Goal: Information Seeking & Learning: Learn about a topic

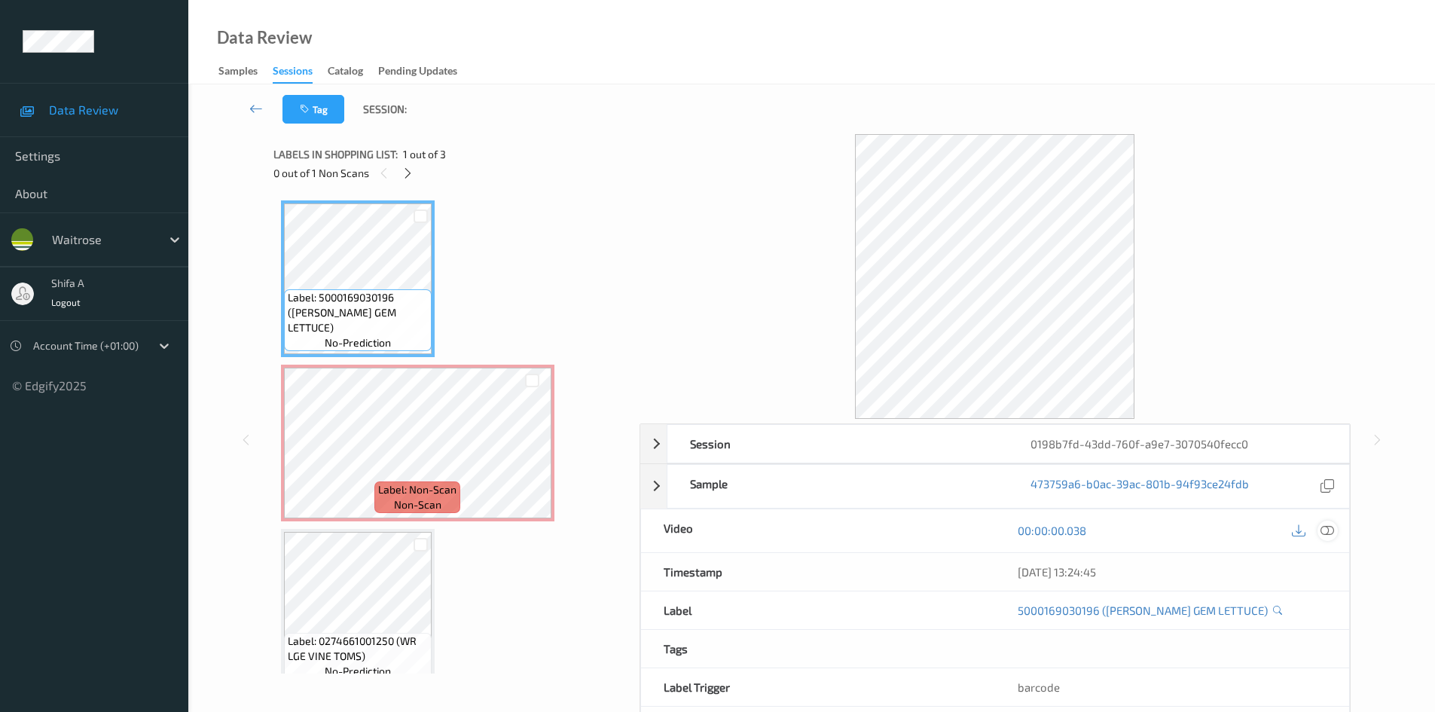
click at [1330, 530] on icon at bounding box center [1327, 530] width 14 height 14
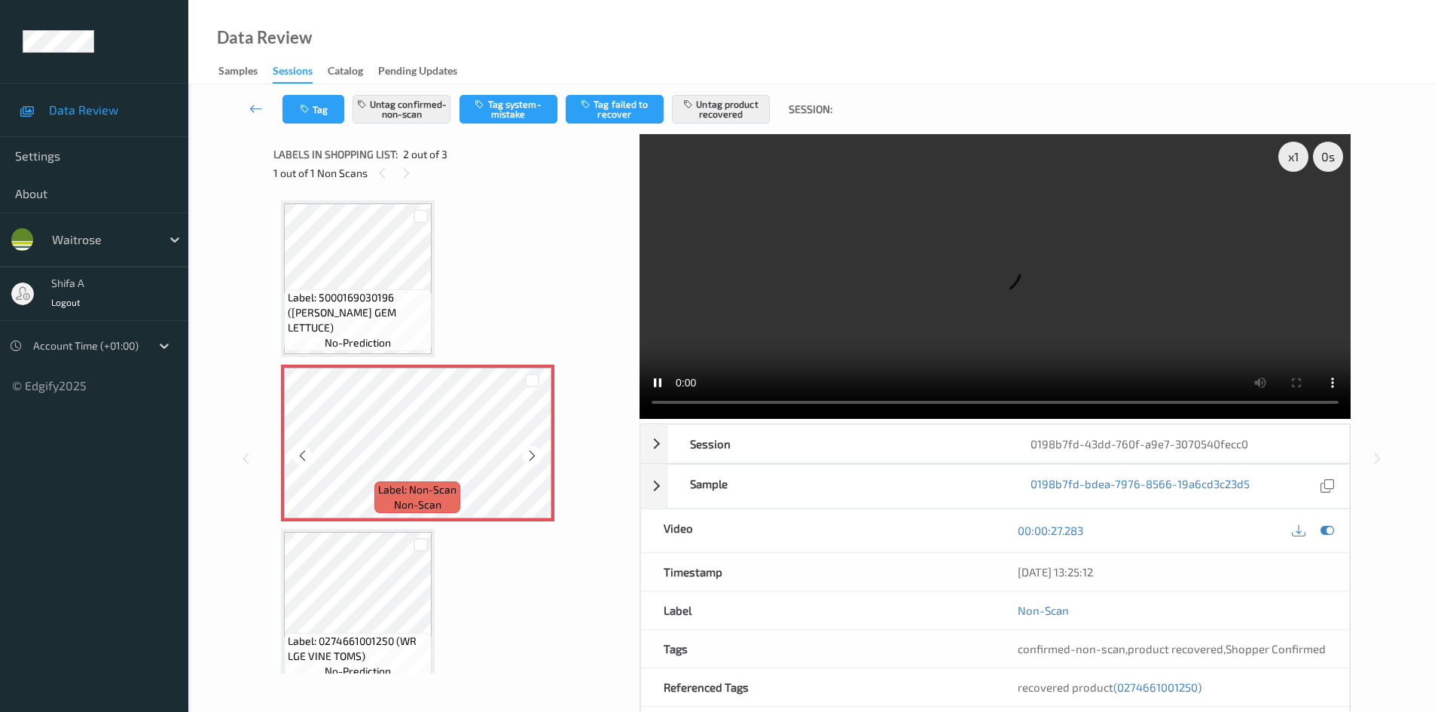
scroll to position [20, 0]
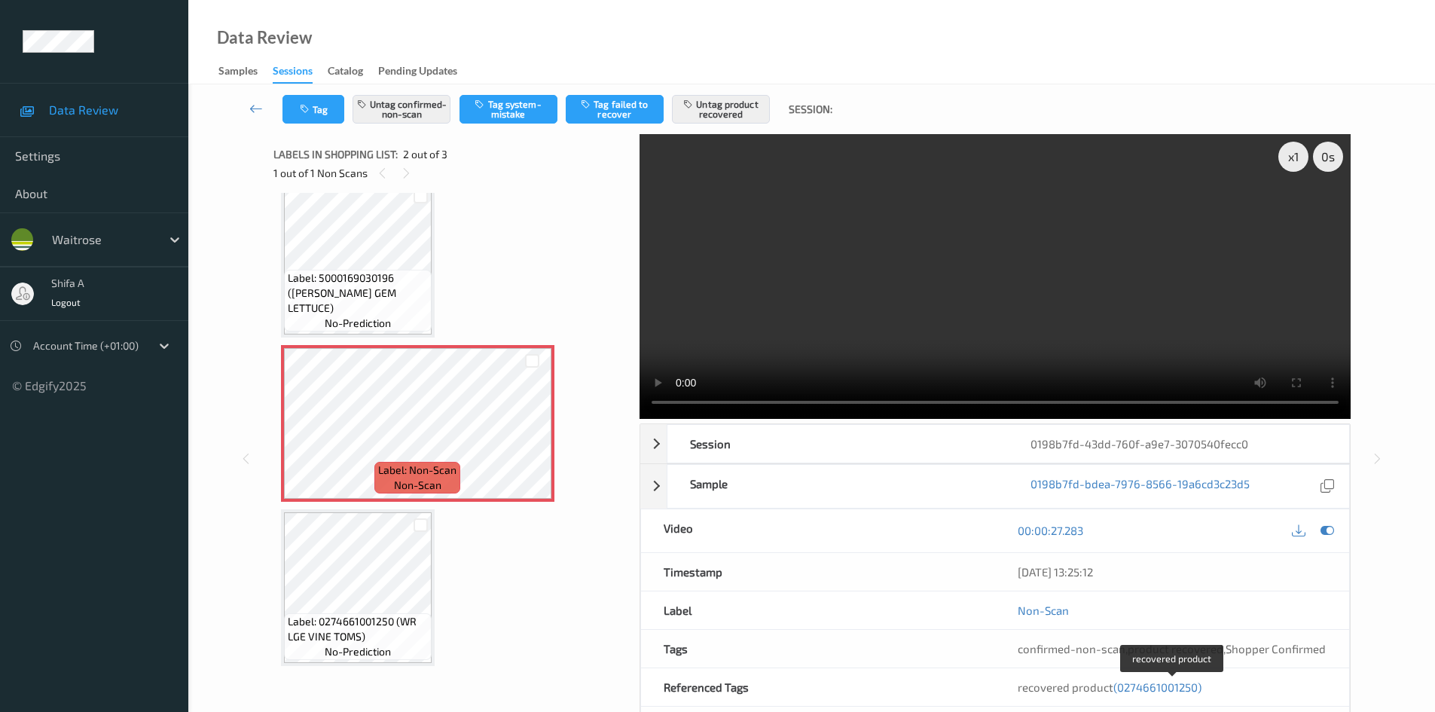
click at [1174, 688] on span "(0274661001250)" at bounding box center [1157, 687] width 88 height 14
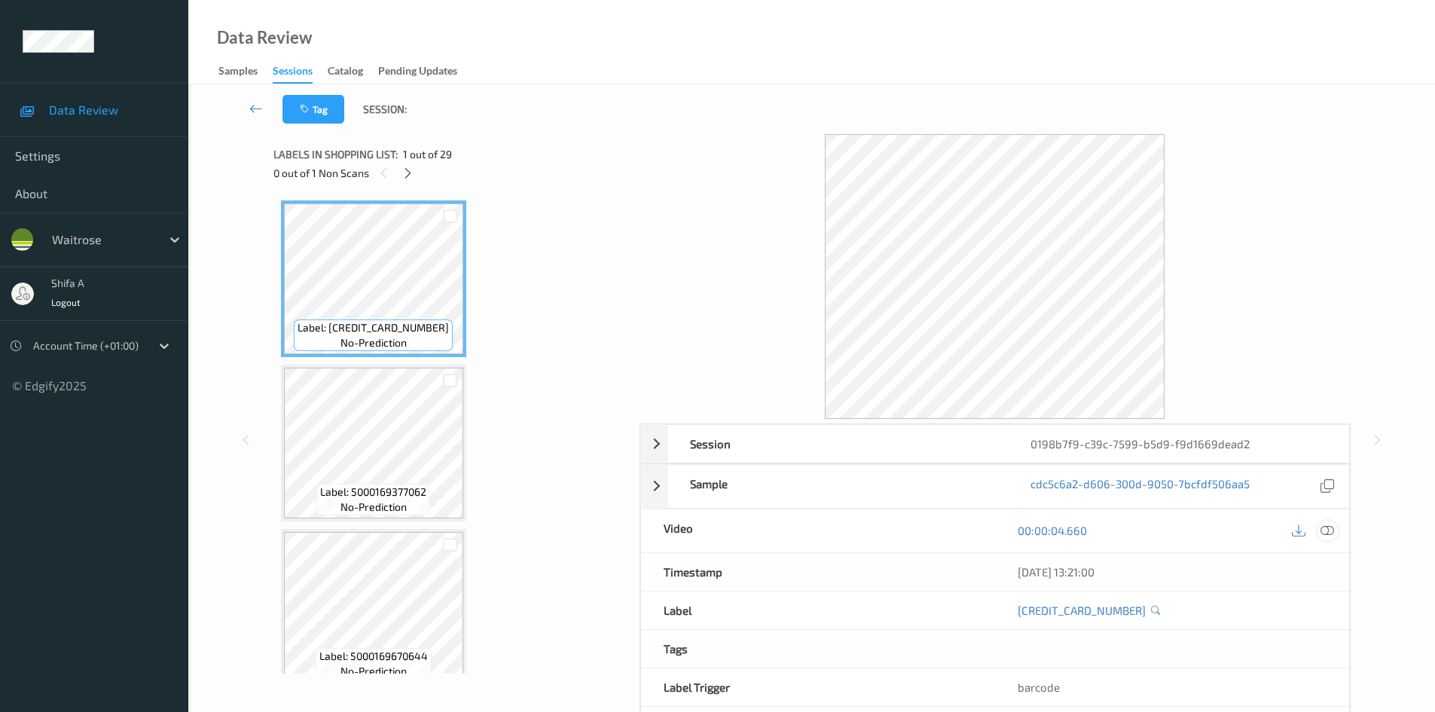
click at [1332, 530] on icon at bounding box center [1327, 530] width 14 height 14
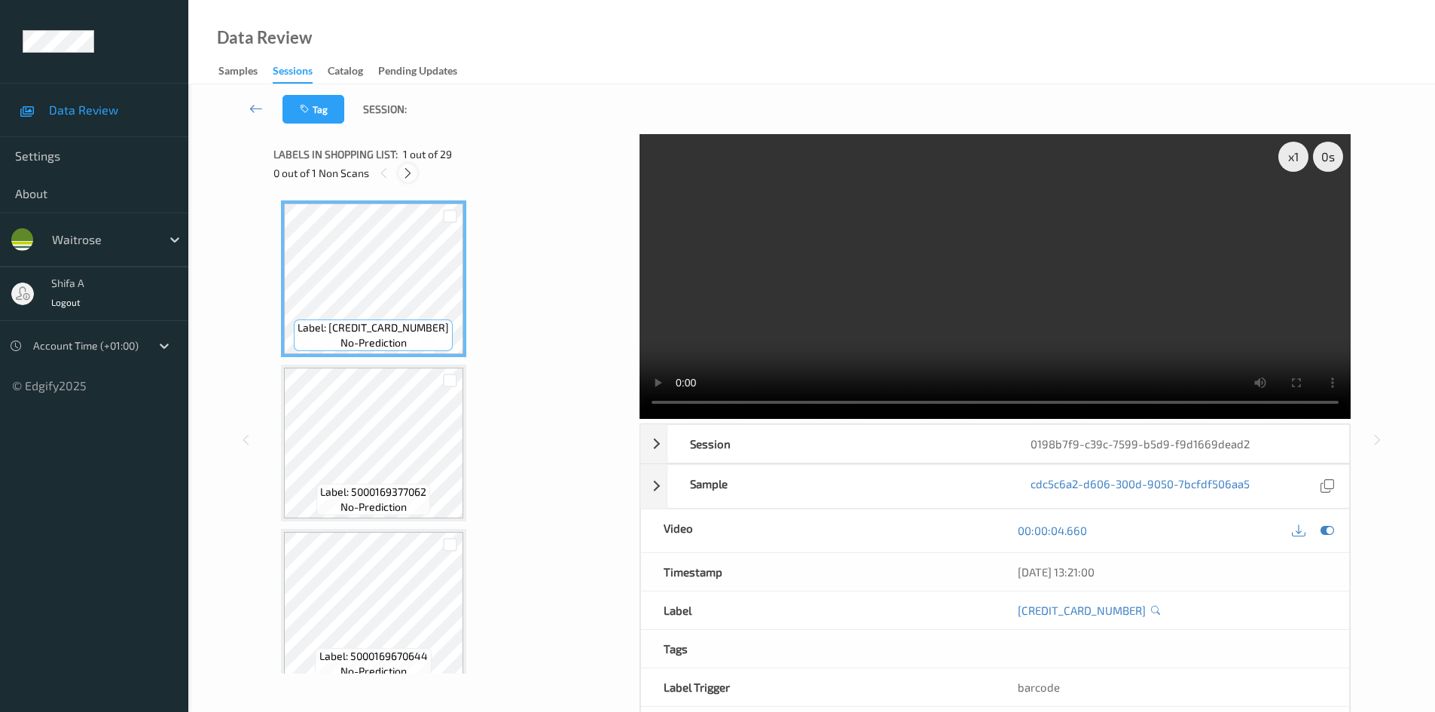
click at [413, 175] on icon at bounding box center [407, 173] width 13 height 14
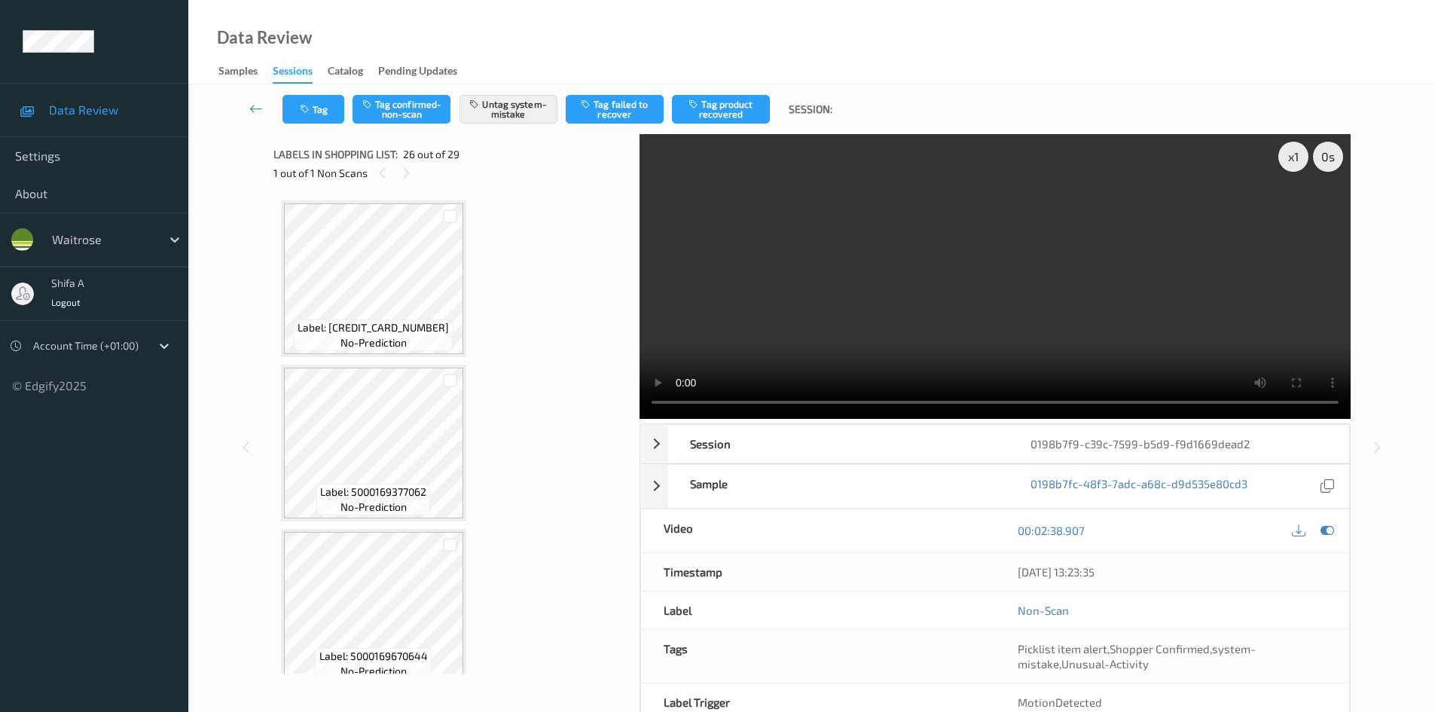
scroll to position [3948, 0]
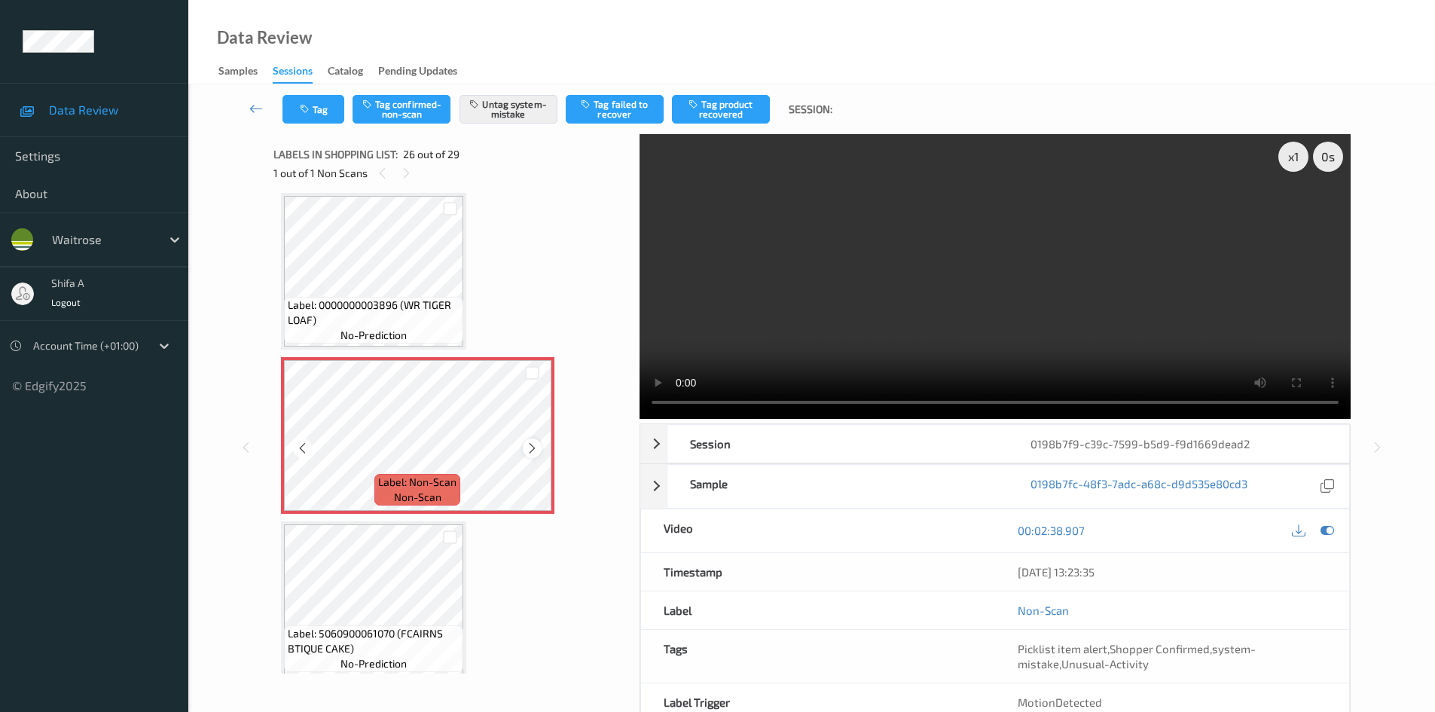
click at [532, 450] on icon at bounding box center [532, 448] width 13 height 14
click at [533, 450] on icon at bounding box center [532, 448] width 13 height 14
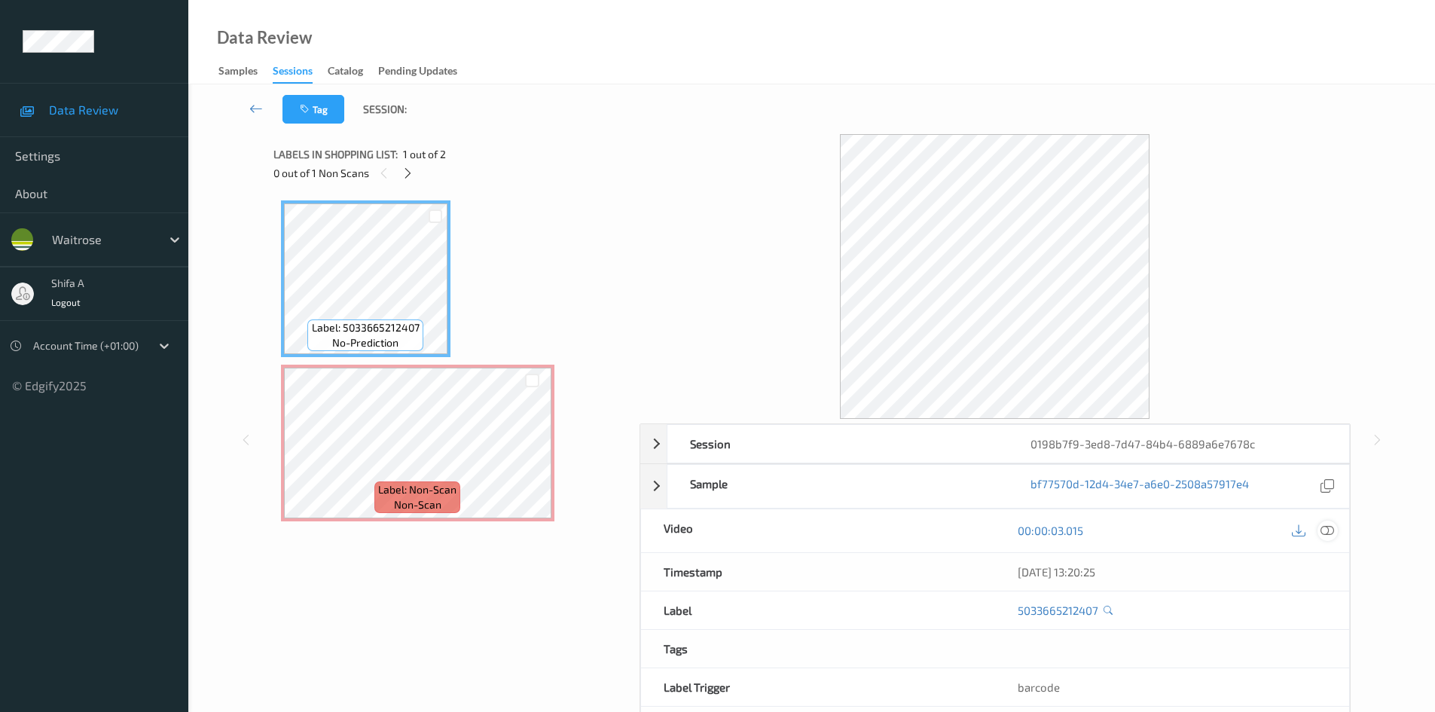
click at [1320, 532] on icon at bounding box center [1327, 530] width 14 height 14
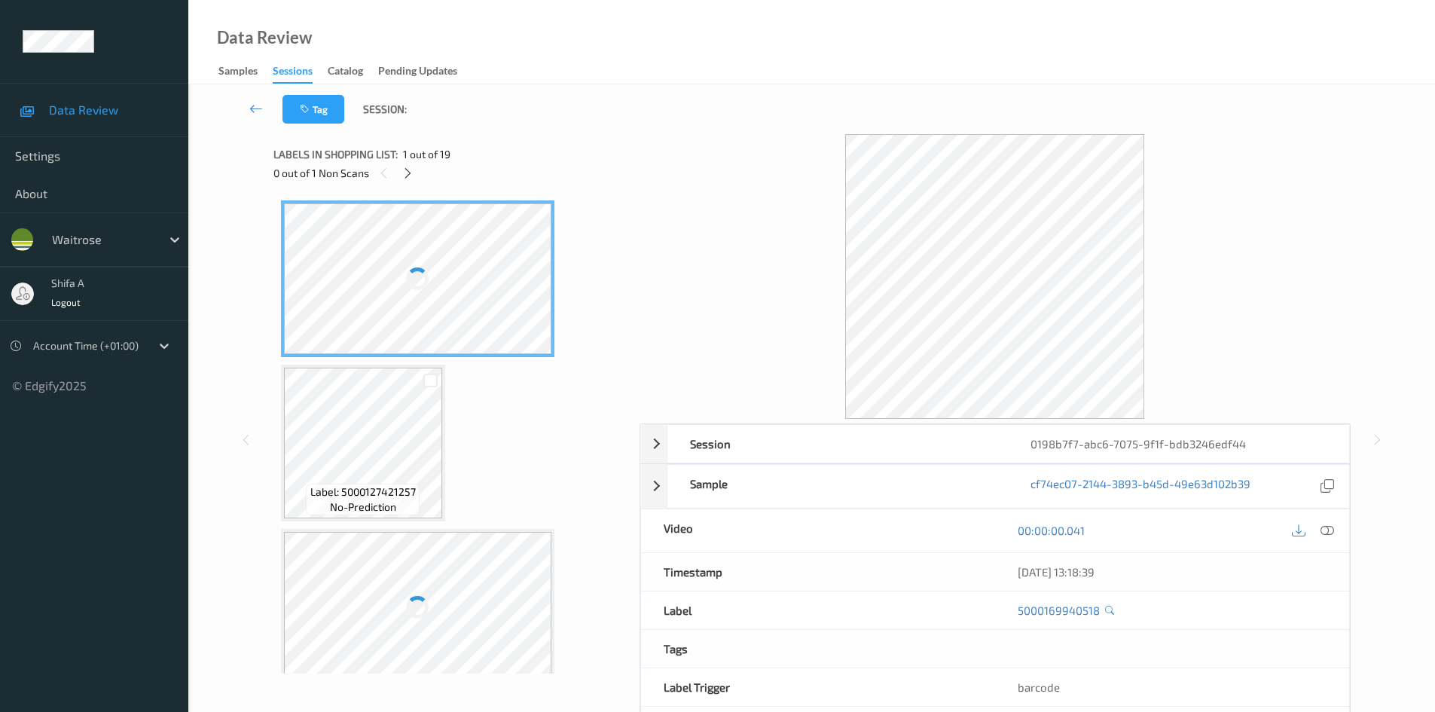
click at [1326, 530] on icon at bounding box center [1327, 530] width 14 height 14
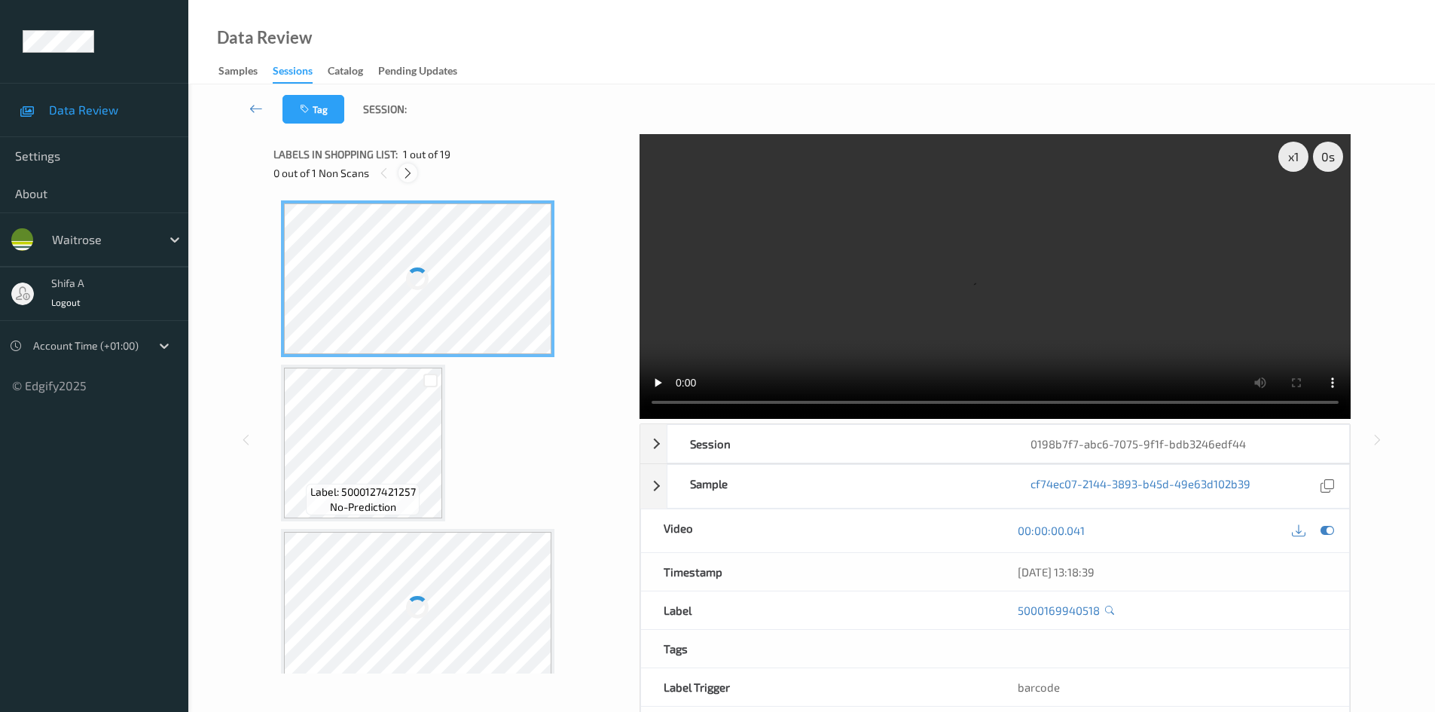
click at [411, 173] on icon at bounding box center [407, 173] width 13 height 14
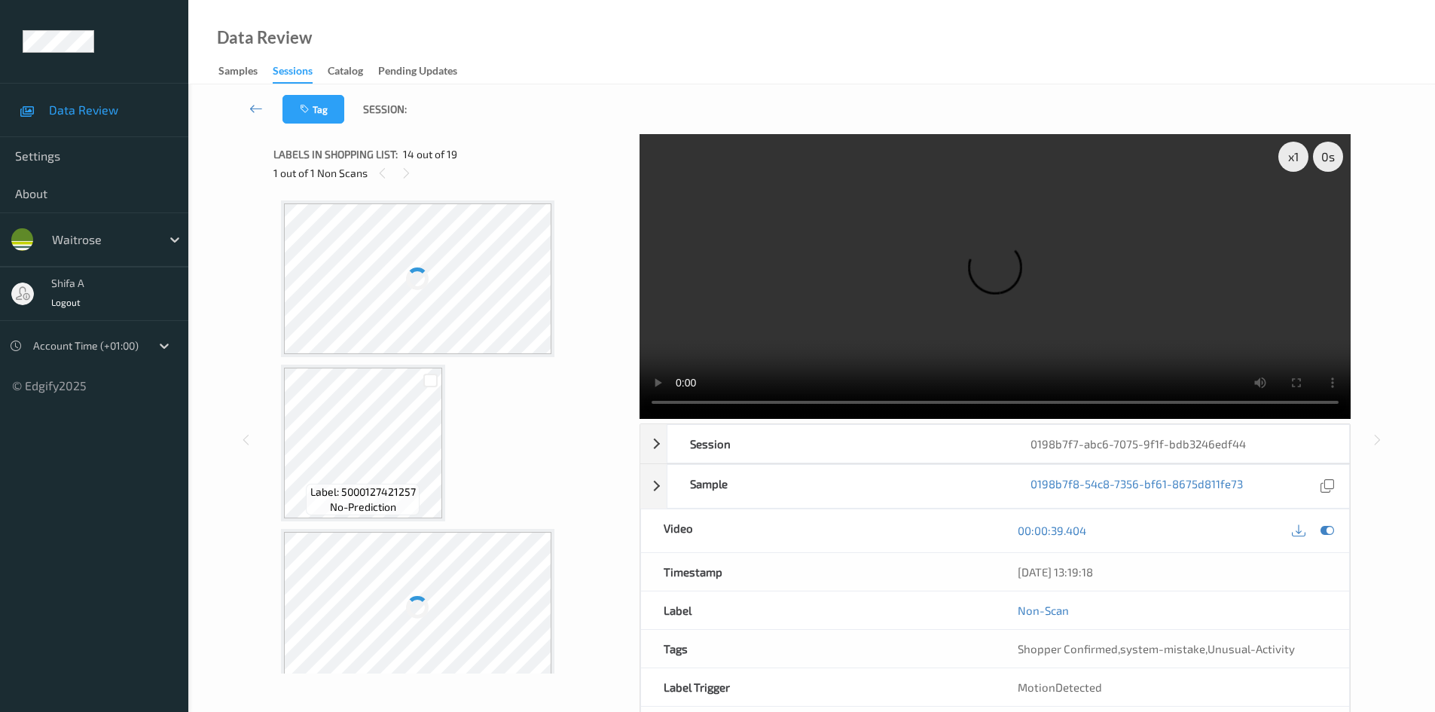
scroll to position [1978, 0]
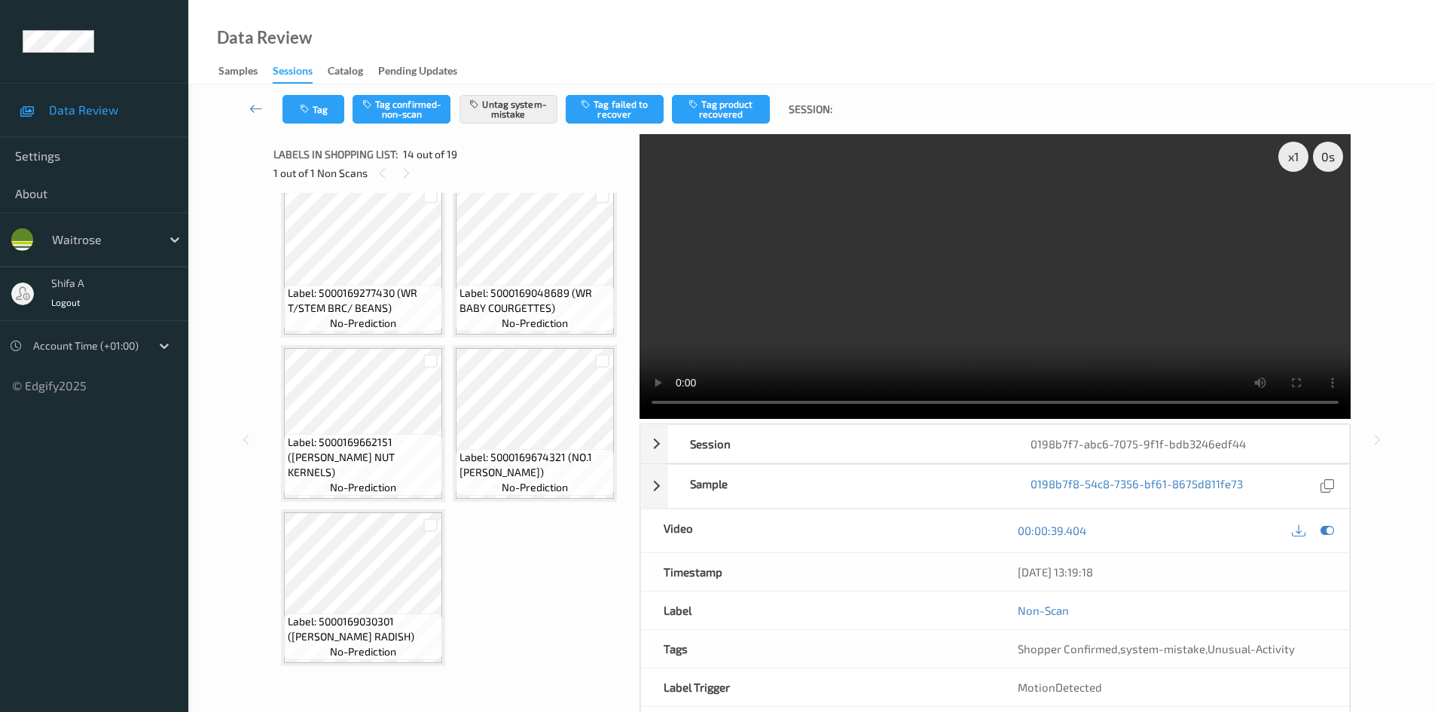
click at [524, 117] on div at bounding box center [532, 107] width 19 height 19
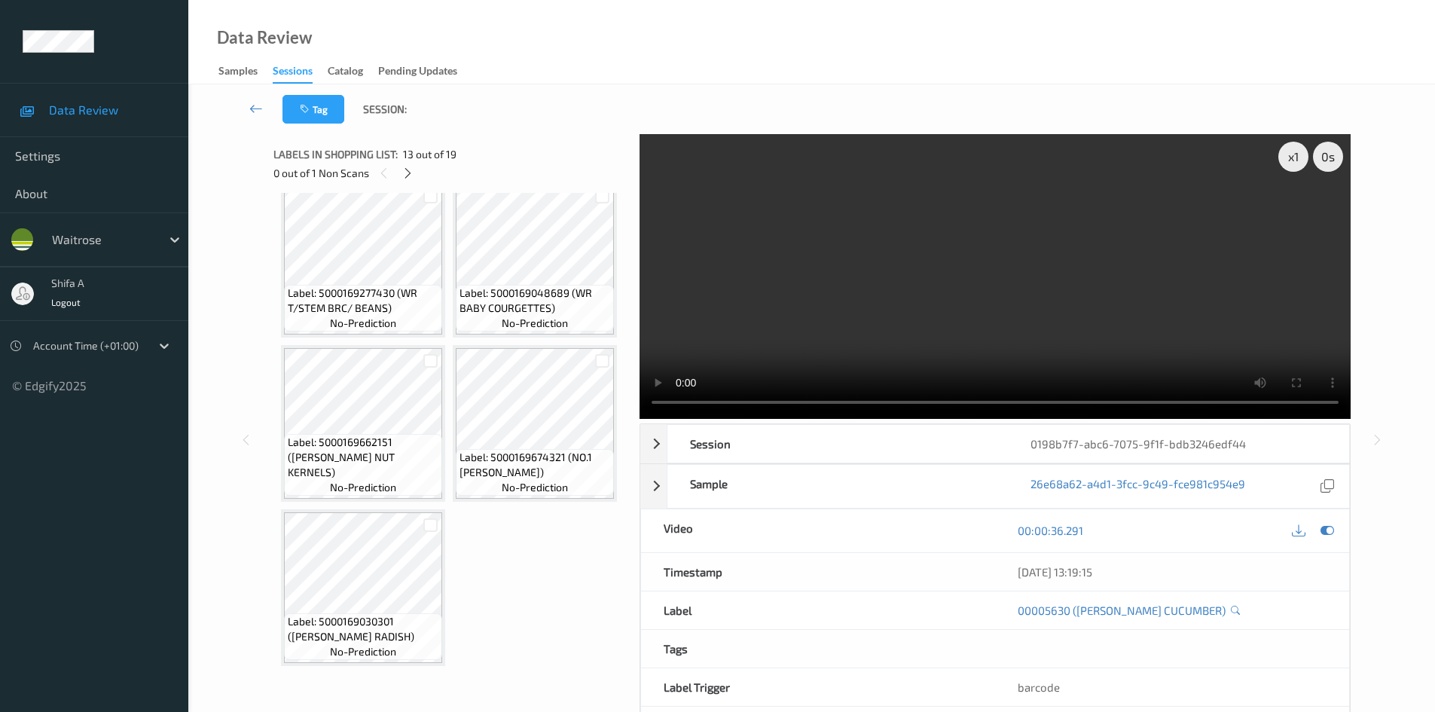
scroll to position [2129, 0]
click at [433, 165] on div "Label: Non-Scan non-scan" at bounding box center [417, 149] width 86 height 32
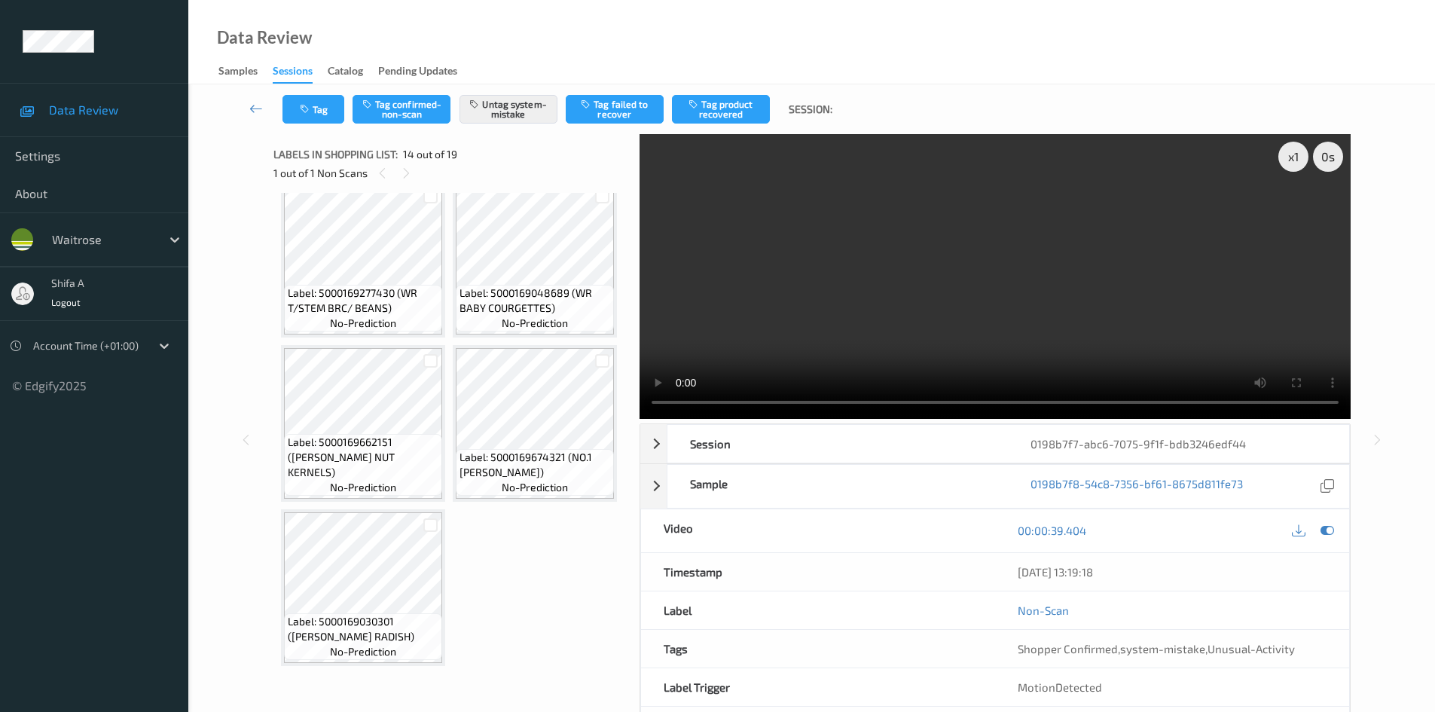
click at [1054, 267] on video at bounding box center [994, 276] width 711 height 285
click at [1052, 284] on video at bounding box center [994, 276] width 711 height 285
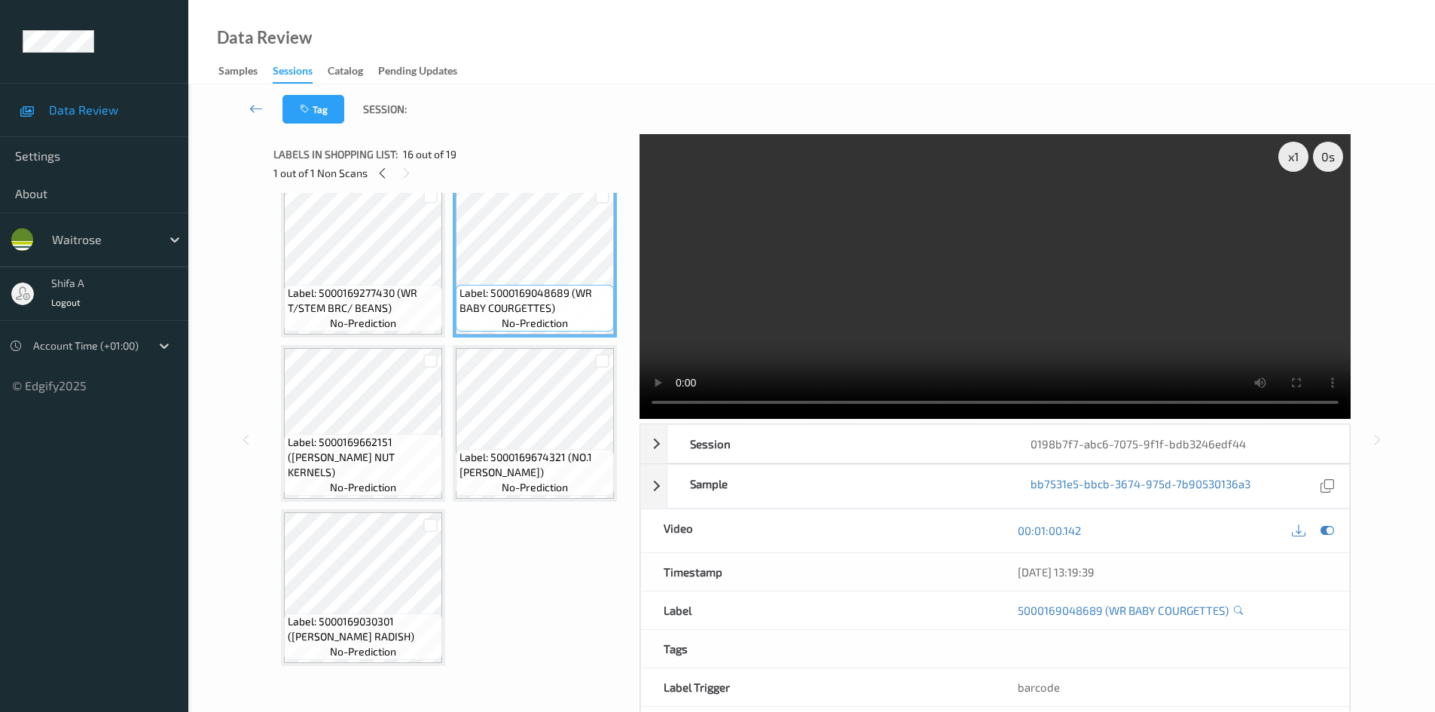
click at [1011, 290] on video at bounding box center [994, 276] width 711 height 285
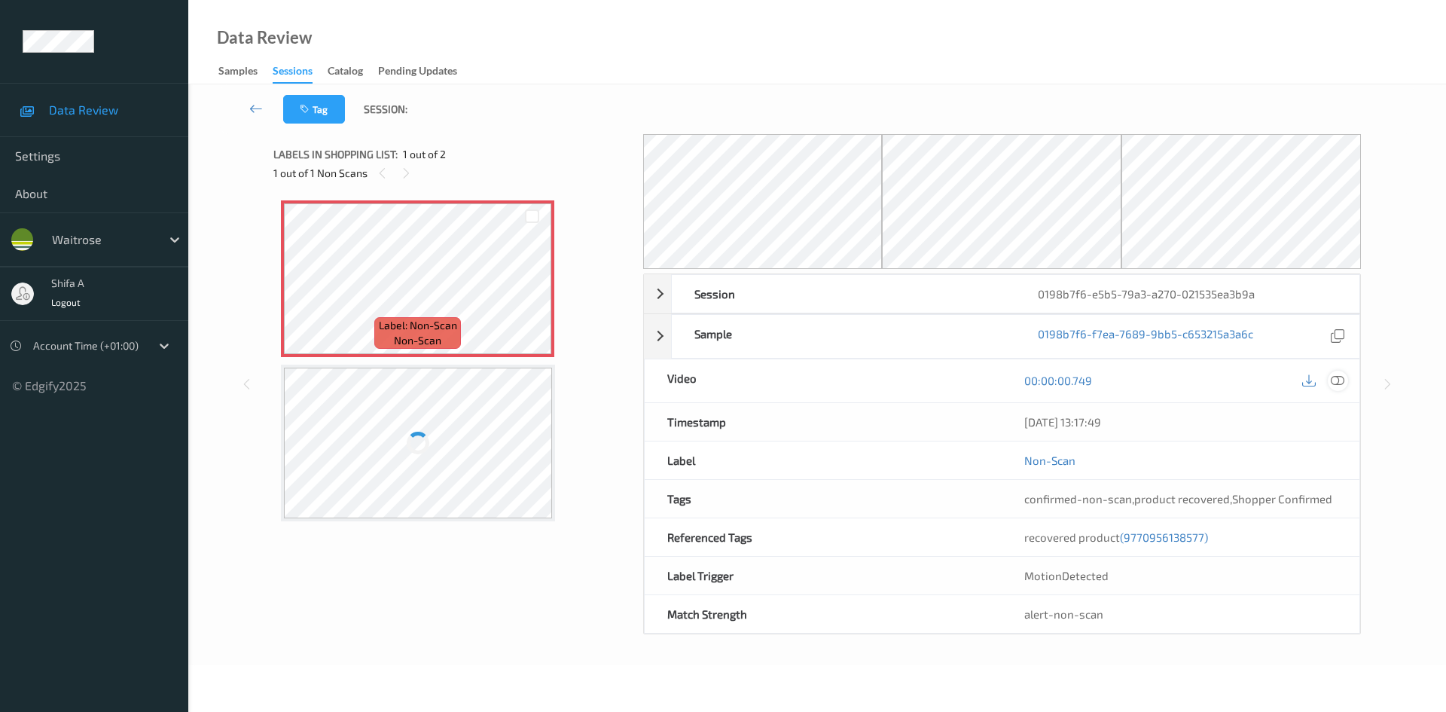
click at [1340, 381] on icon at bounding box center [1338, 381] width 14 height 14
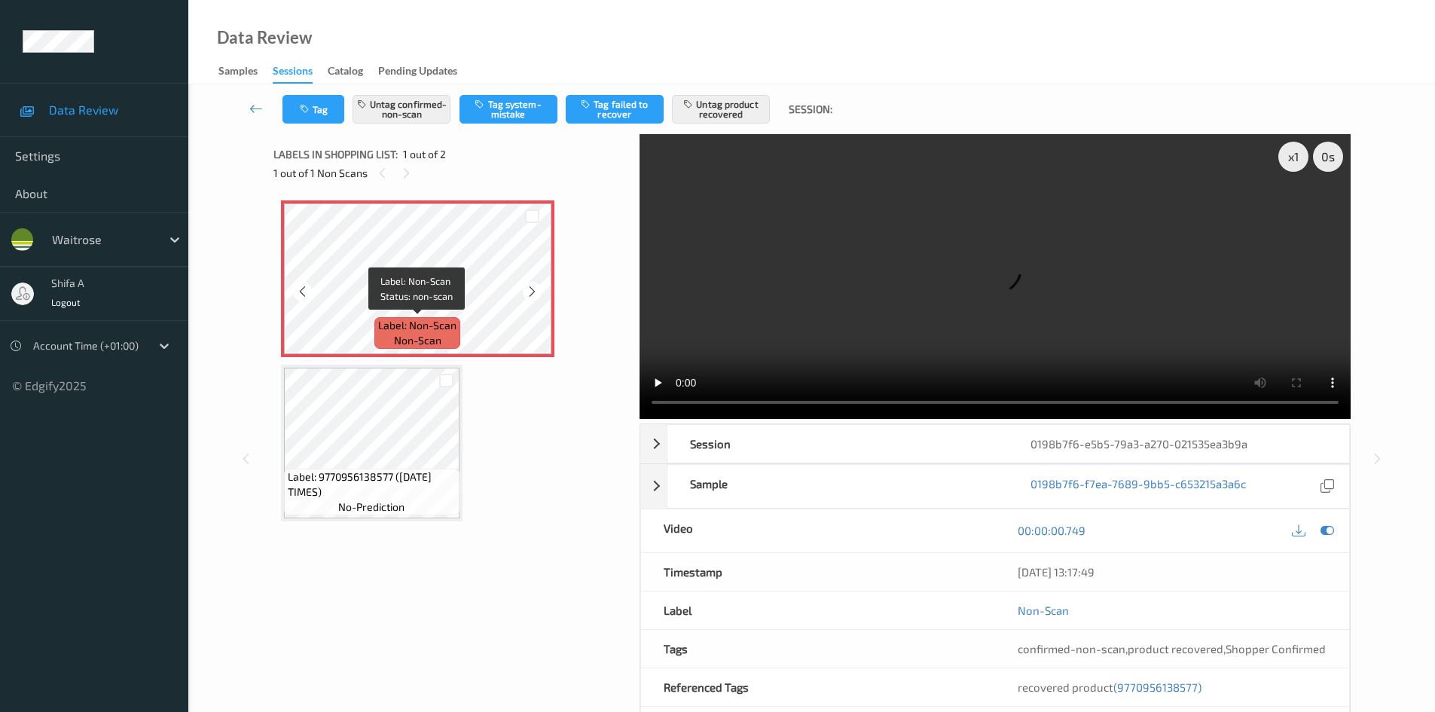
click at [426, 325] on span "Label: Non-Scan" at bounding box center [417, 325] width 78 height 15
click at [1157, 687] on span "(9770956138577)" at bounding box center [1157, 687] width 88 height 14
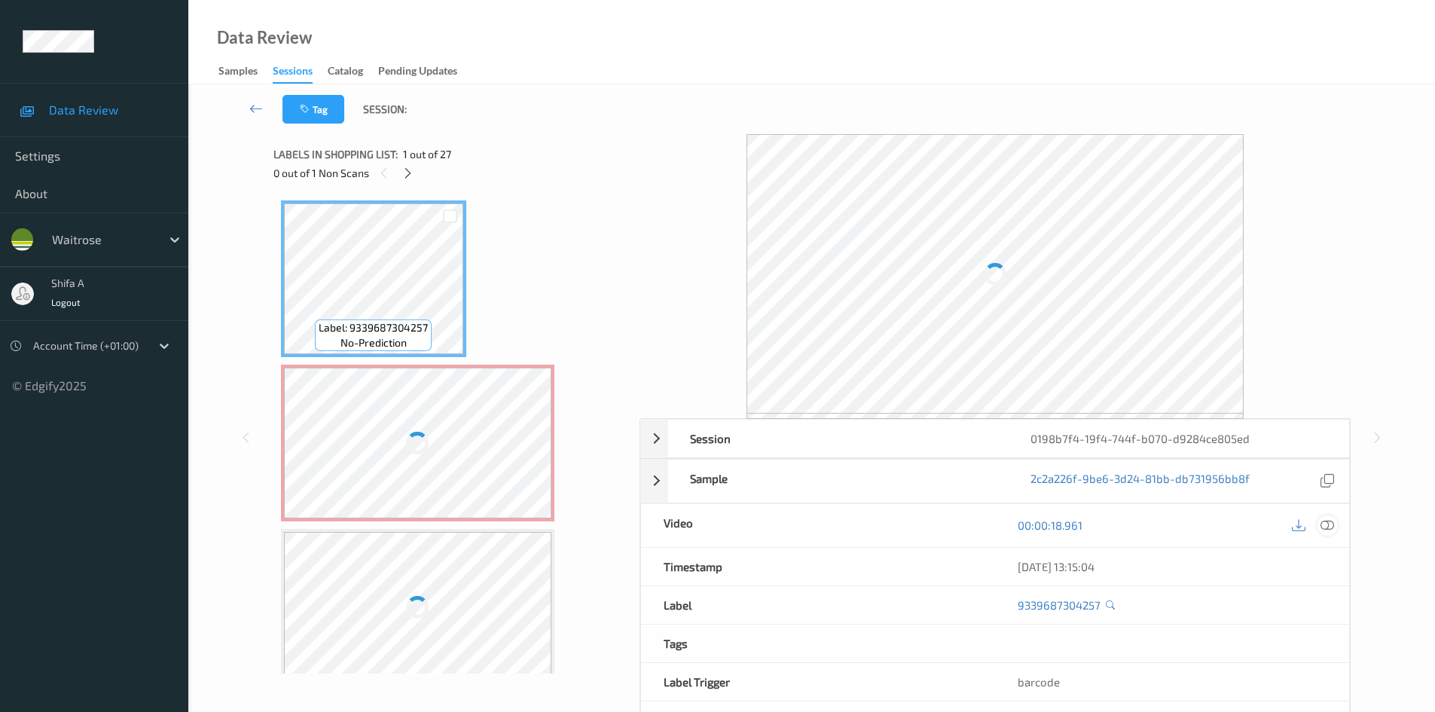
drag, startPoint x: 1323, startPoint y: 522, endPoint x: 471, endPoint y: 205, distance: 909.7
click at [1324, 518] on icon at bounding box center [1327, 525] width 14 height 14
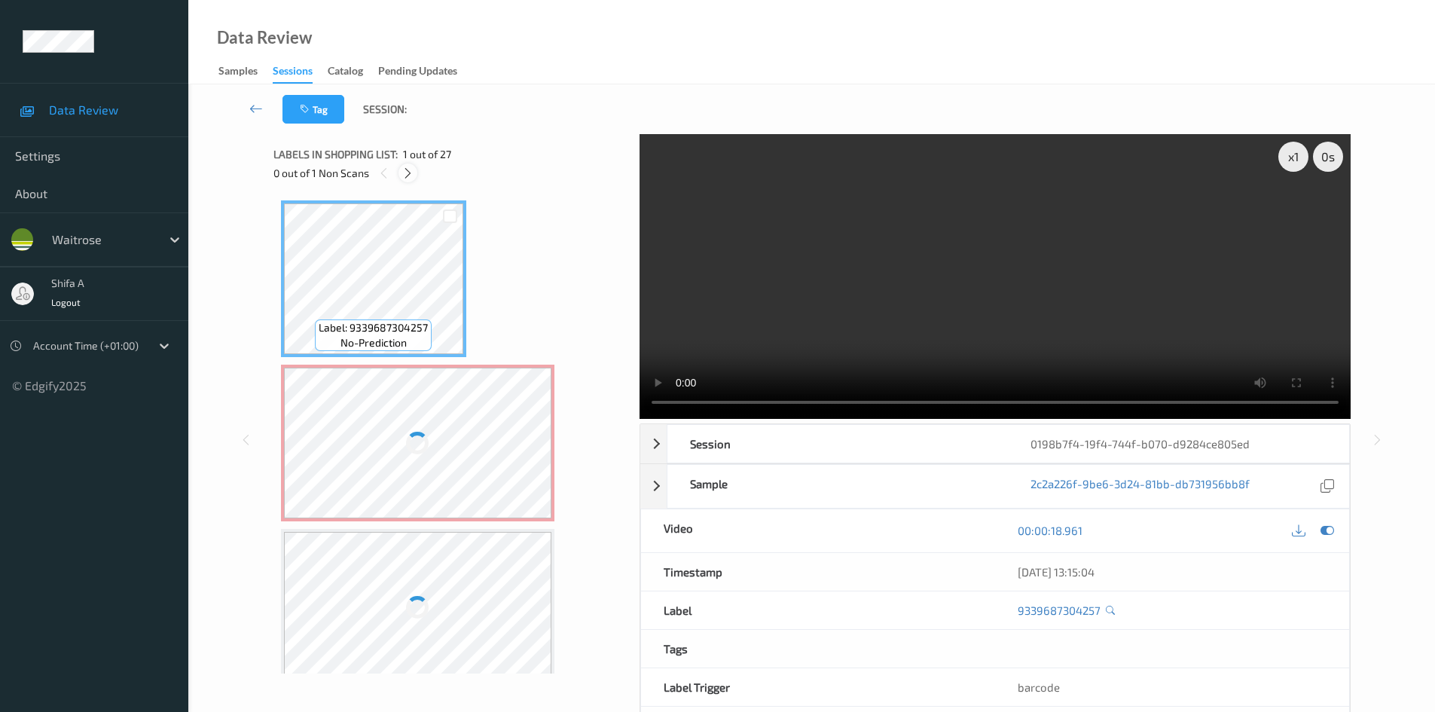
click at [412, 176] on icon at bounding box center [407, 173] width 13 height 14
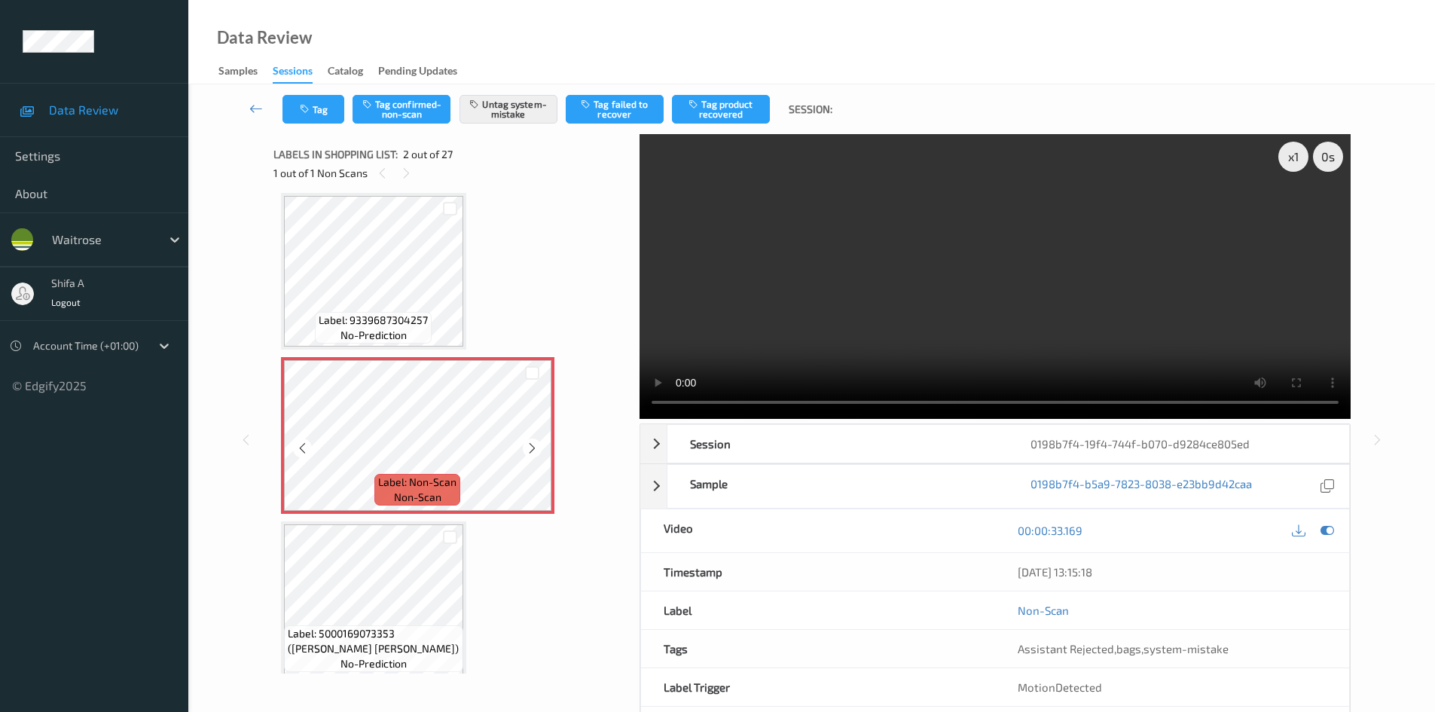
scroll to position [83, 0]
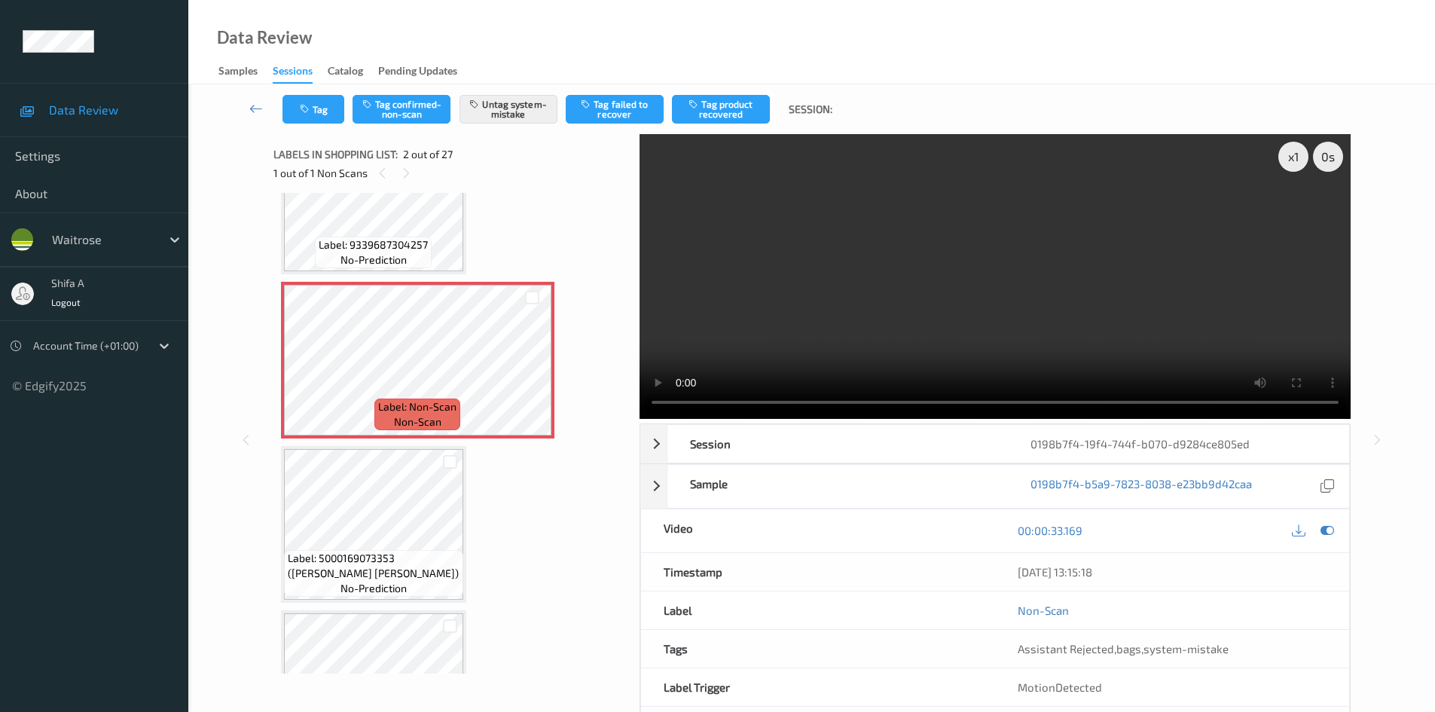
click at [1097, 319] on video at bounding box center [994, 276] width 711 height 285
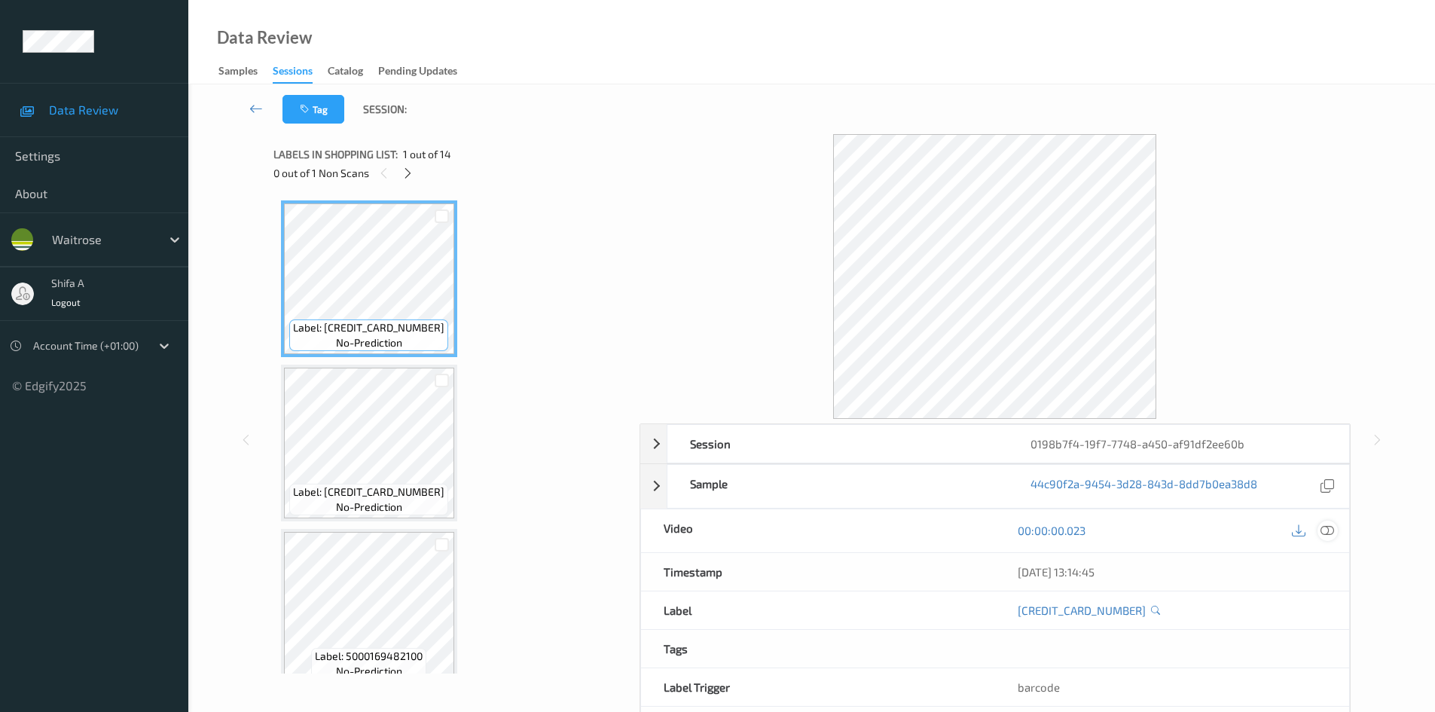
click at [1328, 533] on icon at bounding box center [1327, 530] width 14 height 14
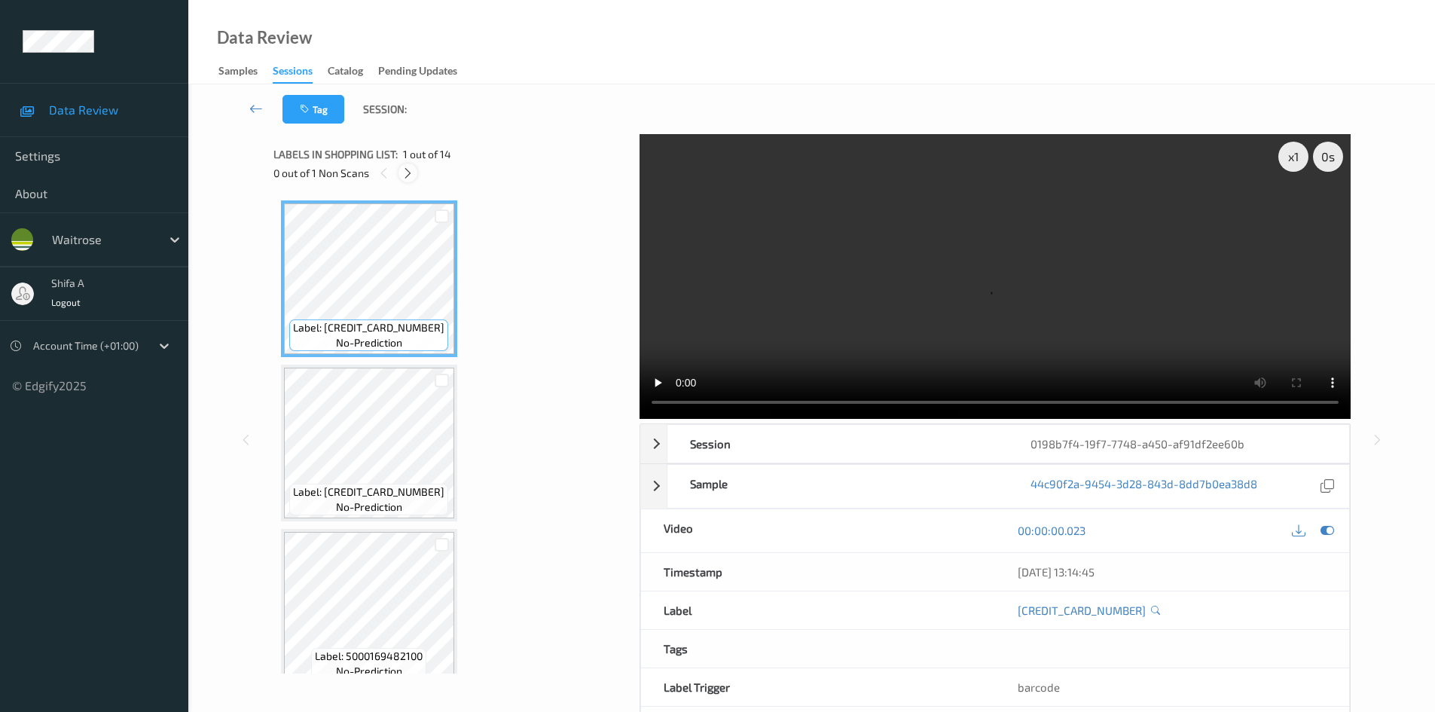
click at [407, 181] on div at bounding box center [407, 172] width 19 height 19
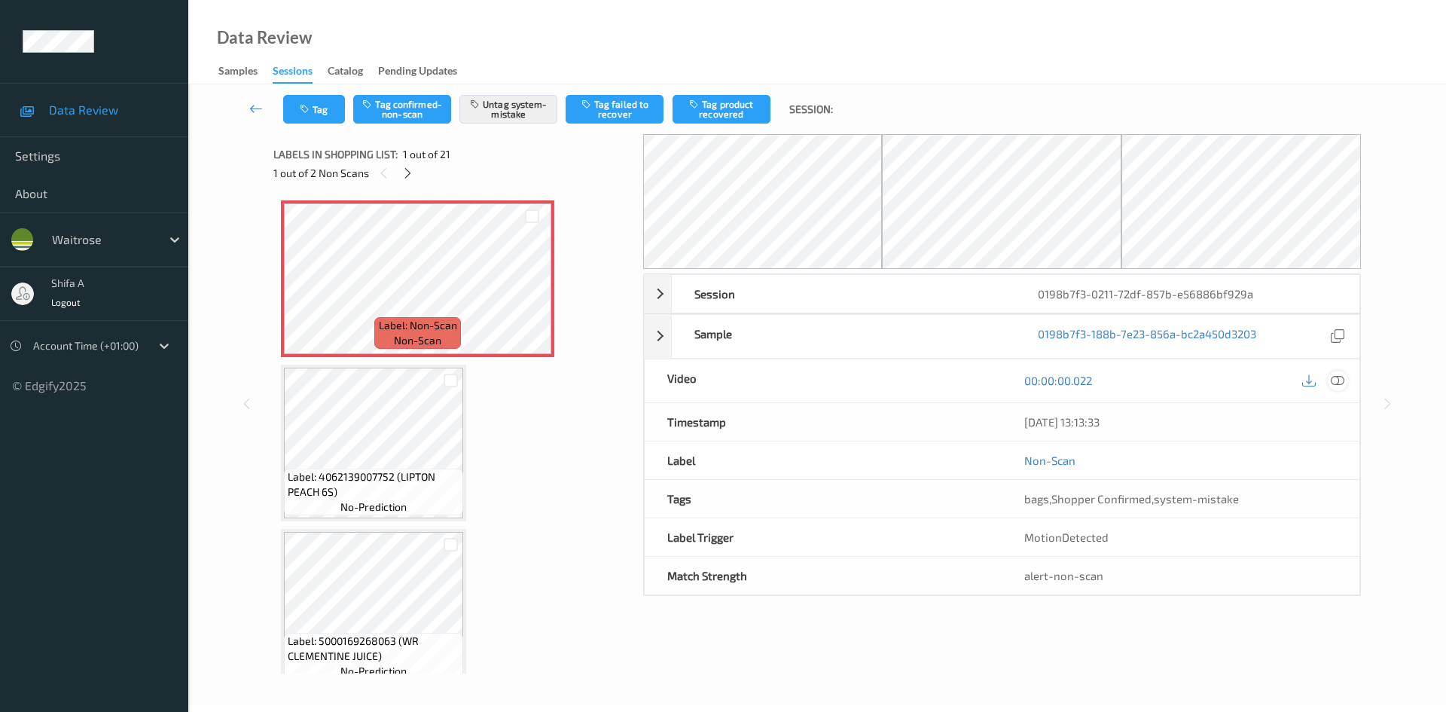
click at [1335, 378] on icon at bounding box center [1338, 381] width 14 height 14
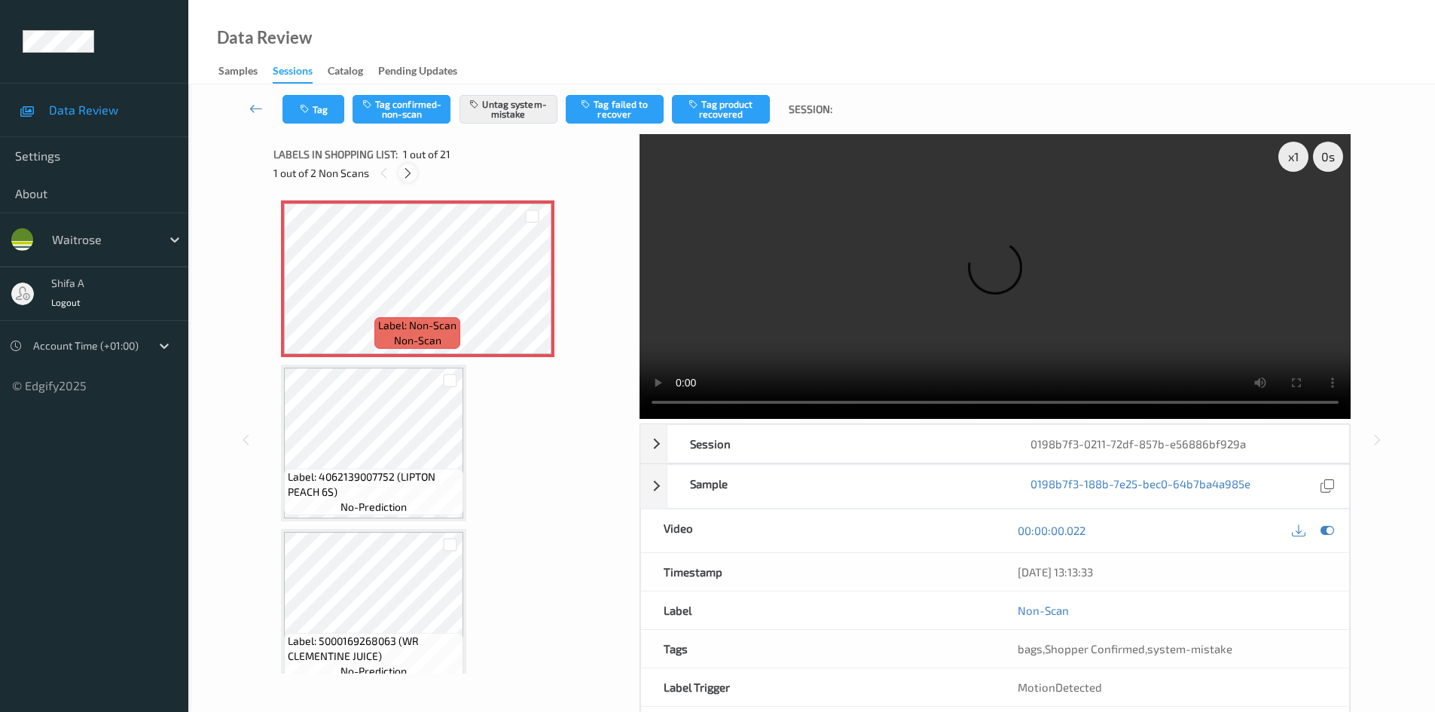
click at [412, 175] on icon at bounding box center [407, 173] width 13 height 14
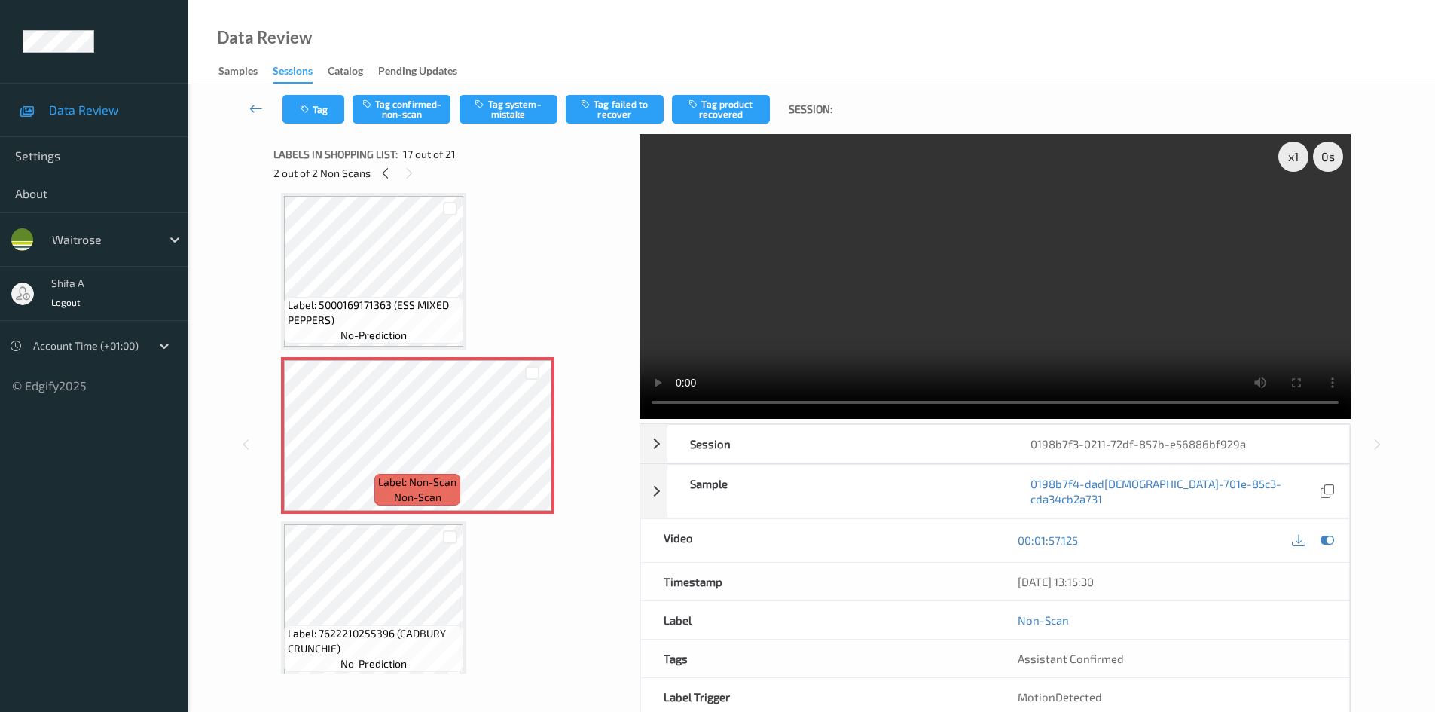
click at [522, 167] on div "2 out of 2 Non Scans" at bounding box center [451, 172] width 356 height 19
click at [518, 108] on button "Tag system-mistake" at bounding box center [508, 109] width 98 height 29
click at [328, 105] on button "Tag" at bounding box center [313, 109] width 62 height 29
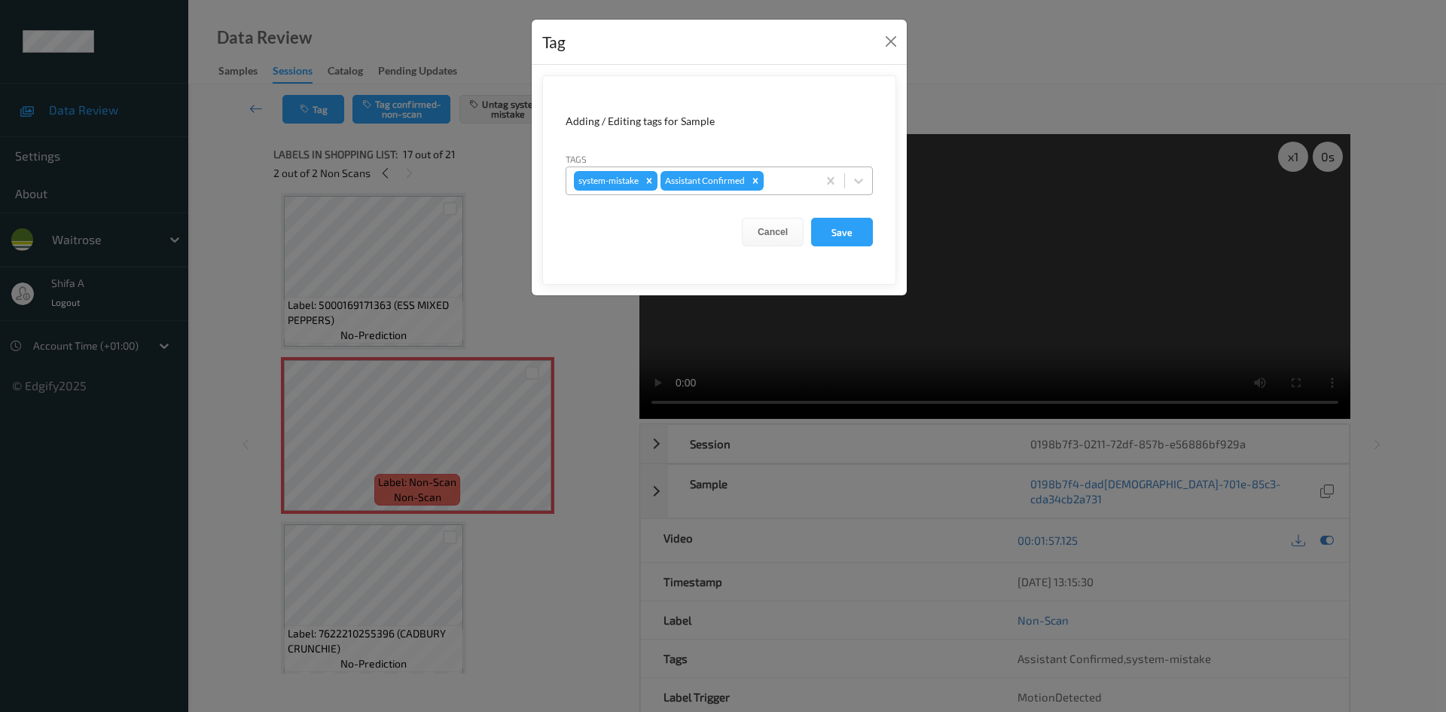
click at [780, 182] on div at bounding box center [788, 181] width 43 height 18
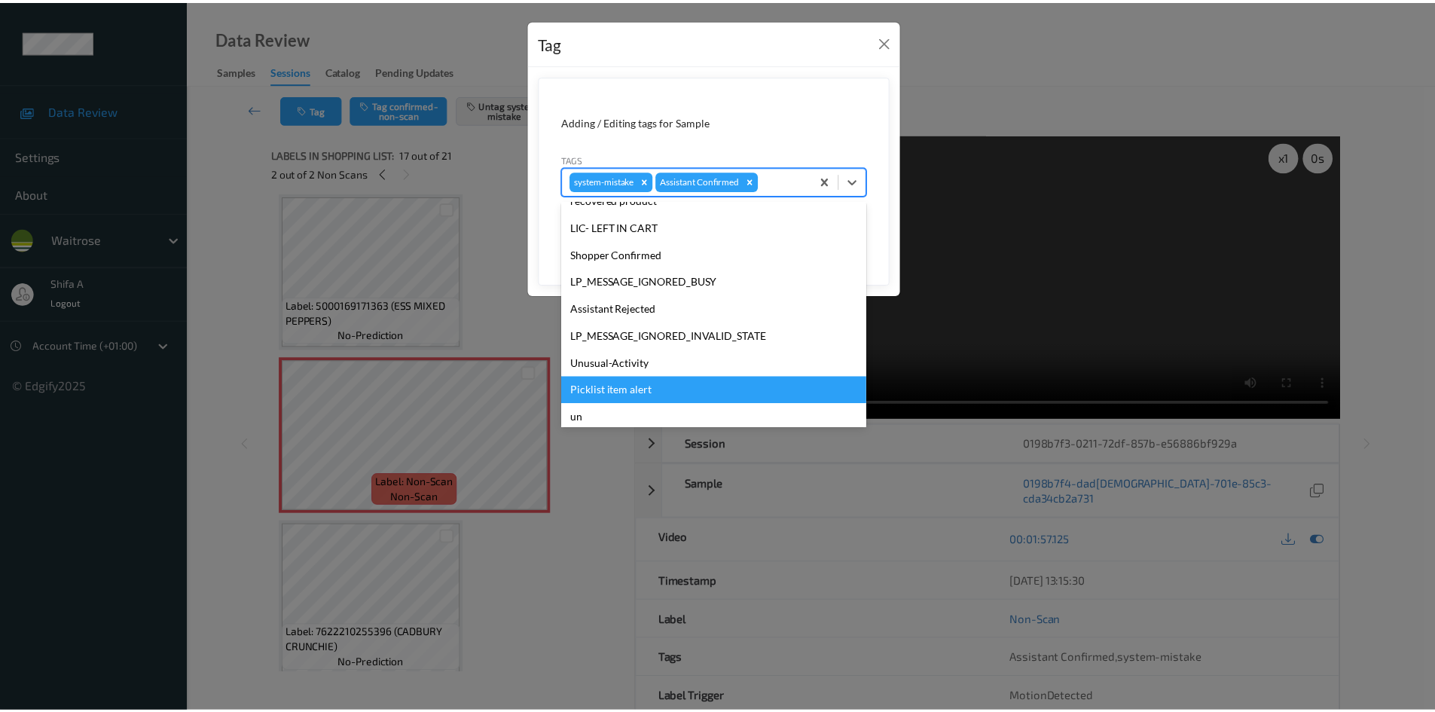
scroll to position [295, 0]
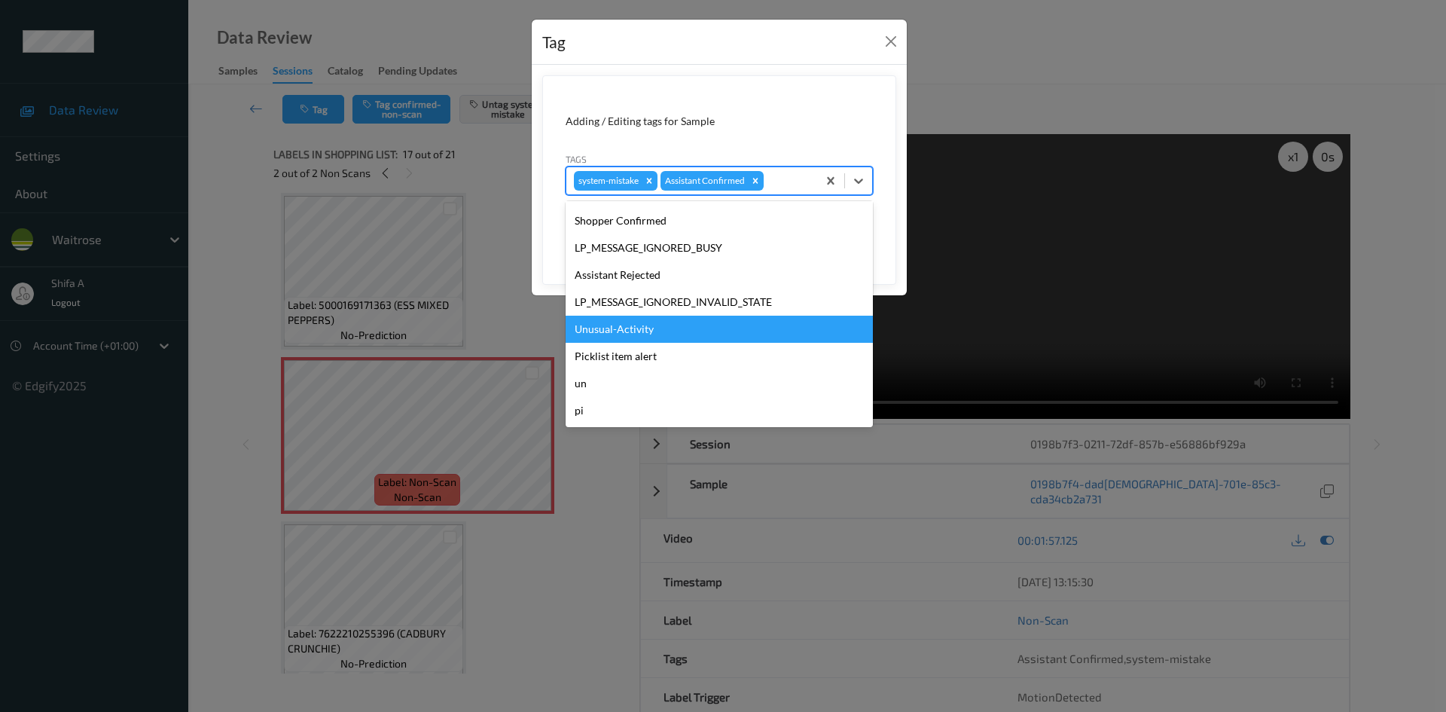
click at [649, 331] on div "Unusual-Activity" at bounding box center [719, 329] width 307 height 27
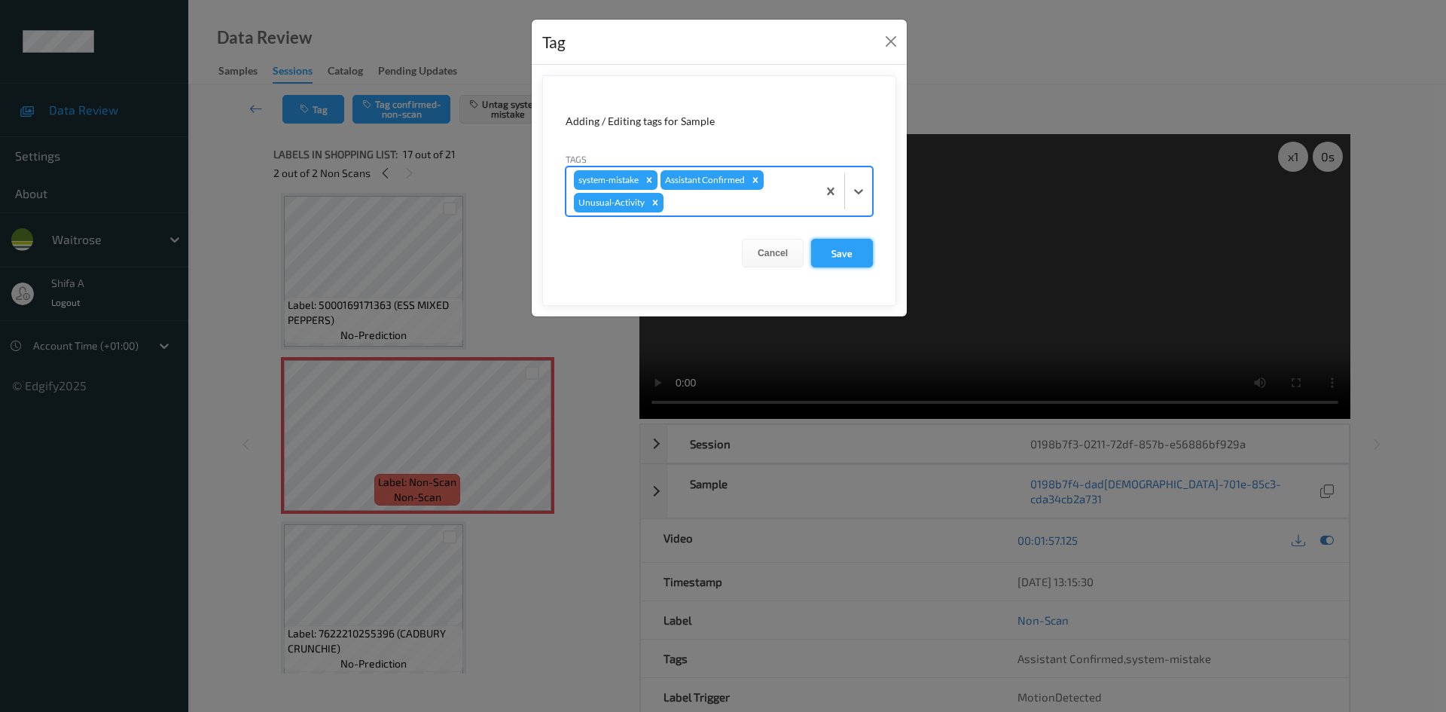
click at [852, 264] on button "Save" at bounding box center [842, 253] width 62 height 29
click at [840, 246] on button "Save" at bounding box center [842, 253] width 62 height 29
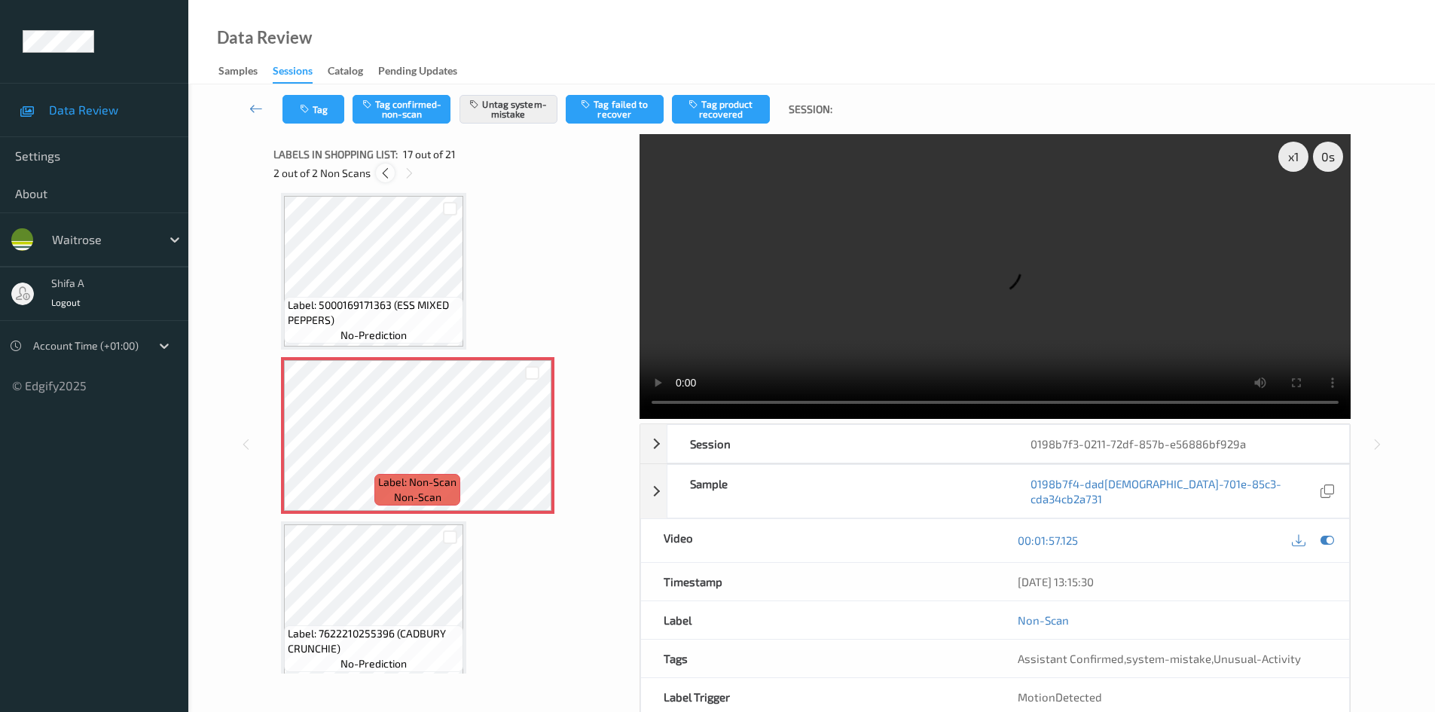
click at [387, 172] on icon at bounding box center [385, 173] width 13 height 14
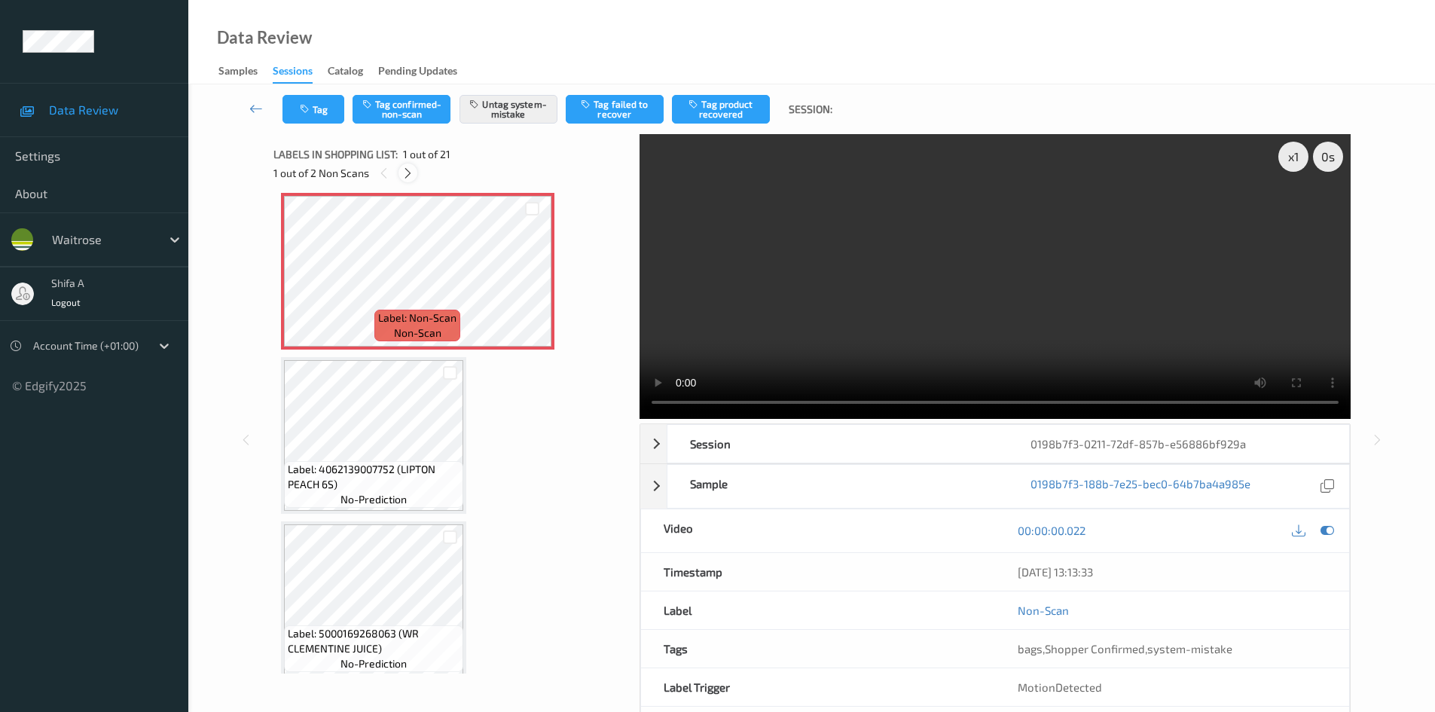
click at [405, 177] on icon at bounding box center [407, 173] width 13 height 14
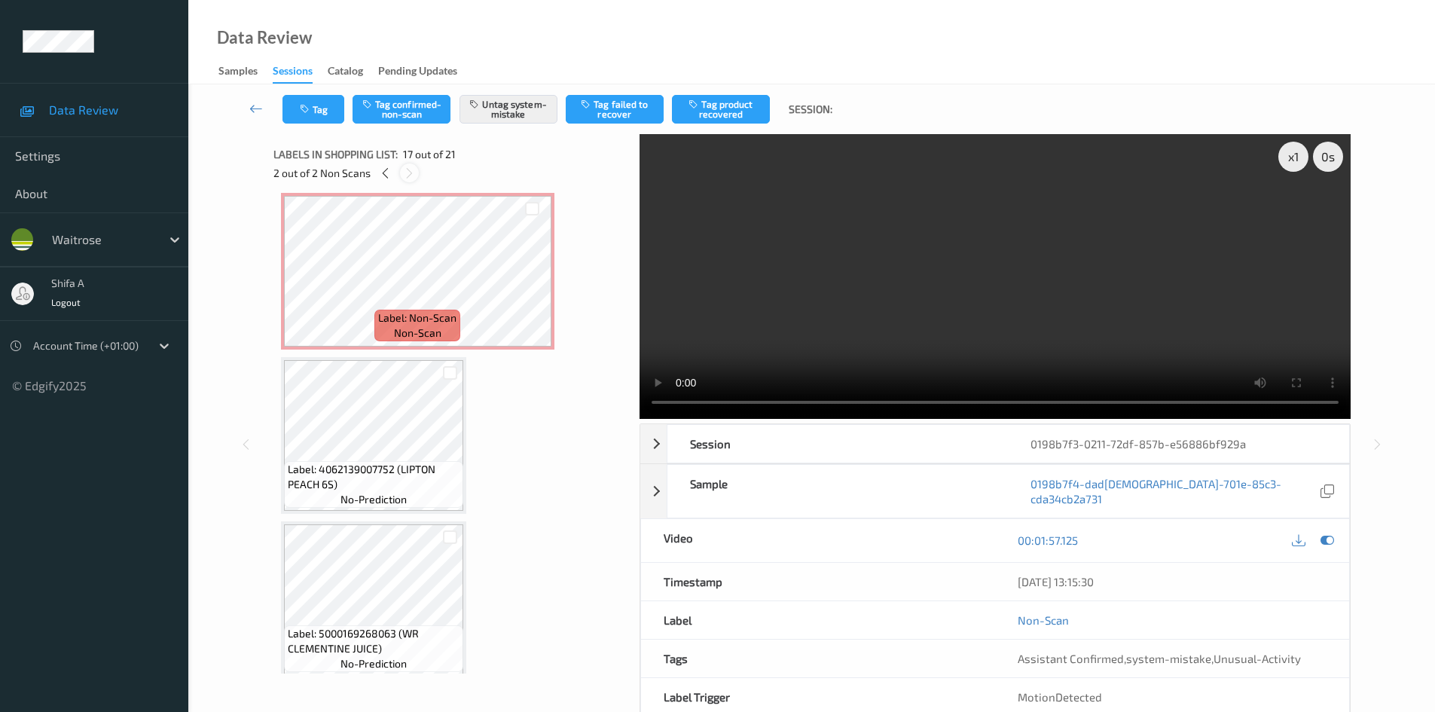
scroll to position [2471, 0]
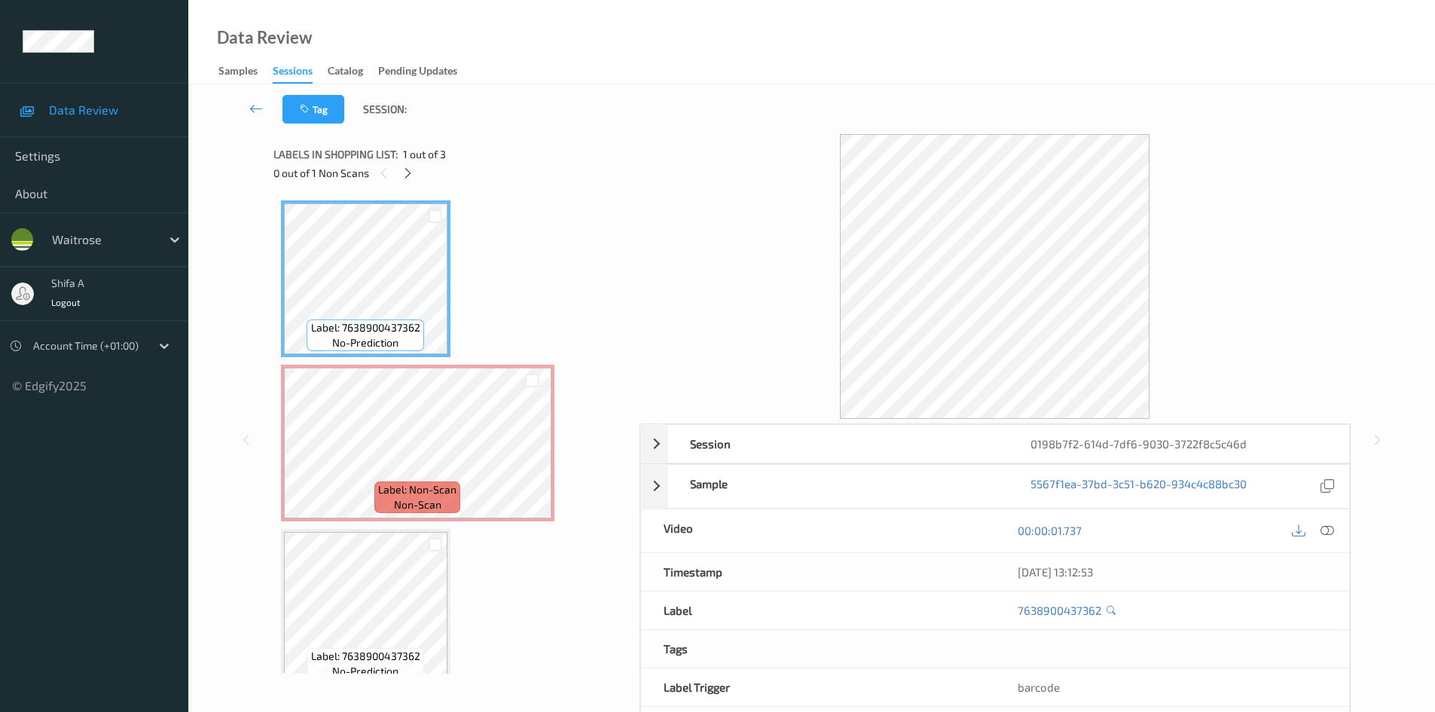
click at [1332, 526] on icon at bounding box center [1327, 530] width 14 height 14
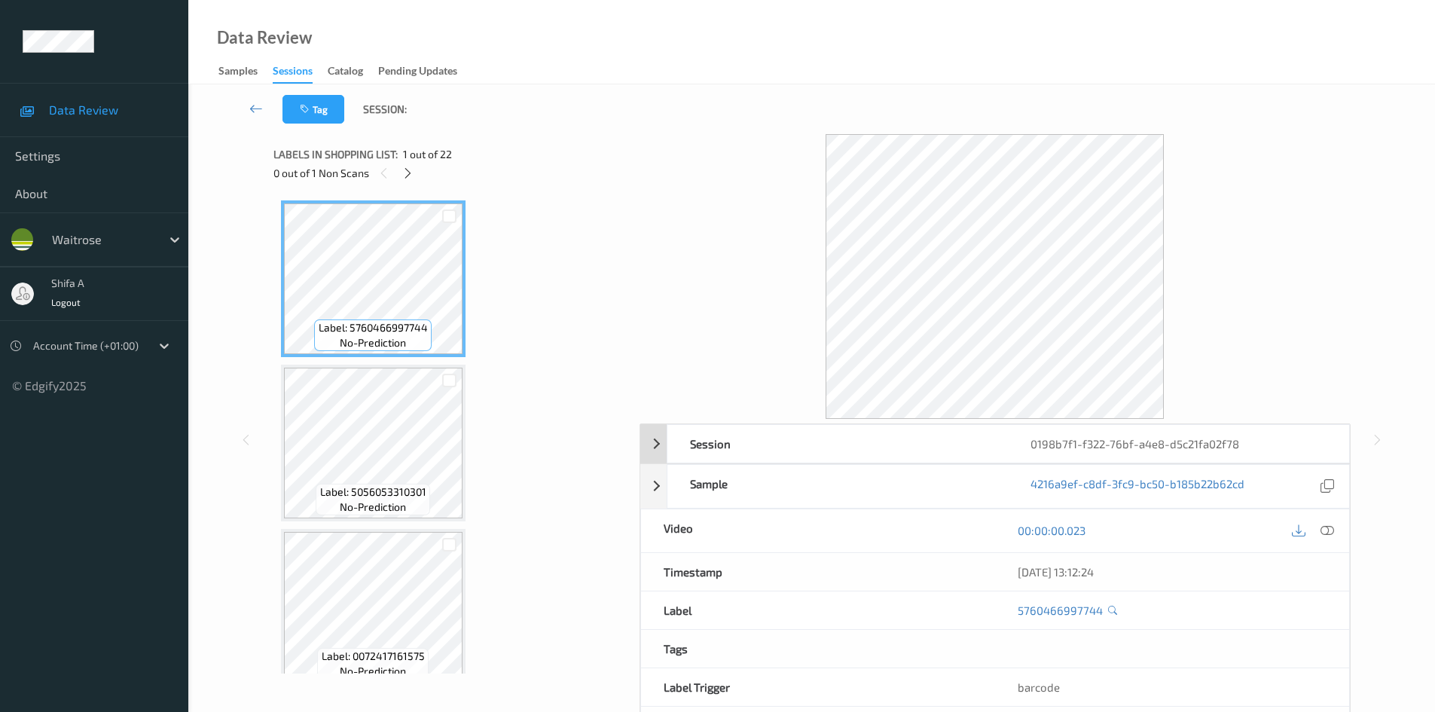
drag, startPoint x: 1326, startPoint y: 529, endPoint x: 1134, endPoint y: 426, distance: 217.7
click at [1326, 527] on icon at bounding box center [1327, 530] width 14 height 14
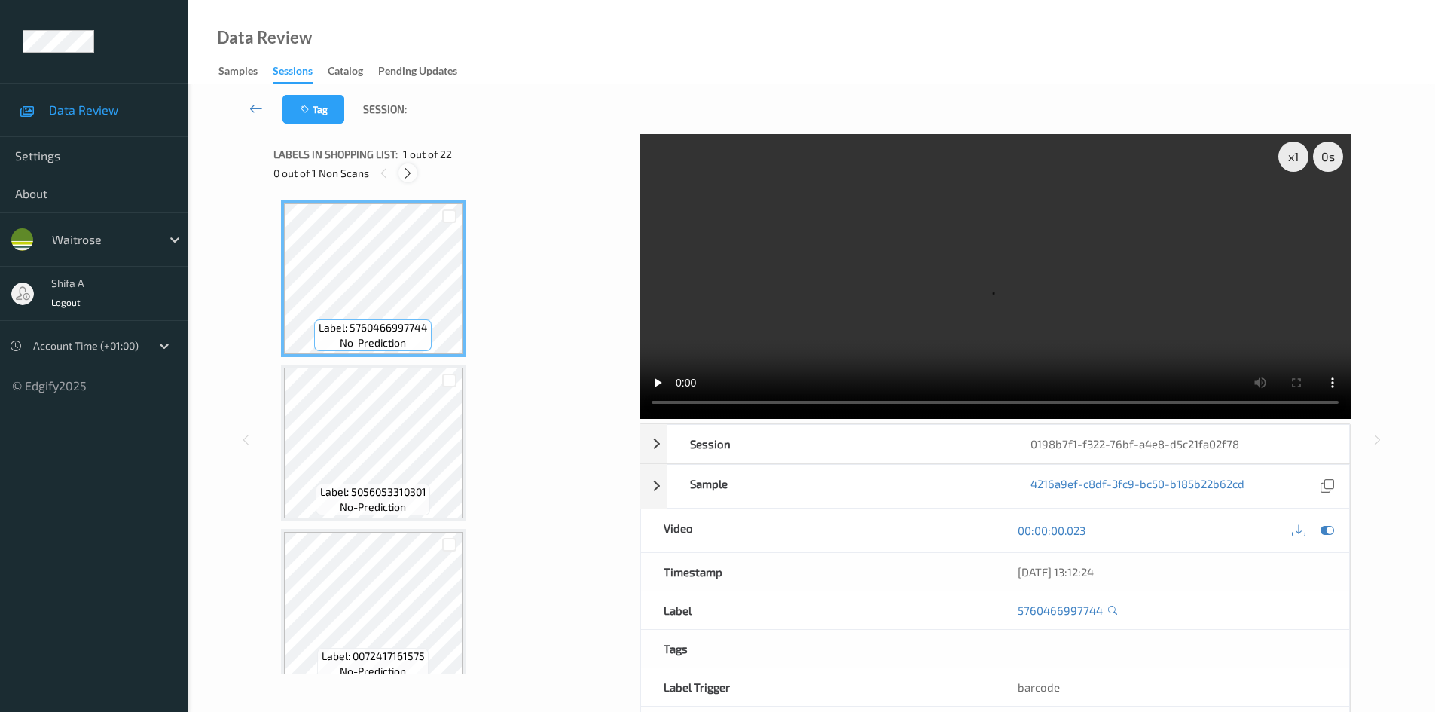
click at [412, 172] on icon at bounding box center [407, 173] width 13 height 14
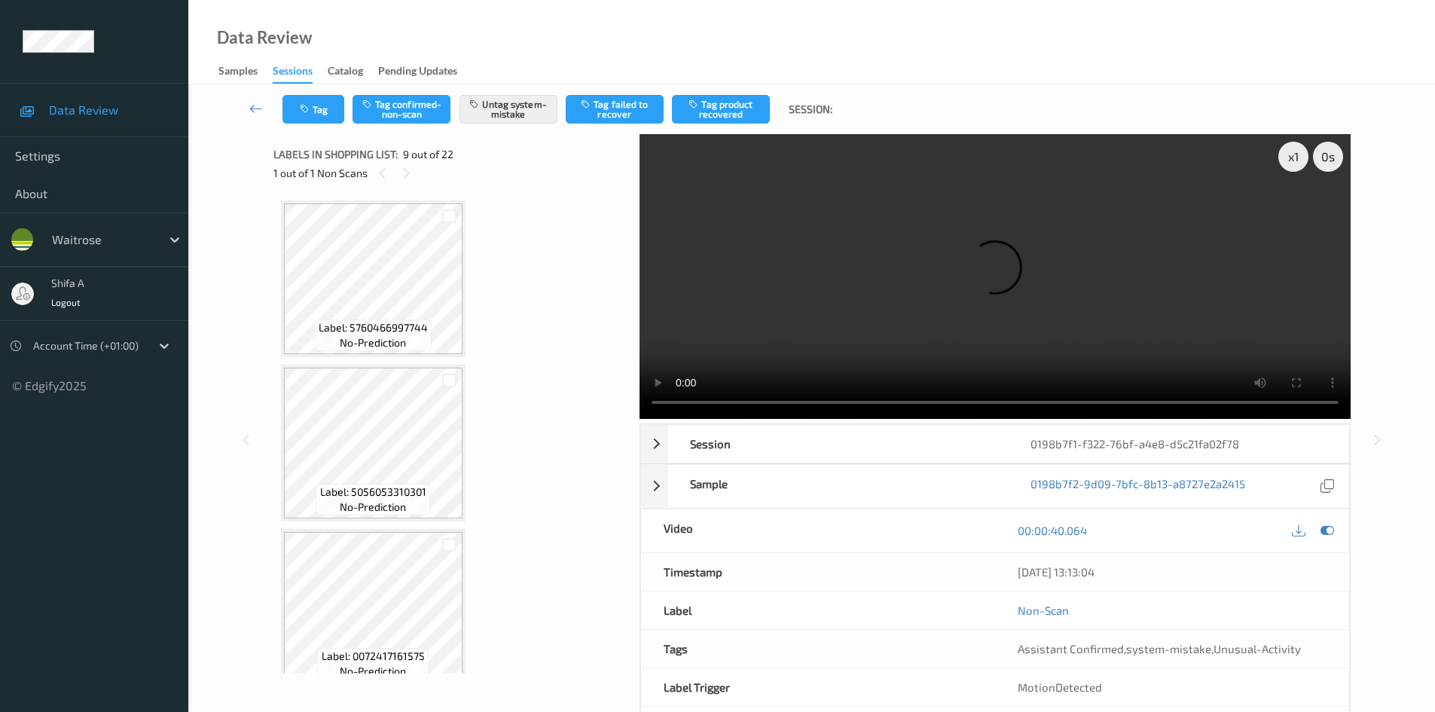
scroll to position [1157, 0]
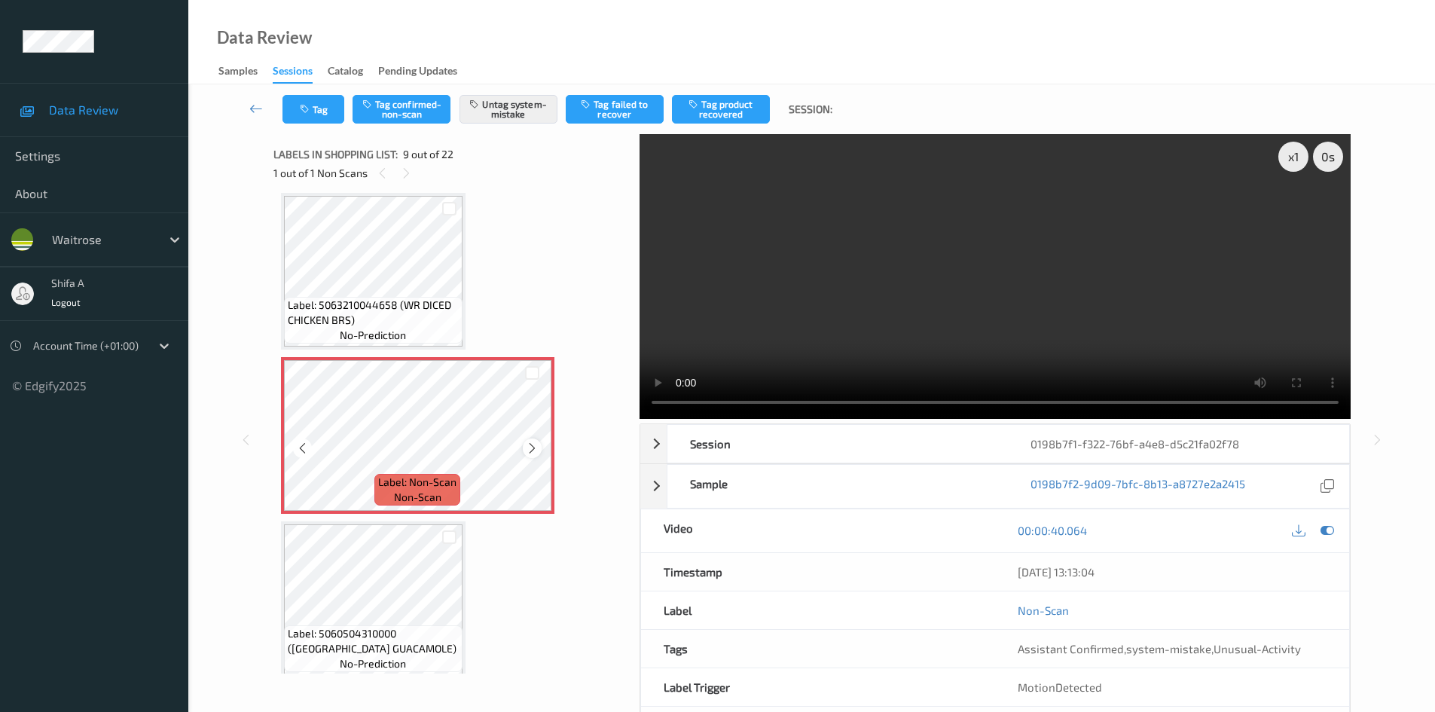
click at [530, 444] on icon at bounding box center [532, 448] width 13 height 14
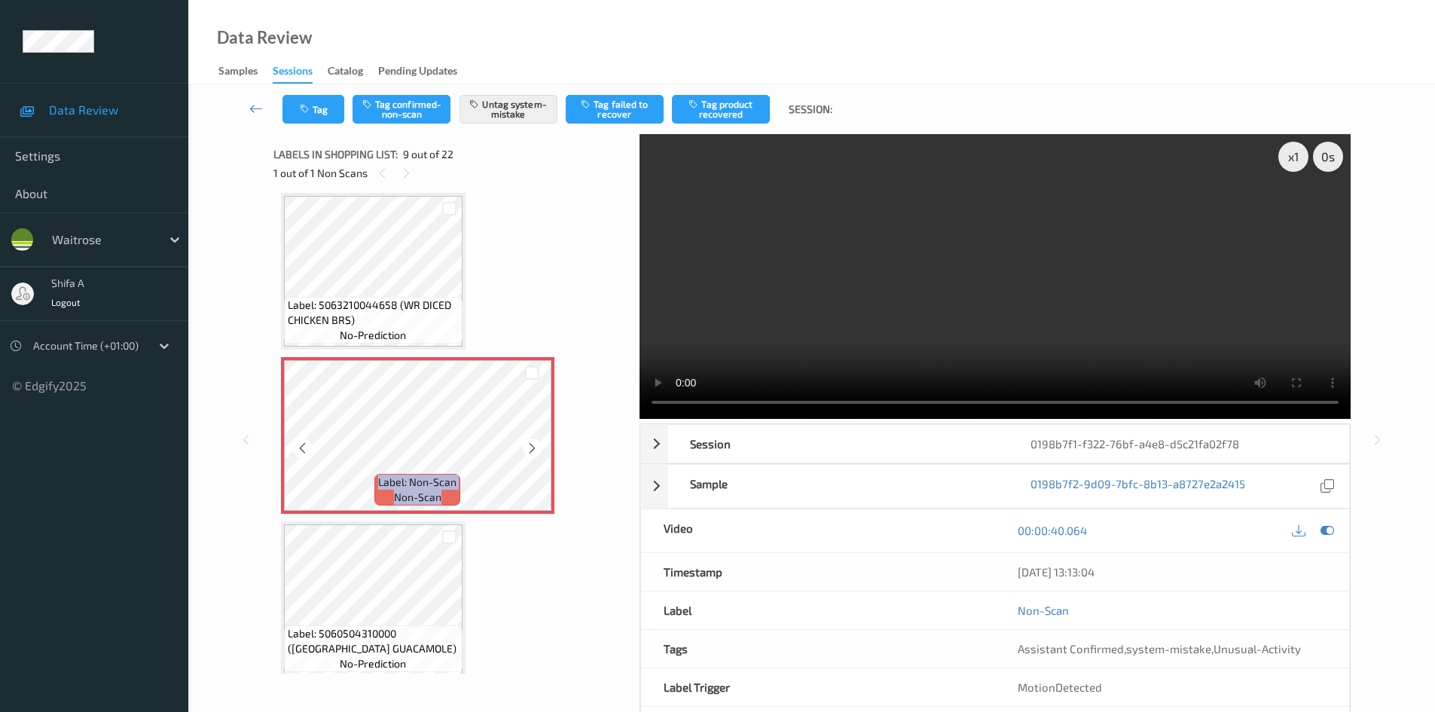
click at [530, 444] on icon at bounding box center [532, 448] width 13 height 14
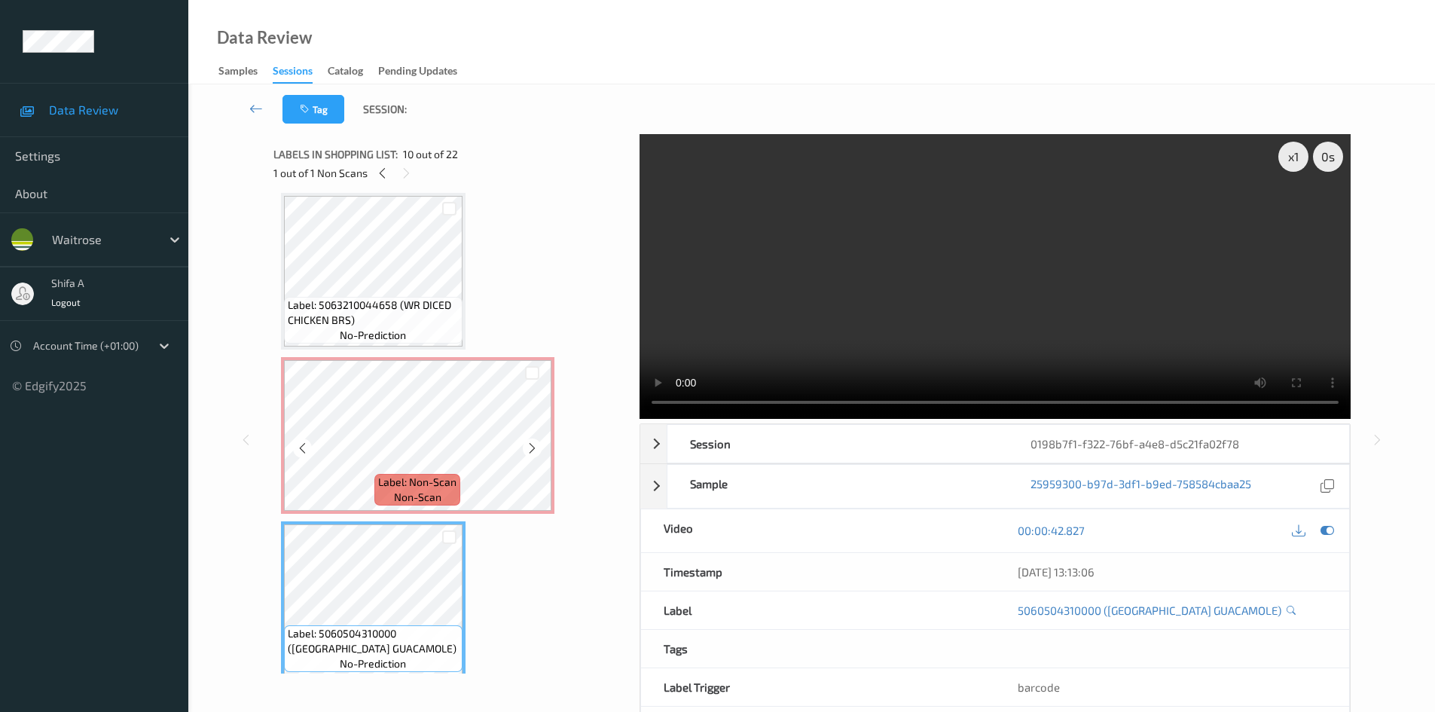
click at [407, 478] on span "Label: Non-Scan" at bounding box center [417, 482] width 78 height 15
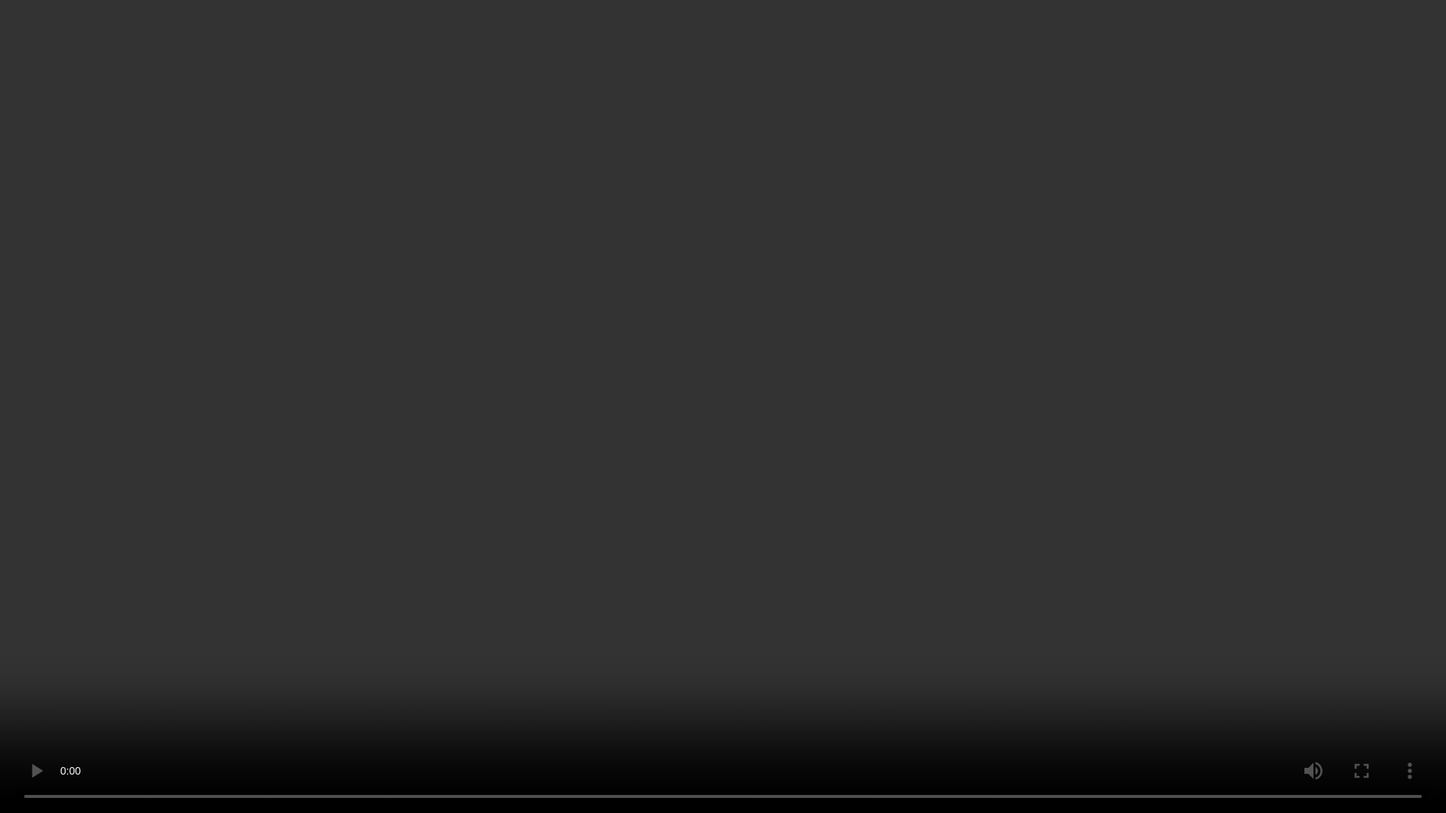
click at [1232, 419] on video at bounding box center [723, 406] width 1446 height 813
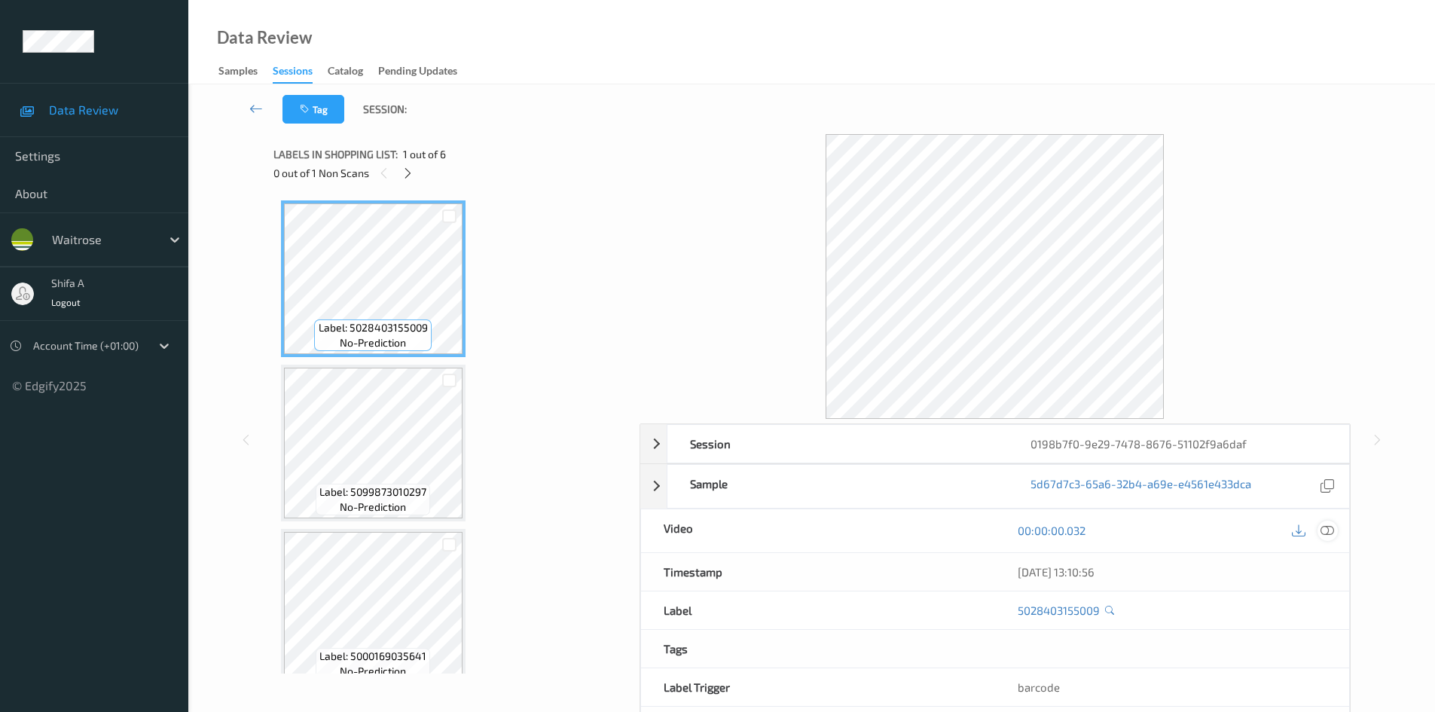
click at [1324, 528] on icon at bounding box center [1327, 530] width 14 height 14
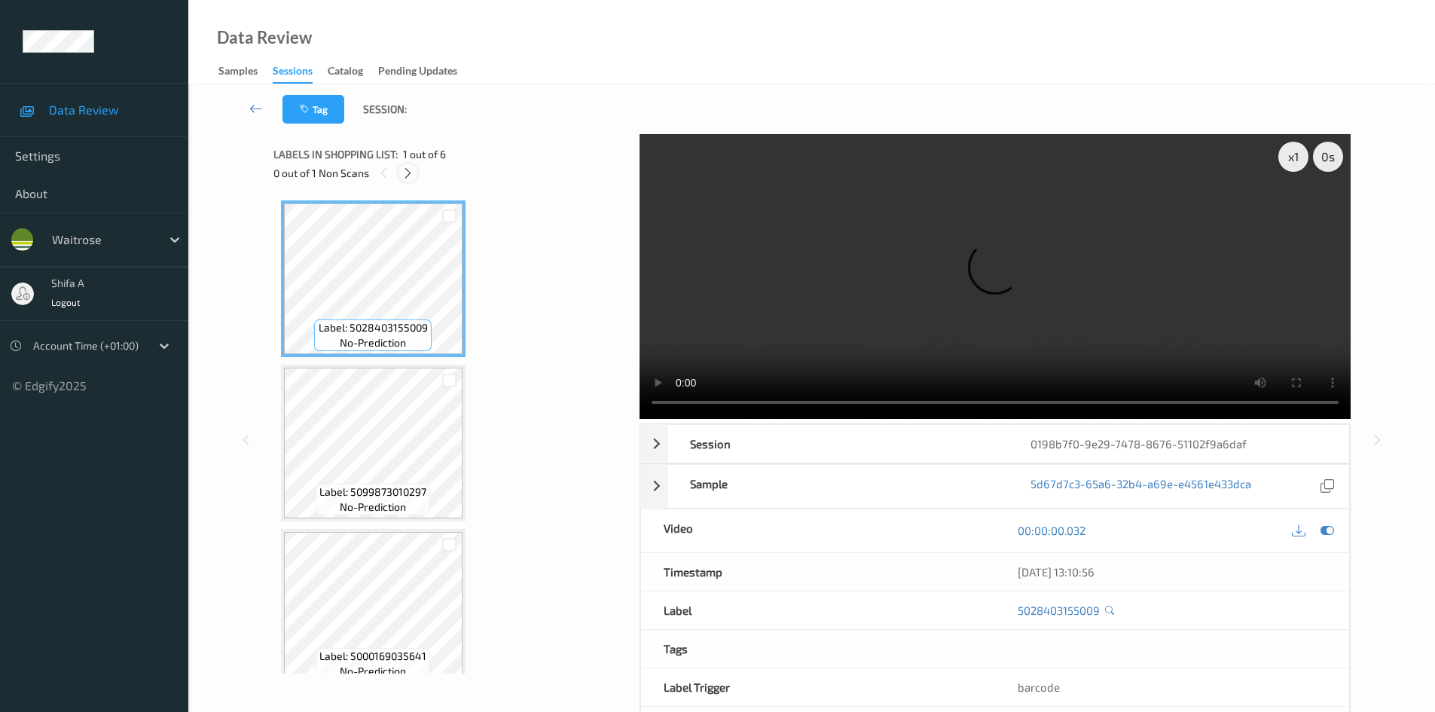
click at [400, 169] on div at bounding box center [407, 172] width 19 height 19
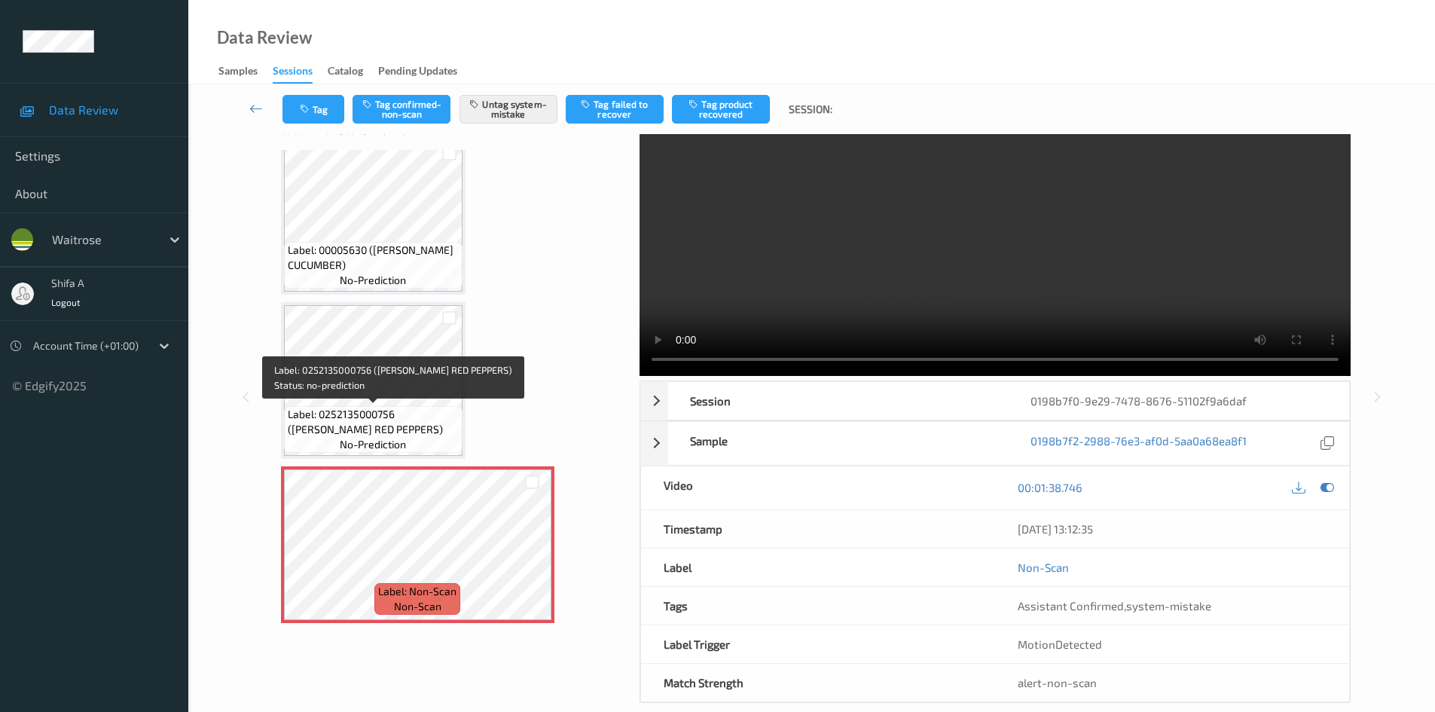
scroll to position [65, 0]
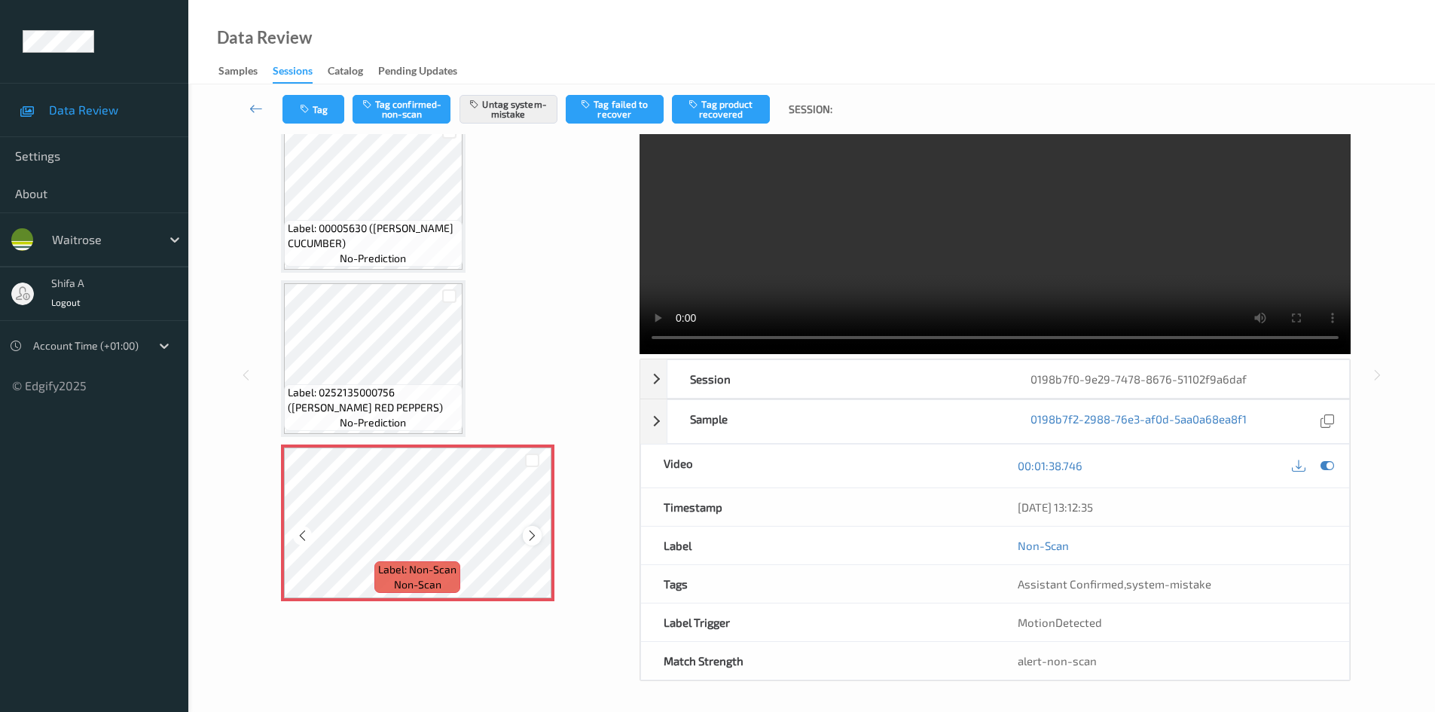
click at [536, 530] on icon at bounding box center [532, 536] width 13 height 14
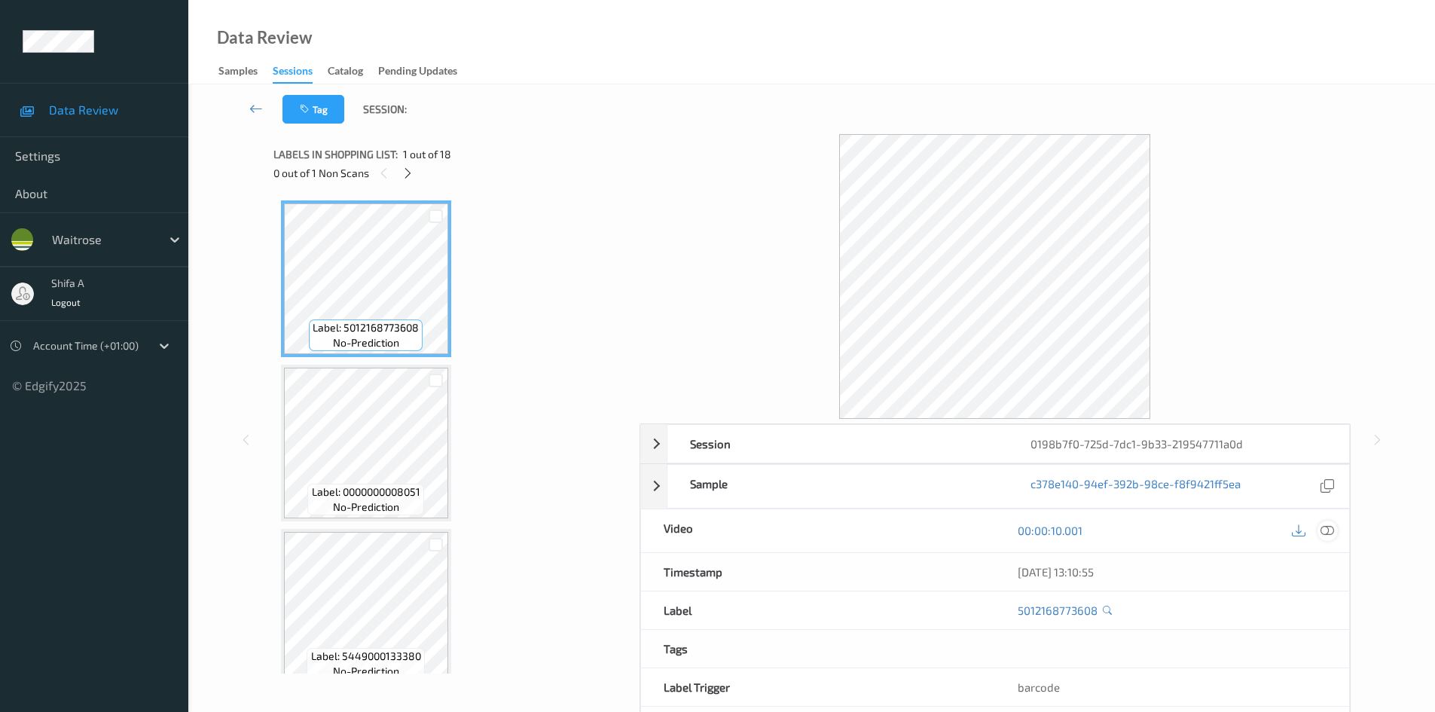
click at [1324, 528] on icon at bounding box center [1327, 530] width 14 height 14
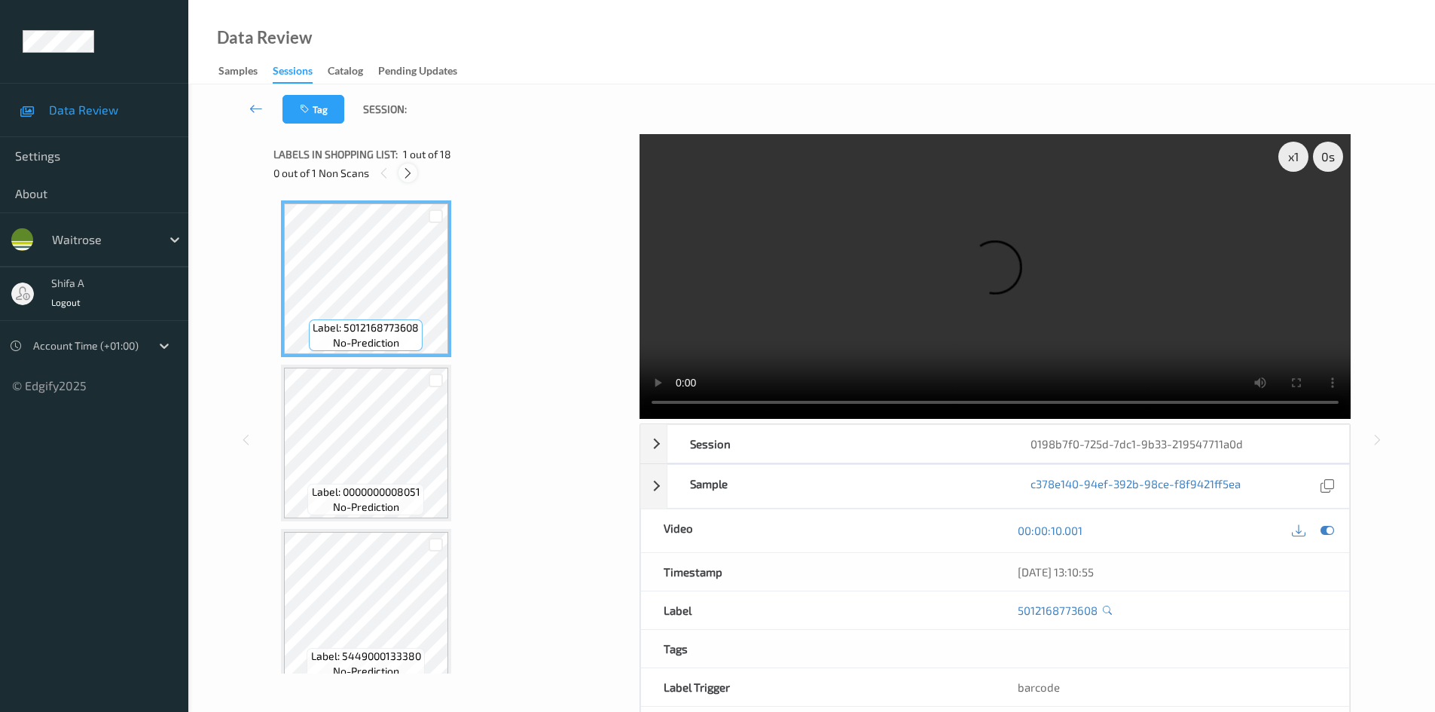
click at [411, 171] on icon at bounding box center [407, 173] width 13 height 14
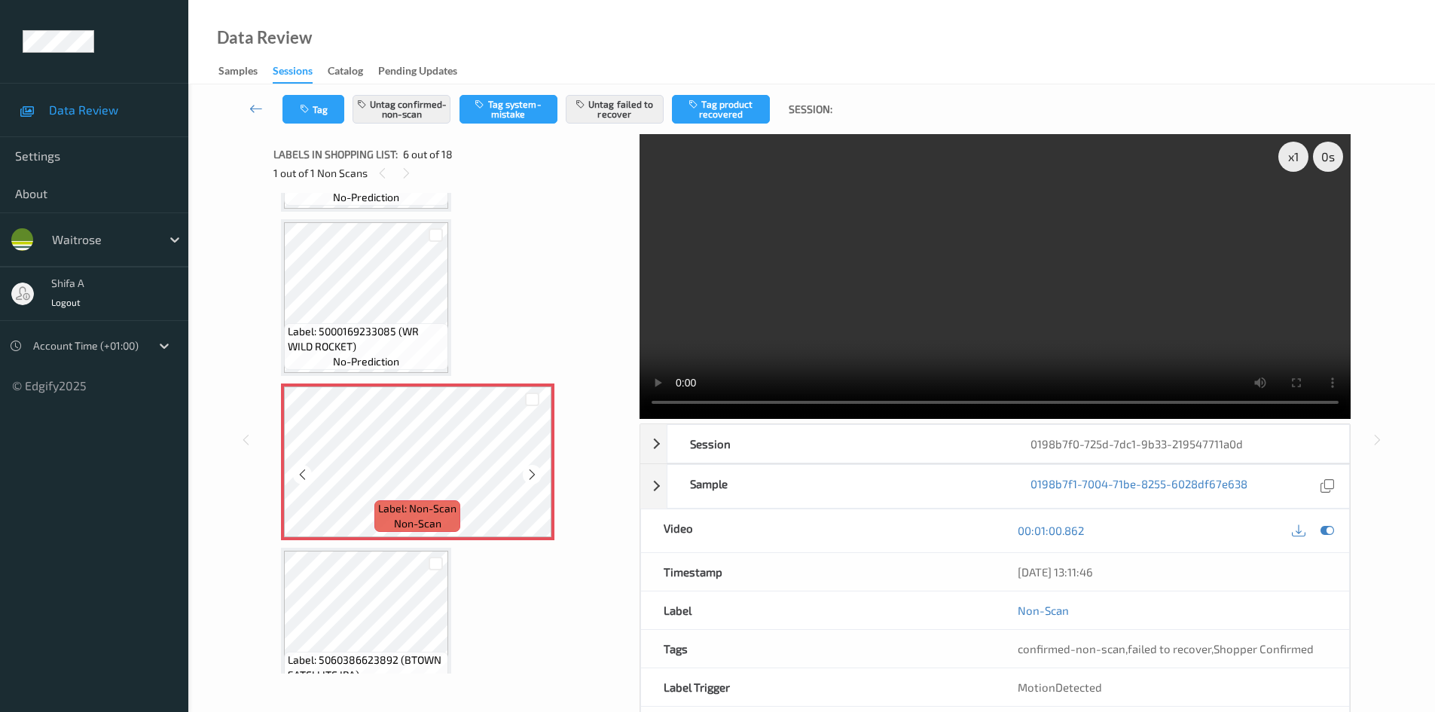
scroll to position [740, 0]
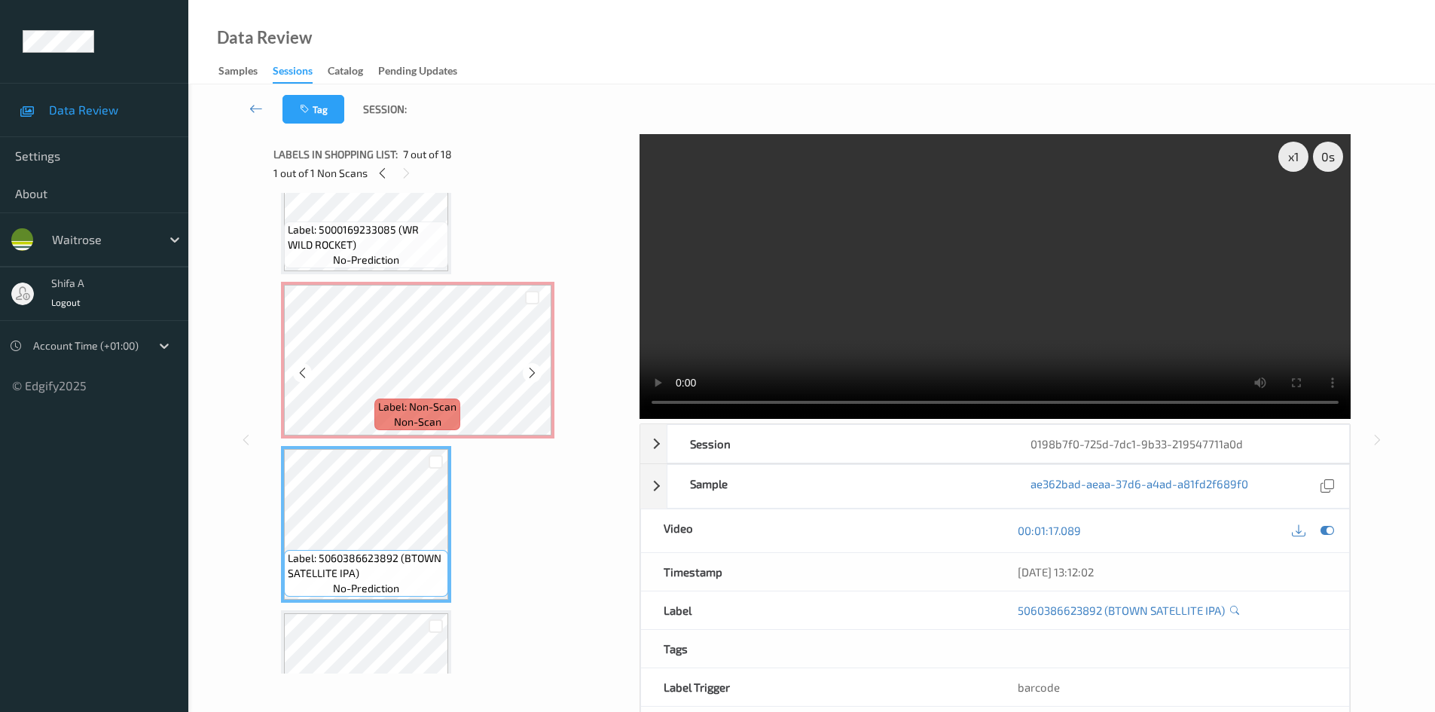
click at [426, 415] on span "non-scan" at bounding box center [417, 421] width 47 height 15
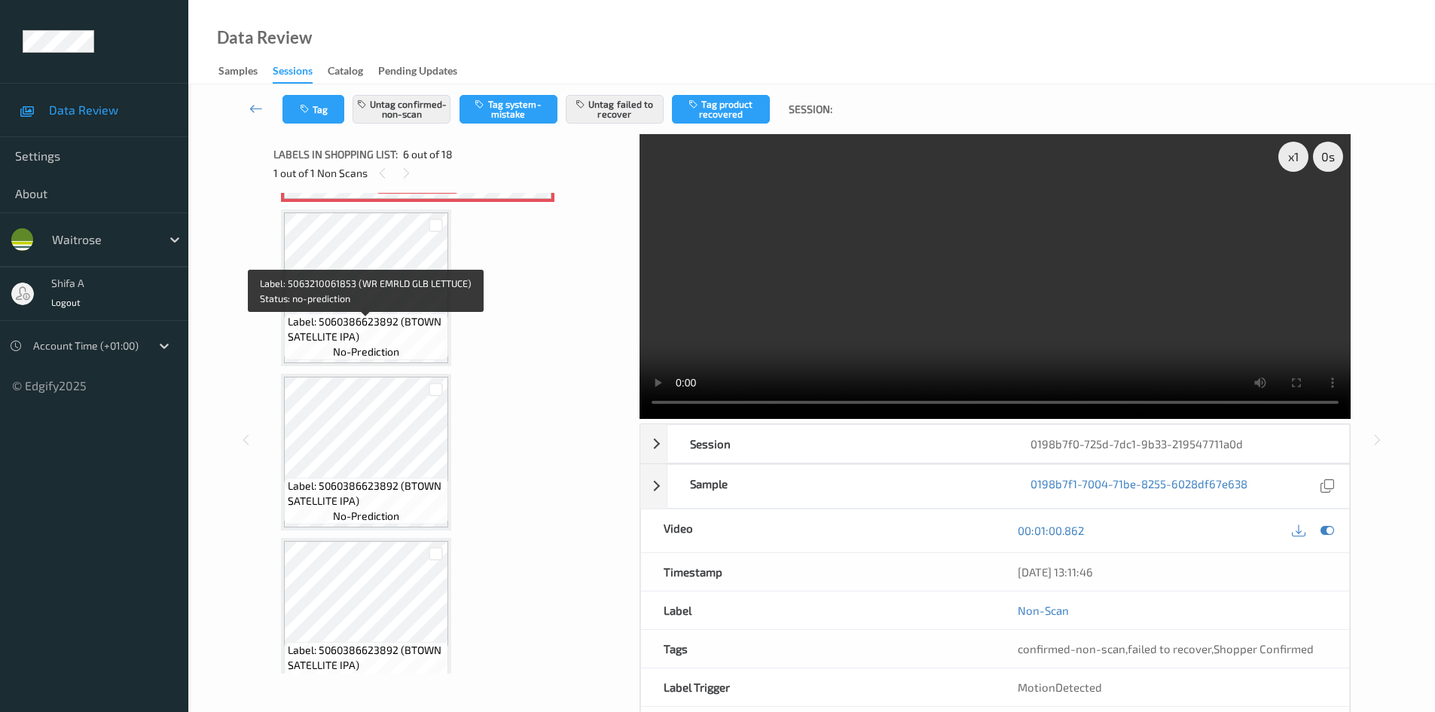
scroll to position [449, 0]
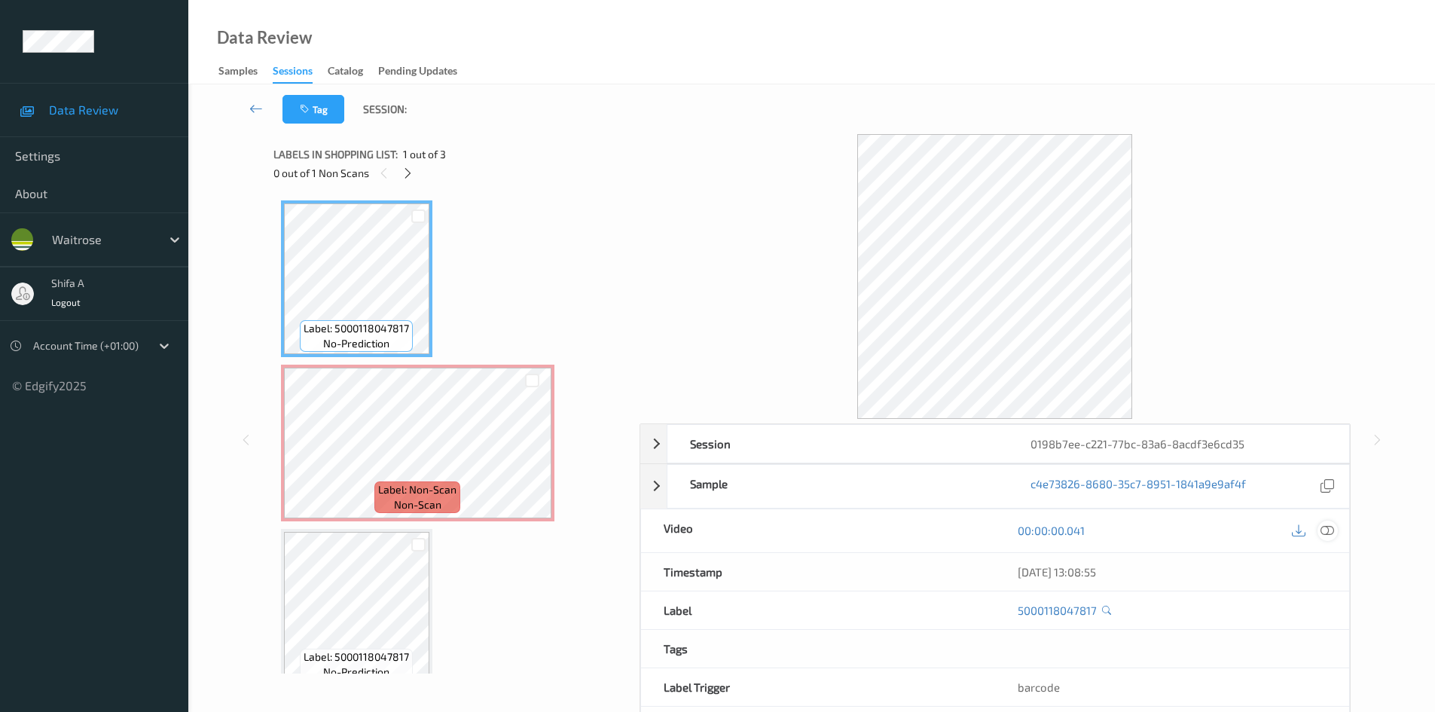
drag, startPoint x: 1332, startPoint y: 533, endPoint x: 1319, endPoint y: 516, distance: 20.9
click at [1331, 531] on icon at bounding box center [1327, 530] width 14 height 14
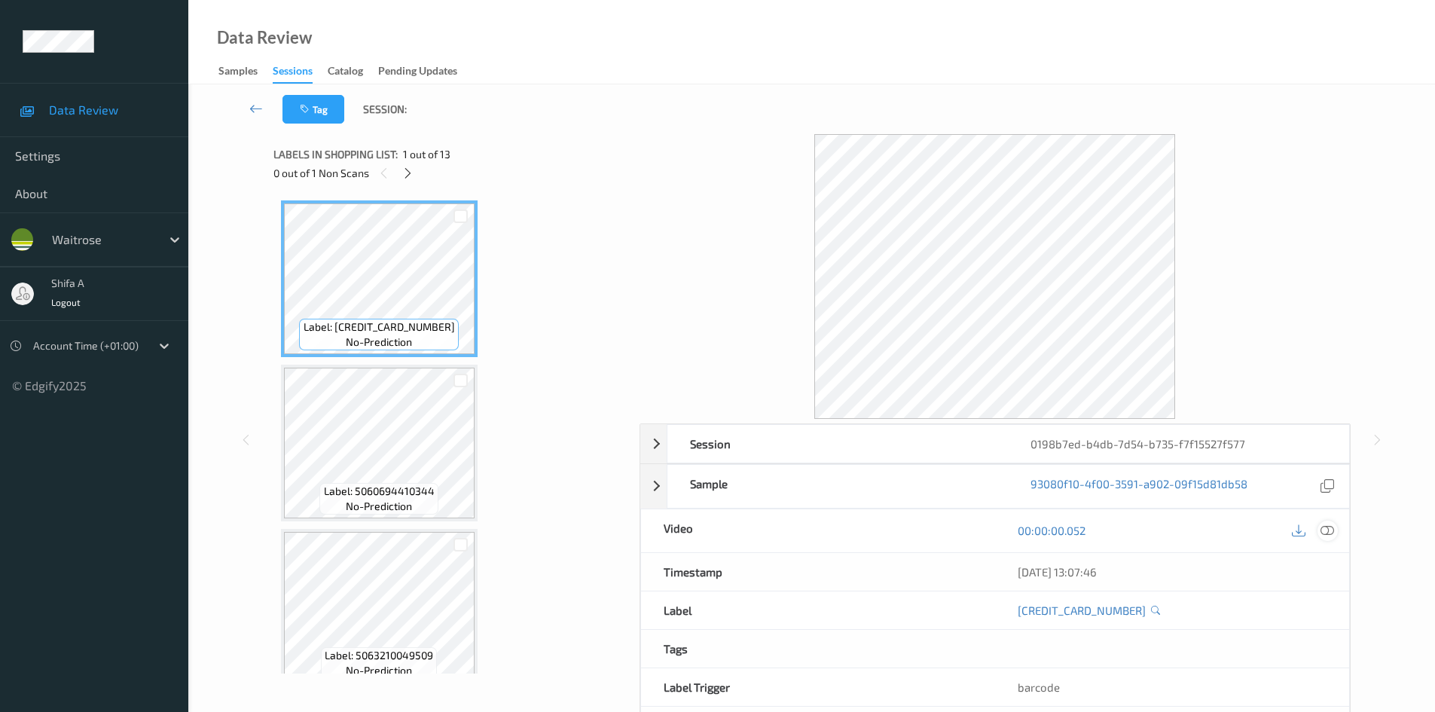
click at [1329, 531] on icon at bounding box center [1327, 530] width 14 height 14
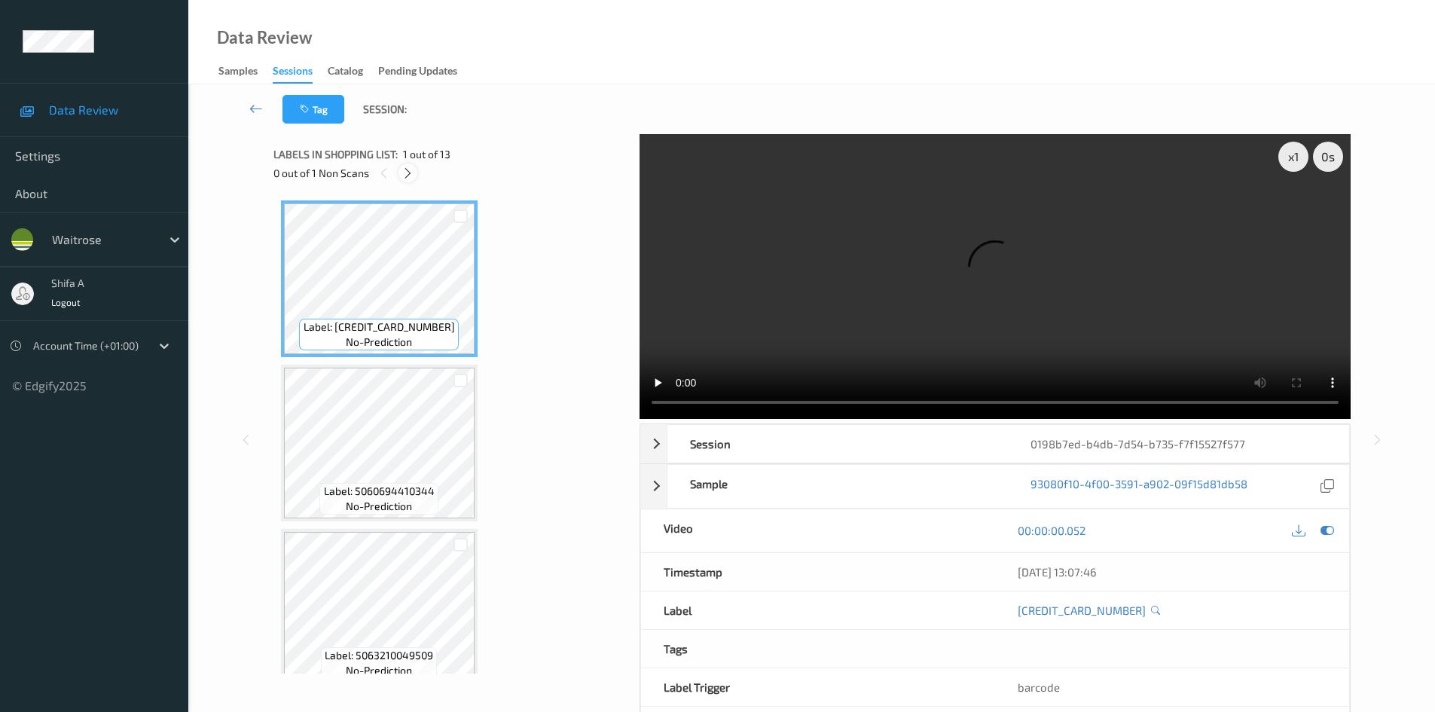
click at [413, 172] on icon at bounding box center [407, 173] width 13 height 14
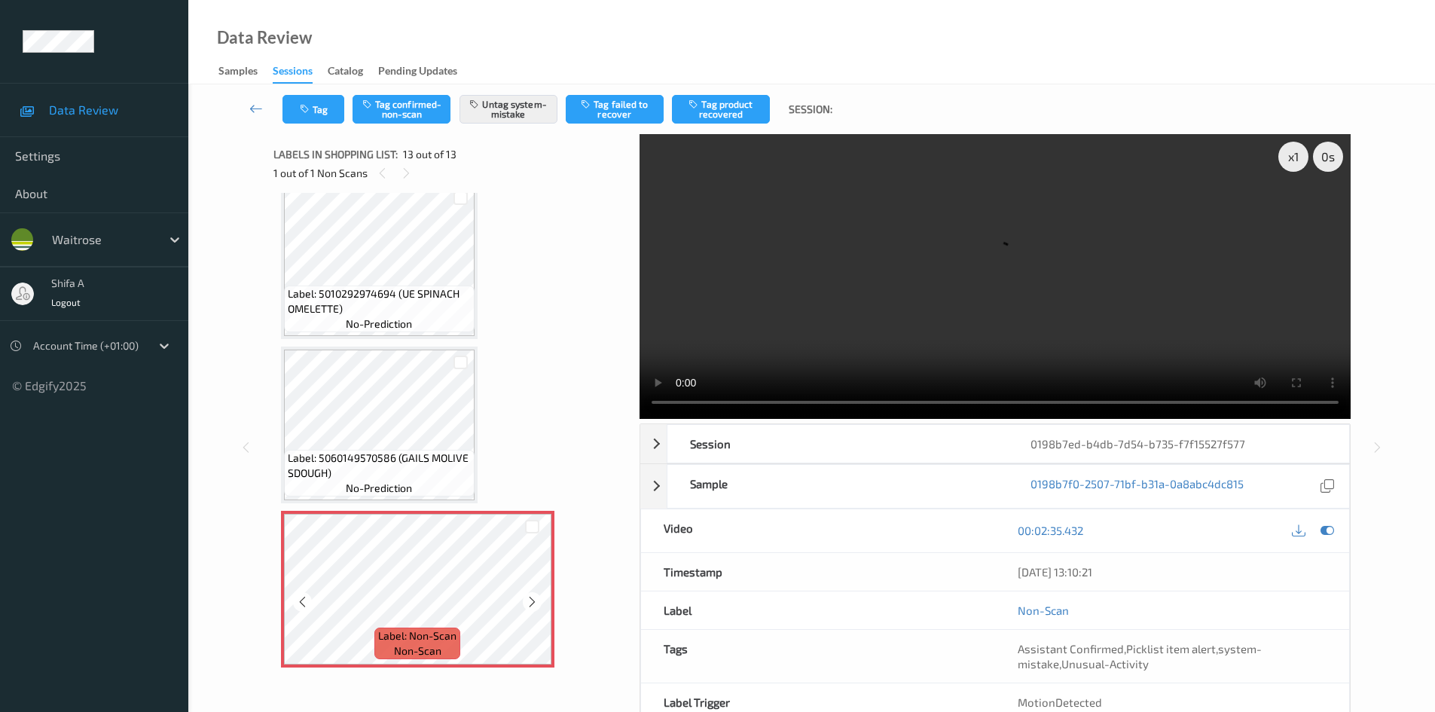
scroll to position [1662, 0]
click at [409, 629] on span "Label: Non-Scan" at bounding box center [417, 634] width 78 height 15
click at [1111, 402] on video at bounding box center [994, 276] width 711 height 285
click at [534, 597] on icon at bounding box center [532, 601] width 13 height 14
click at [531, 595] on icon at bounding box center [532, 601] width 13 height 14
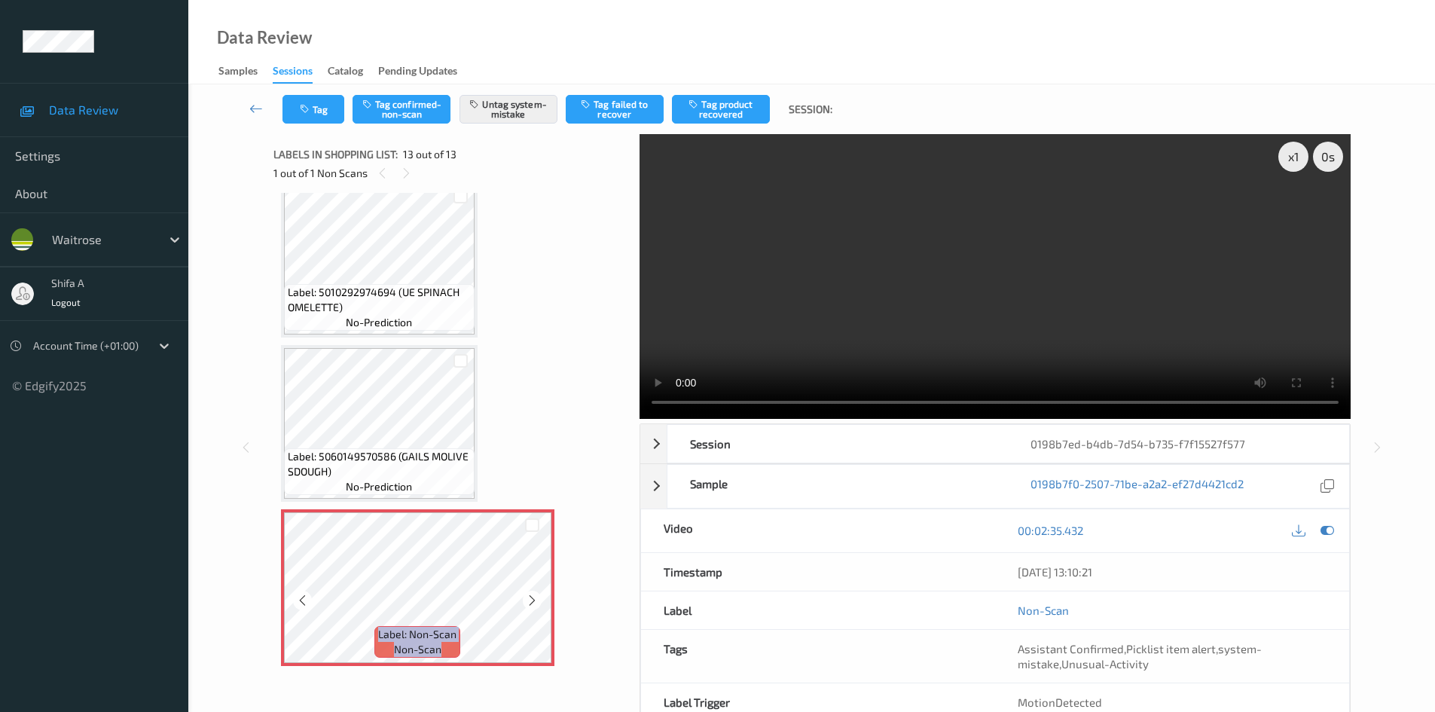
click at [531, 595] on icon at bounding box center [532, 601] width 13 height 14
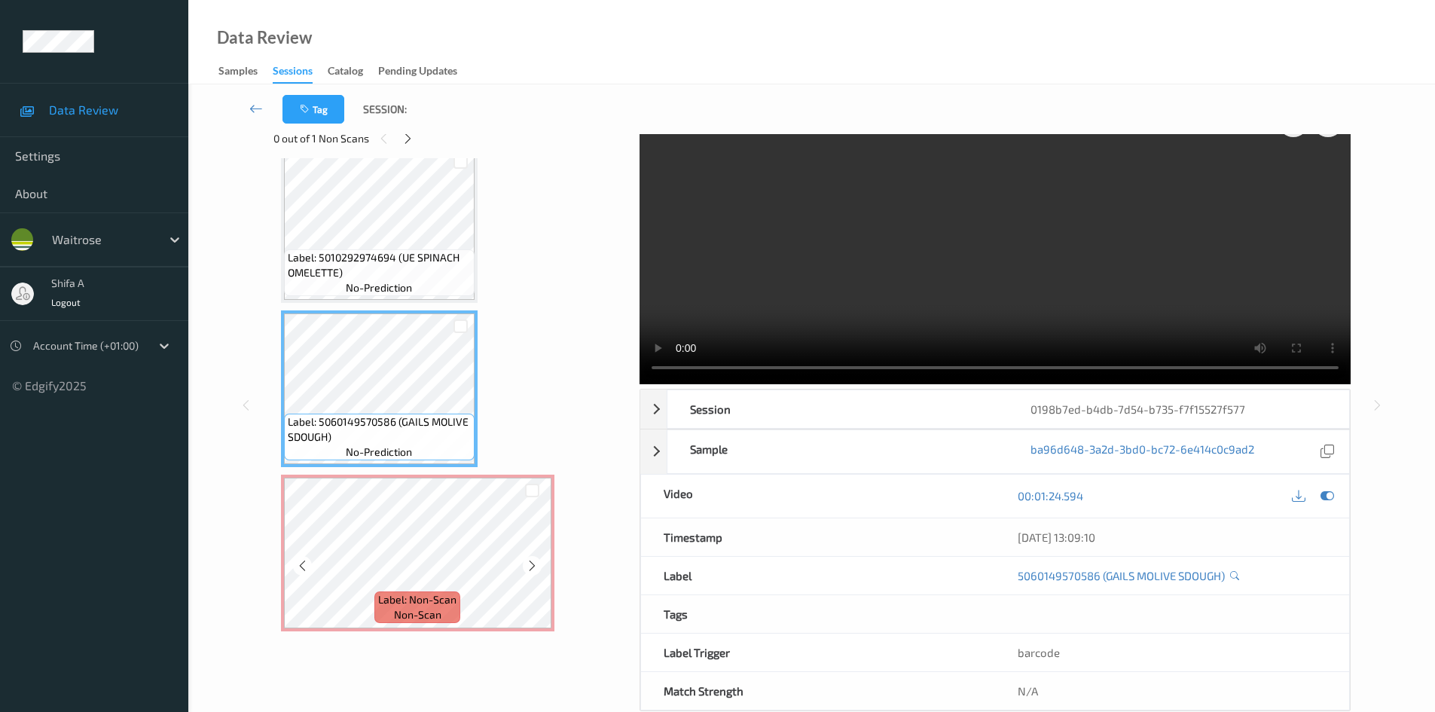
scroll to position [65, 0]
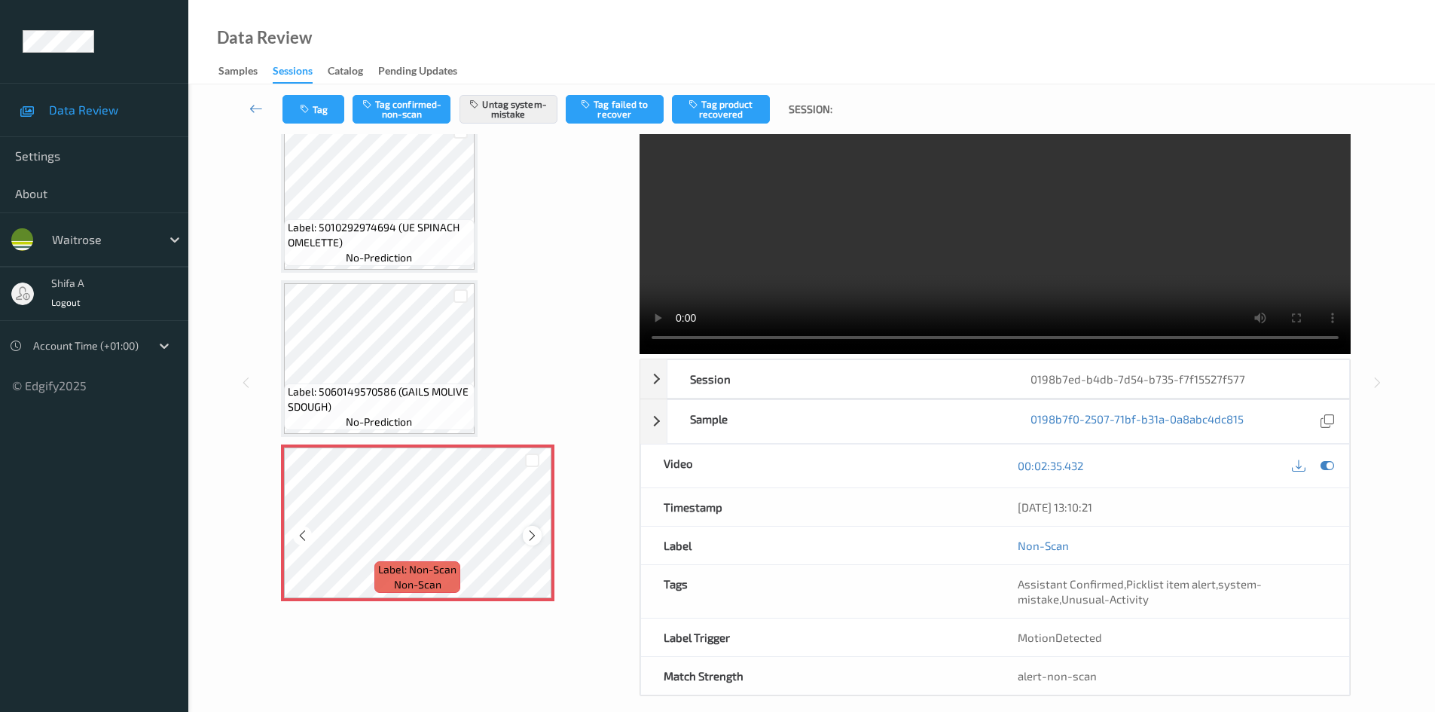
click at [536, 536] on icon at bounding box center [532, 536] width 13 height 14
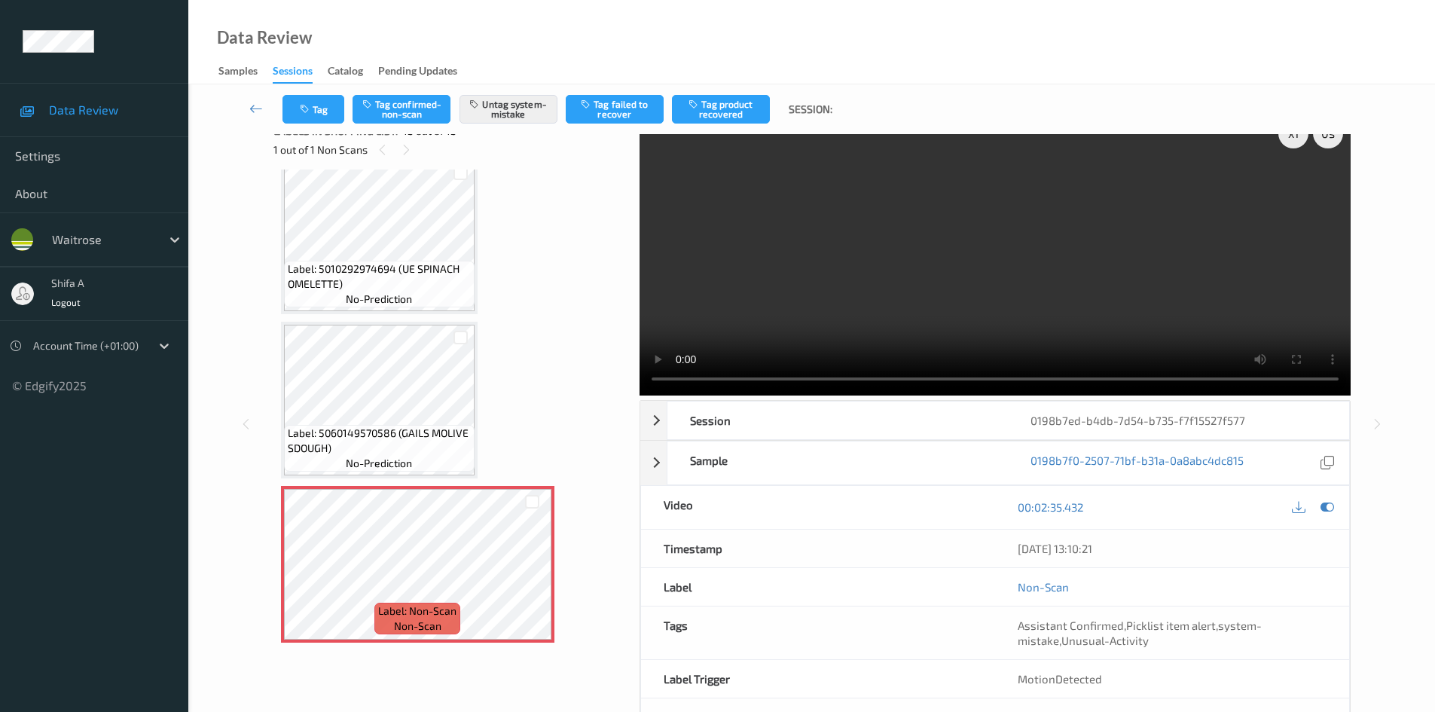
scroll to position [0, 0]
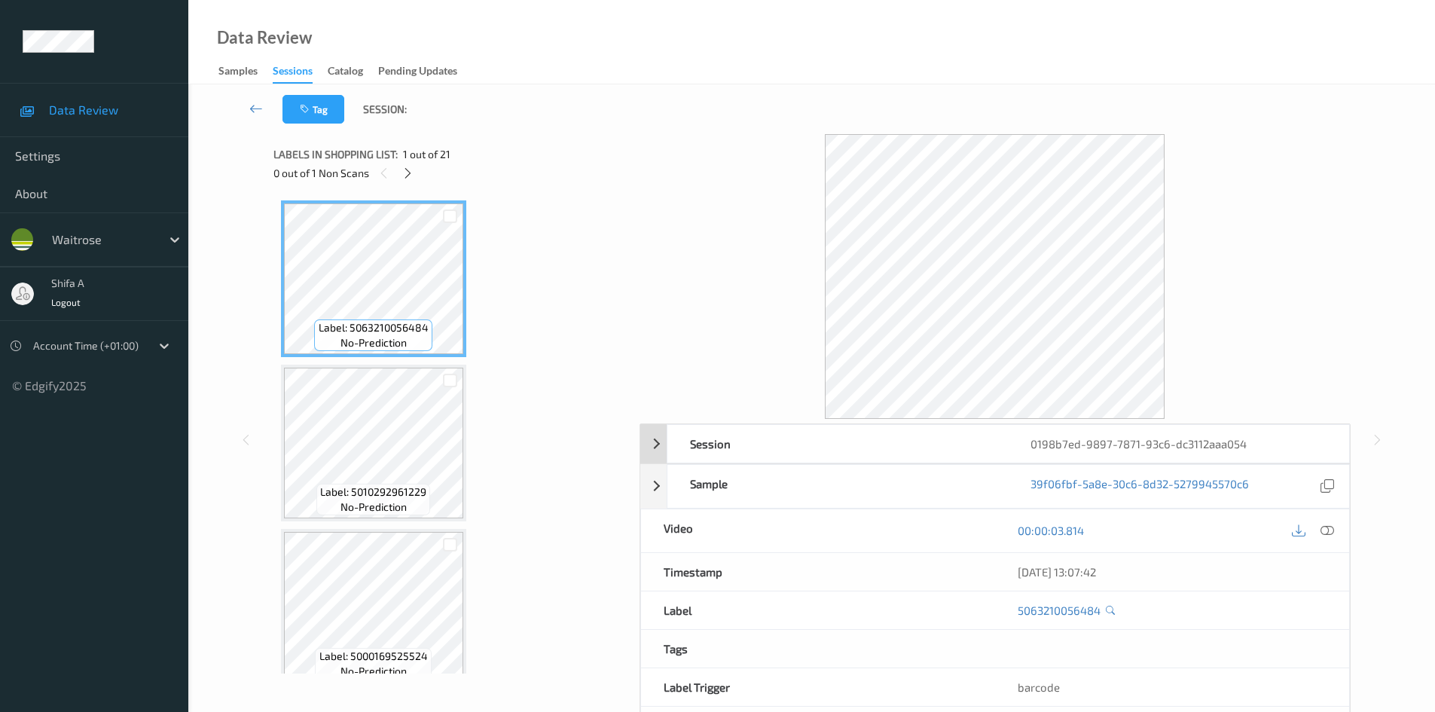
drag, startPoint x: 1326, startPoint y: 530, endPoint x: 1194, endPoint y: 433, distance: 163.3
click at [1323, 527] on icon at bounding box center [1327, 530] width 14 height 14
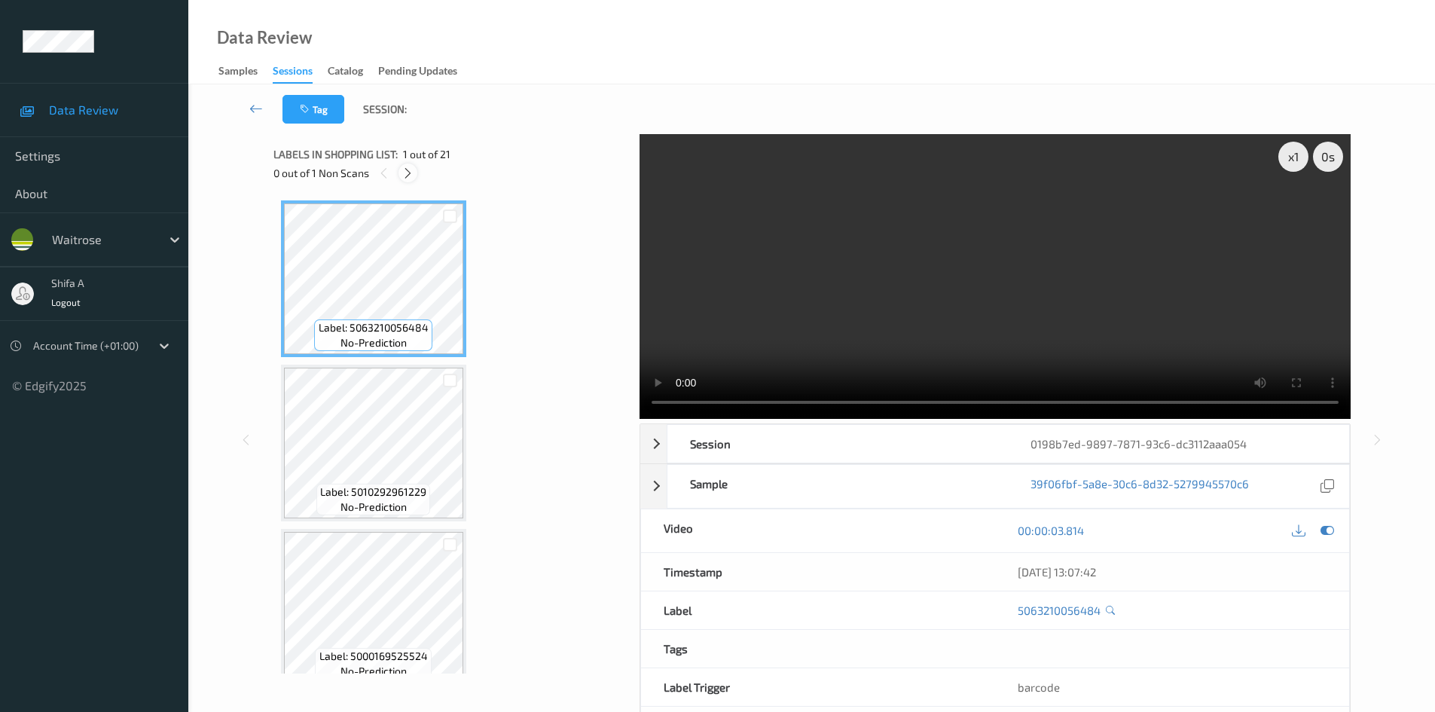
click at [408, 172] on icon at bounding box center [407, 173] width 13 height 14
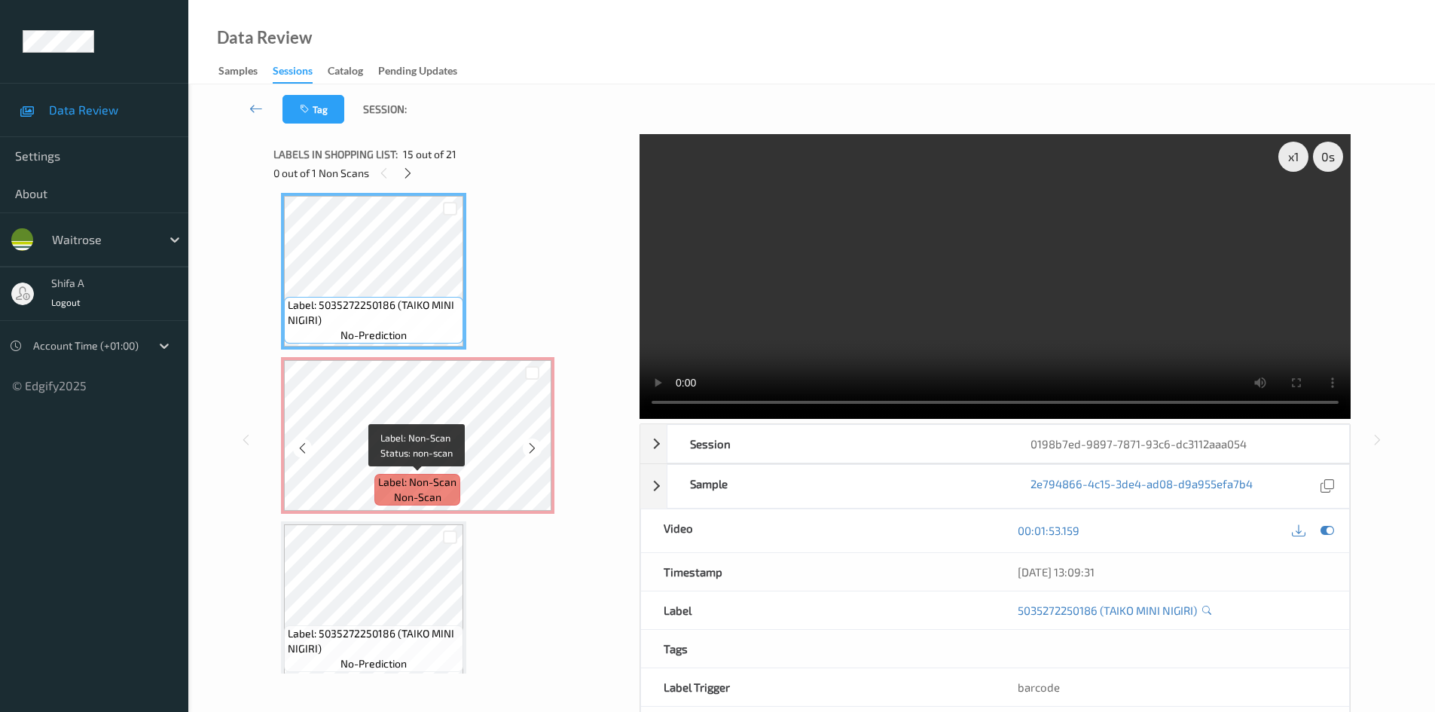
click at [442, 488] on span "Label: Non-Scan" at bounding box center [417, 482] width 78 height 15
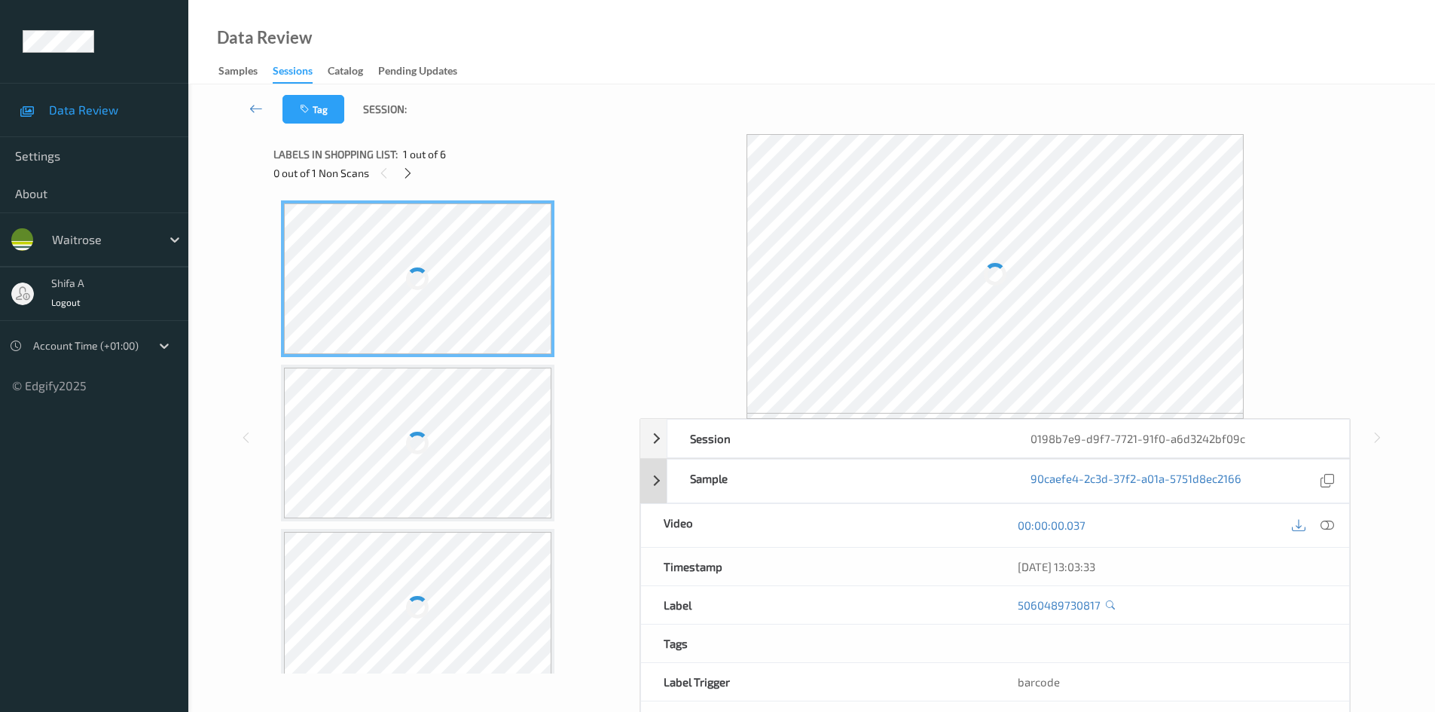
drag, startPoint x: 1323, startPoint y: 527, endPoint x: 1273, endPoint y: 470, distance: 75.3
click at [1319, 527] on div at bounding box center [1327, 525] width 20 height 20
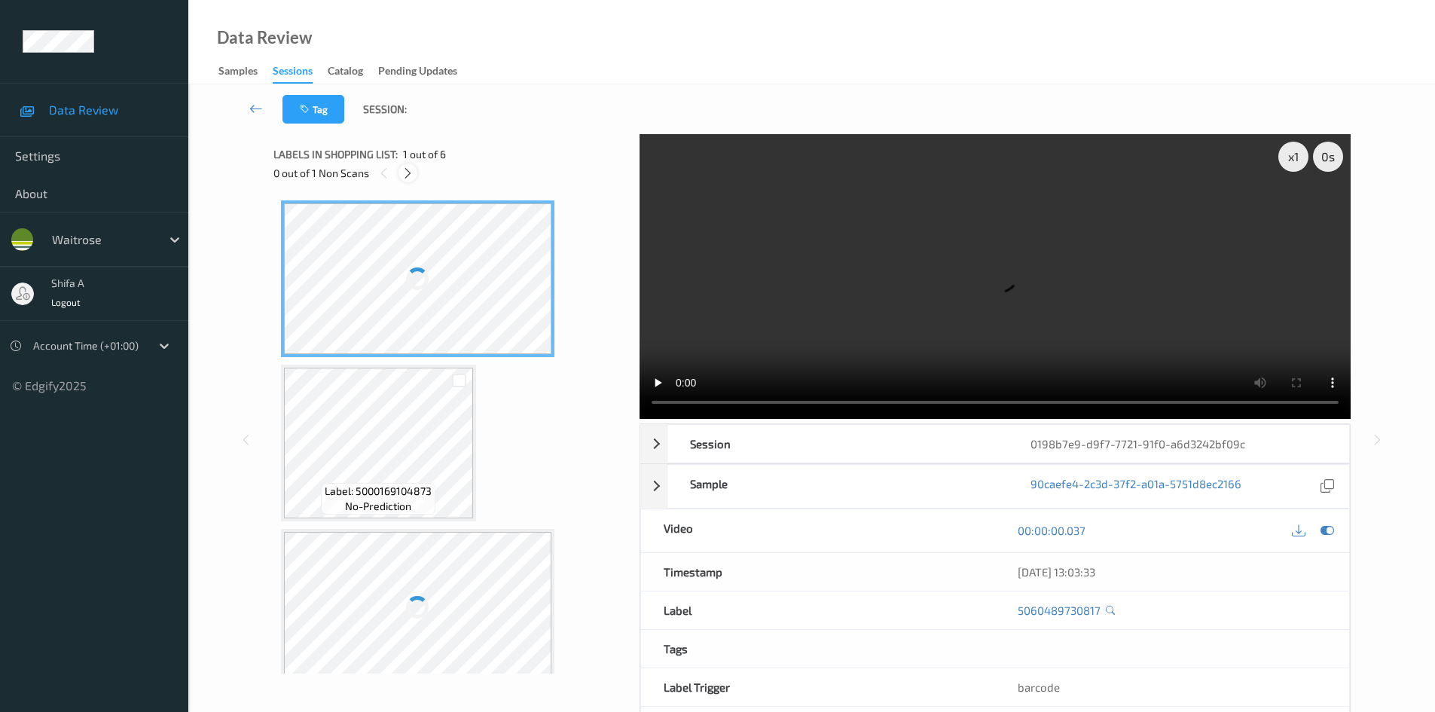
click at [411, 174] on icon at bounding box center [407, 173] width 13 height 14
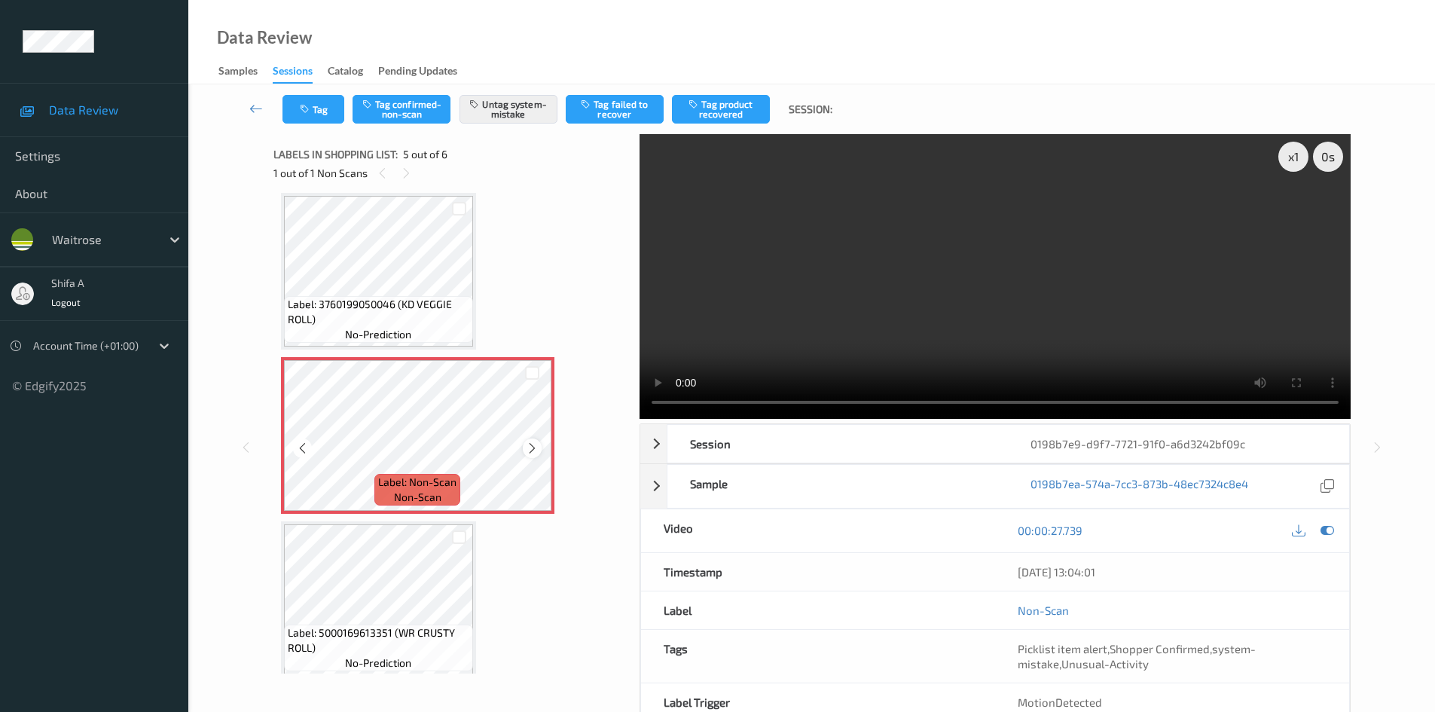
click at [527, 450] on icon at bounding box center [532, 448] width 13 height 14
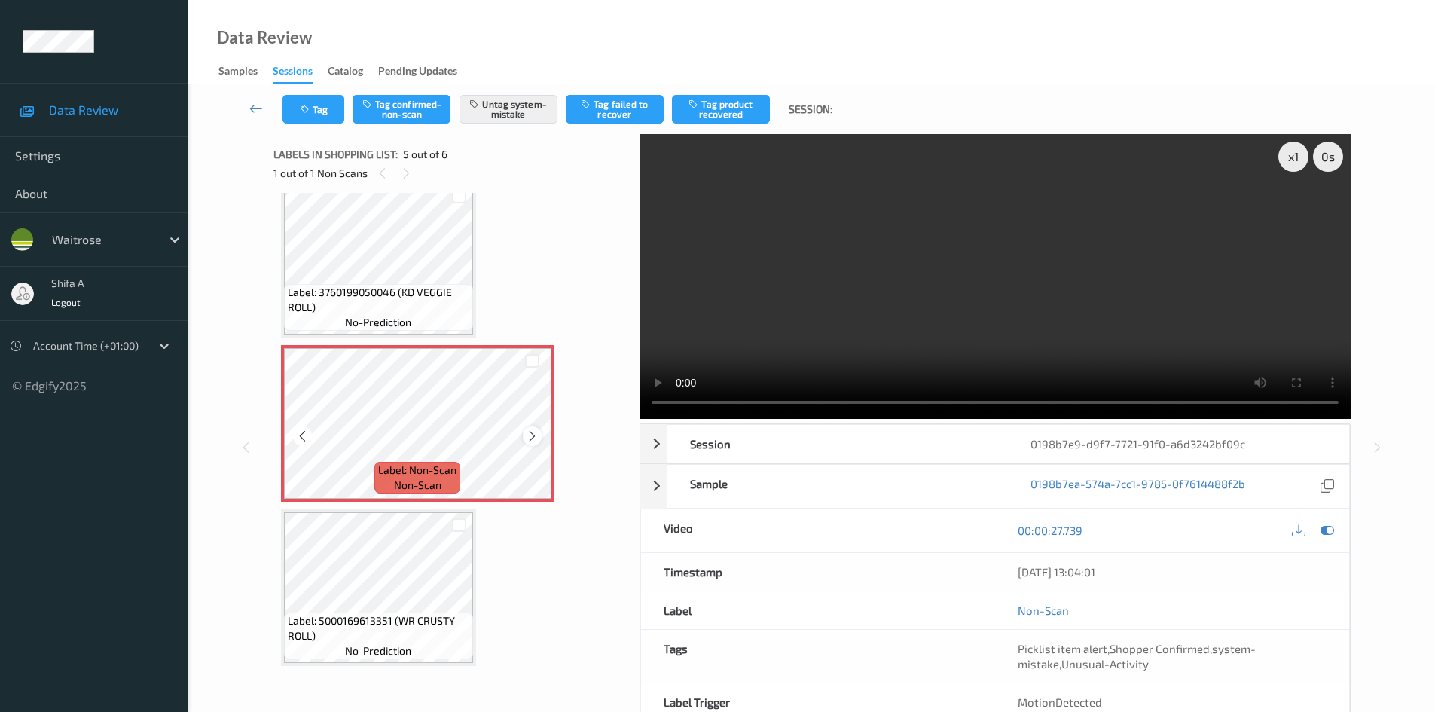
click at [536, 441] on icon at bounding box center [532, 436] width 13 height 14
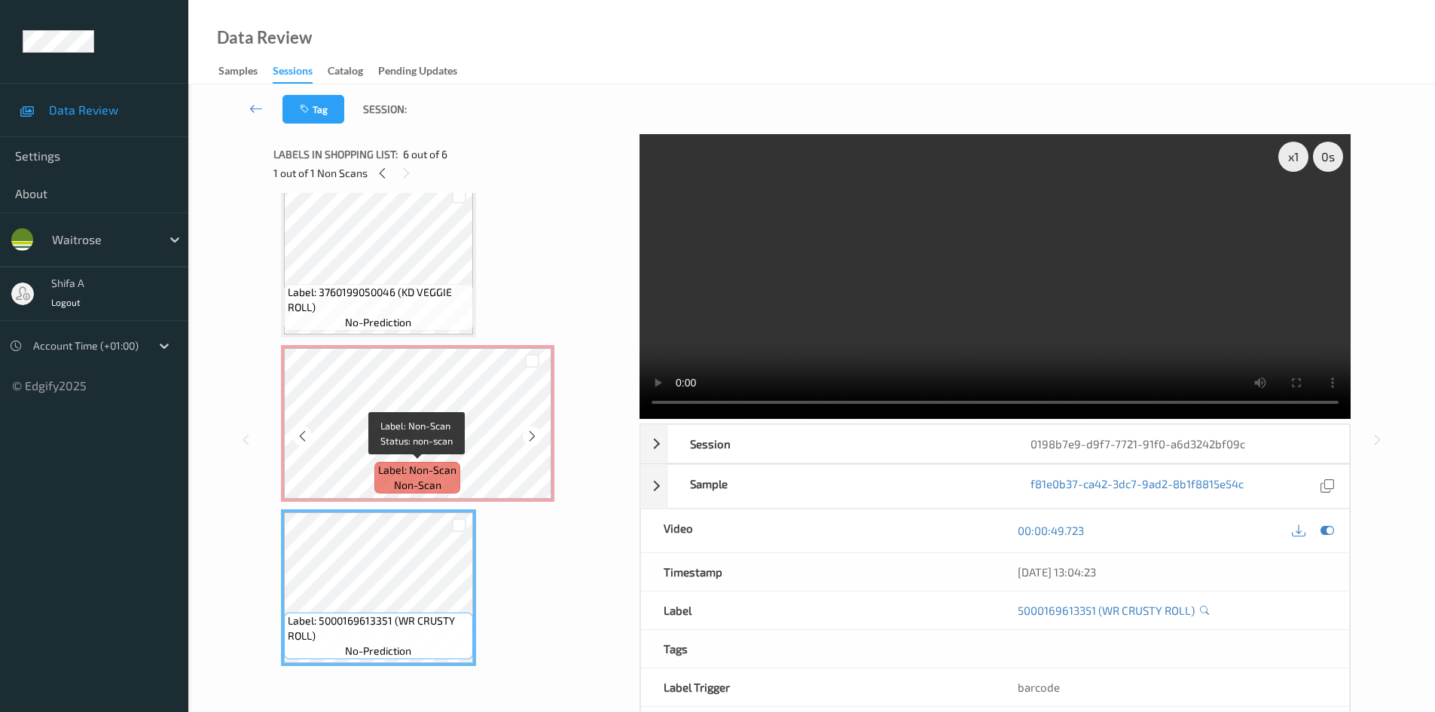
click at [415, 465] on span "Label: Non-Scan" at bounding box center [417, 469] width 78 height 15
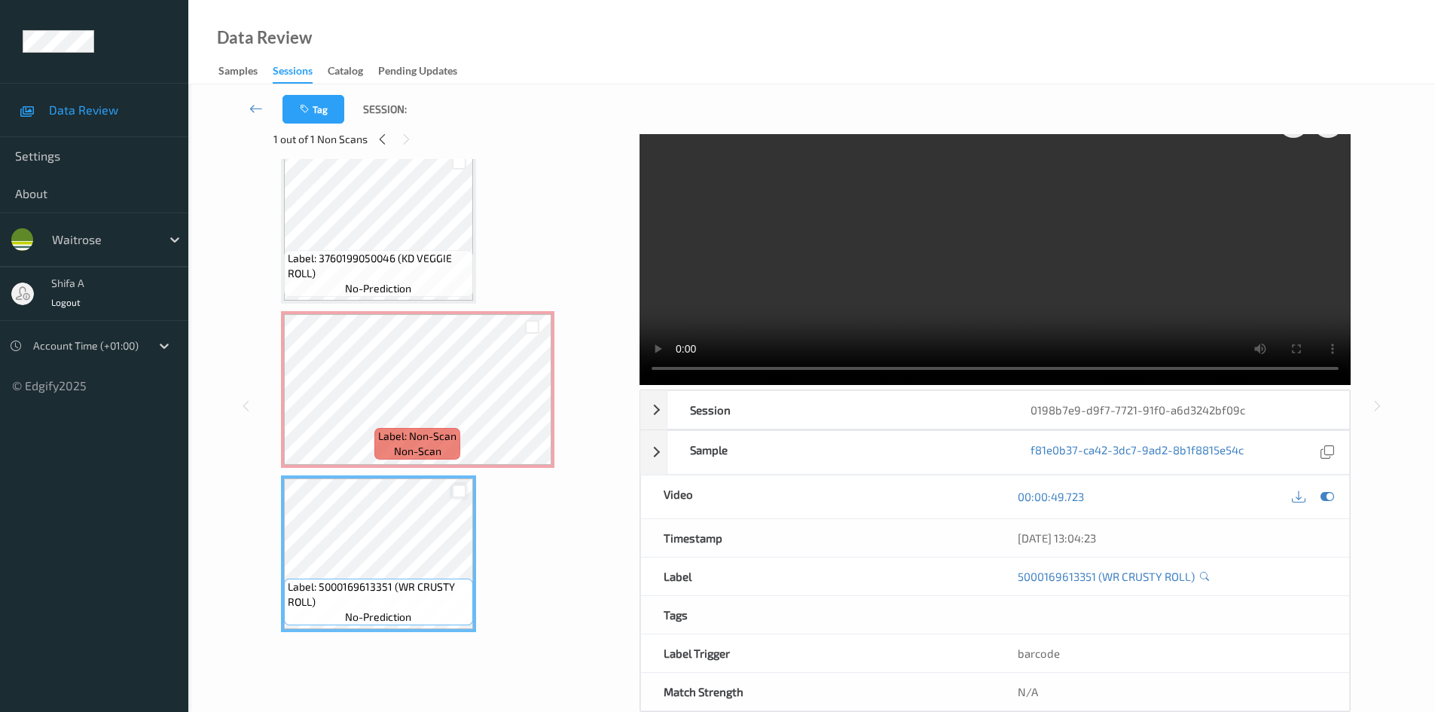
scroll to position [65, 0]
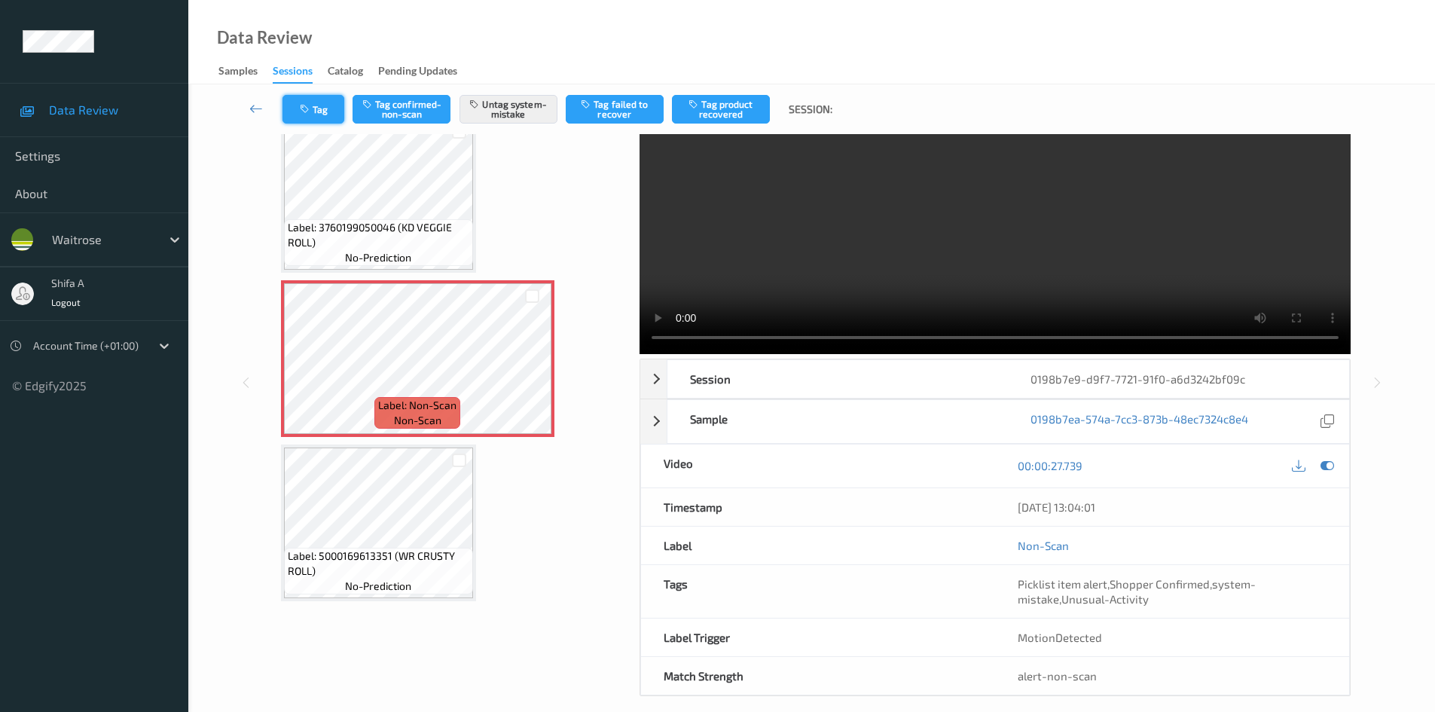
click at [299, 96] on button "Tag" at bounding box center [313, 109] width 62 height 29
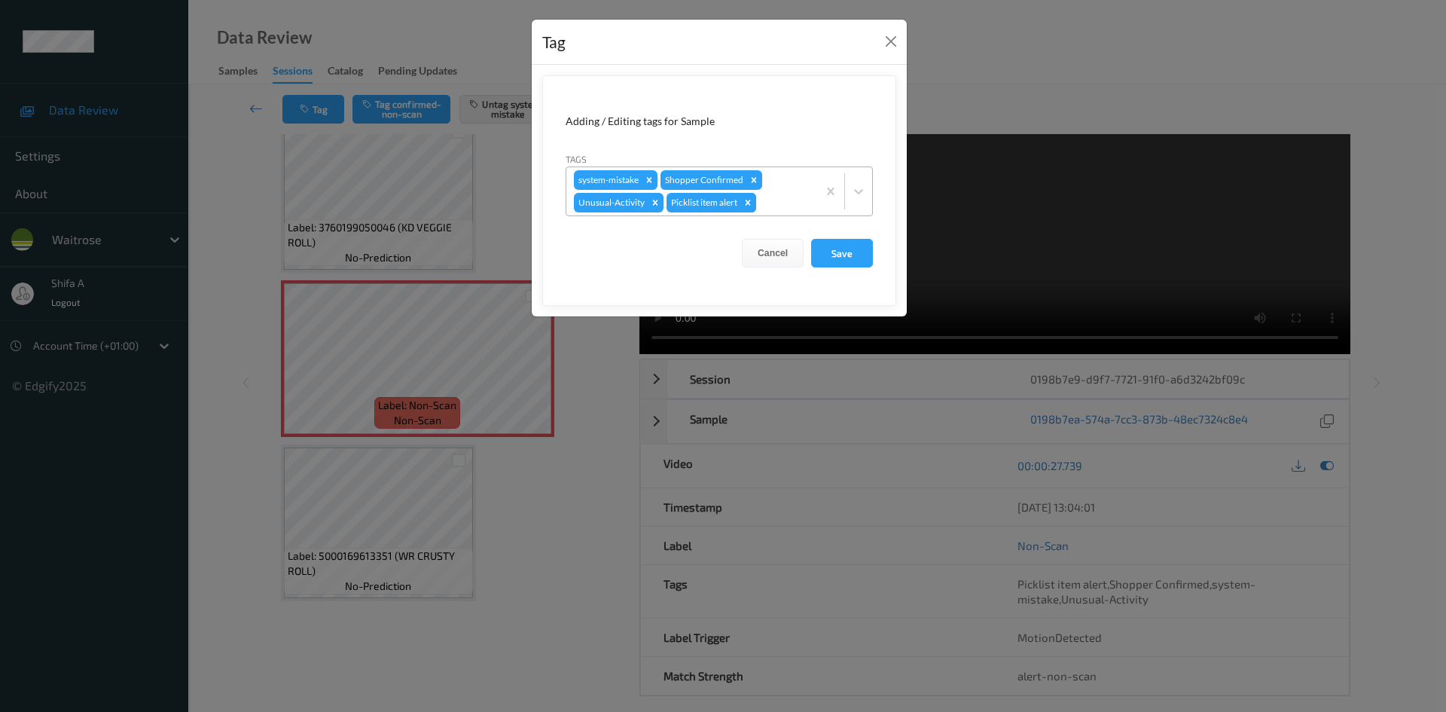
click at [748, 203] on icon "Remove Picklist item alert" at bounding box center [748, 202] width 5 height 5
click at [654, 200] on icon "Remove Unusual-Activity" at bounding box center [655, 202] width 11 height 11
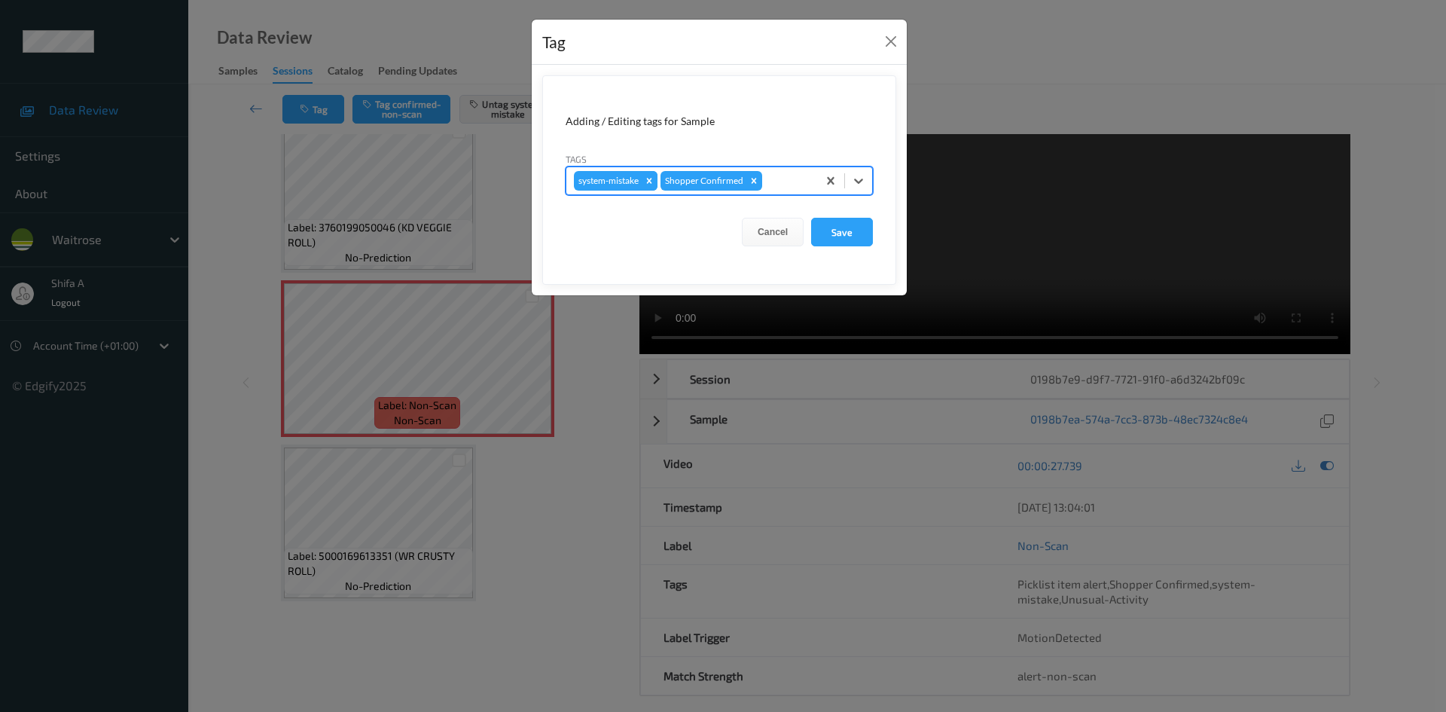
click at [646, 183] on icon "Remove system-mistake" at bounding box center [649, 181] width 11 height 11
click at [832, 232] on button "Save" at bounding box center [842, 232] width 62 height 29
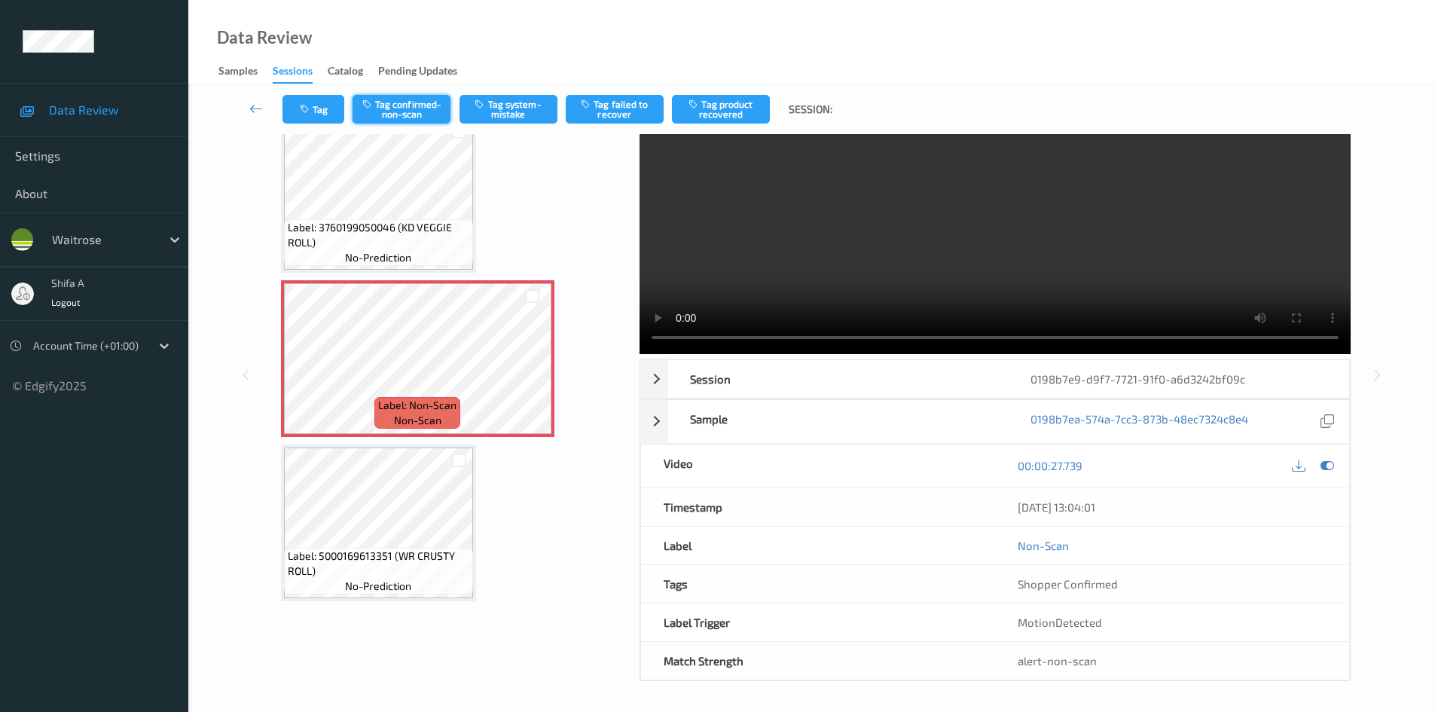
click at [411, 111] on button "Tag confirmed-non-scan" at bounding box center [402, 109] width 98 height 29
click at [742, 111] on button "Tag product recovered" at bounding box center [721, 109] width 98 height 29
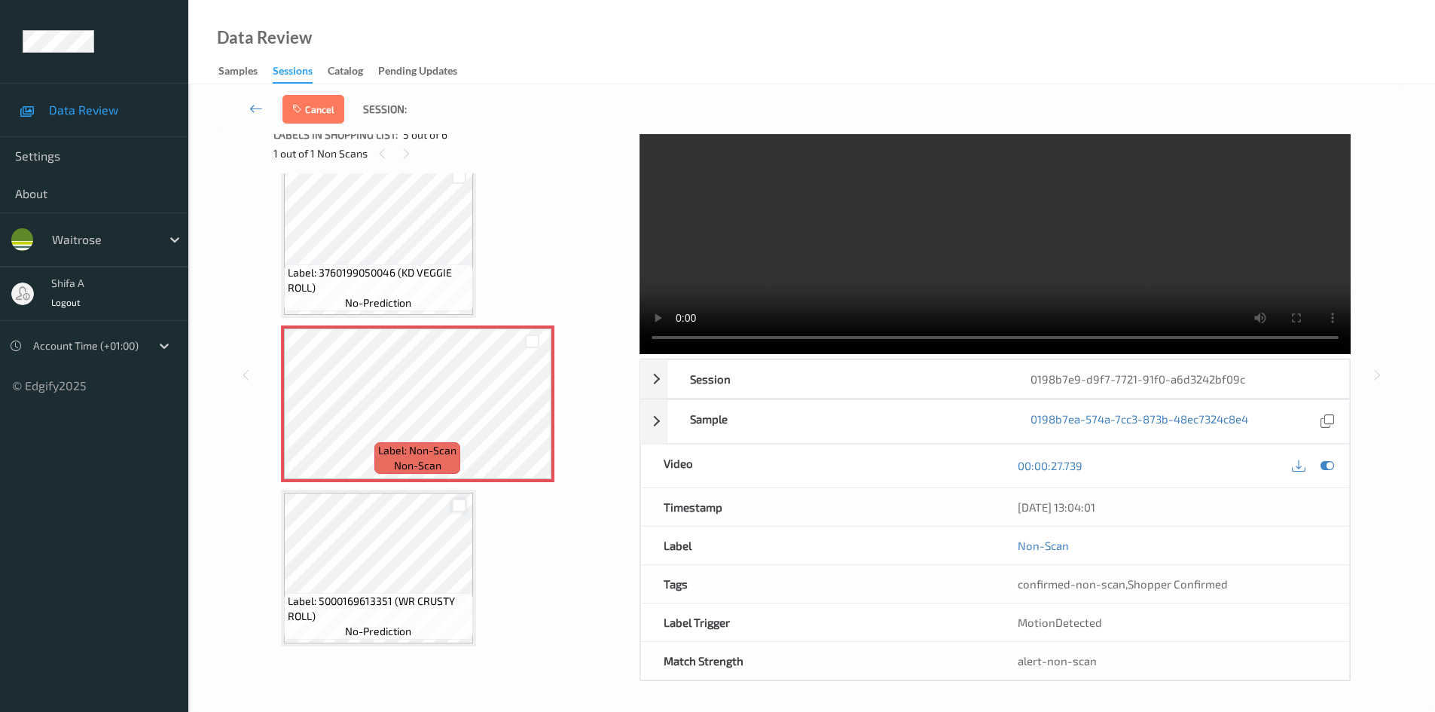
click at [462, 507] on div at bounding box center [459, 506] width 14 height 14
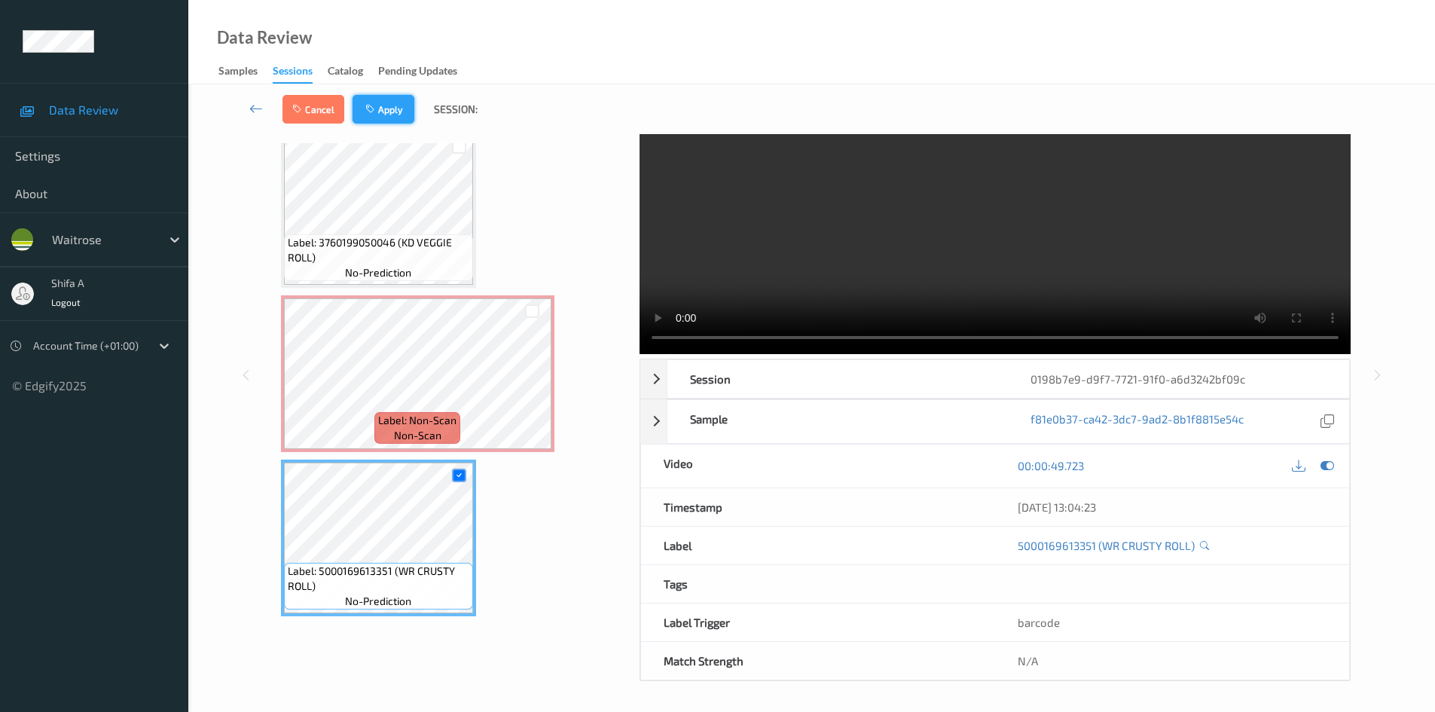
click at [396, 121] on button "Apply" at bounding box center [384, 109] width 62 height 29
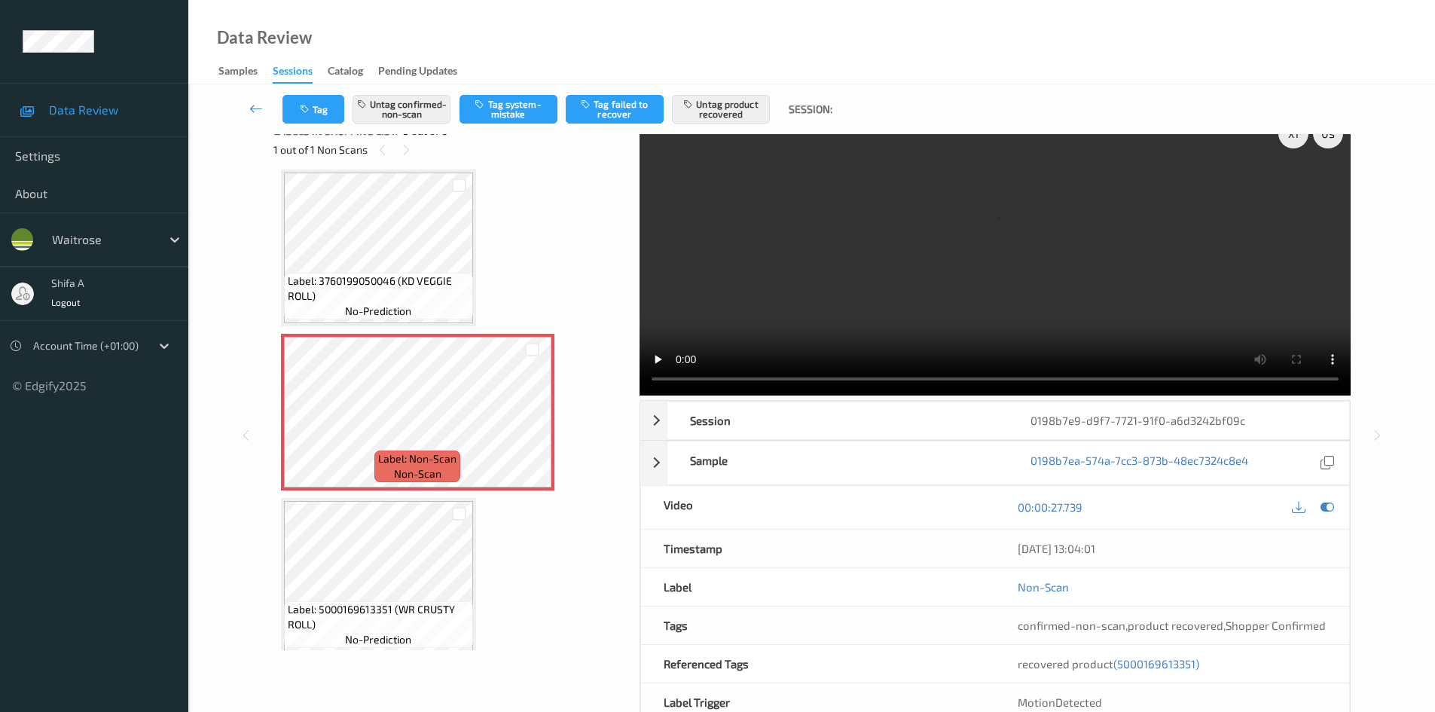
scroll to position [0, 0]
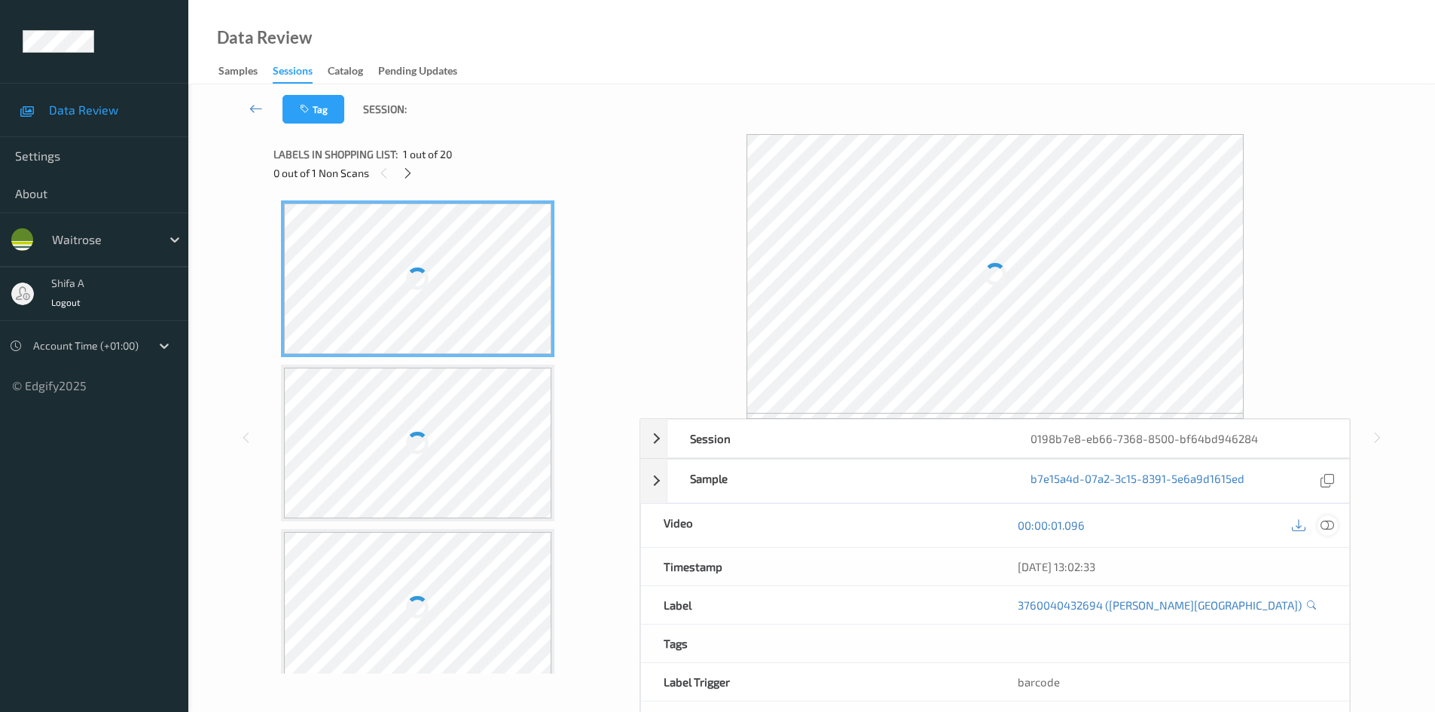
click at [1332, 523] on icon at bounding box center [1327, 525] width 14 height 14
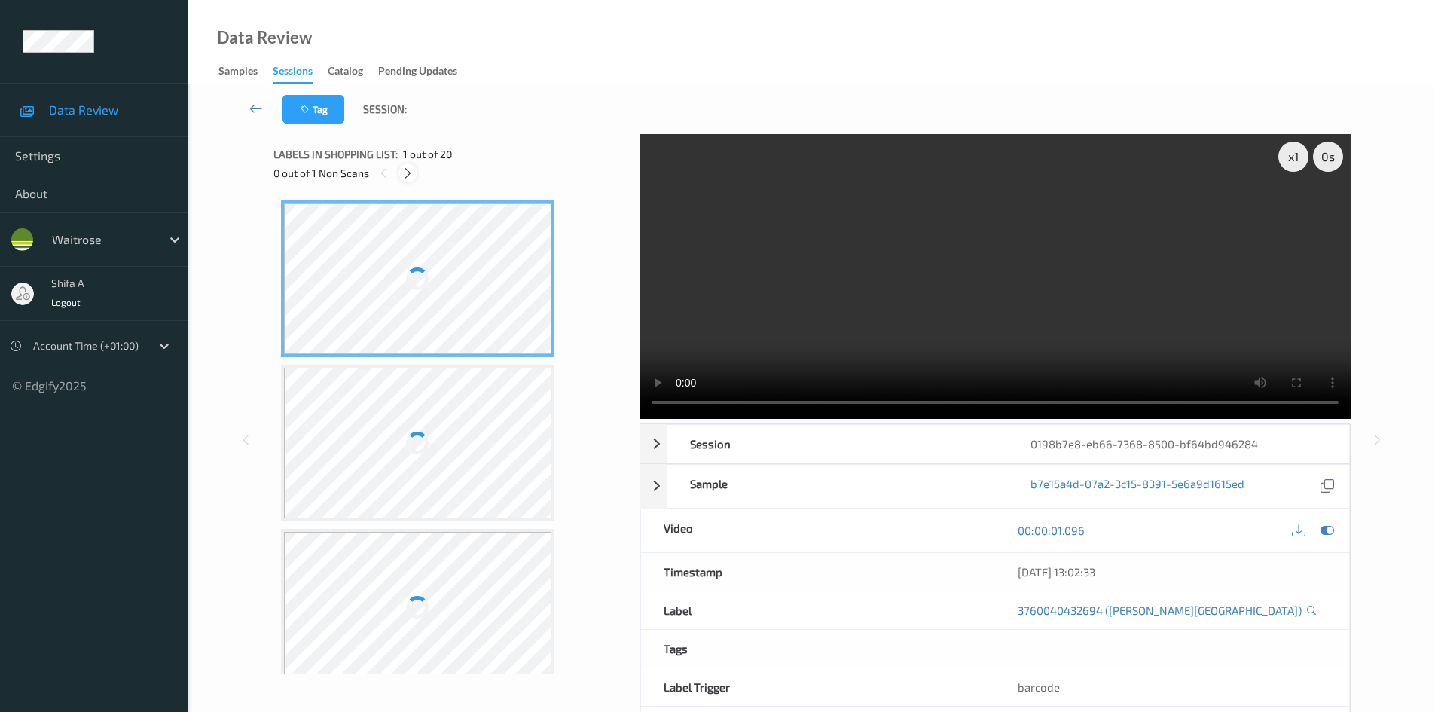
click at [407, 169] on icon at bounding box center [407, 173] width 13 height 14
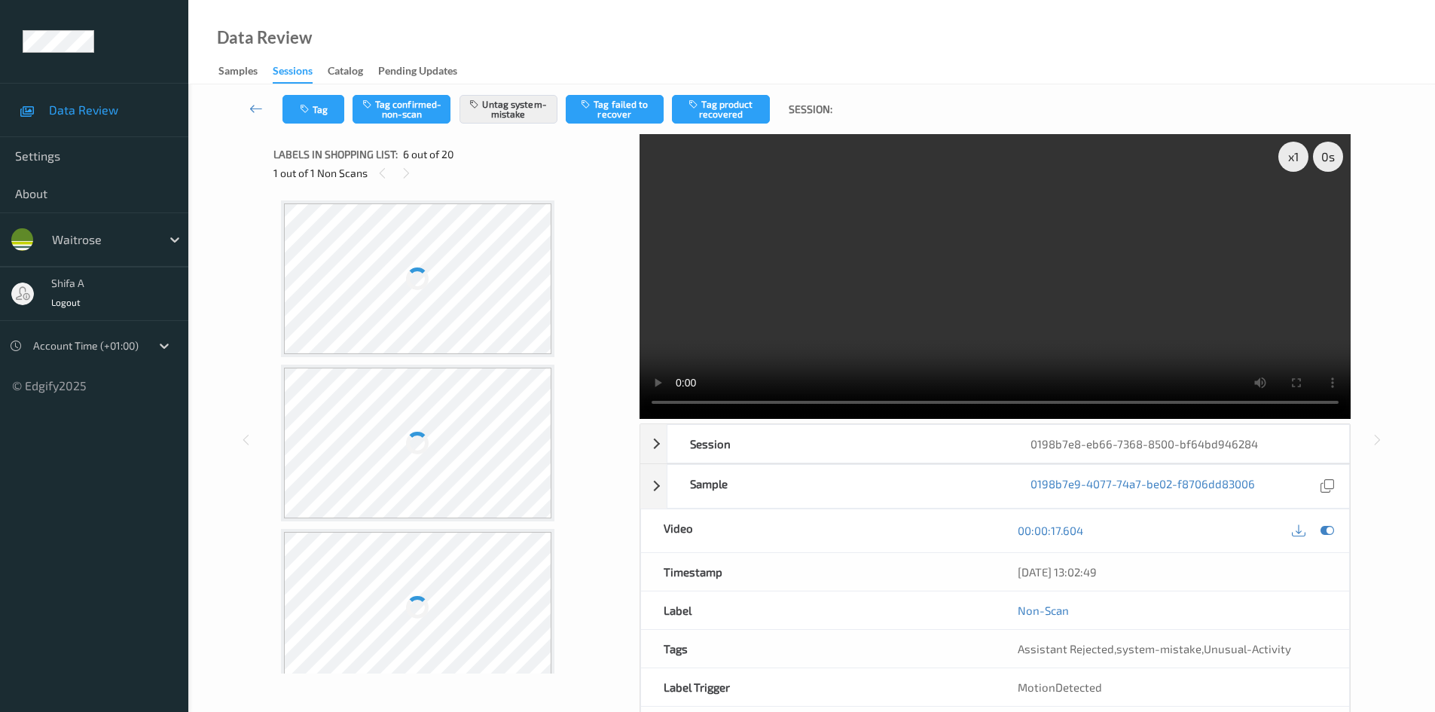
scroll to position [664, 0]
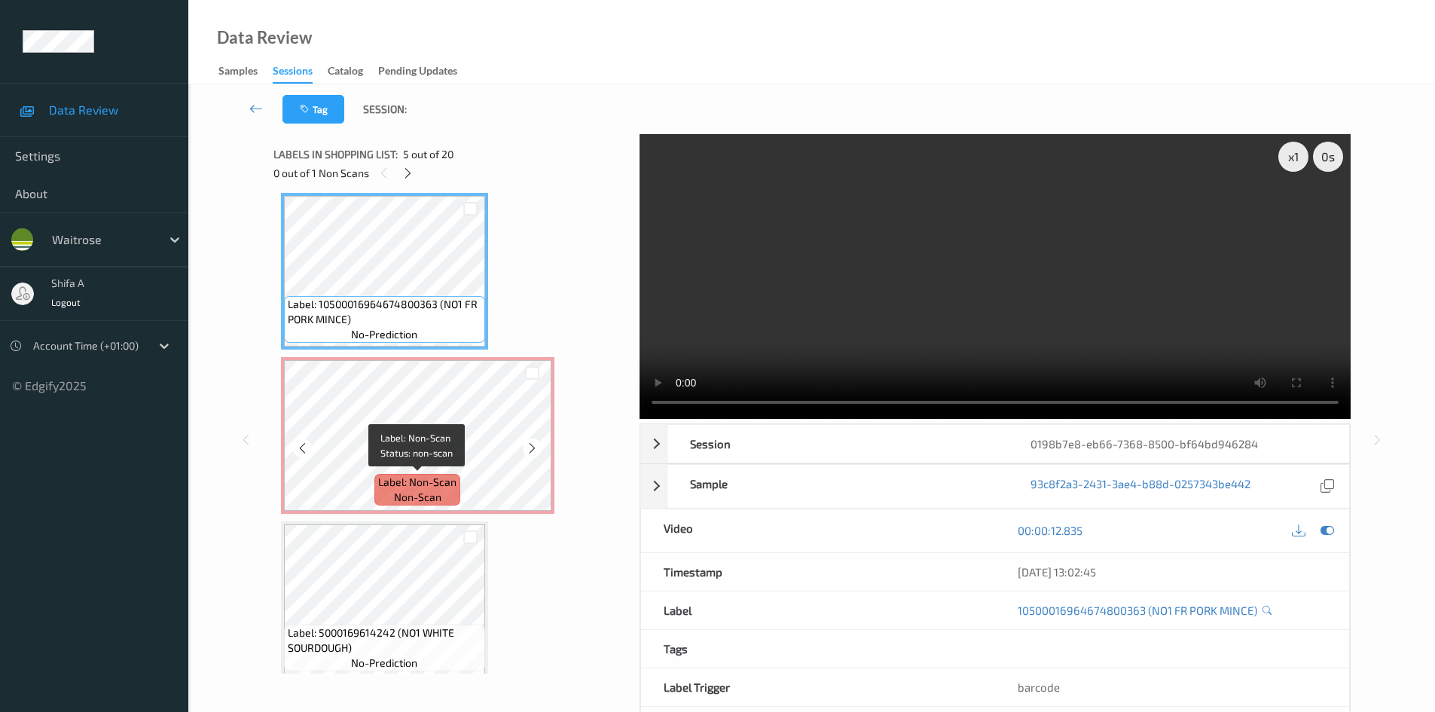
click at [456, 475] on div "Label: Non-Scan non-scan" at bounding box center [417, 490] width 86 height 32
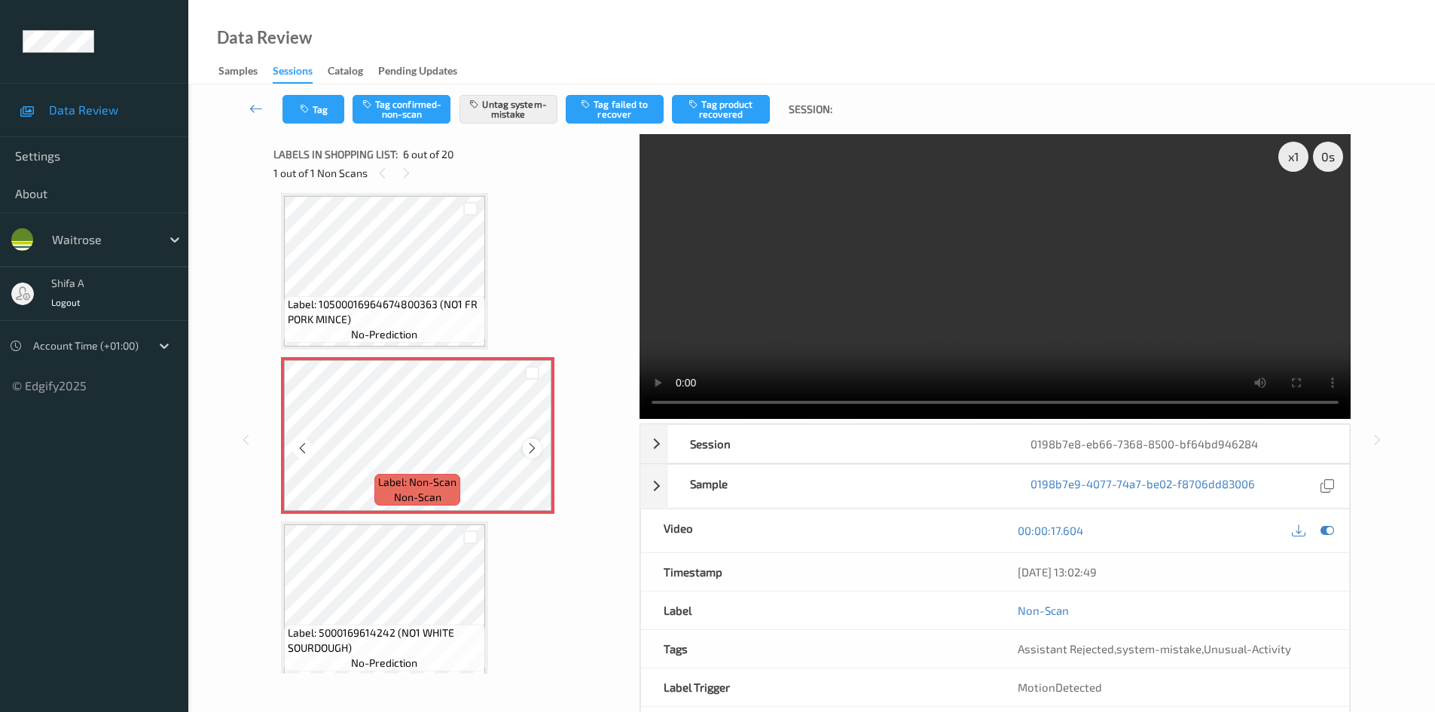
click at [535, 446] on icon at bounding box center [532, 448] width 13 height 14
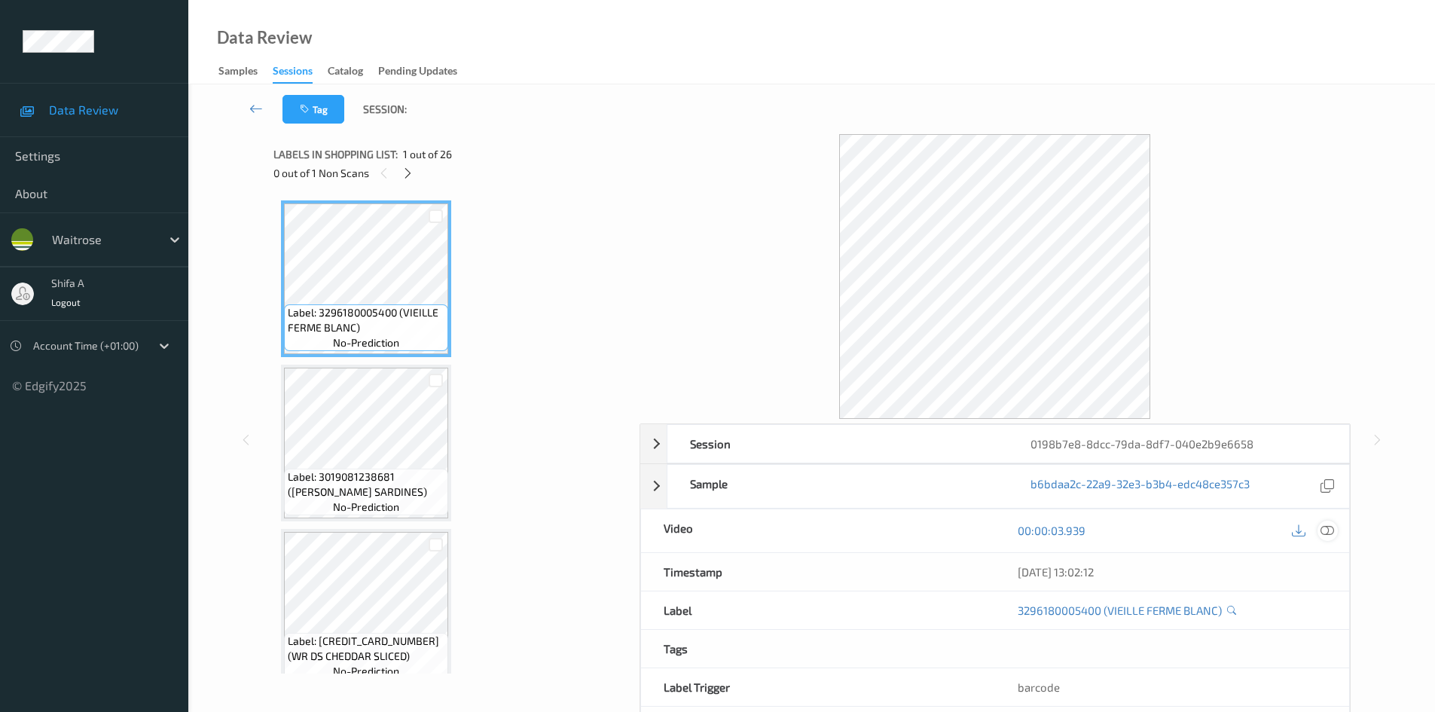
click at [1329, 529] on icon at bounding box center [1327, 530] width 14 height 14
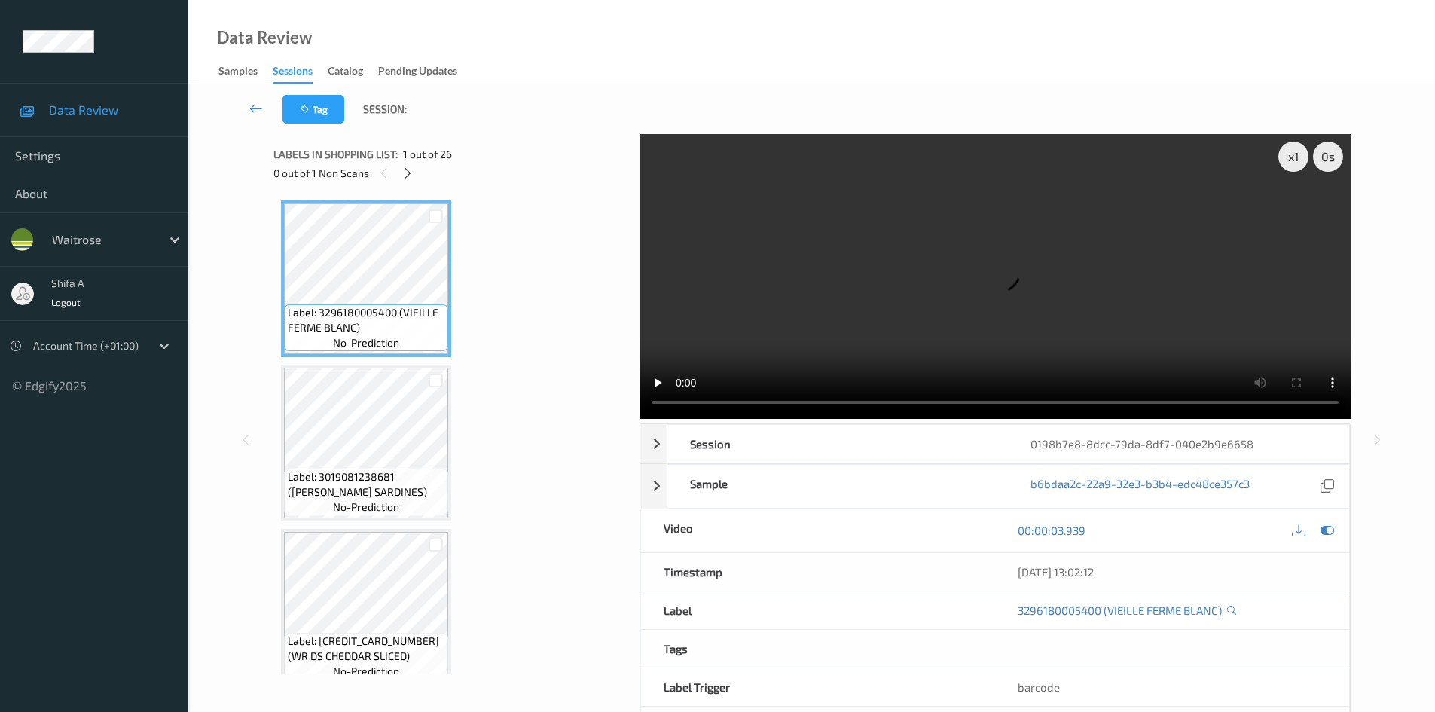
click at [404, 176] on icon at bounding box center [407, 173] width 13 height 14
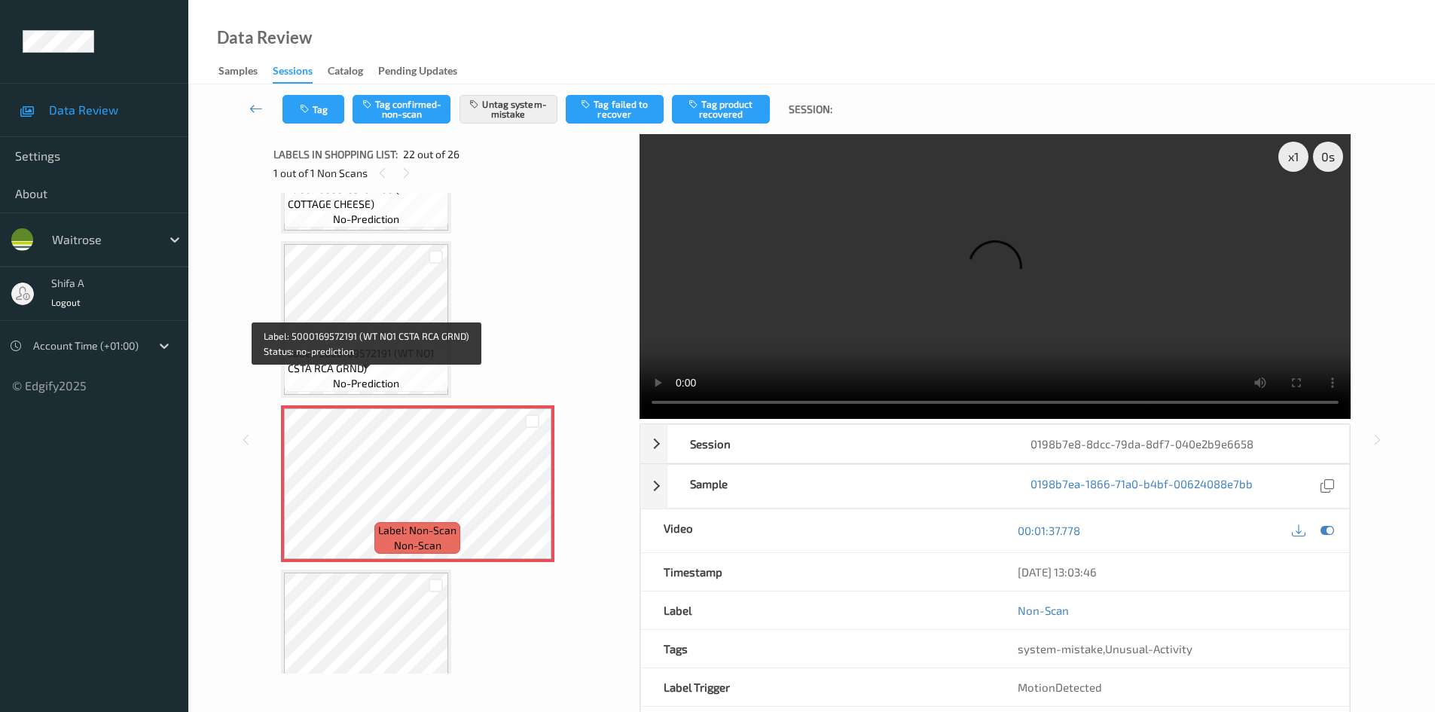
scroll to position [3216, 0]
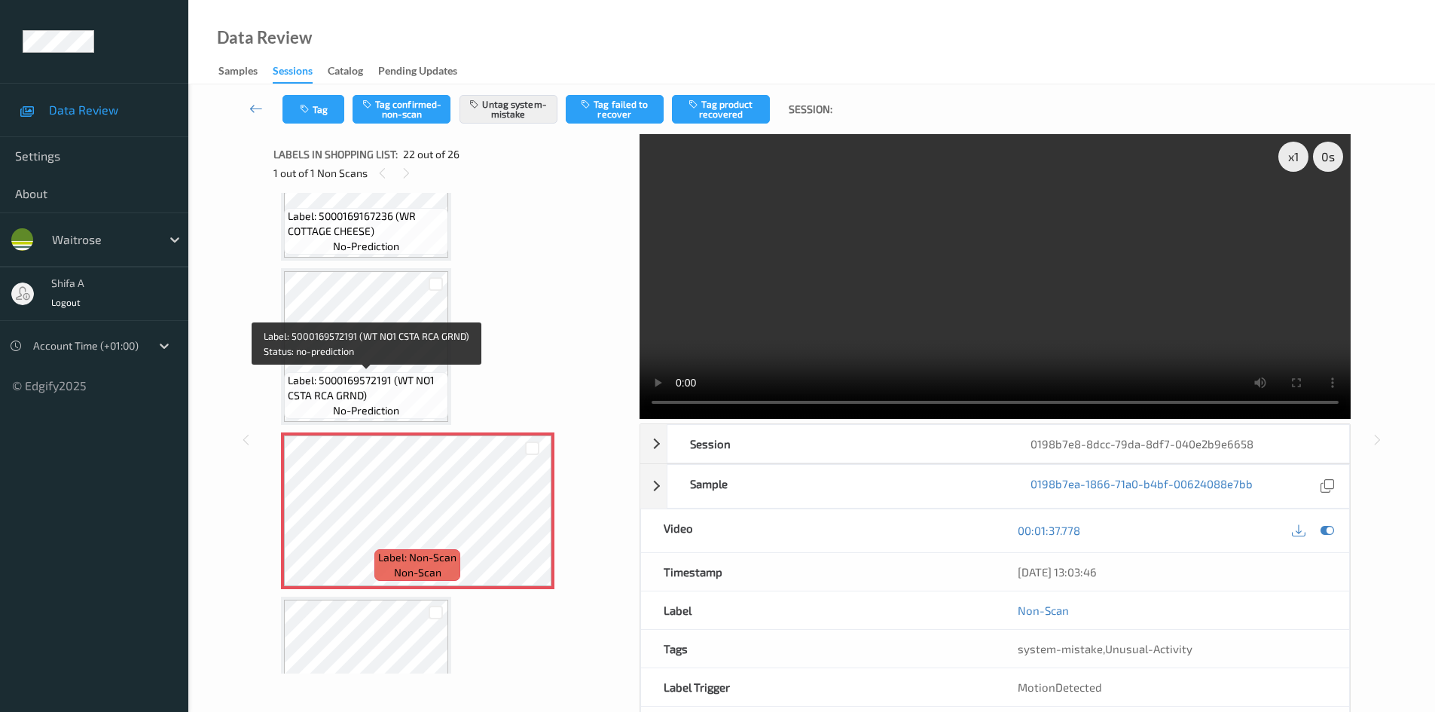
click at [383, 374] on span "Label: 5000169572191 (WT NO1 CSTA RCA GRND)" at bounding box center [366, 388] width 157 height 30
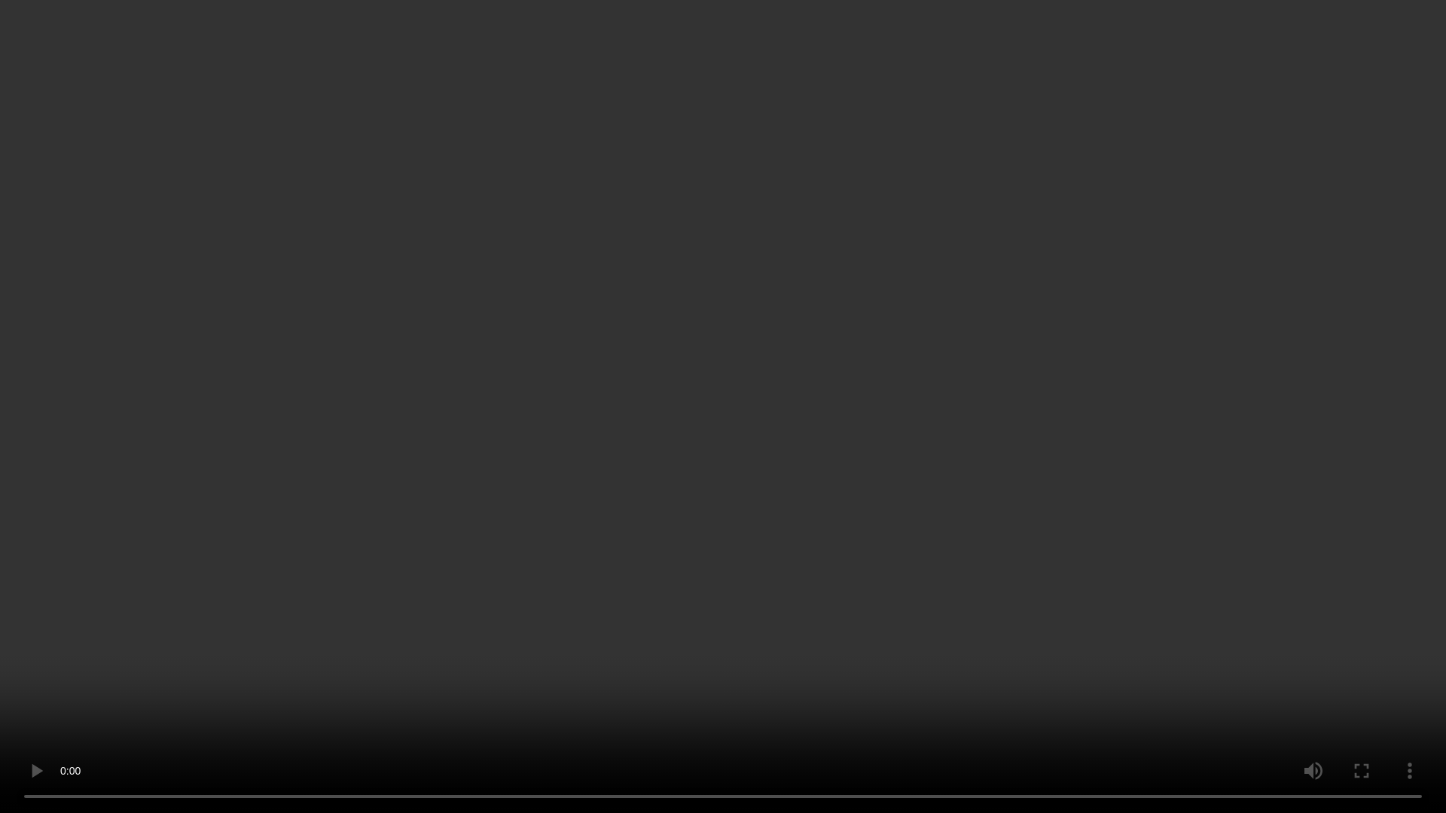
click at [974, 521] on video at bounding box center [723, 406] width 1446 height 813
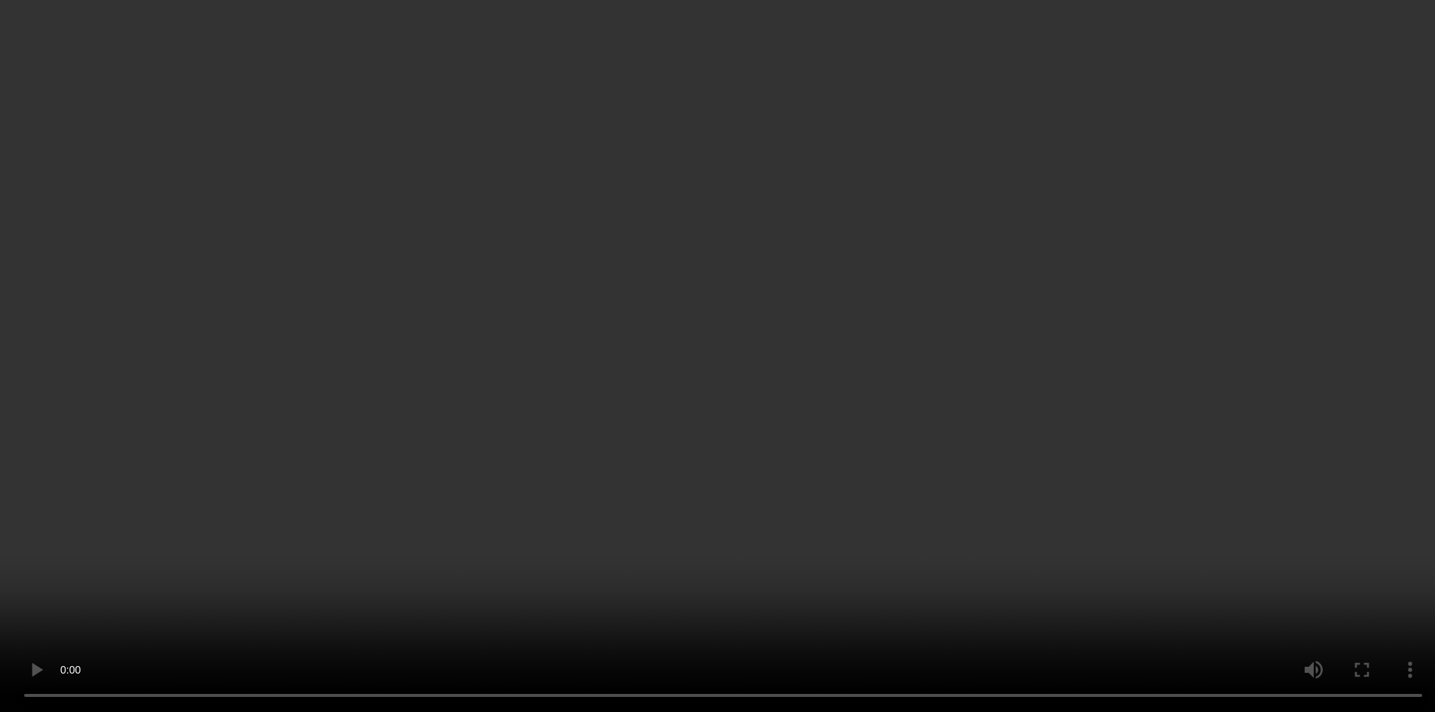
scroll to position [3442, 0]
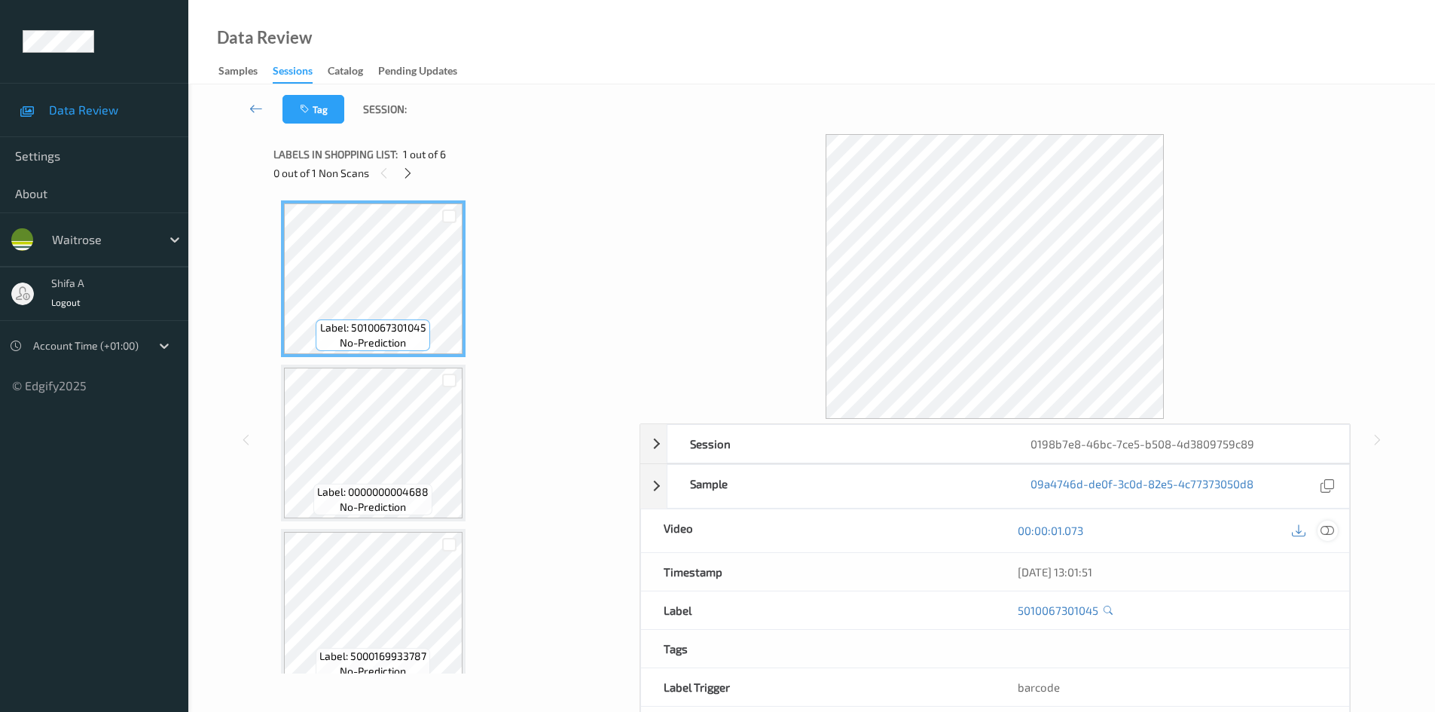
click at [1332, 539] on div at bounding box center [1327, 530] width 20 height 20
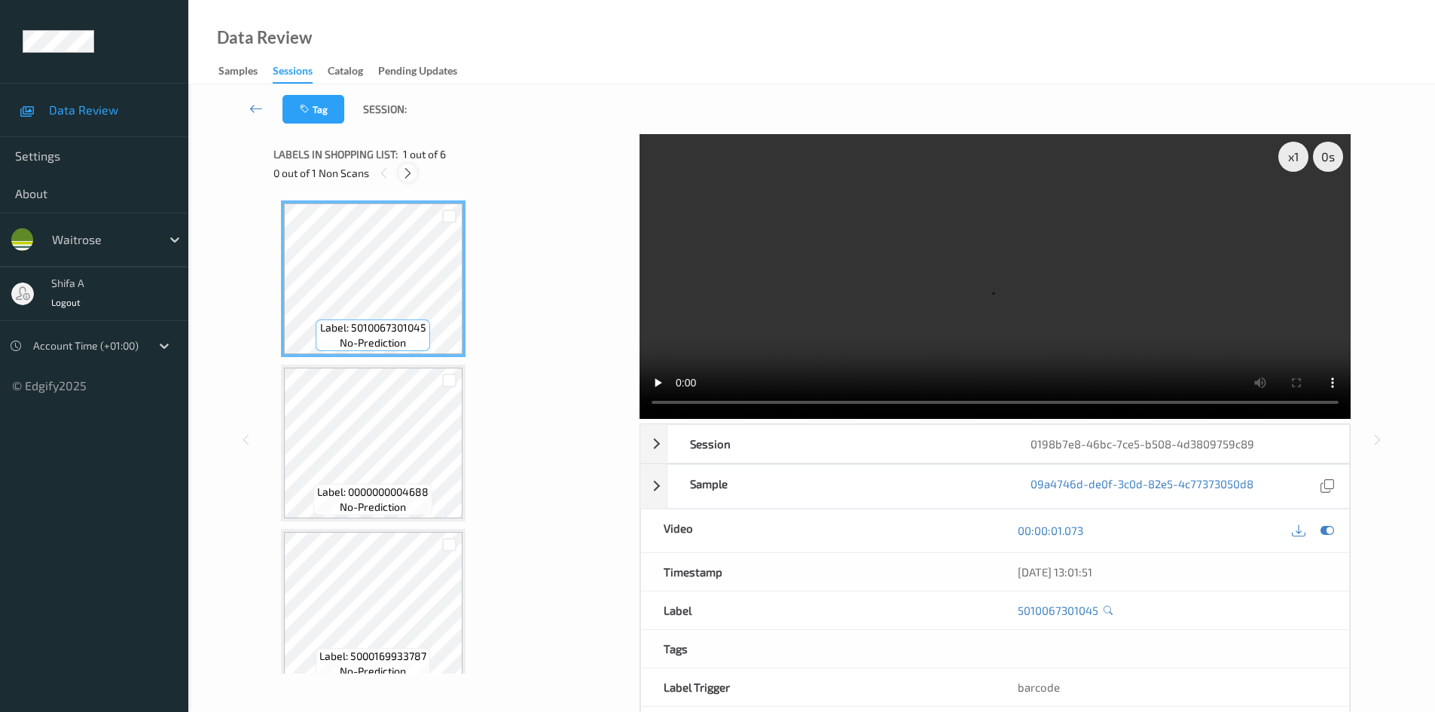
click at [414, 169] on icon at bounding box center [407, 173] width 13 height 14
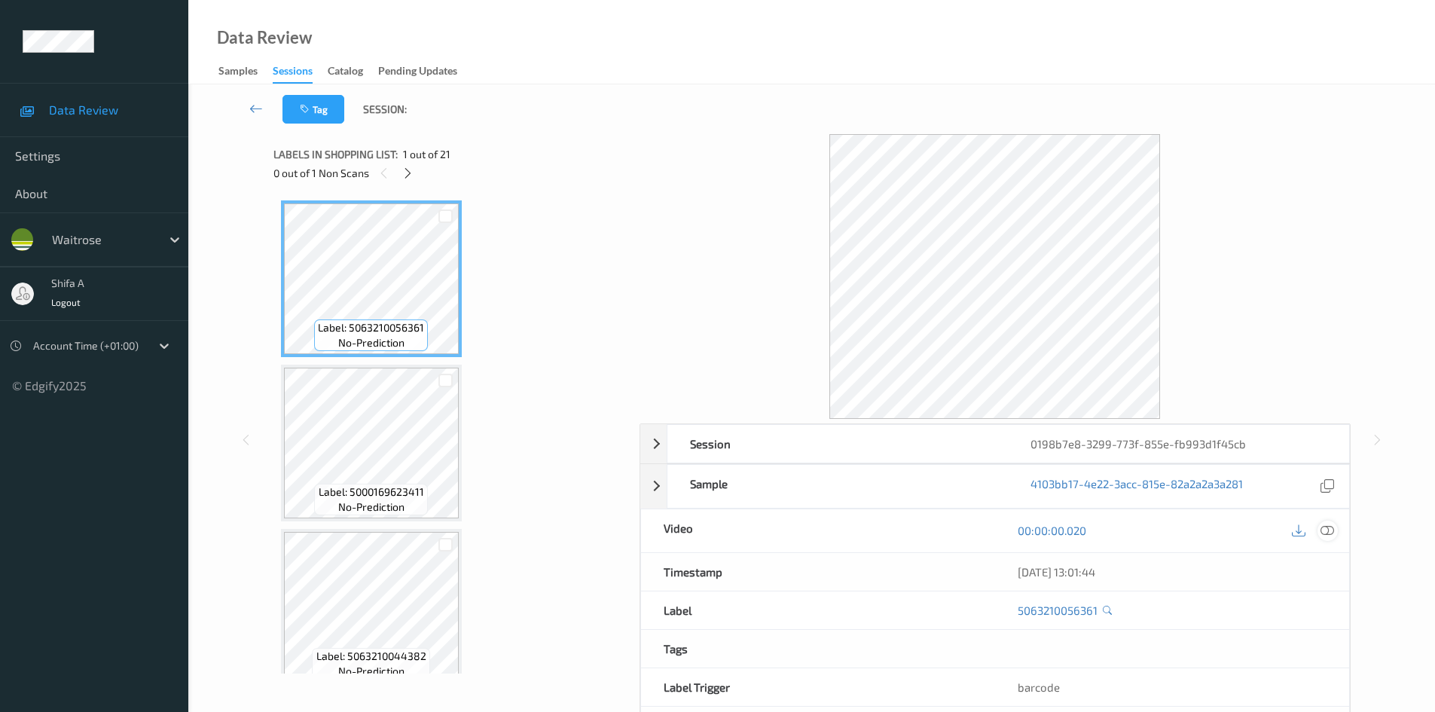
click at [1321, 529] on icon at bounding box center [1327, 530] width 14 height 14
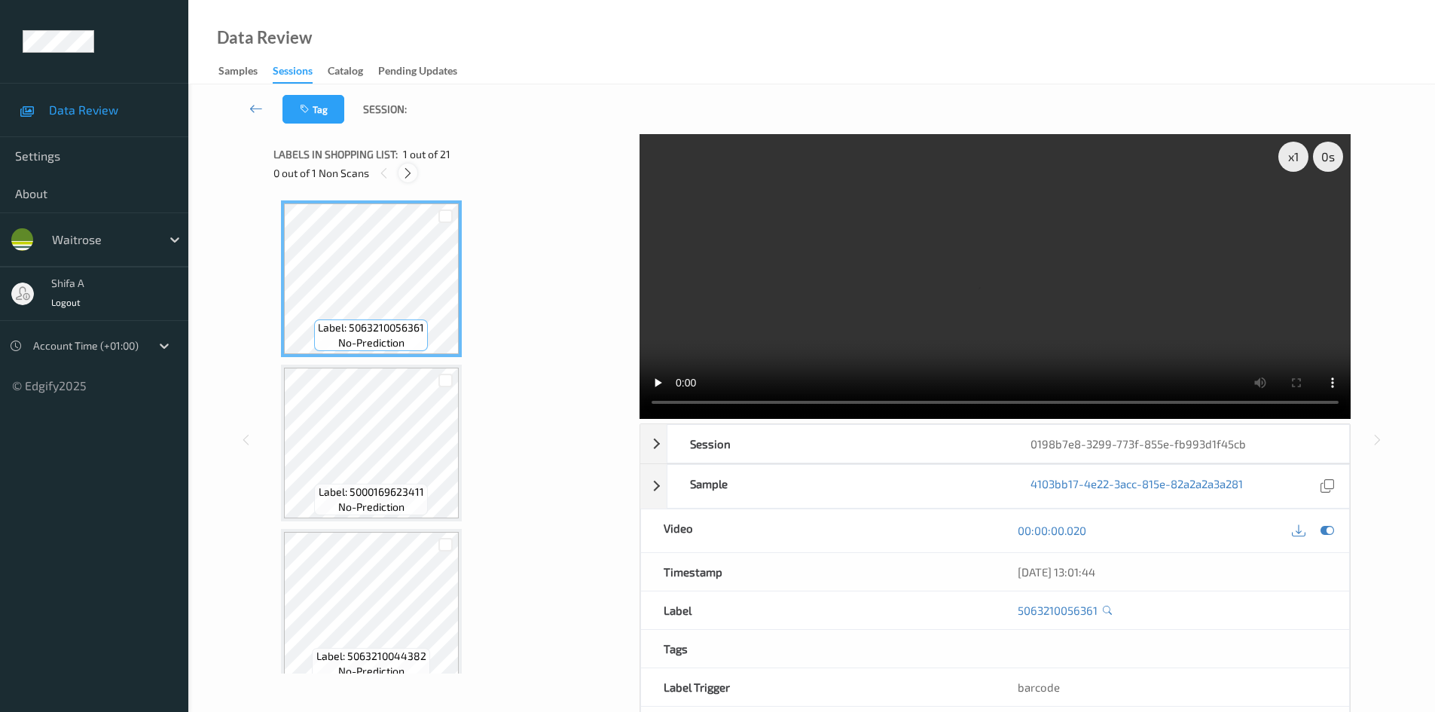
click at [413, 172] on icon at bounding box center [407, 173] width 13 height 14
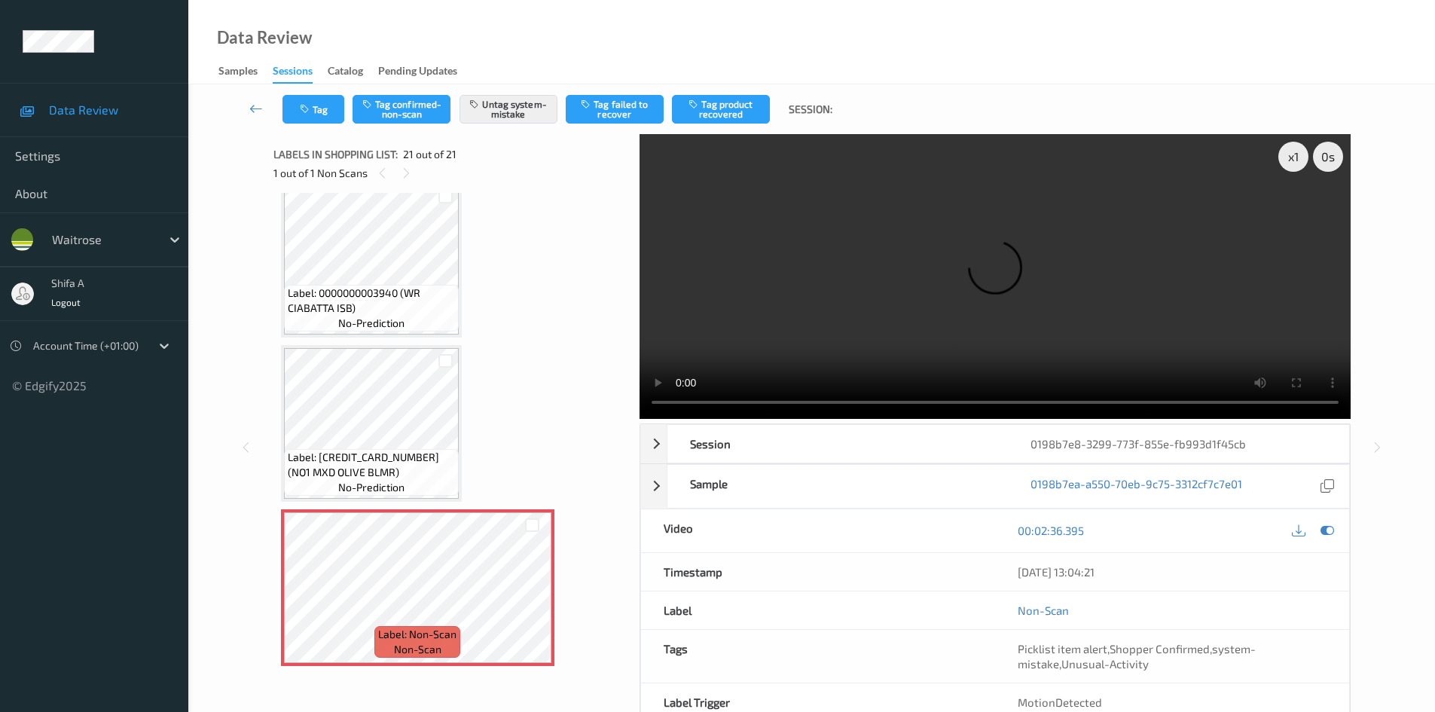
scroll to position [2962, 0]
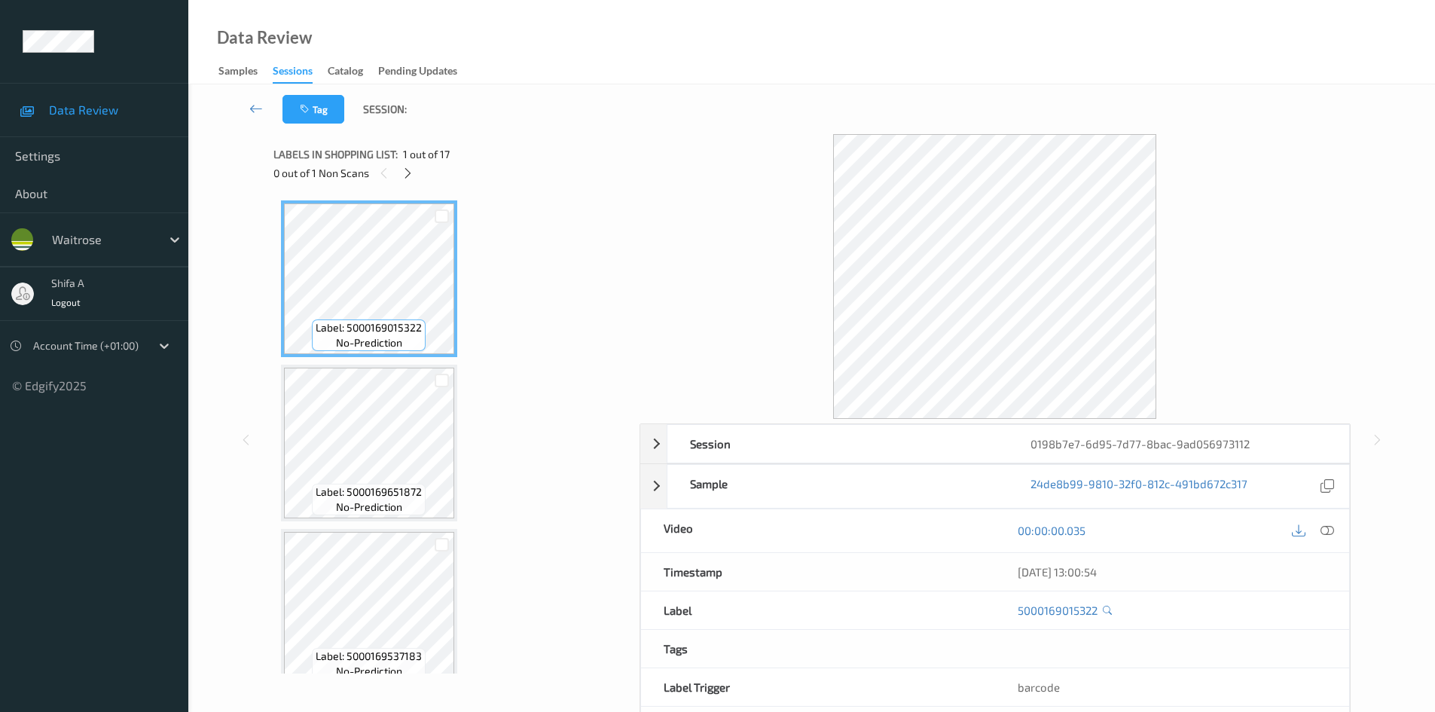
drag, startPoint x: 1326, startPoint y: 533, endPoint x: 602, endPoint y: 277, distance: 768.3
click at [1327, 523] on icon at bounding box center [1327, 530] width 14 height 14
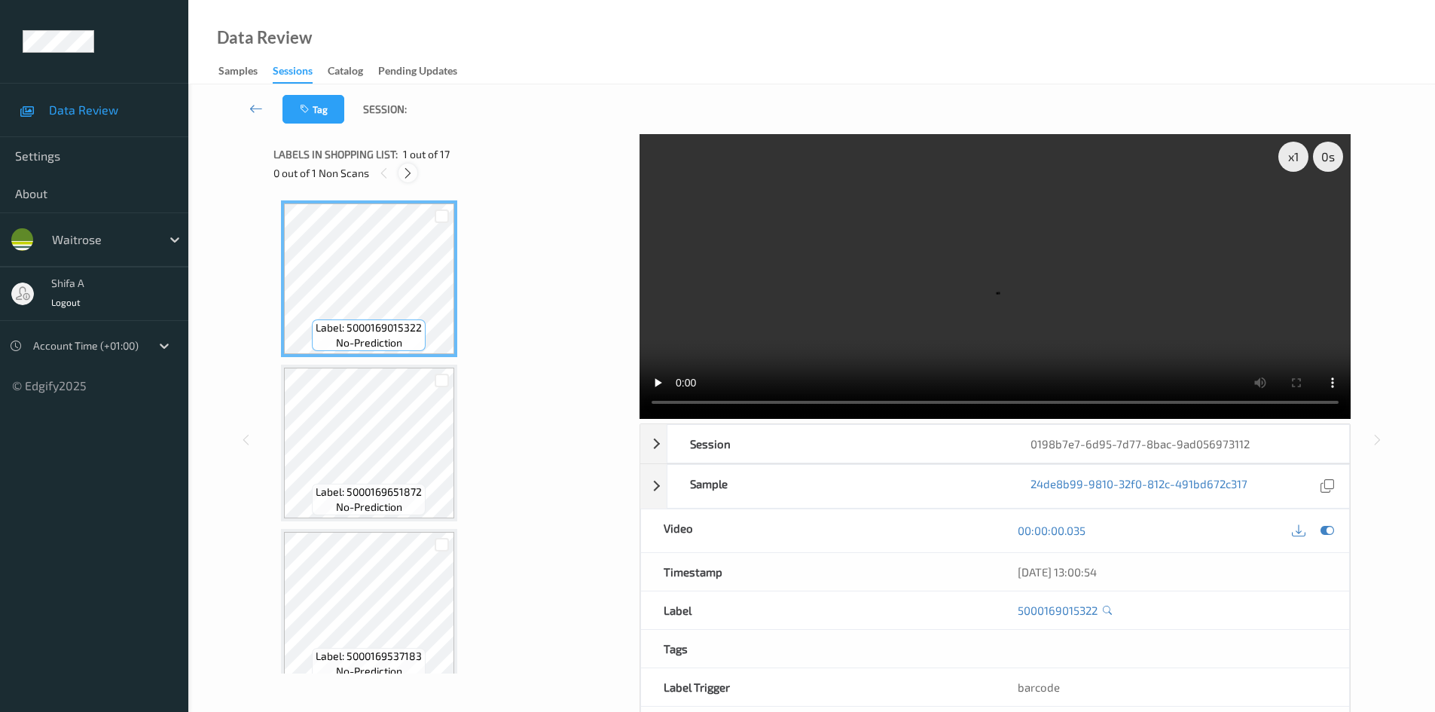
click at [400, 172] on div at bounding box center [407, 172] width 19 height 19
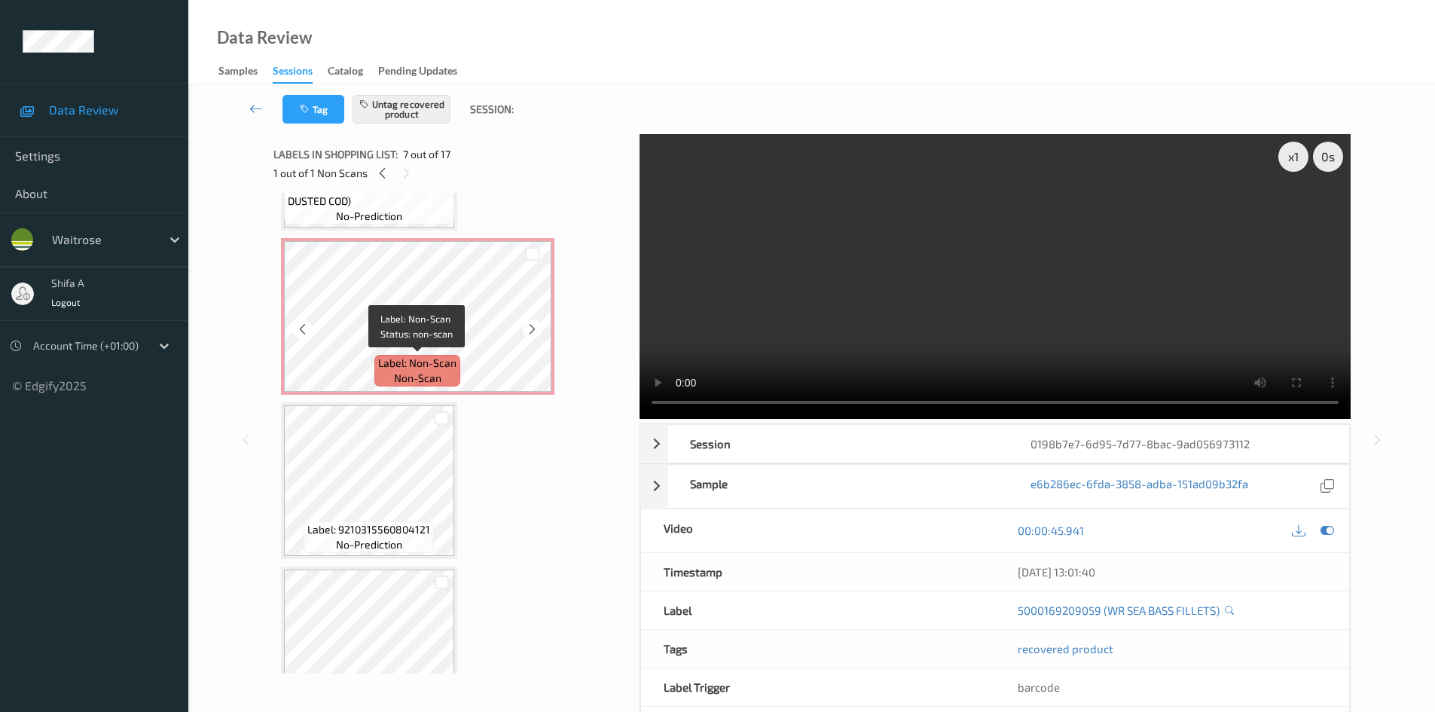
scroll to position [452, 0]
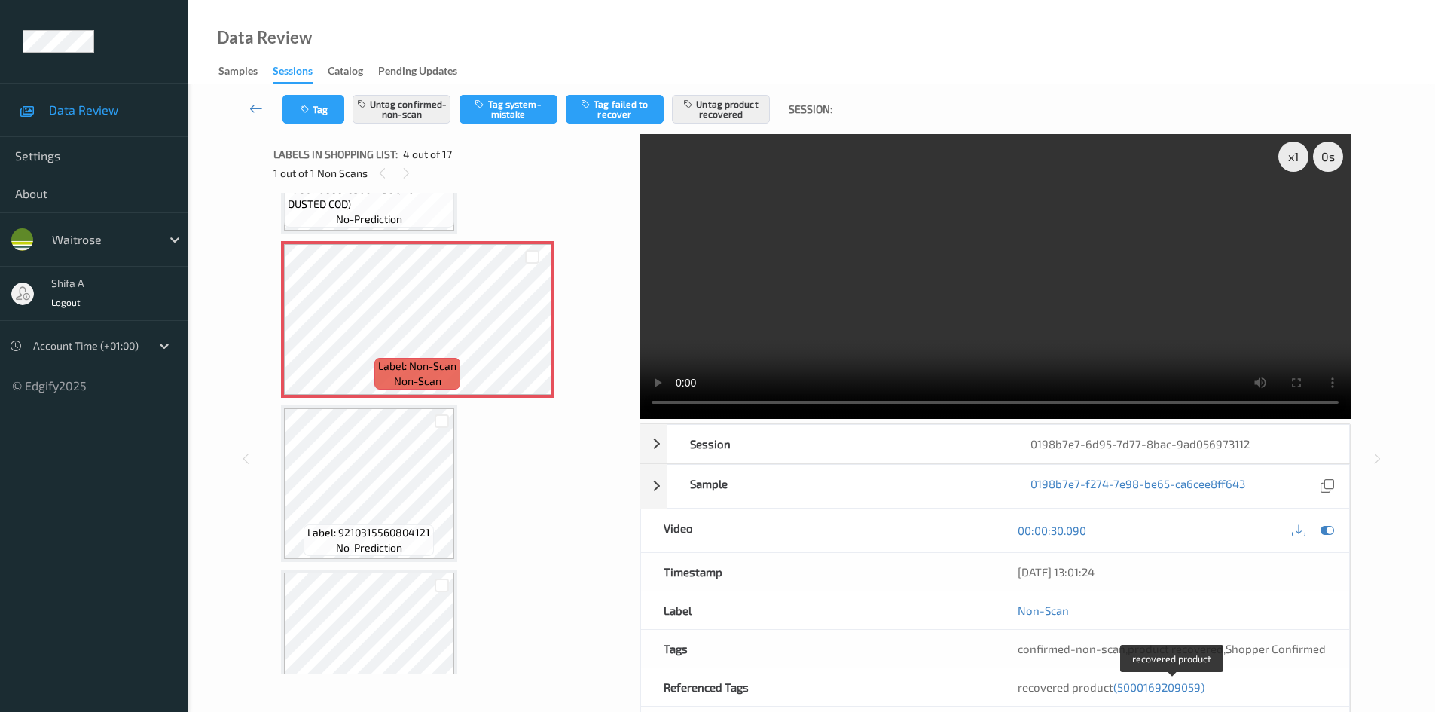
click at [1176, 685] on span "(5000169209059)" at bounding box center [1158, 687] width 91 height 14
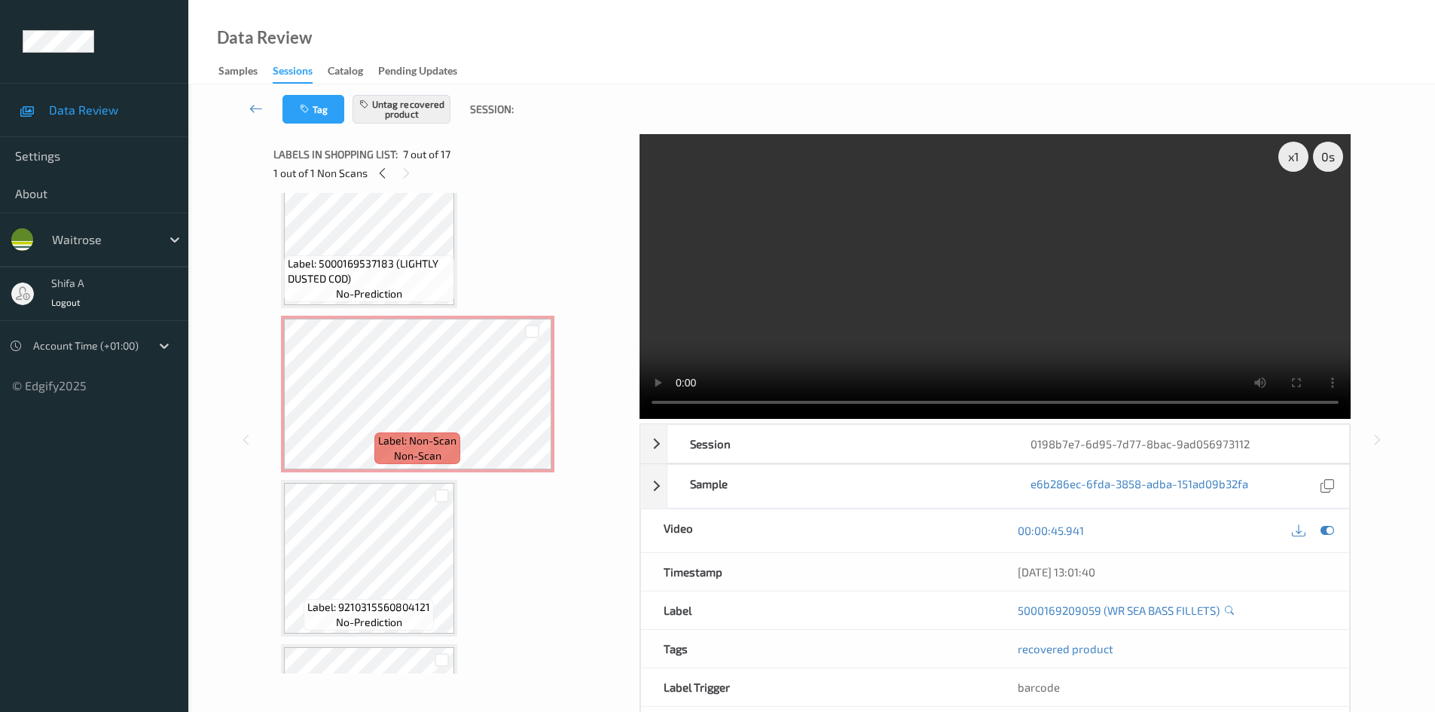
scroll to position [377, 0]
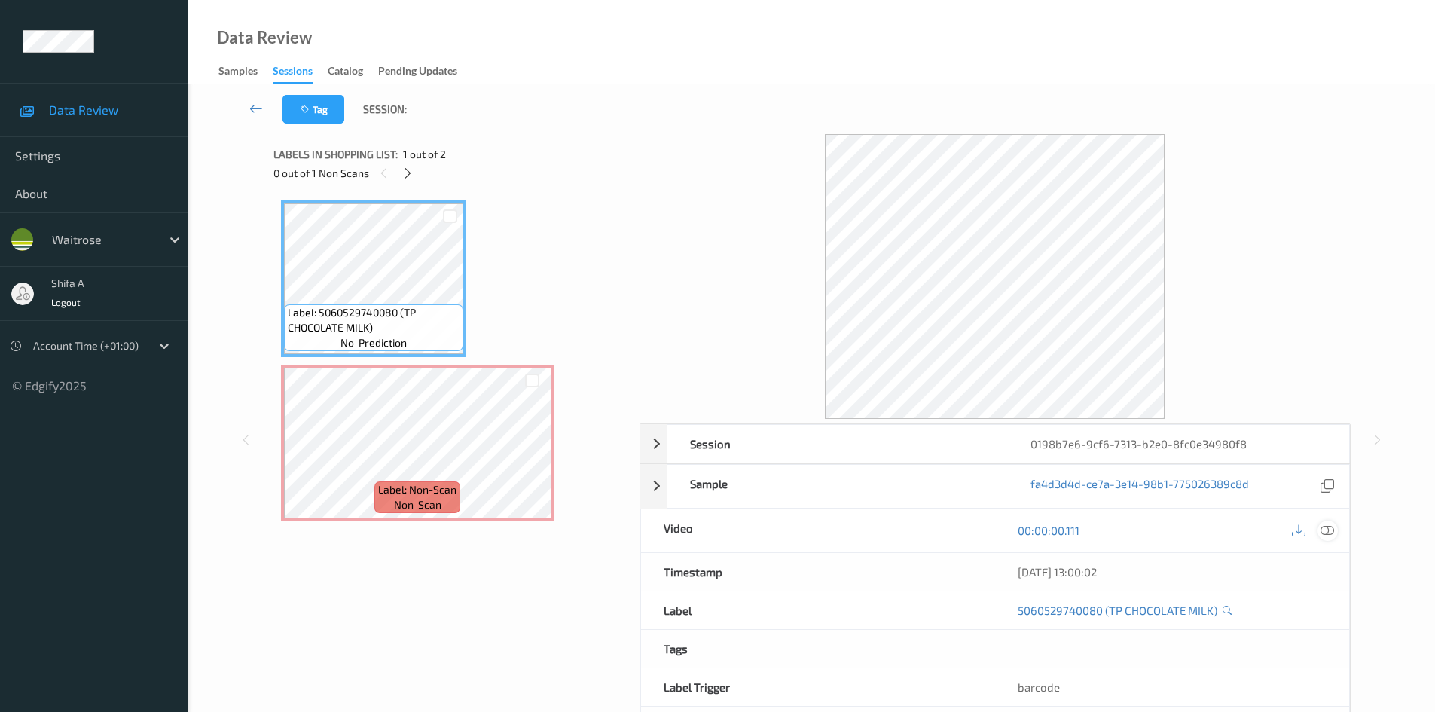
click at [1331, 534] on icon at bounding box center [1327, 530] width 14 height 14
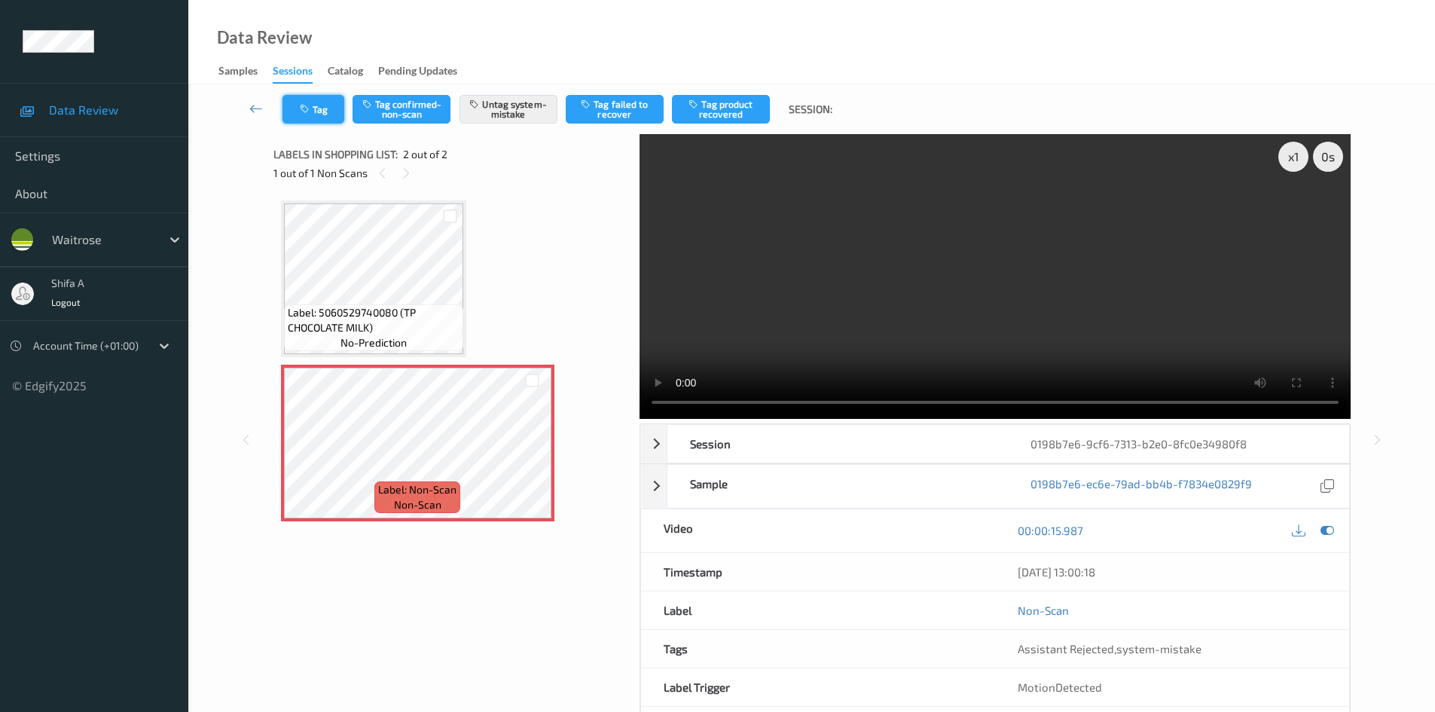
click at [323, 107] on button "Tag" at bounding box center [313, 109] width 62 height 29
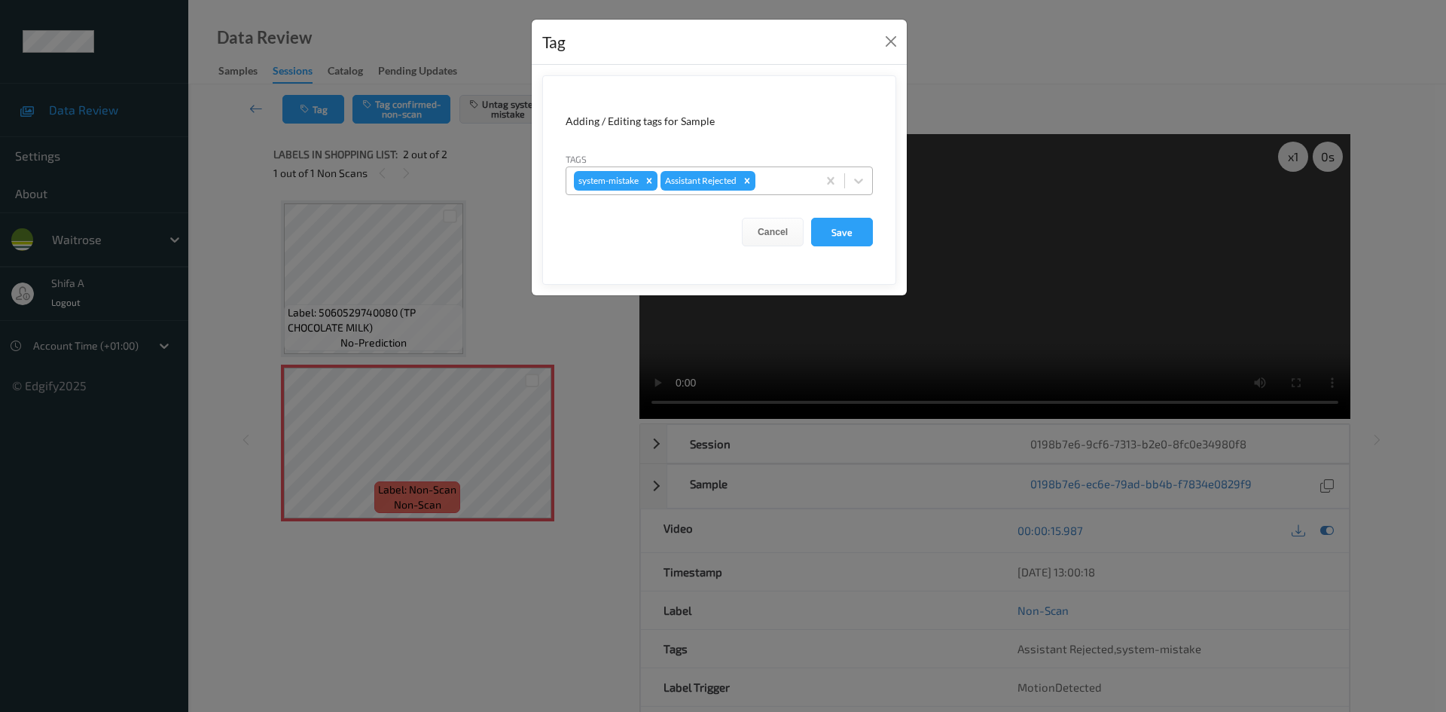
click at [789, 184] on div at bounding box center [784, 181] width 51 height 18
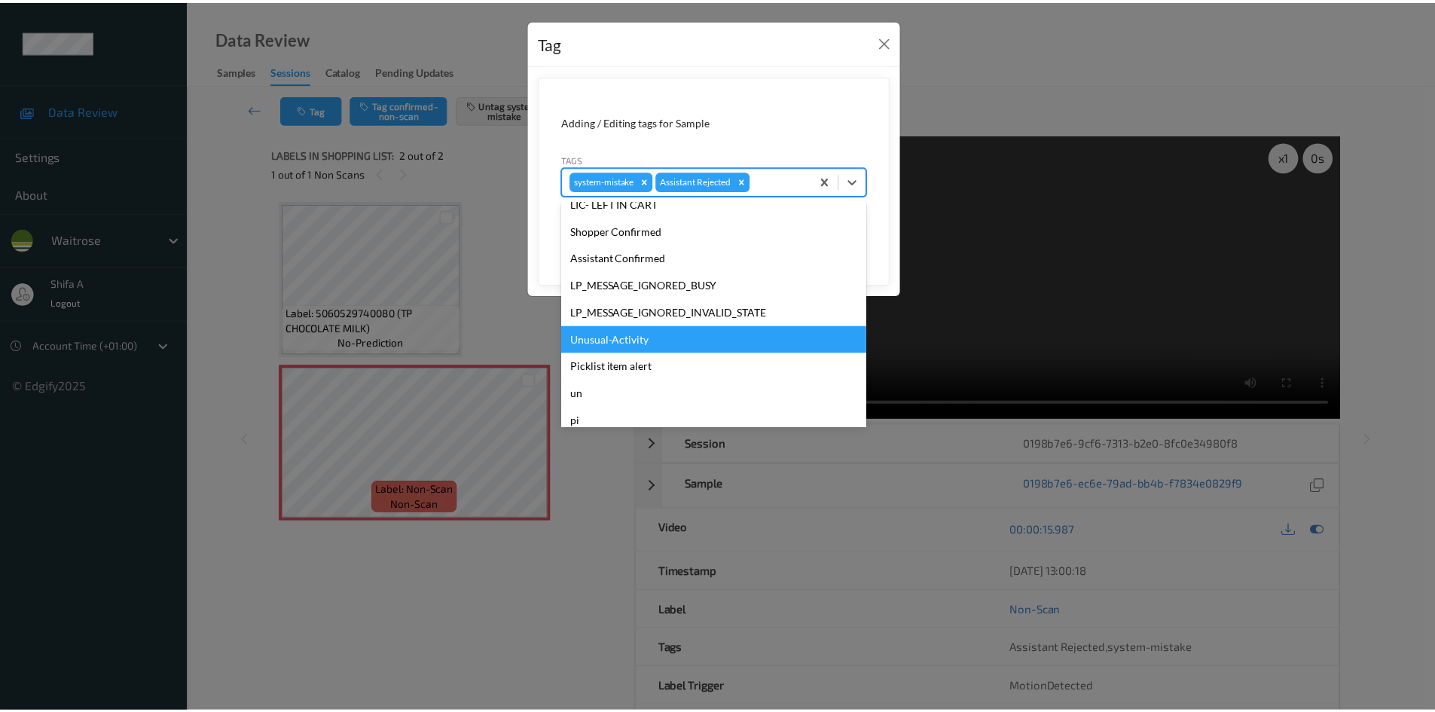
scroll to position [295, 0]
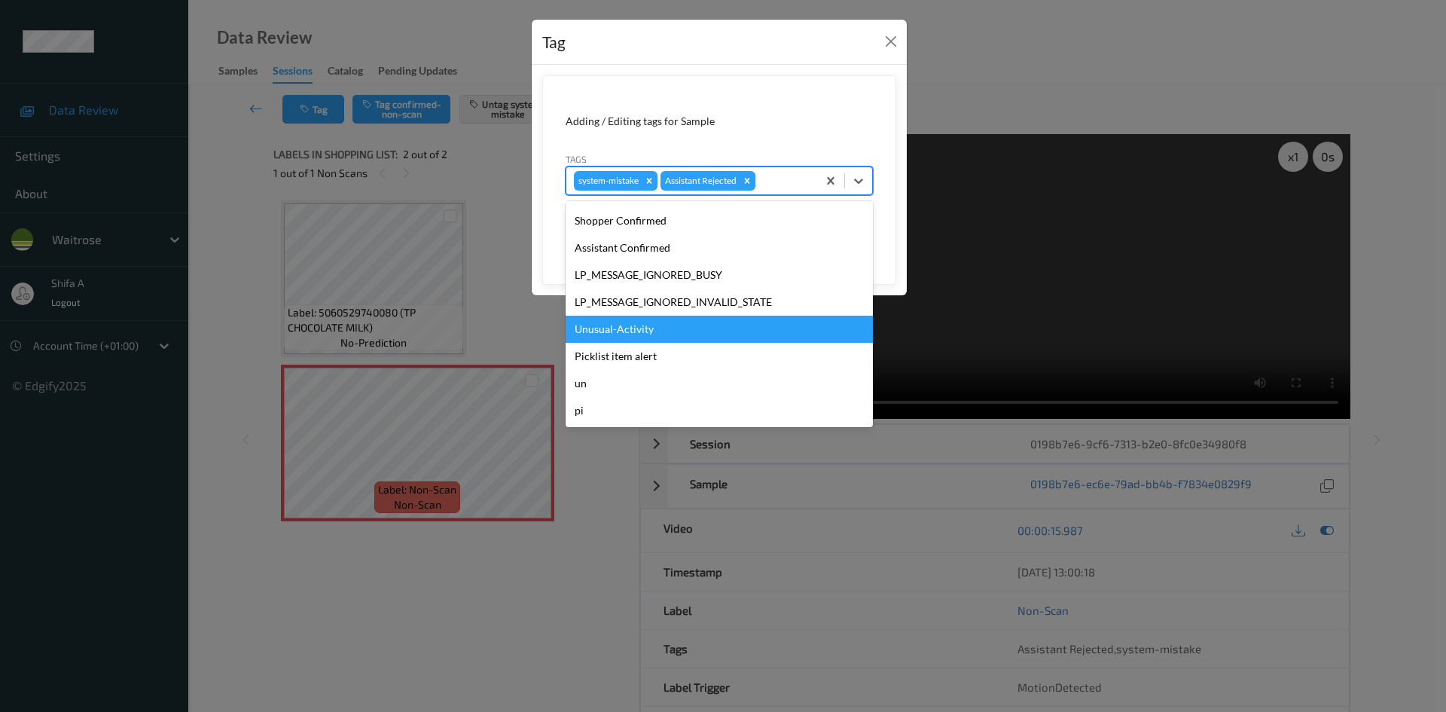
click at [655, 334] on div "Unusual-Activity" at bounding box center [719, 329] width 307 height 27
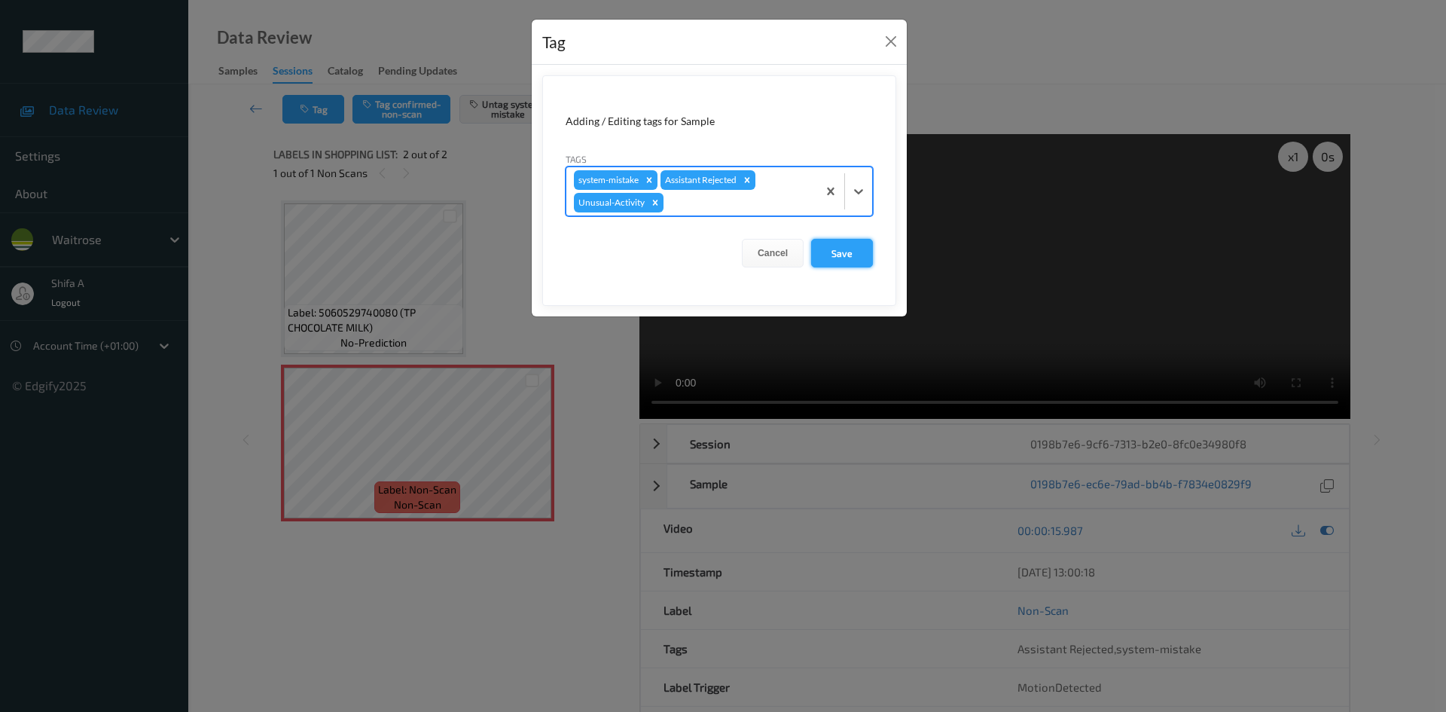
click at [843, 248] on button "Save" at bounding box center [842, 253] width 62 height 29
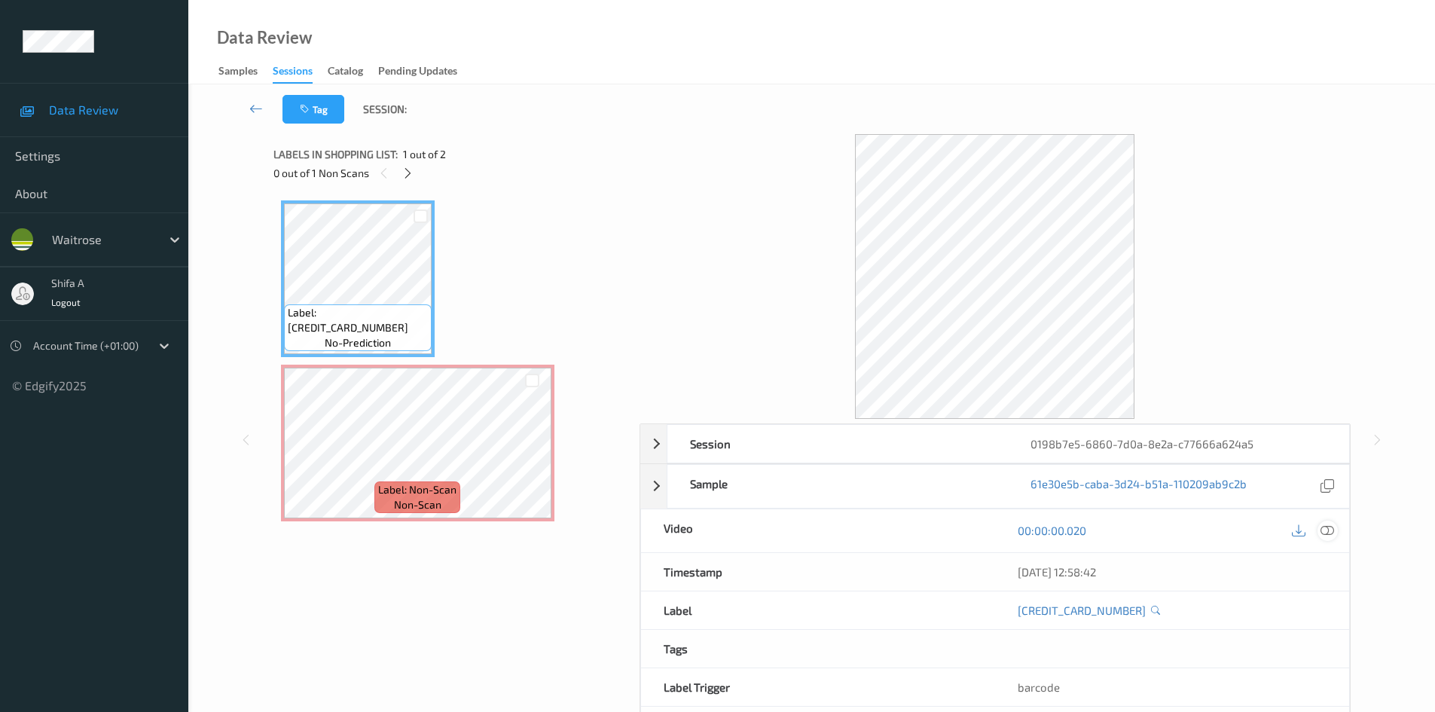
click at [1332, 534] on icon at bounding box center [1327, 530] width 14 height 14
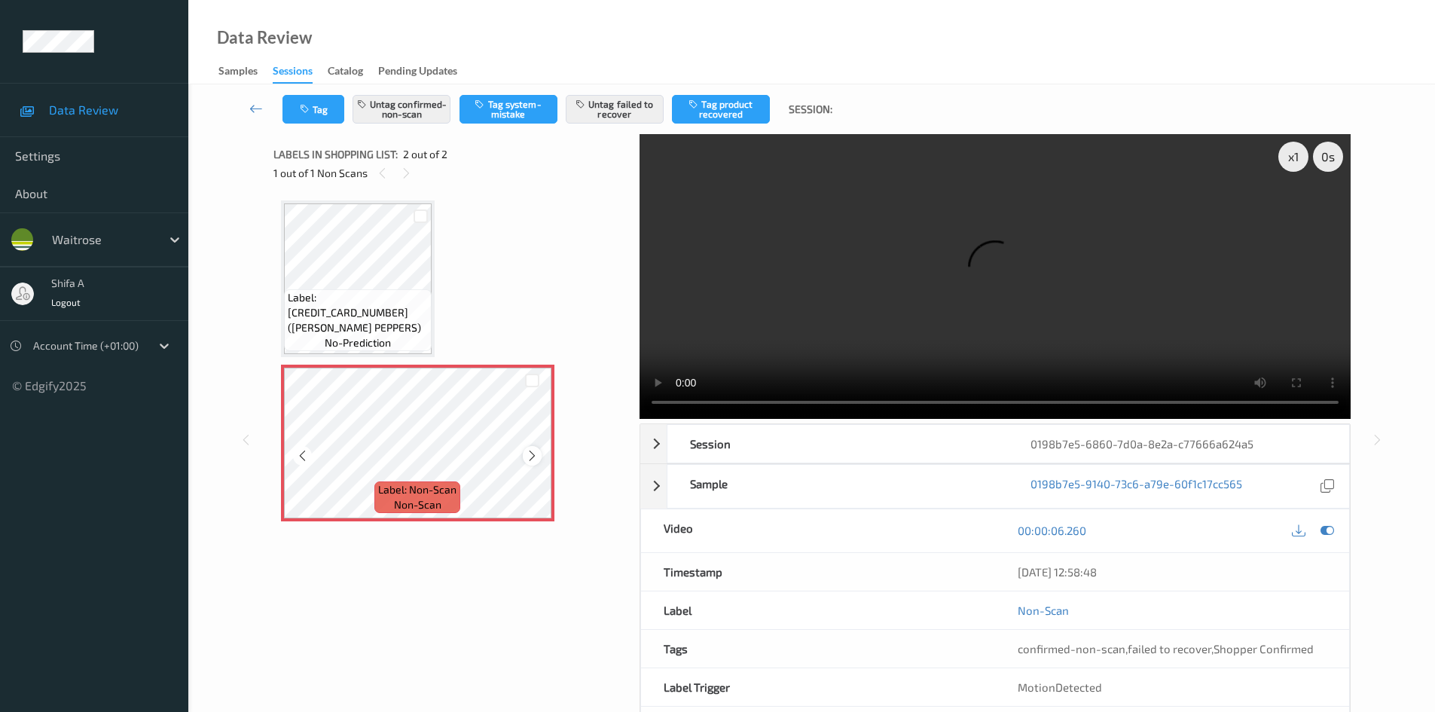
click at [533, 461] on icon at bounding box center [532, 456] width 13 height 14
click at [655, 115] on button "Untag failed to recover" at bounding box center [615, 109] width 98 height 29
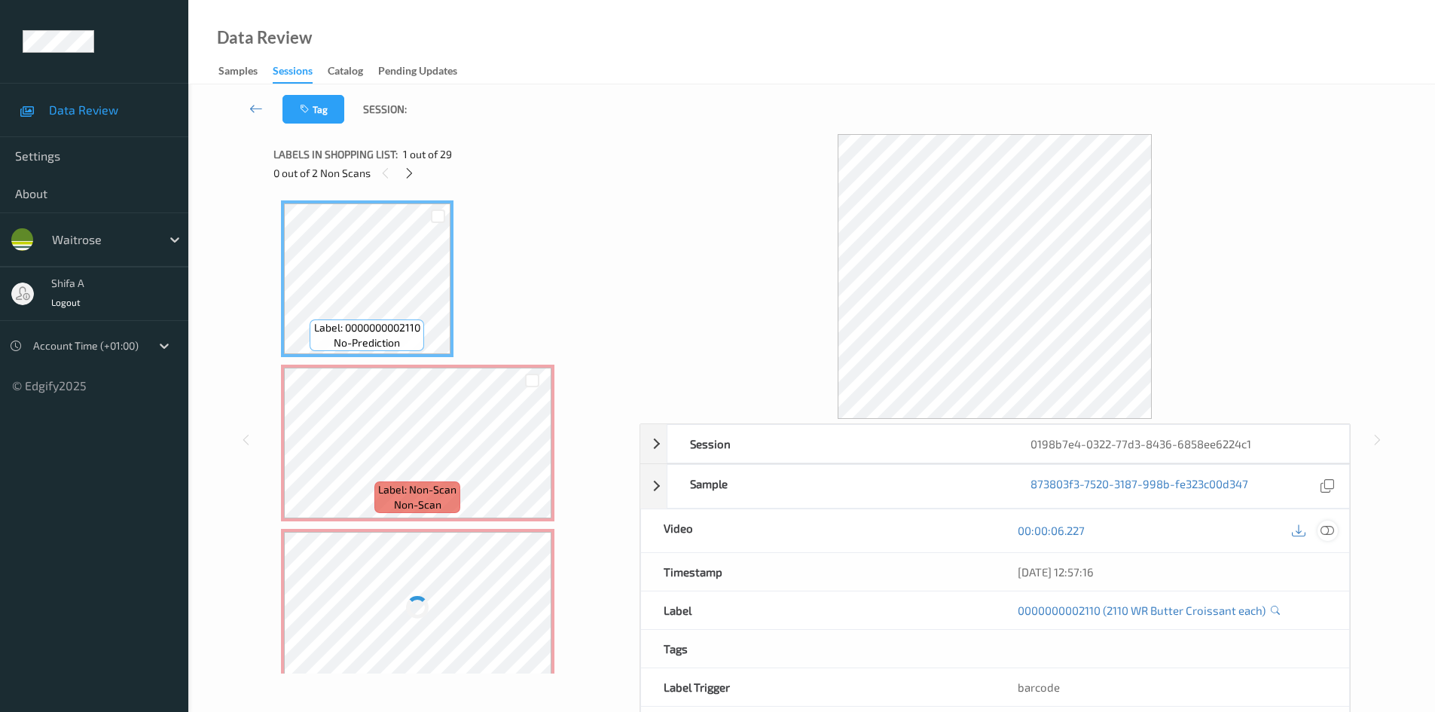
click at [1330, 527] on icon at bounding box center [1327, 530] width 14 height 14
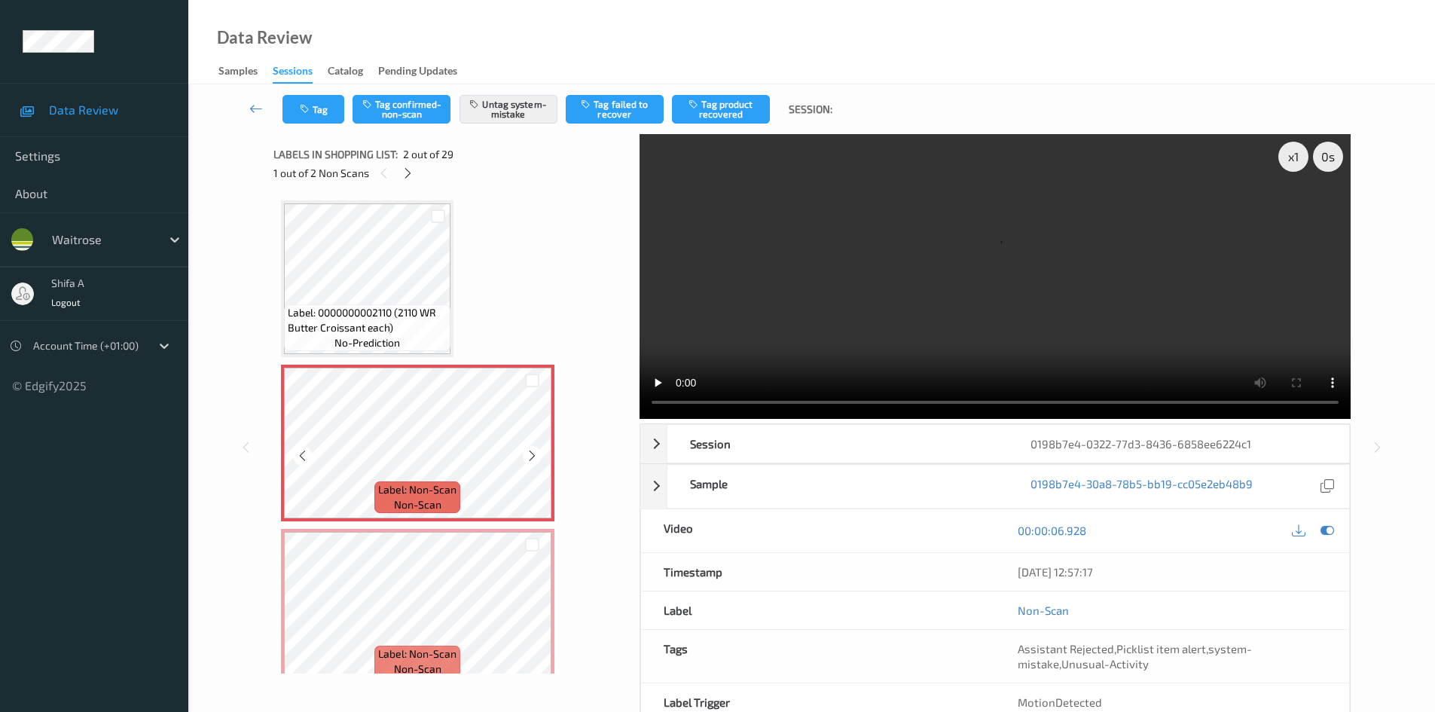
scroll to position [75, 0]
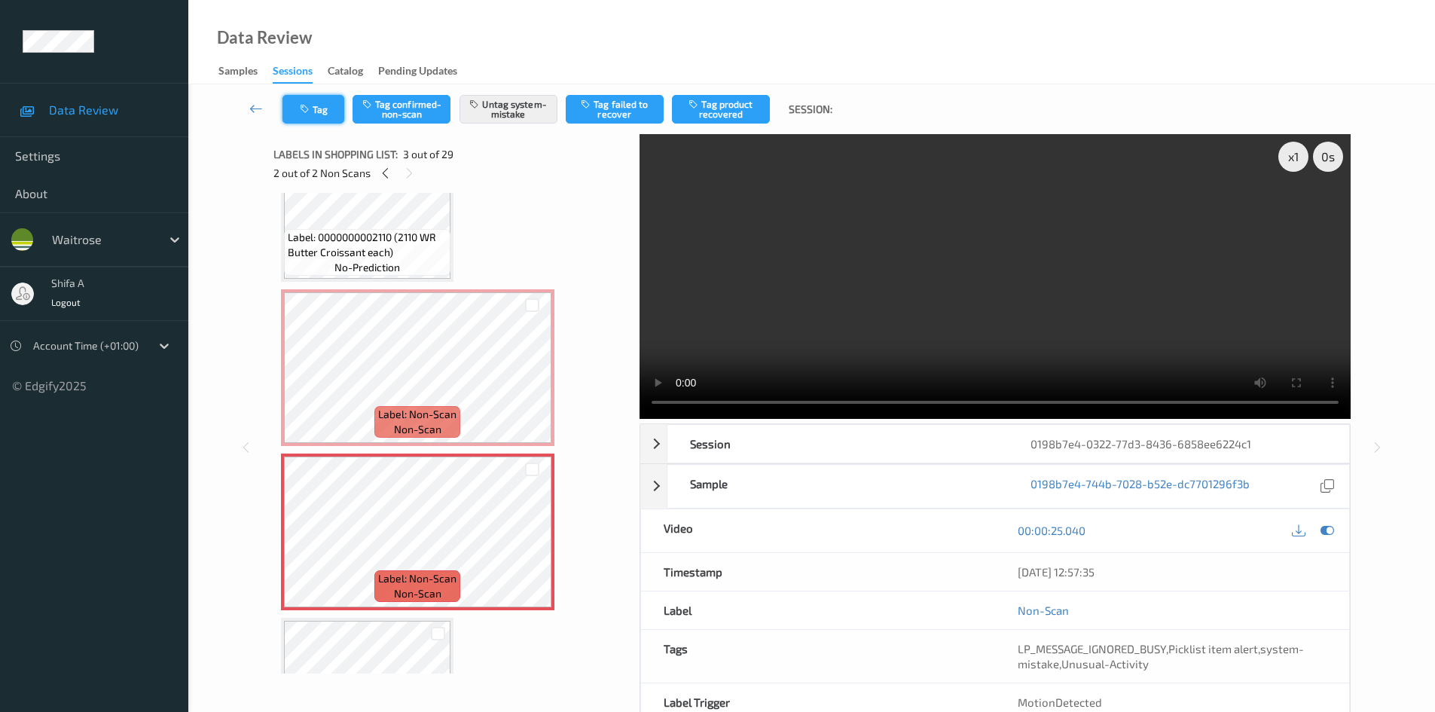
click at [312, 111] on icon "button" at bounding box center [306, 109] width 13 height 11
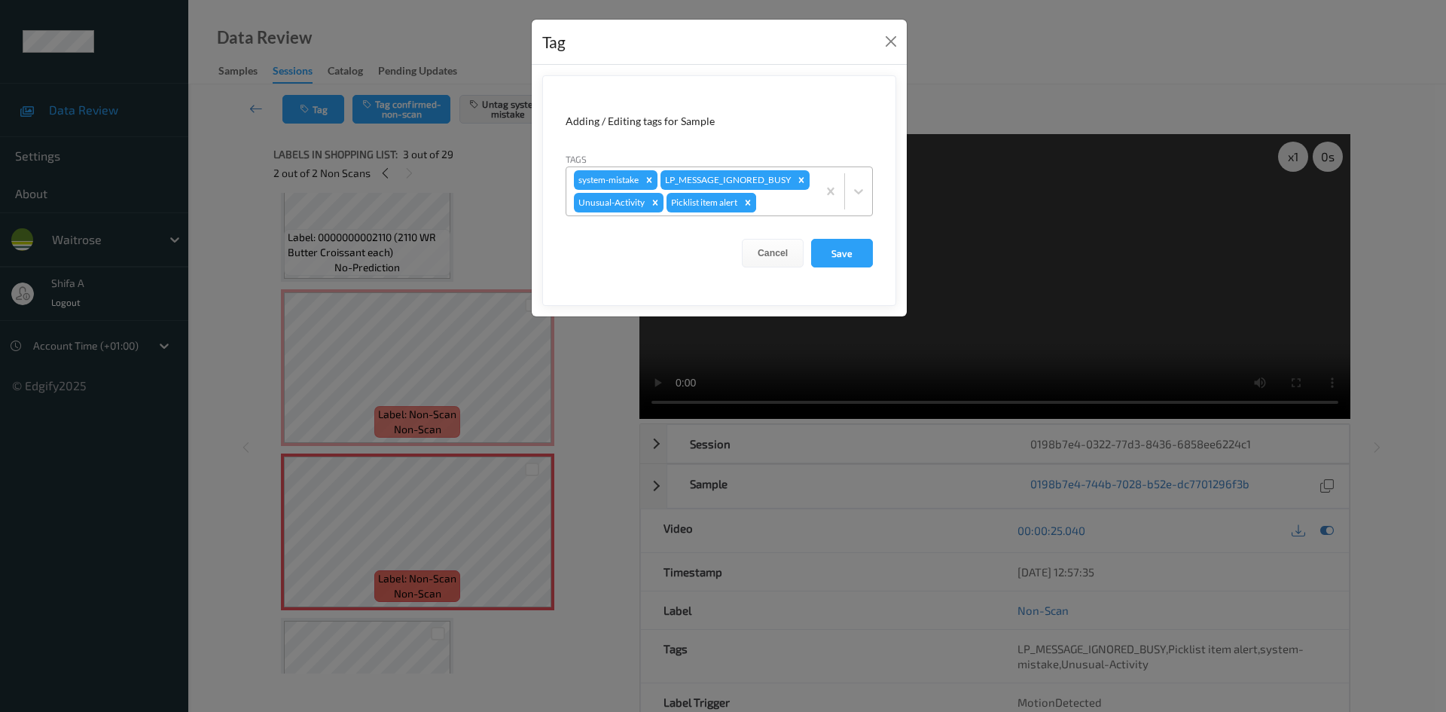
click at [749, 208] on icon "Remove Picklist item alert" at bounding box center [748, 202] width 11 height 11
click at [841, 267] on button "Save" at bounding box center [842, 253] width 62 height 29
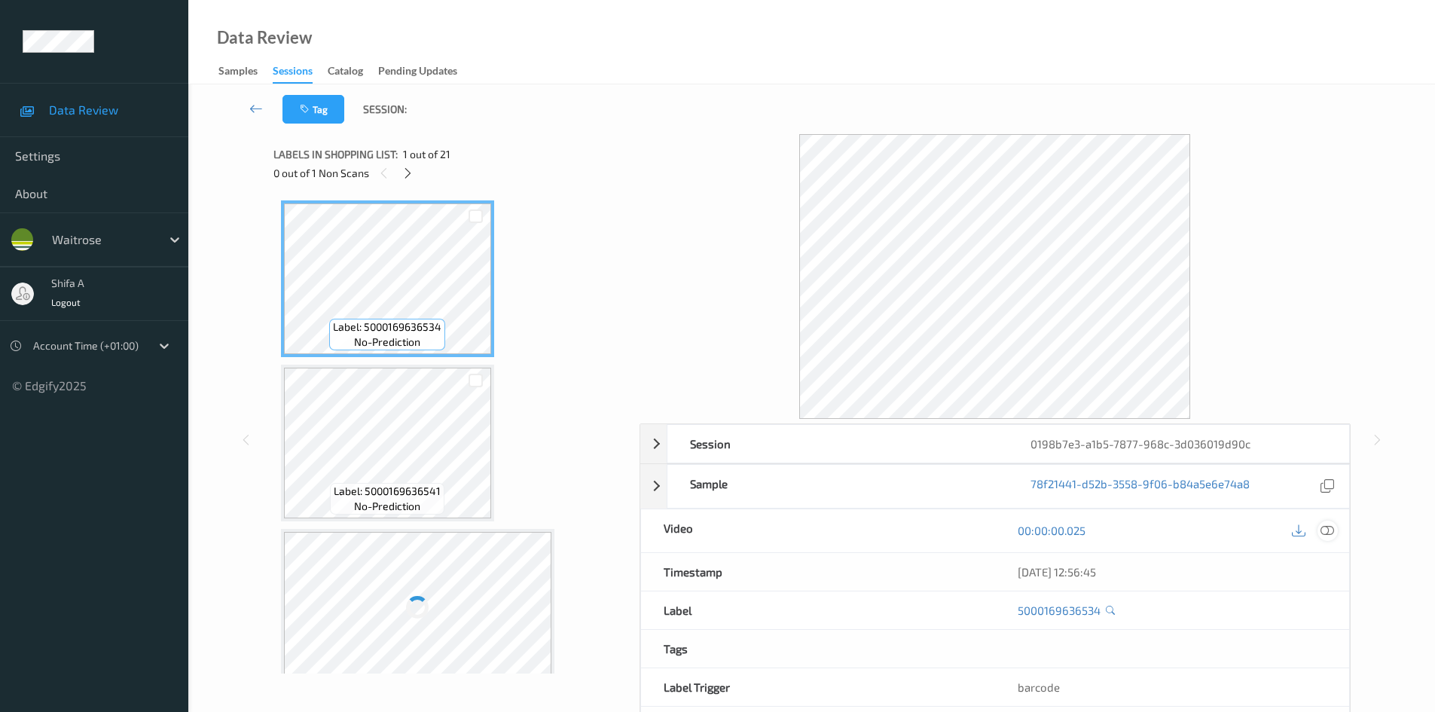
click at [1331, 535] on icon at bounding box center [1327, 530] width 14 height 14
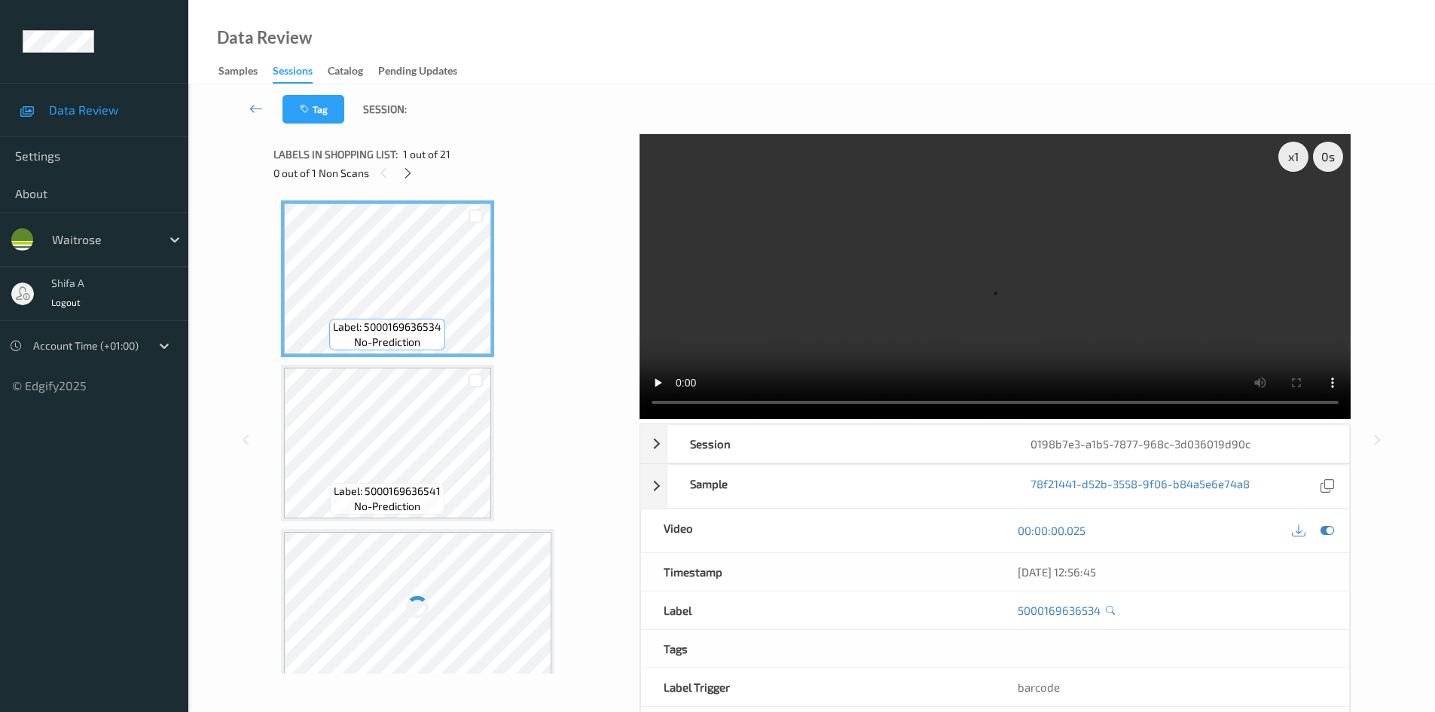
click at [398, 172] on div "0 out of 1 Non Scans" at bounding box center [451, 172] width 356 height 19
click at [407, 169] on icon at bounding box center [407, 173] width 13 height 14
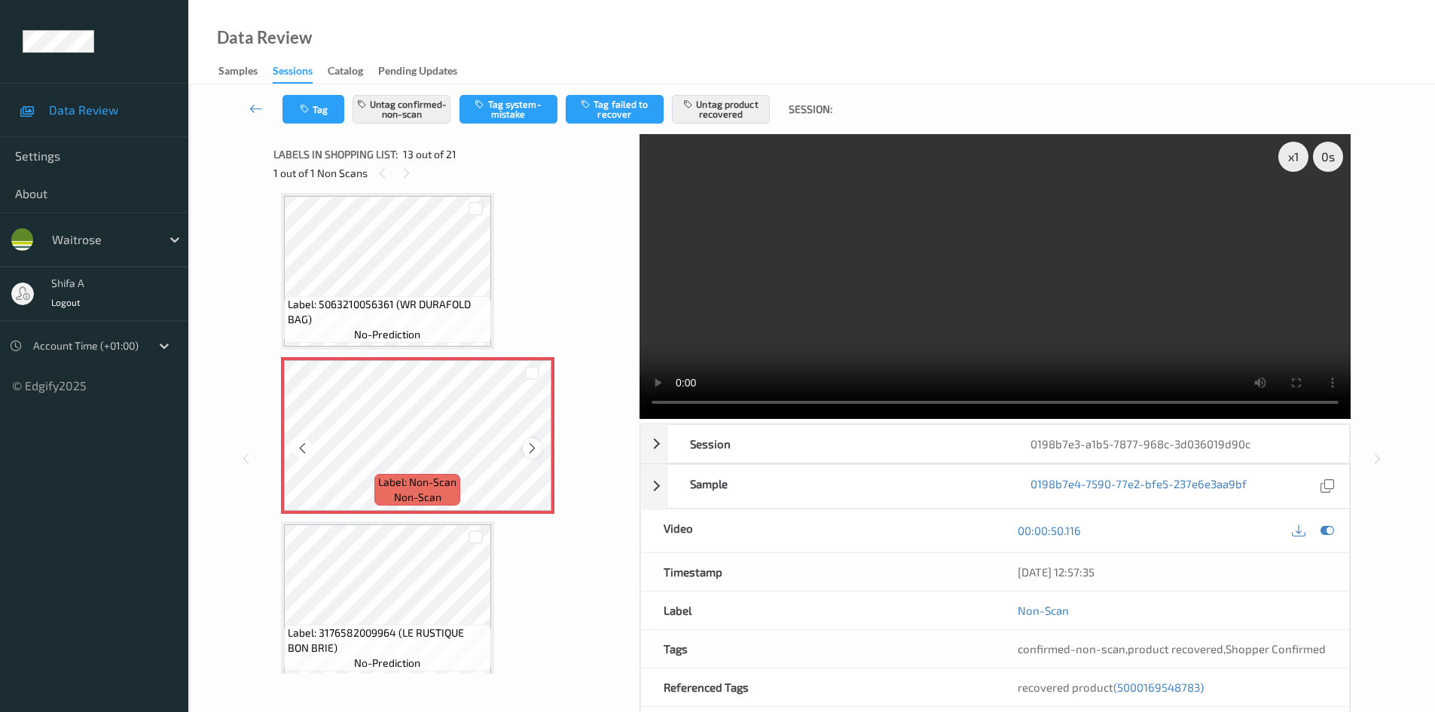
click at [534, 455] on div at bounding box center [532, 447] width 19 height 19
click at [524, 453] on div at bounding box center [532, 447] width 19 height 19
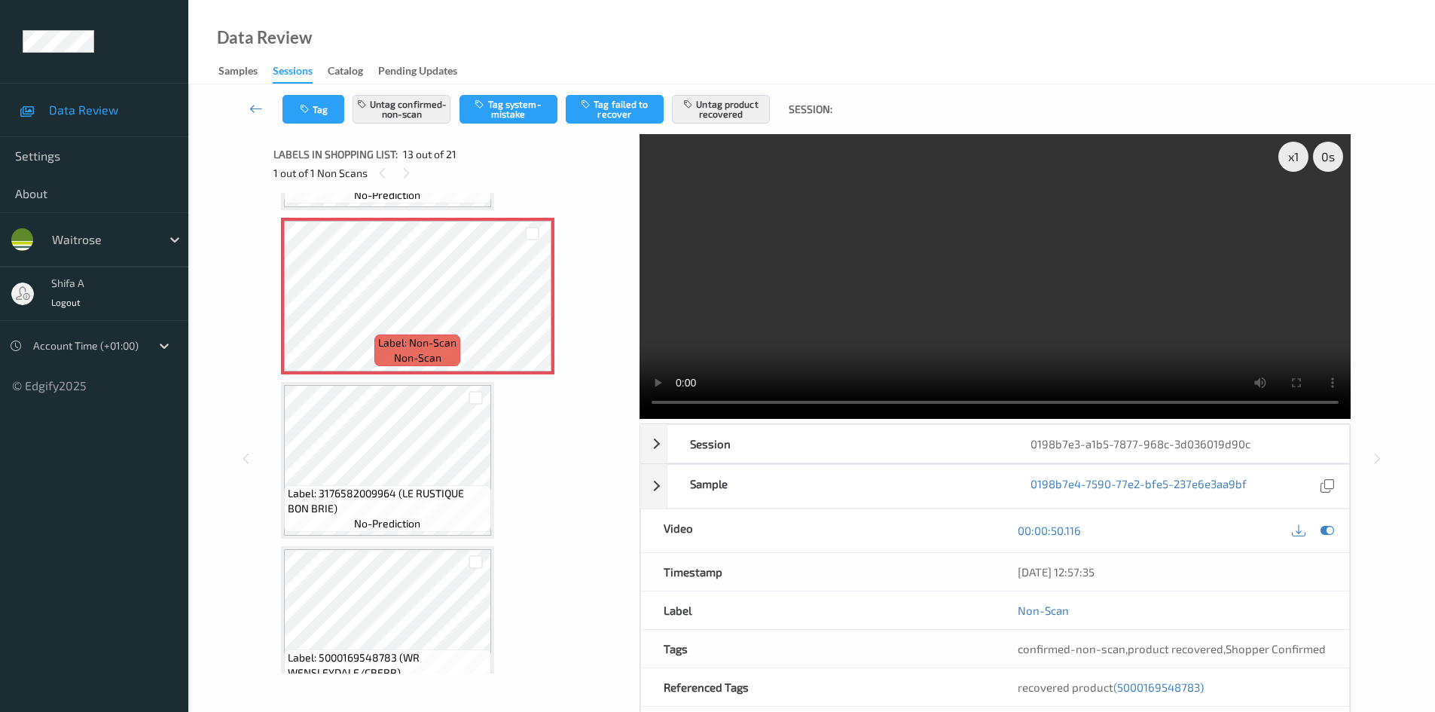
scroll to position [1964, 0]
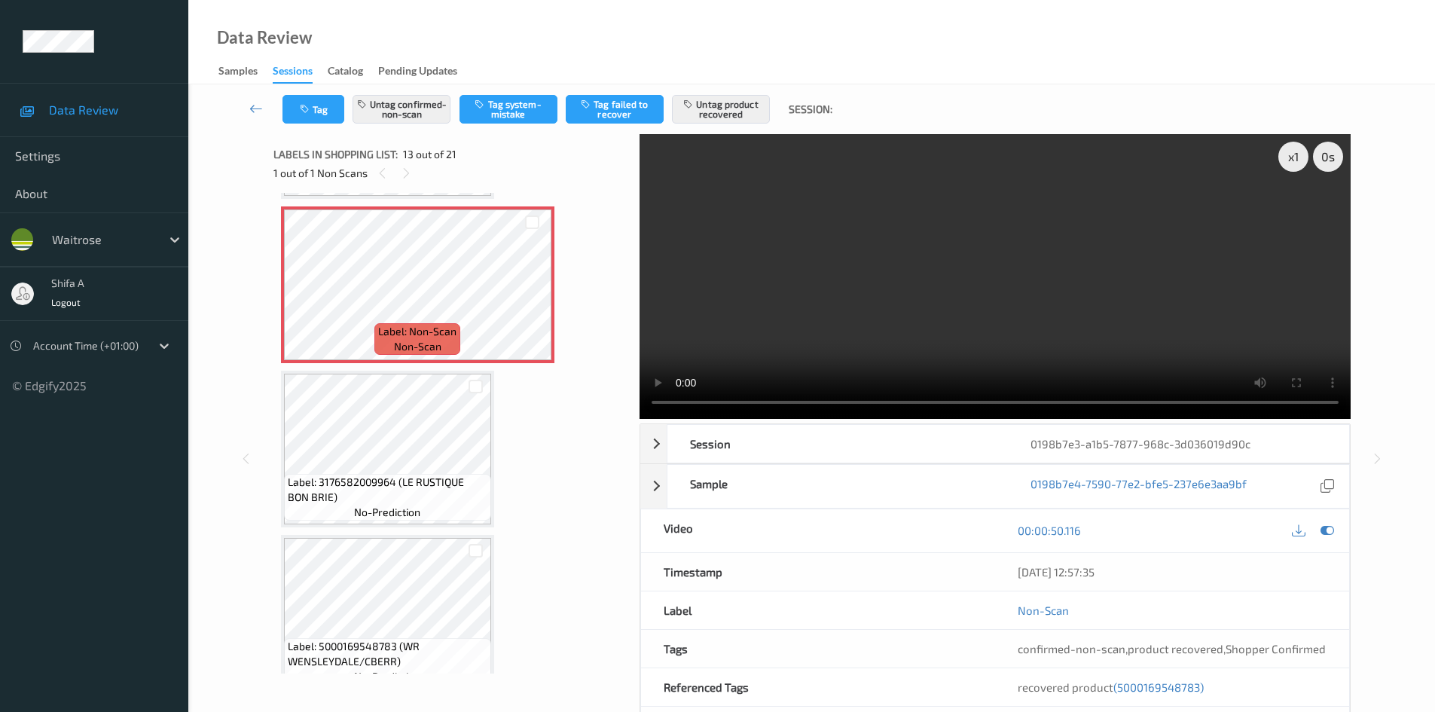
click at [1034, 340] on video at bounding box center [994, 276] width 711 height 285
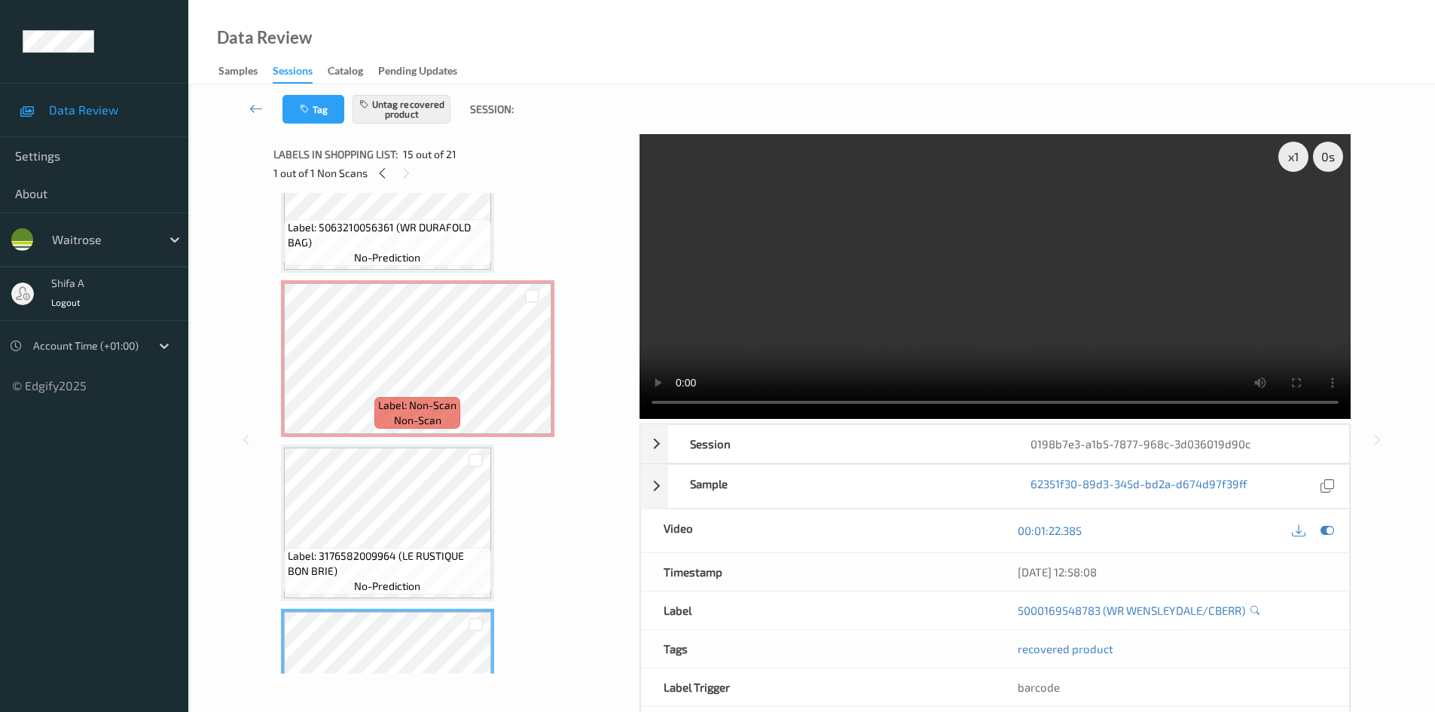
scroll to position [1889, 0]
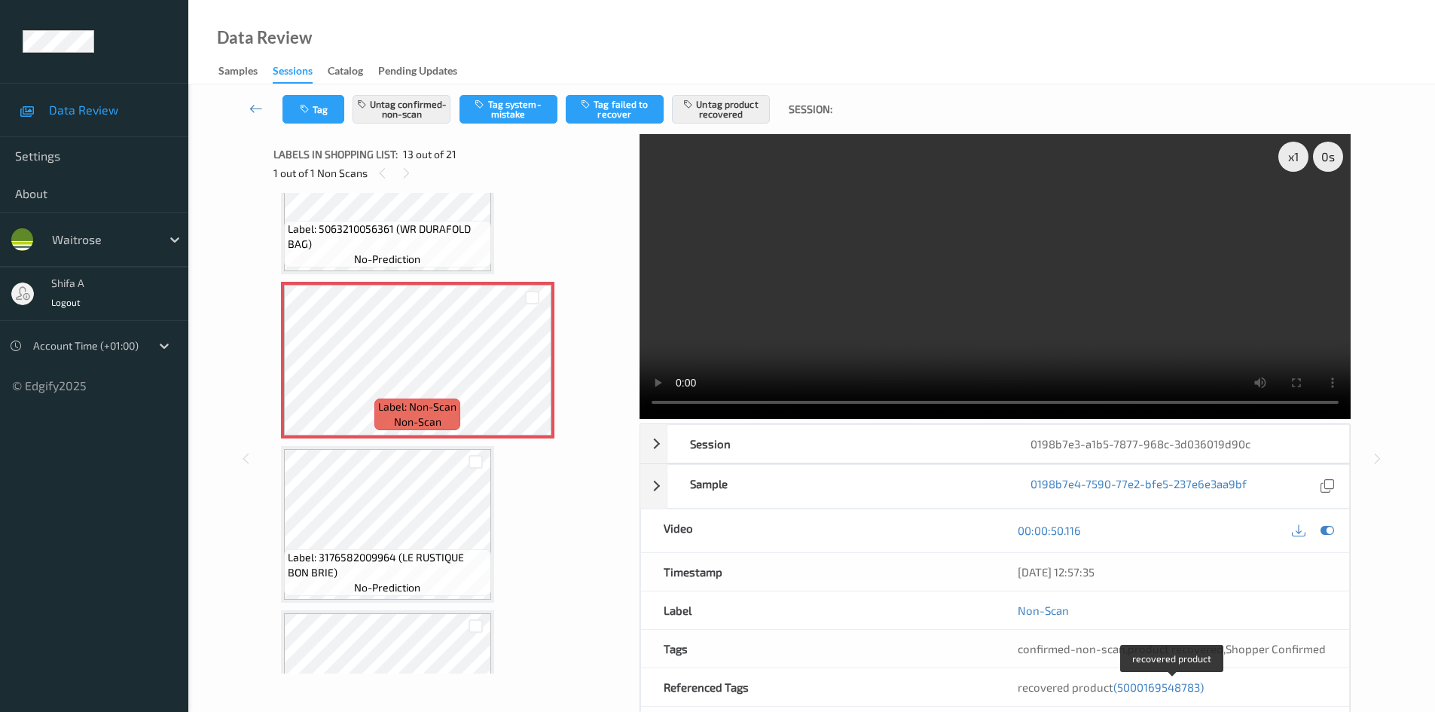
click at [1161, 688] on span "(5000169548783)" at bounding box center [1158, 687] width 90 height 14
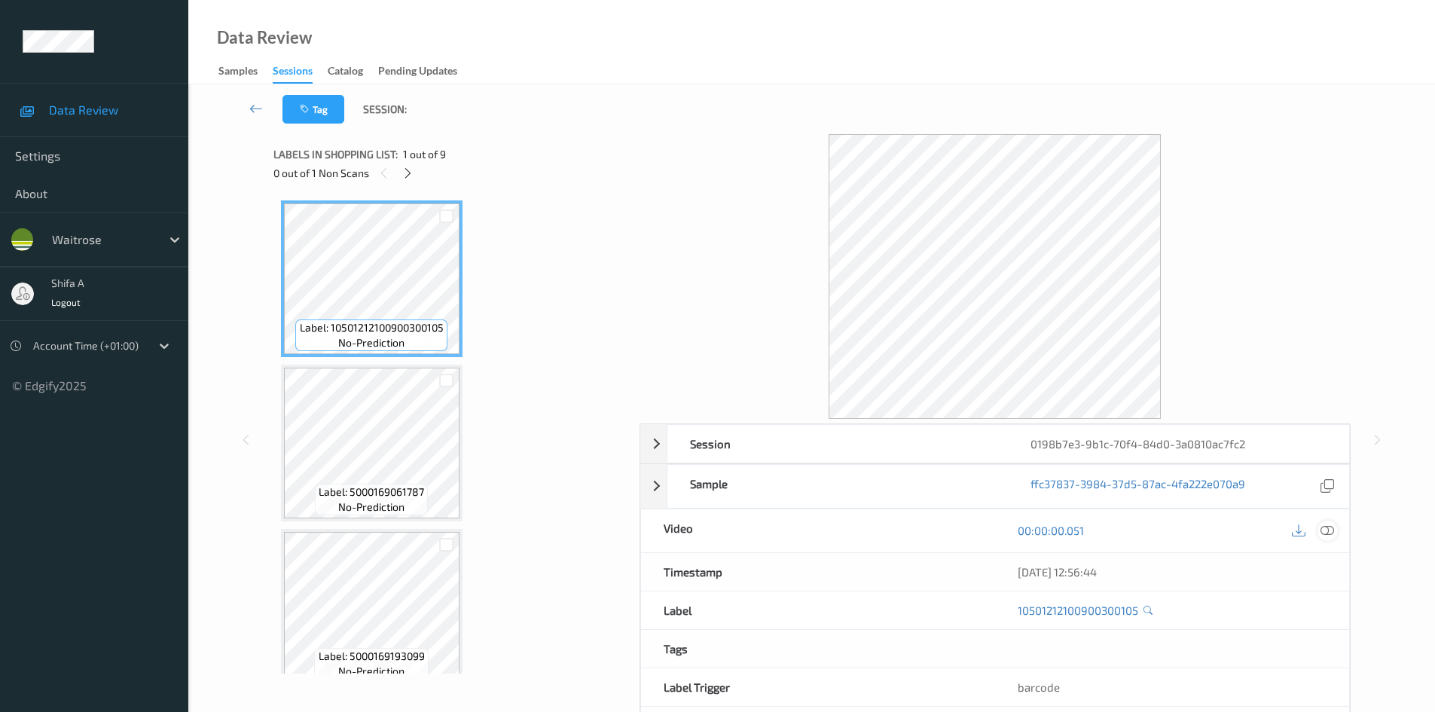
click at [1329, 527] on icon at bounding box center [1327, 530] width 14 height 14
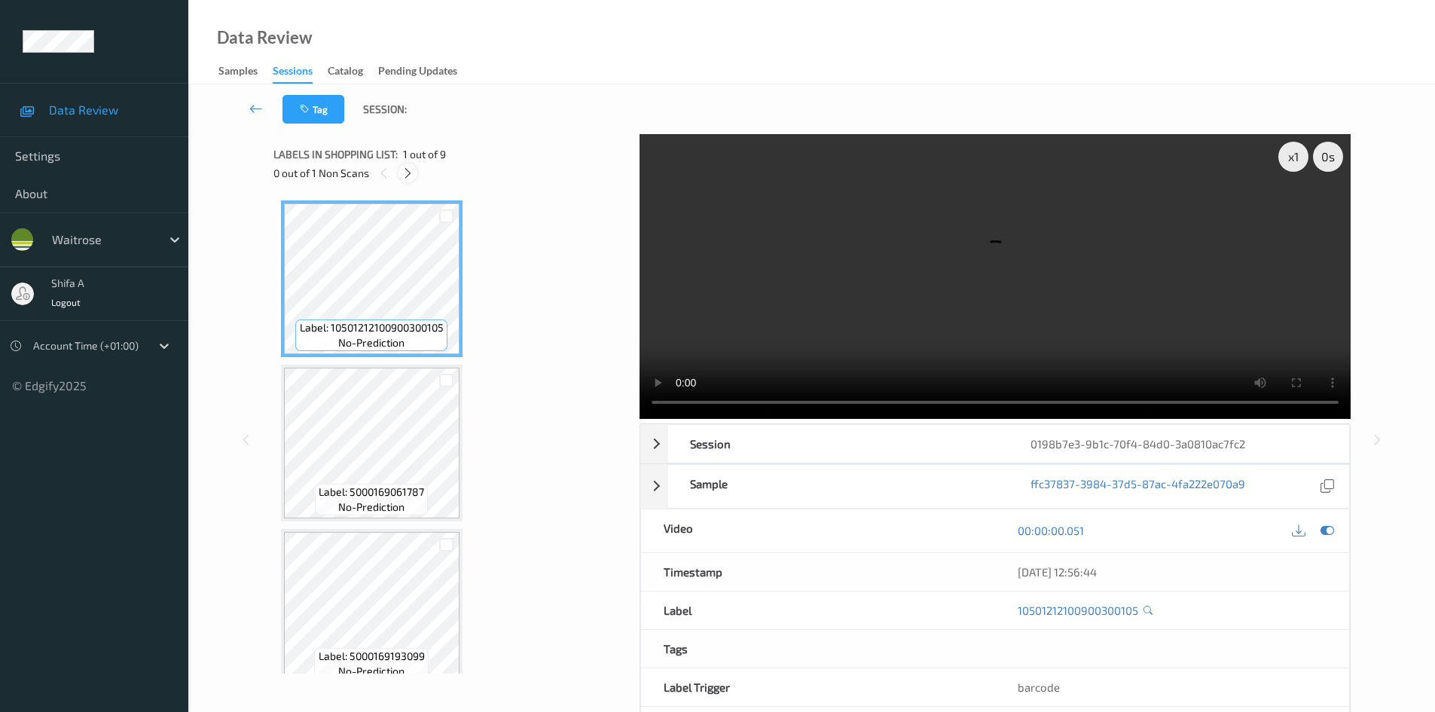
click at [402, 172] on icon at bounding box center [407, 173] width 13 height 14
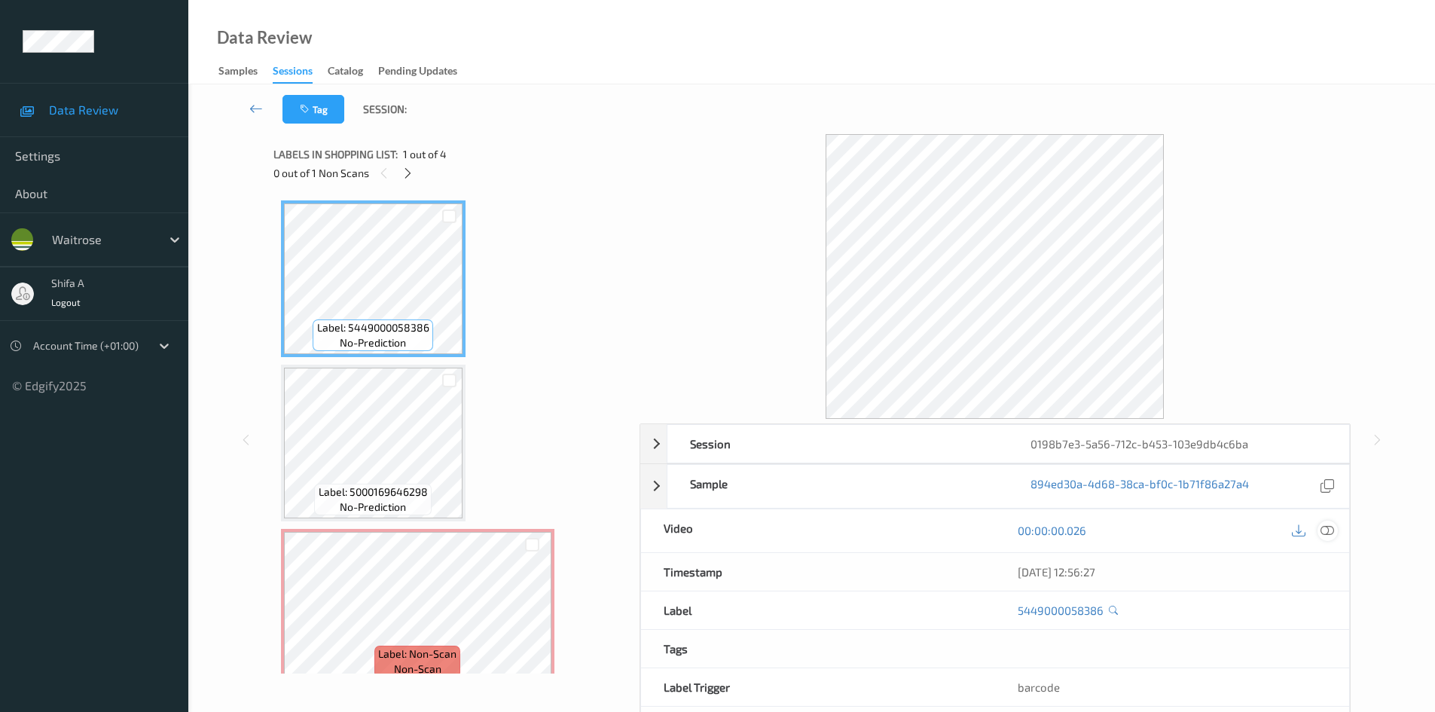
click at [1332, 532] on icon at bounding box center [1327, 530] width 14 height 14
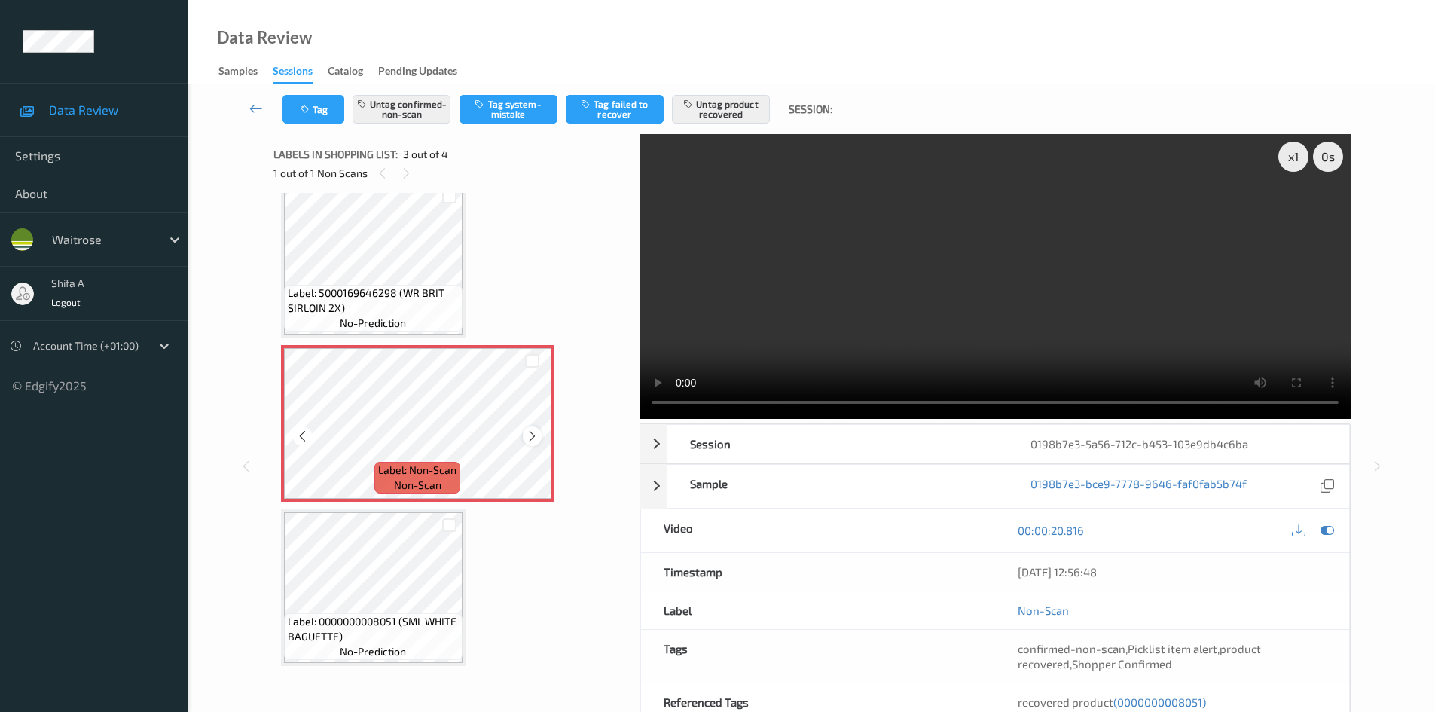
click at [534, 435] on icon at bounding box center [532, 436] width 13 height 14
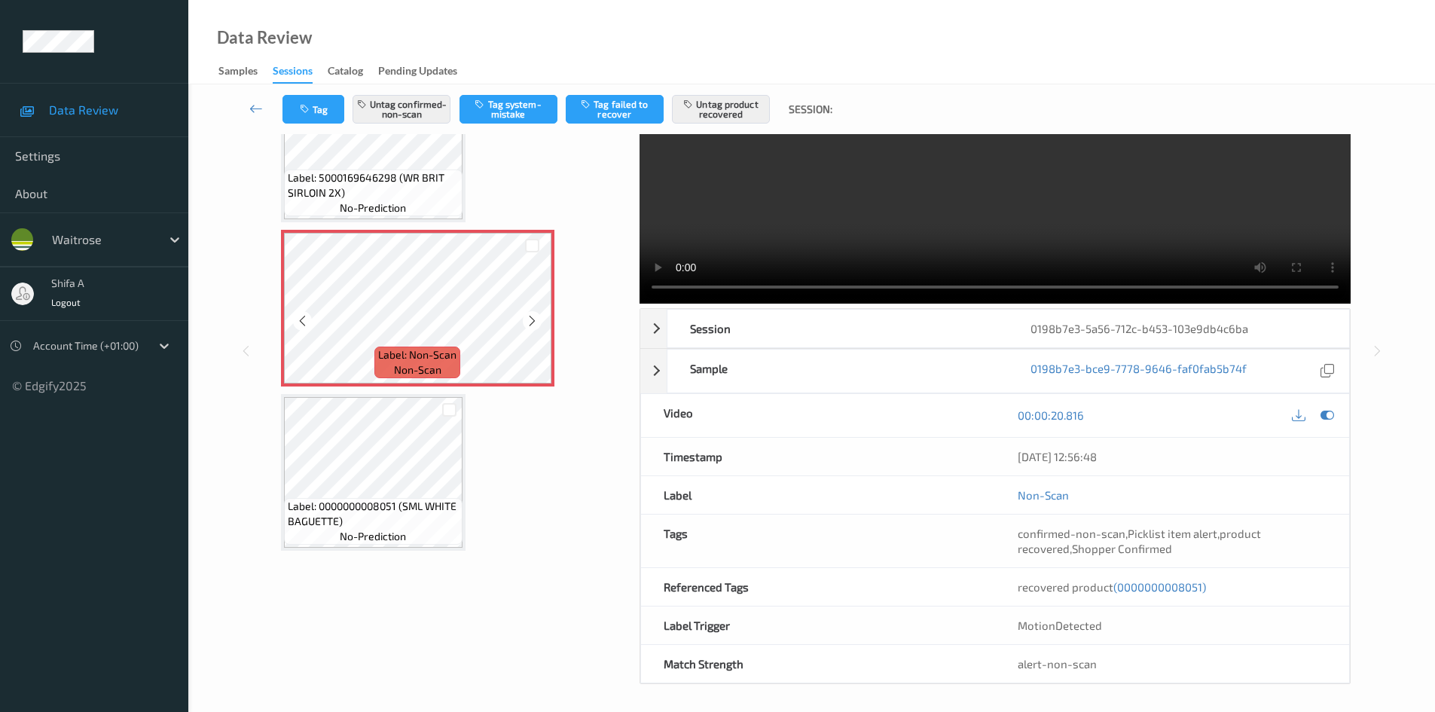
scroll to position [118, 0]
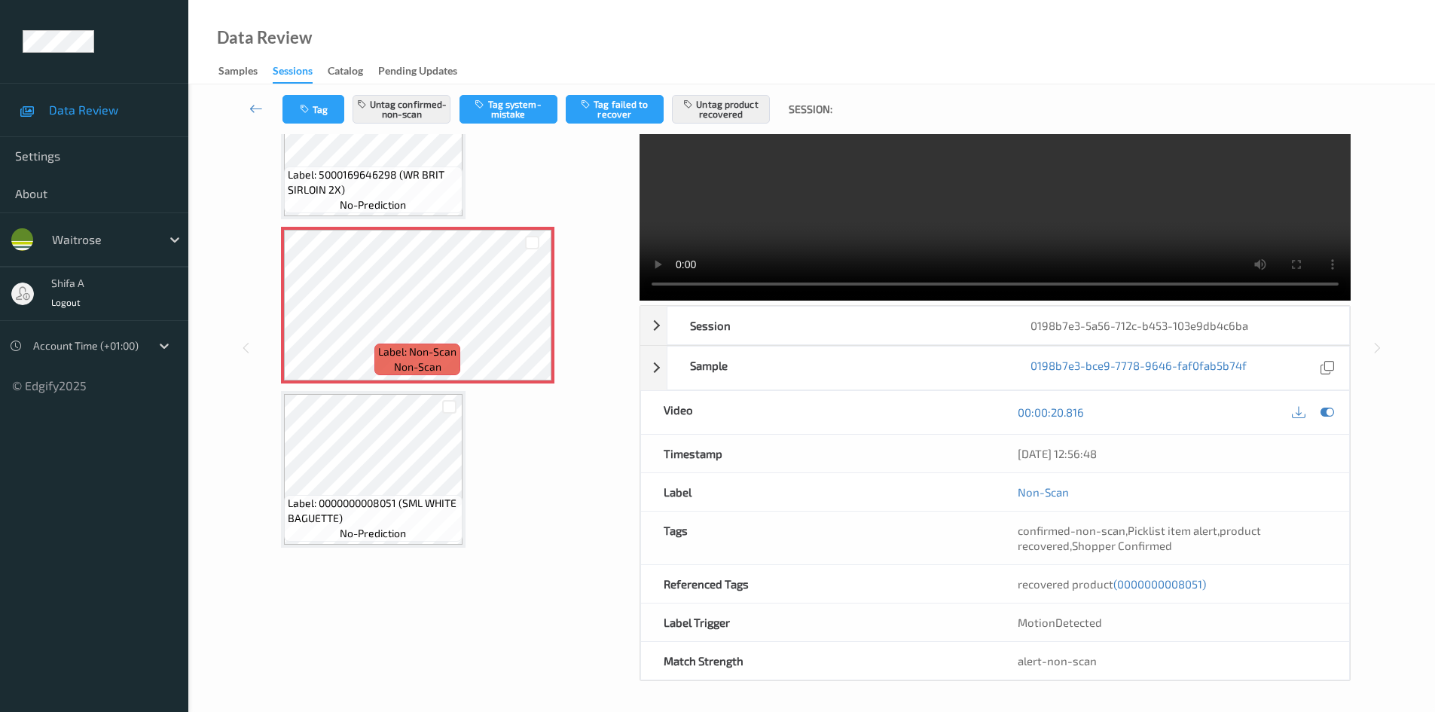
click at [1144, 581] on span "(0000000008051)" at bounding box center [1159, 584] width 93 height 14
click at [1144, 585] on span "(0000000008051)" at bounding box center [1159, 584] width 93 height 14
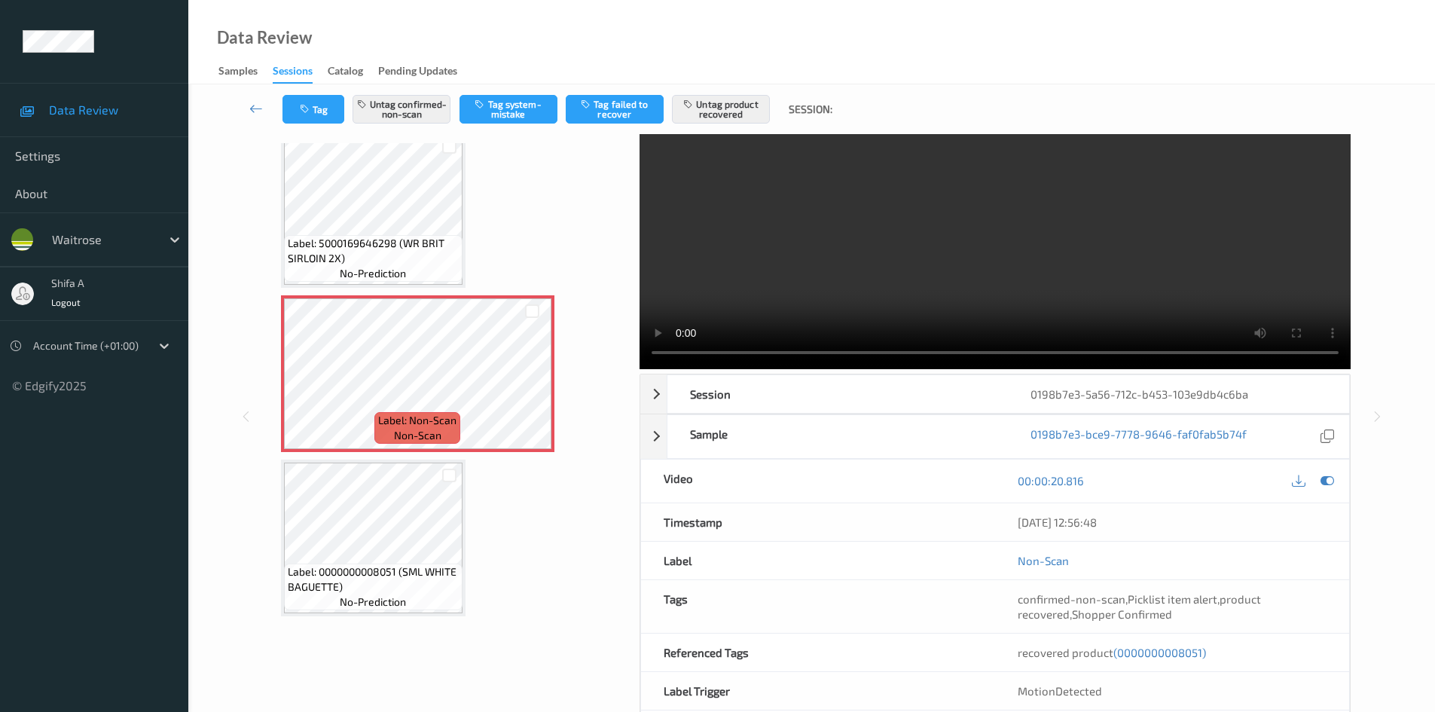
scroll to position [0, 0]
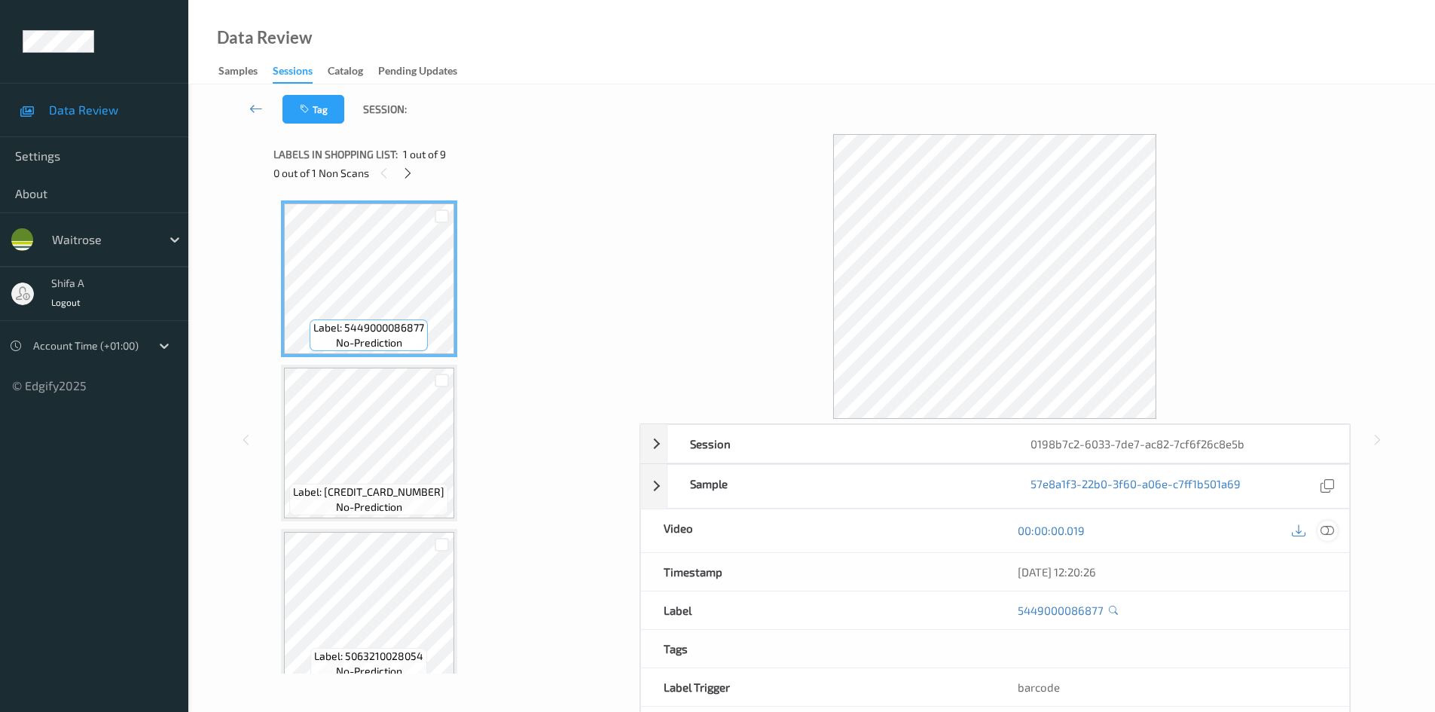
click at [1330, 530] on icon at bounding box center [1327, 530] width 14 height 14
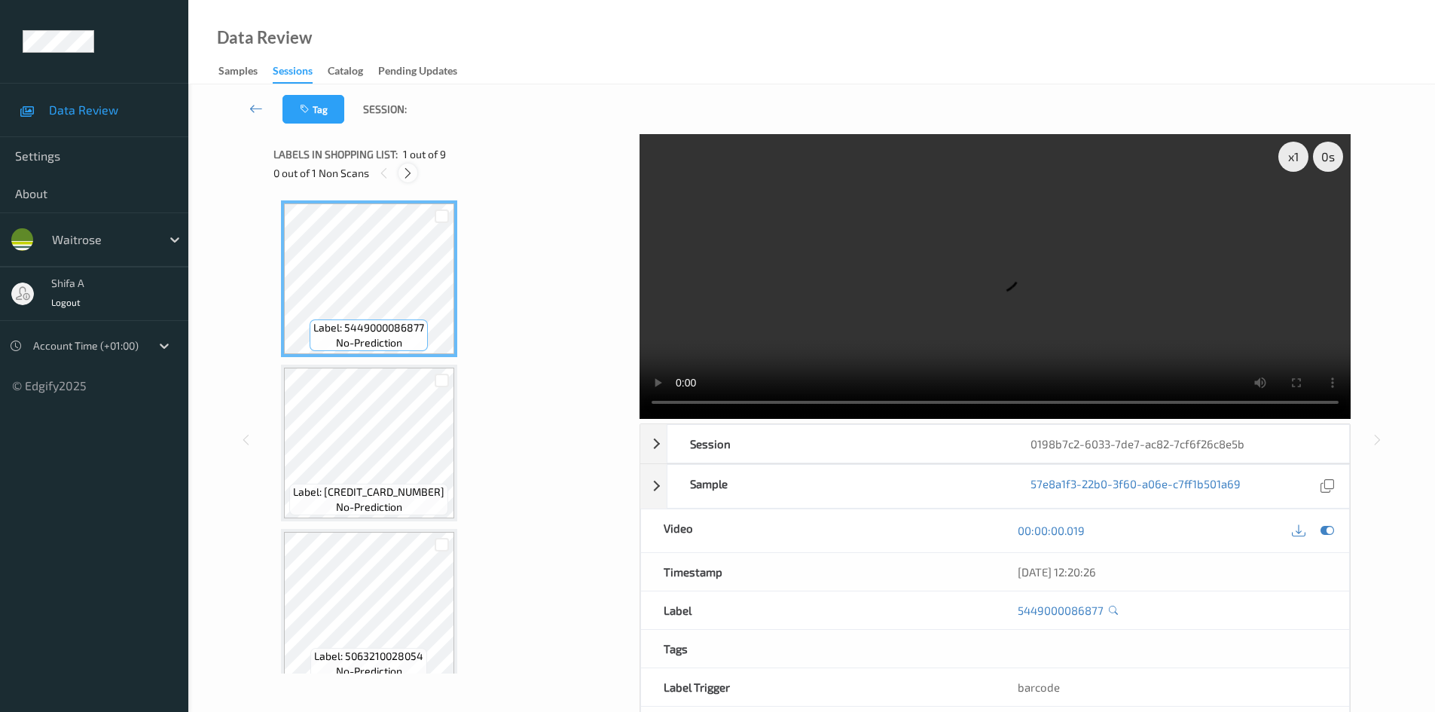
click at [408, 179] on icon at bounding box center [407, 173] width 13 height 14
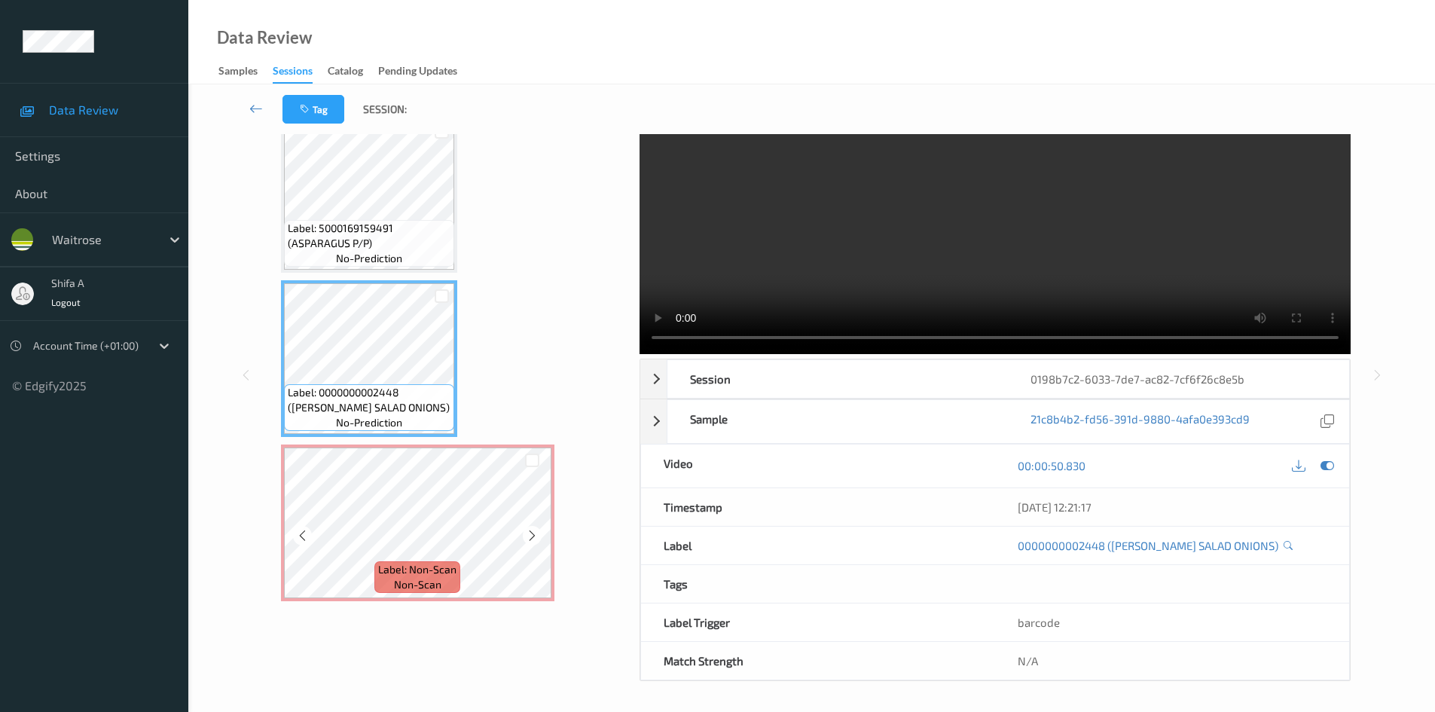
scroll to position [80, 0]
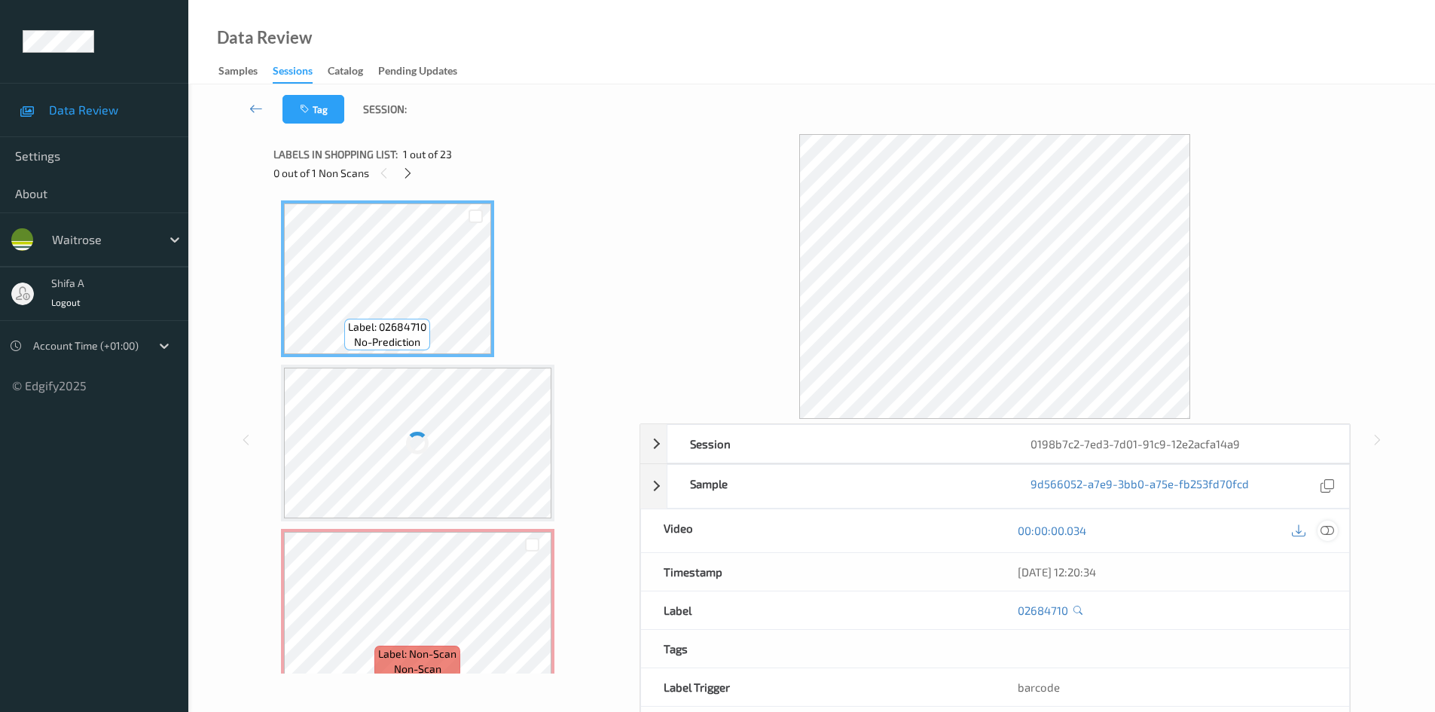
click at [1329, 538] on div at bounding box center [1327, 530] width 20 height 20
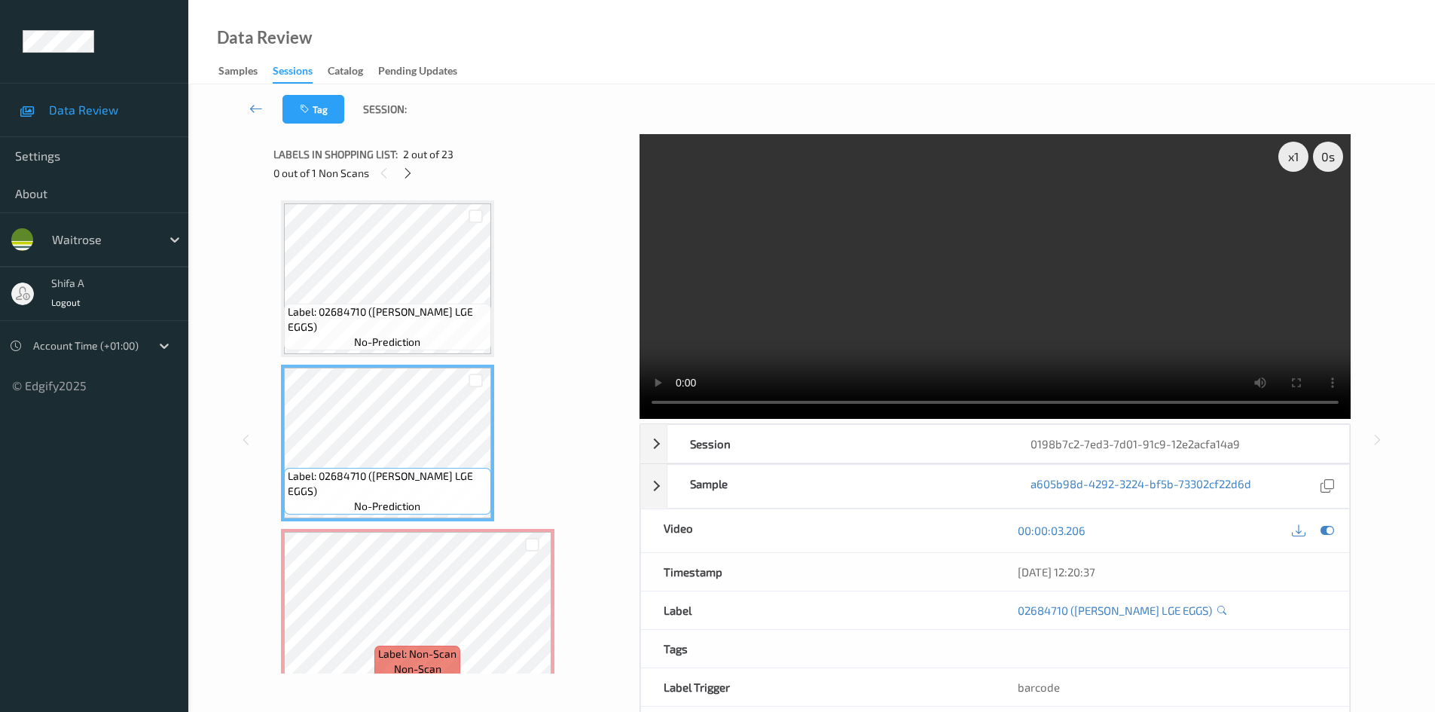
scroll to position [226, 0]
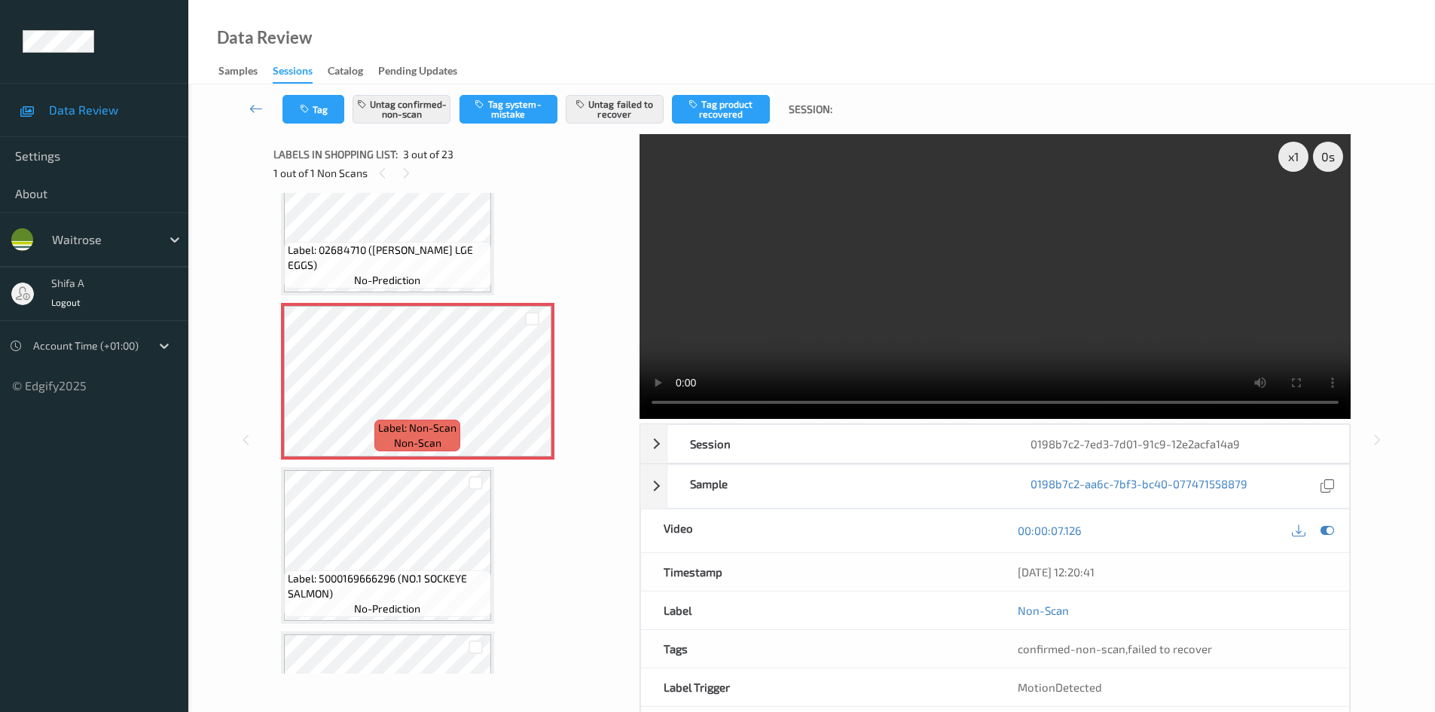
click at [798, 313] on video at bounding box center [994, 276] width 711 height 285
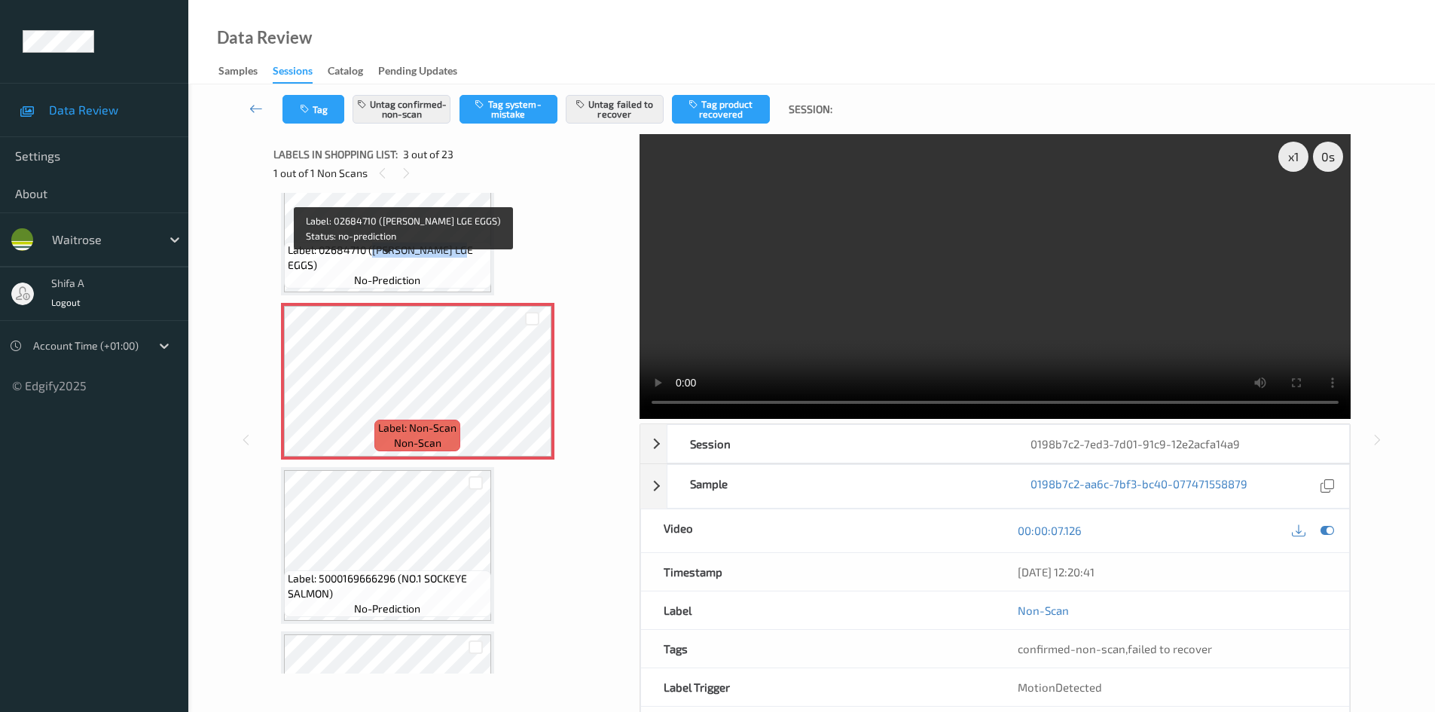
drag, startPoint x: 383, startPoint y: 266, endPoint x: 473, endPoint y: 264, distance: 89.6
click at [473, 264] on span "Label: 02684710 (WR DORG LGE EGGS)" at bounding box center [388, 258] width 200 height 30
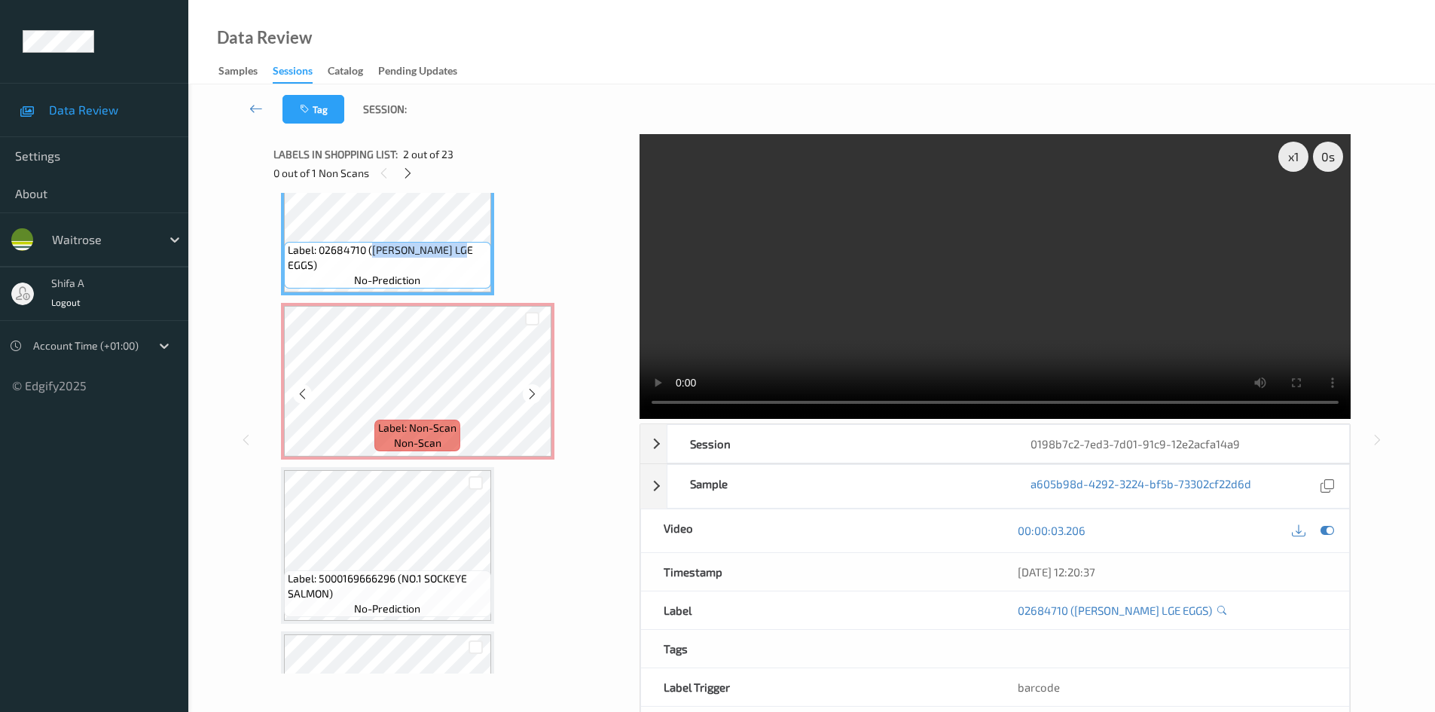
copy span "WR DORG LGE EGGS"
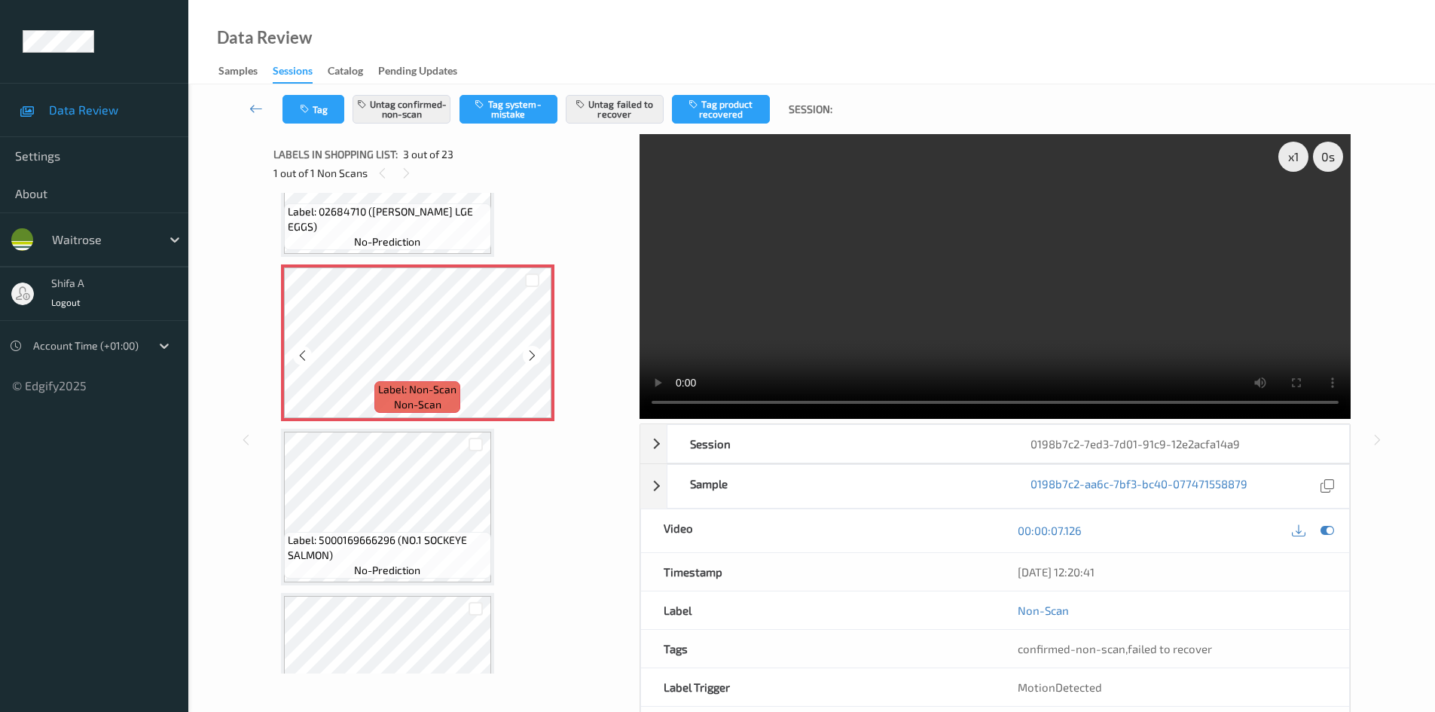
scroll to position [301, 0]
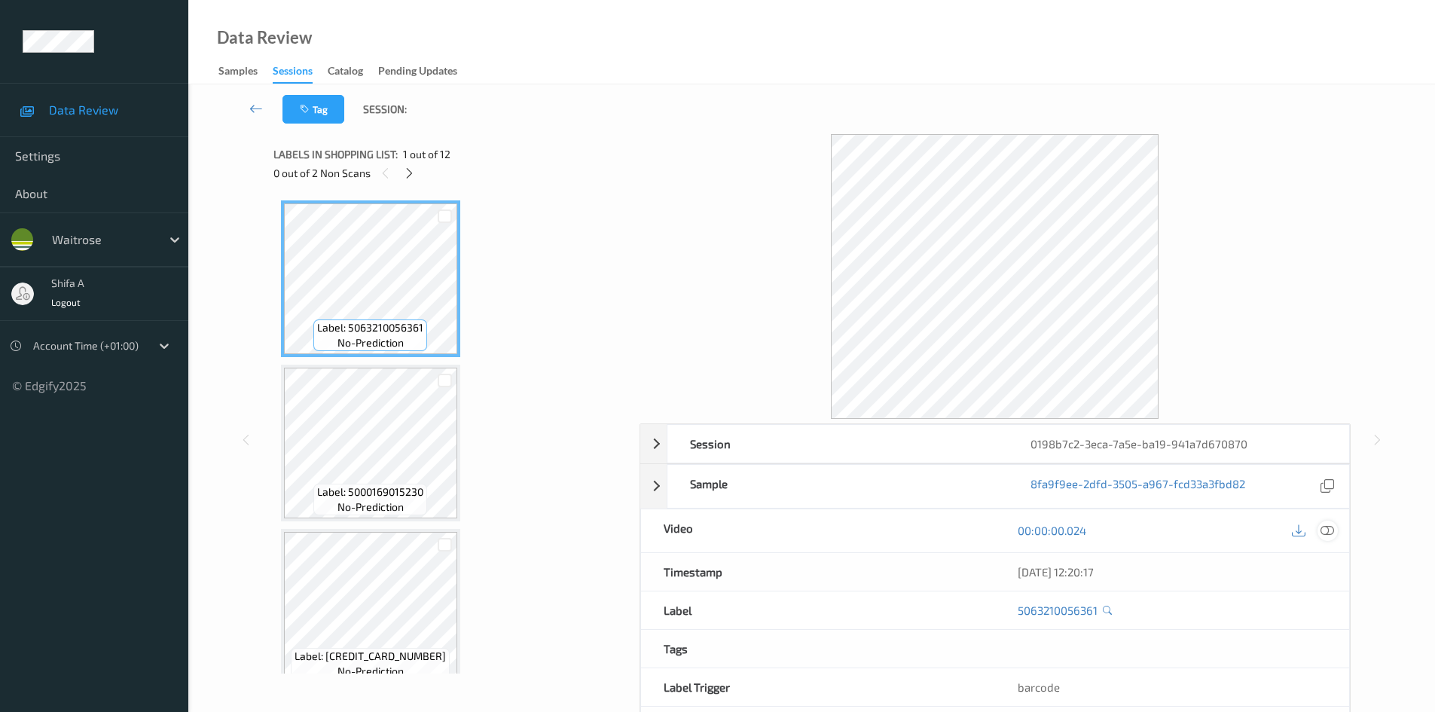
click at [1331, 532] on icon at bounding box center [1327, 530] width 14 height 14
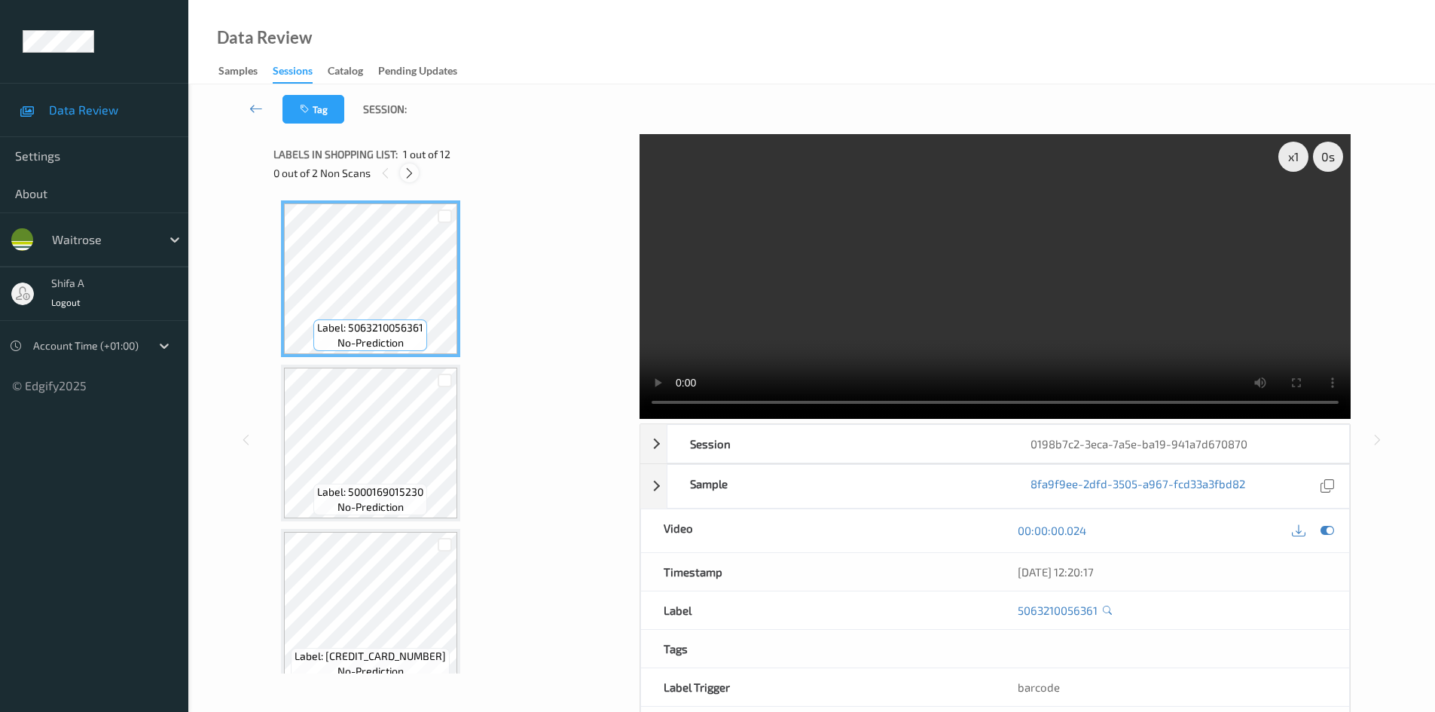
click at [411, 179] on icon at bounding box center [409, 173] width 13 height 14
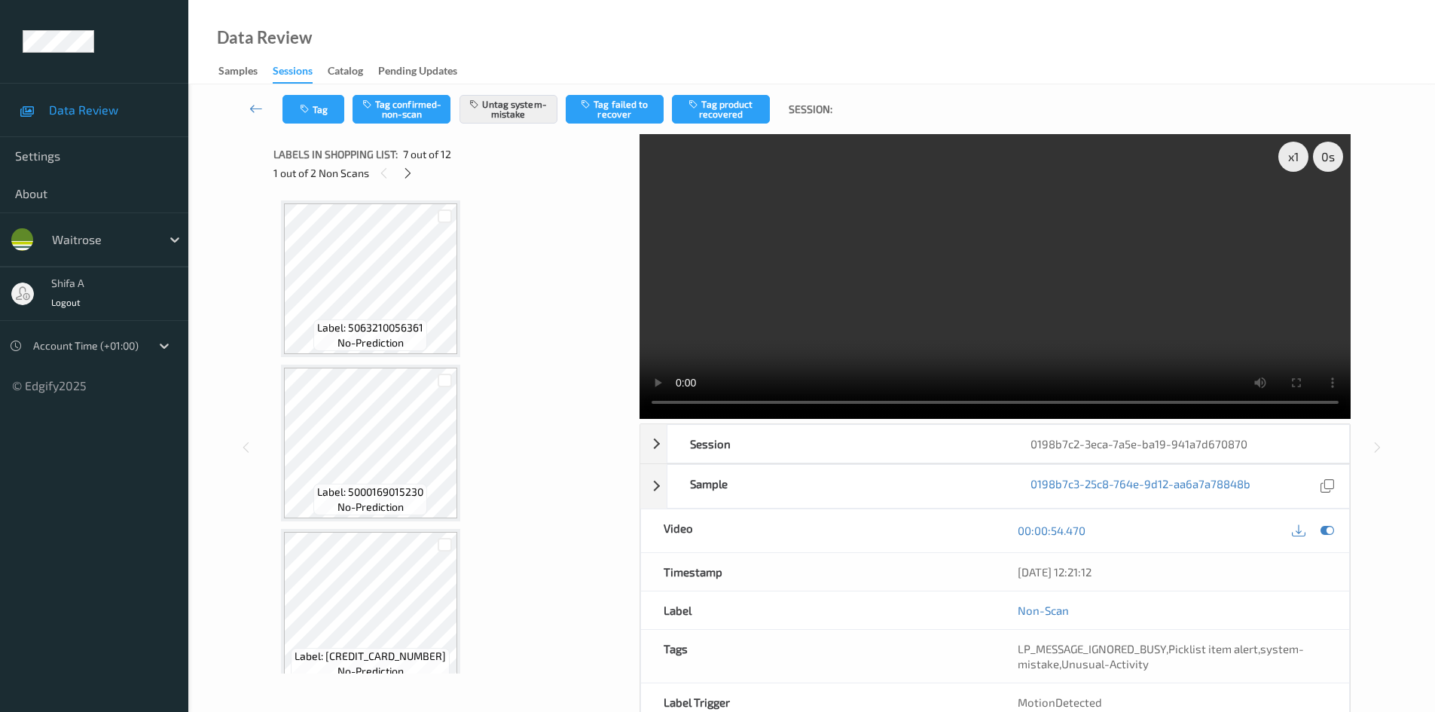
scroll to position [829, 0]
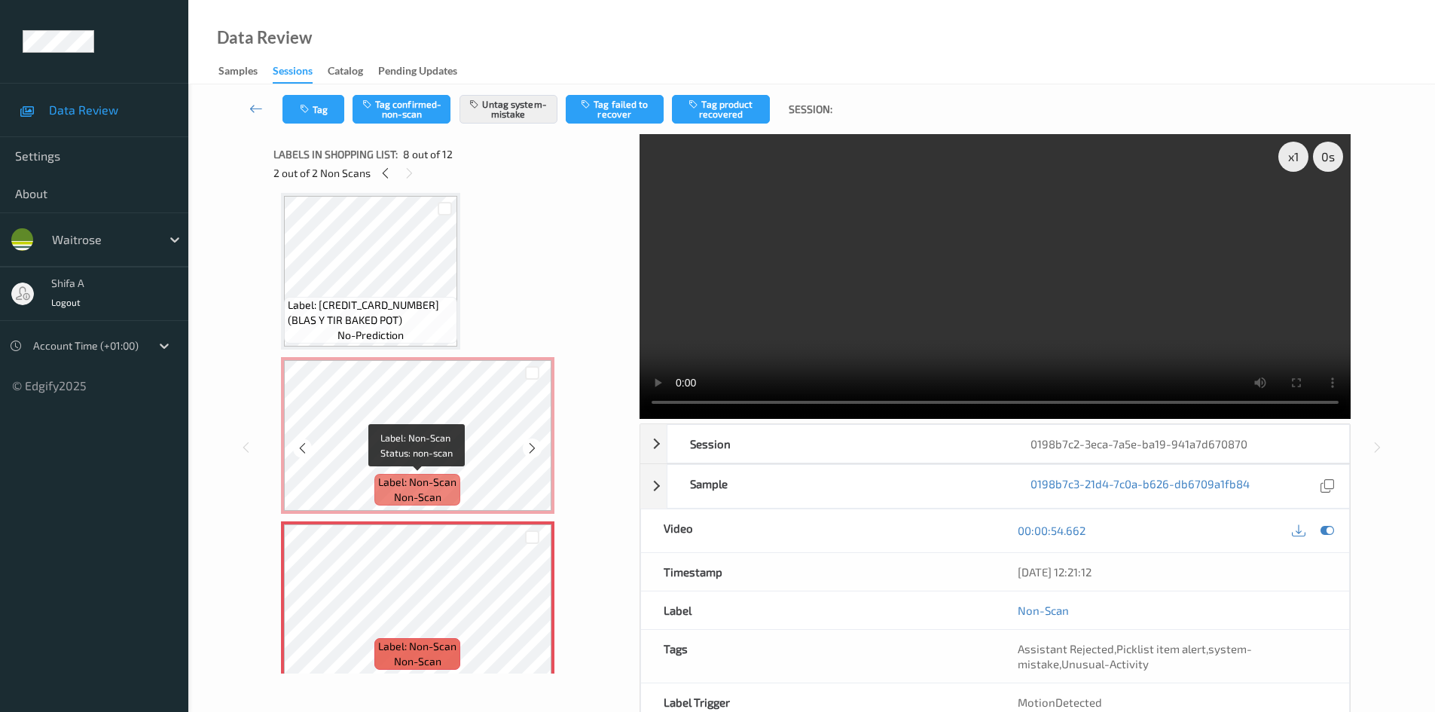
click at [457, 489] on div "Label: Non-Scan non-scan" at bounding box center [417, 490] width 86 height 32
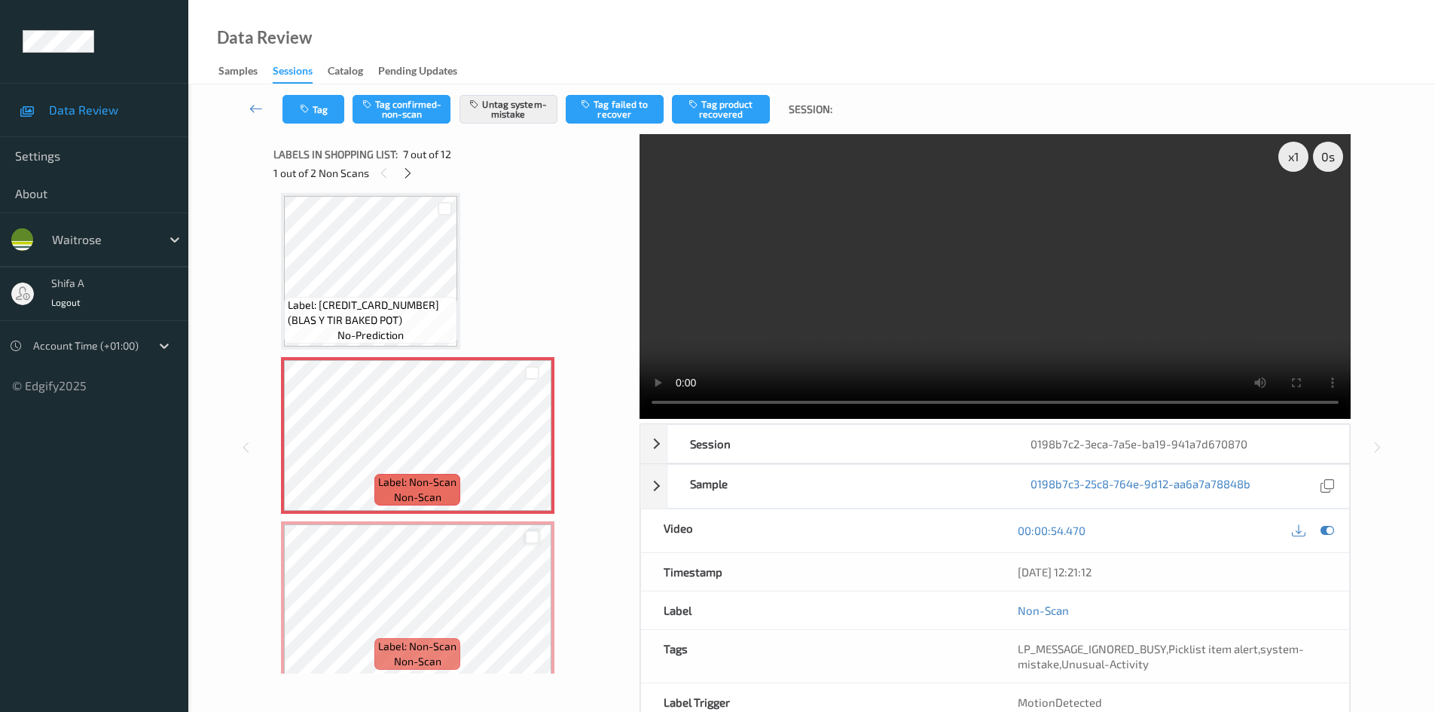
click at [537, 542] on div at bounding box center [532, 537] width 14 height 14
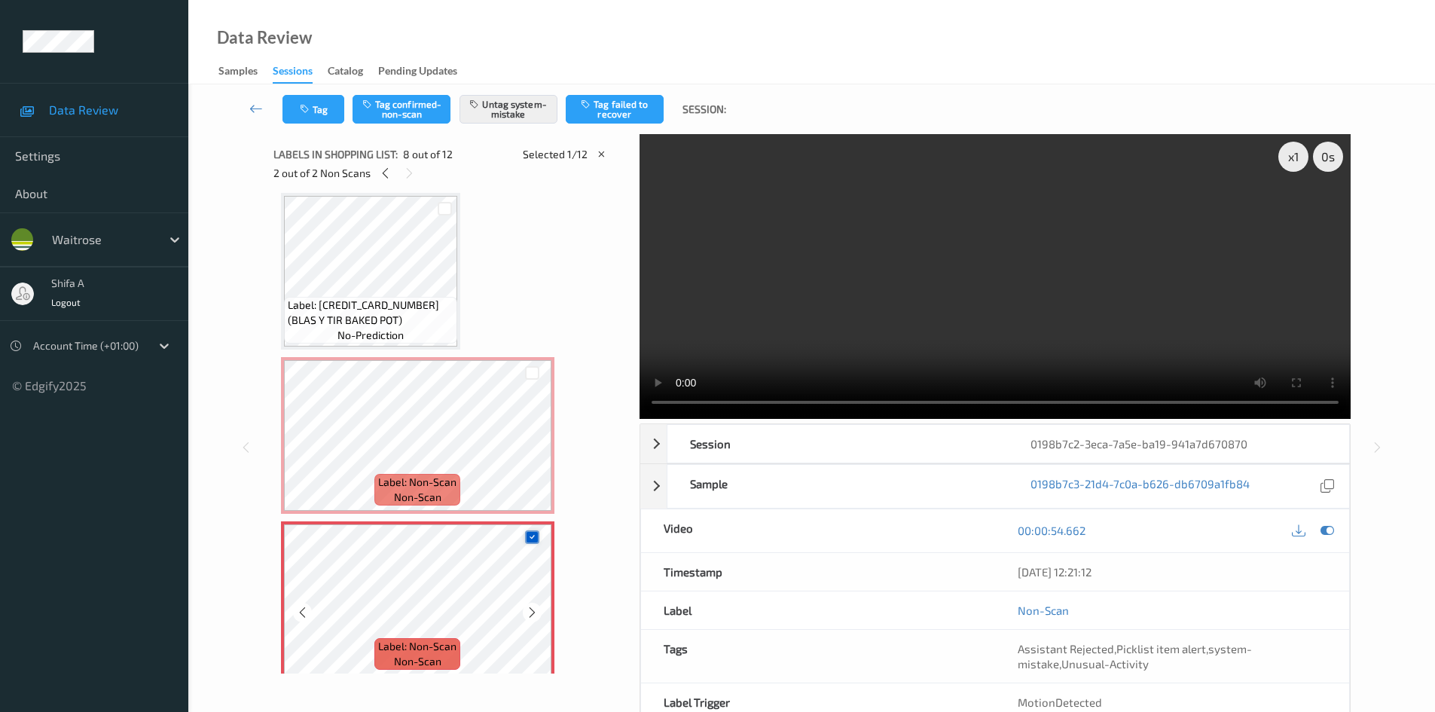
click at [533, 536] on icon at bounding box center [532, 537] width 10 height 10
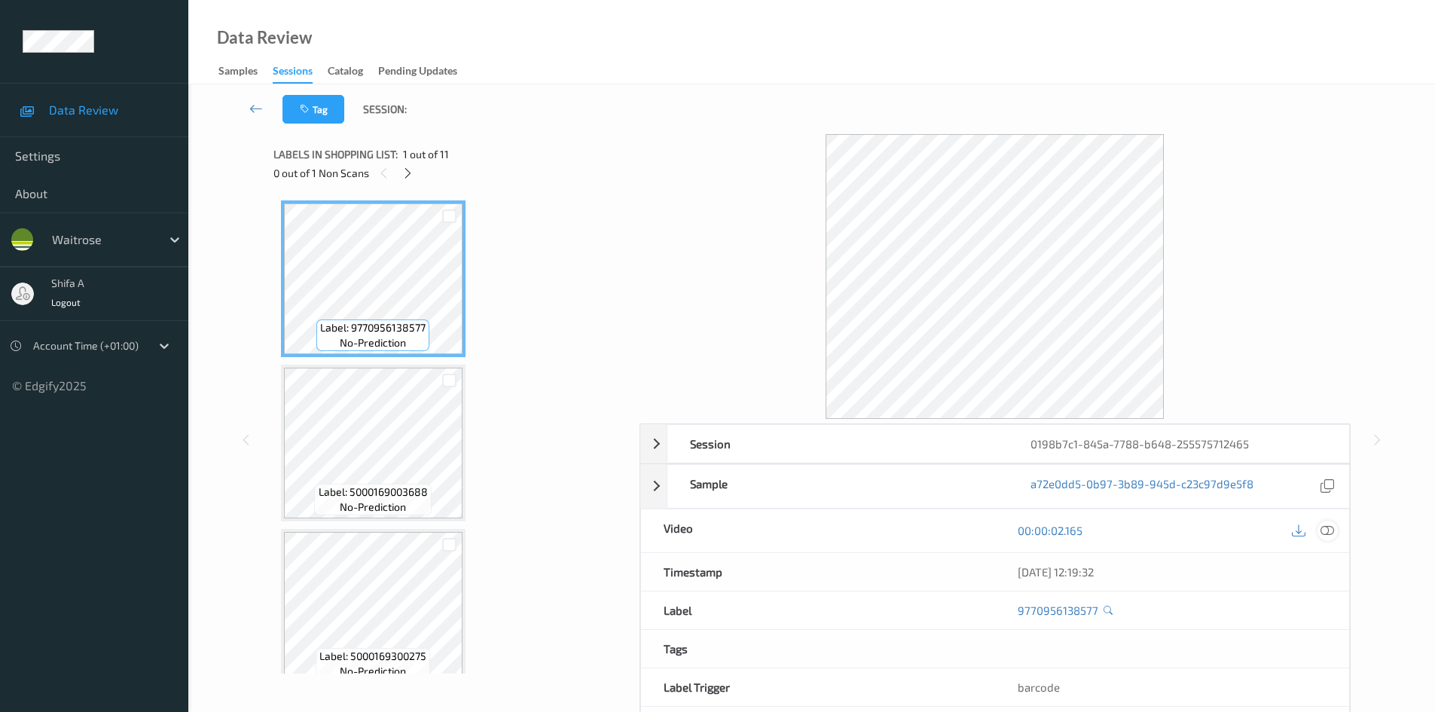
click at [1329, 537] on icon at bounding box center [1327, 530] width 14 height 14
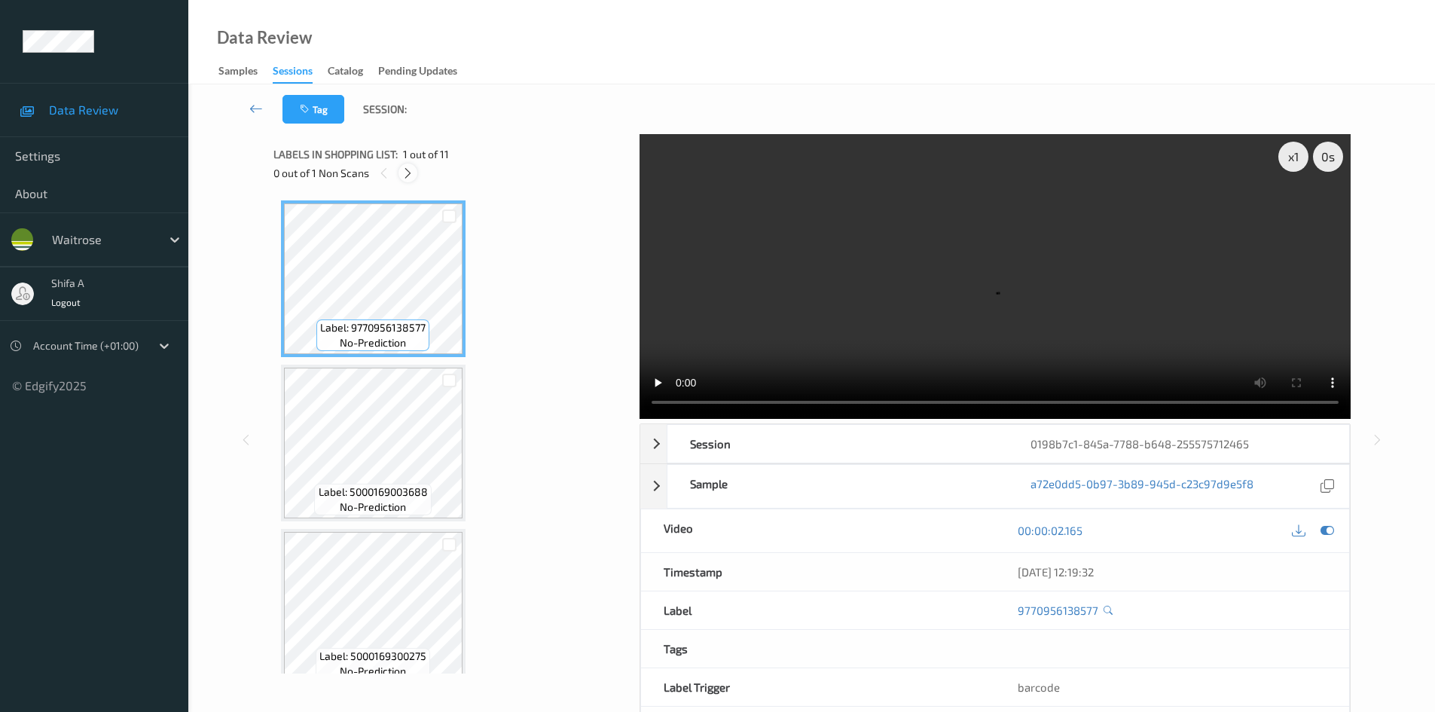
click at [407, 172] on icon at bounding box center [407, 173] width 13 height 14
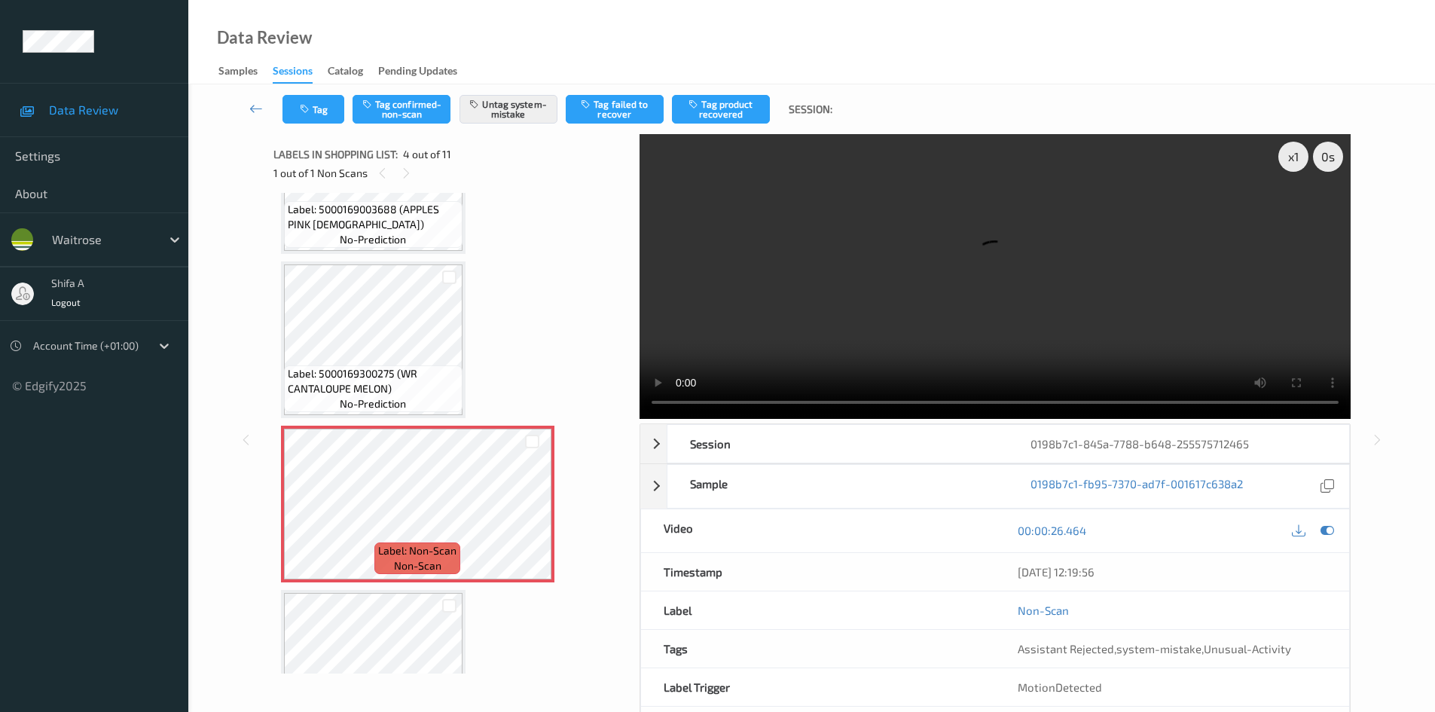
scroll to position [261, 0]
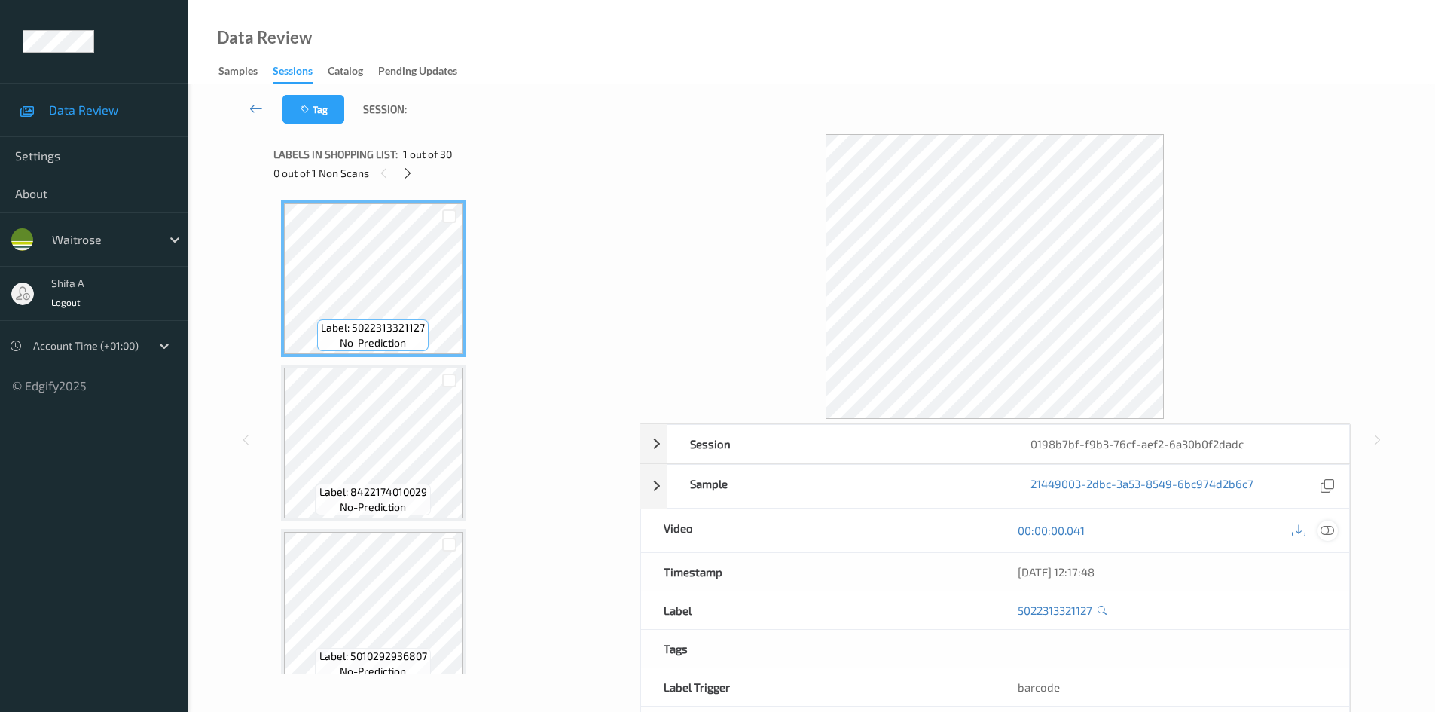
click at [1324, 528] on icon at bounding box center [1327, 530] width 14 height 14
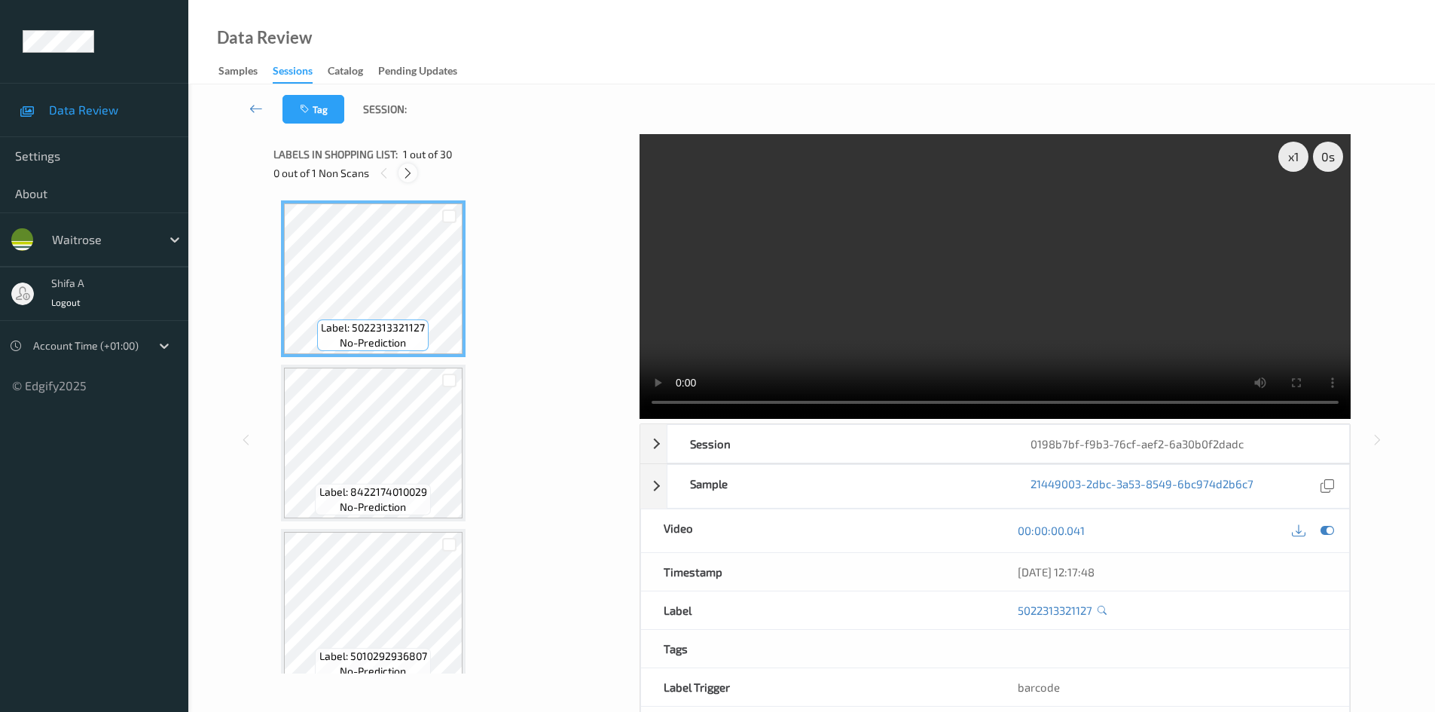
click at [407, 167] on icon at bounding box center [407, 173] width 13 height 14
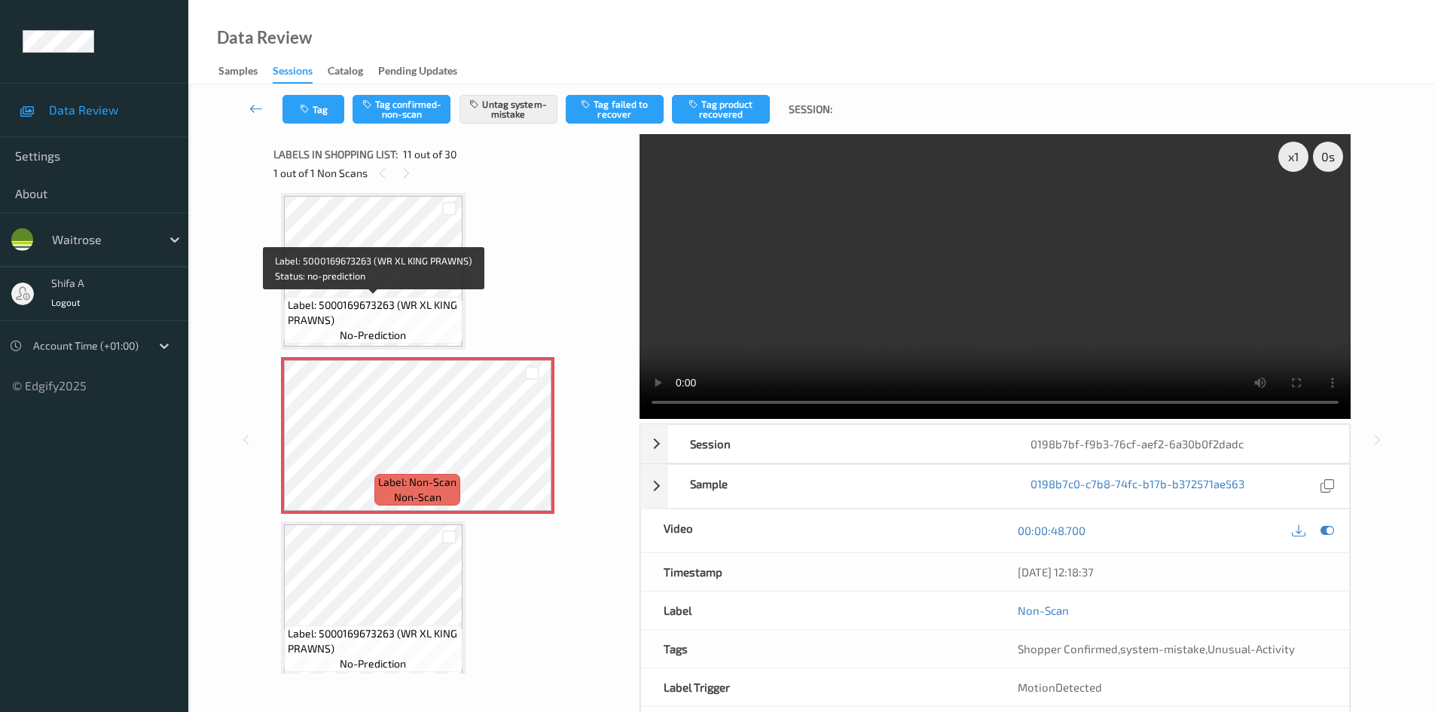
click at [387, 305] on span "Label: 5000169673263 (WR XL KING PRAWNS)" at bounding box center [373, 313] width 171 height 30
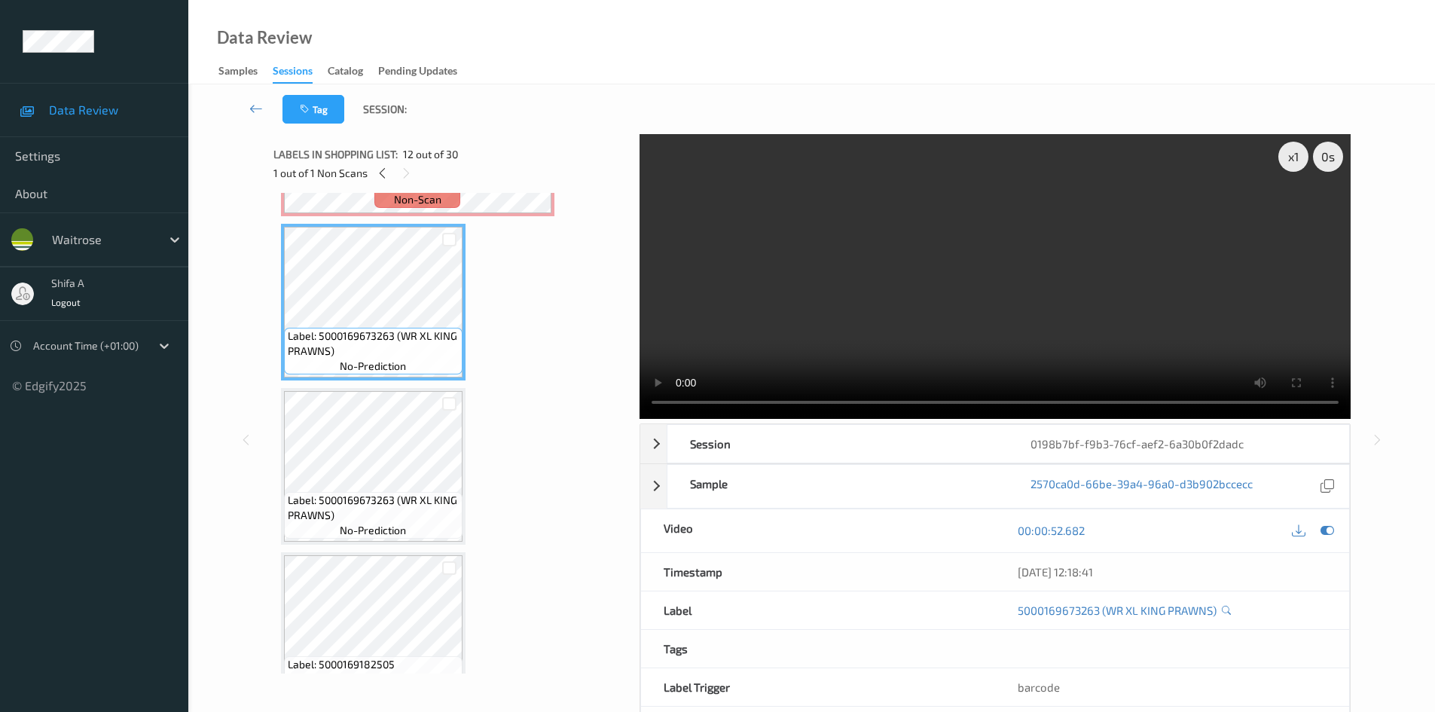
scroll to position [1787, 0]
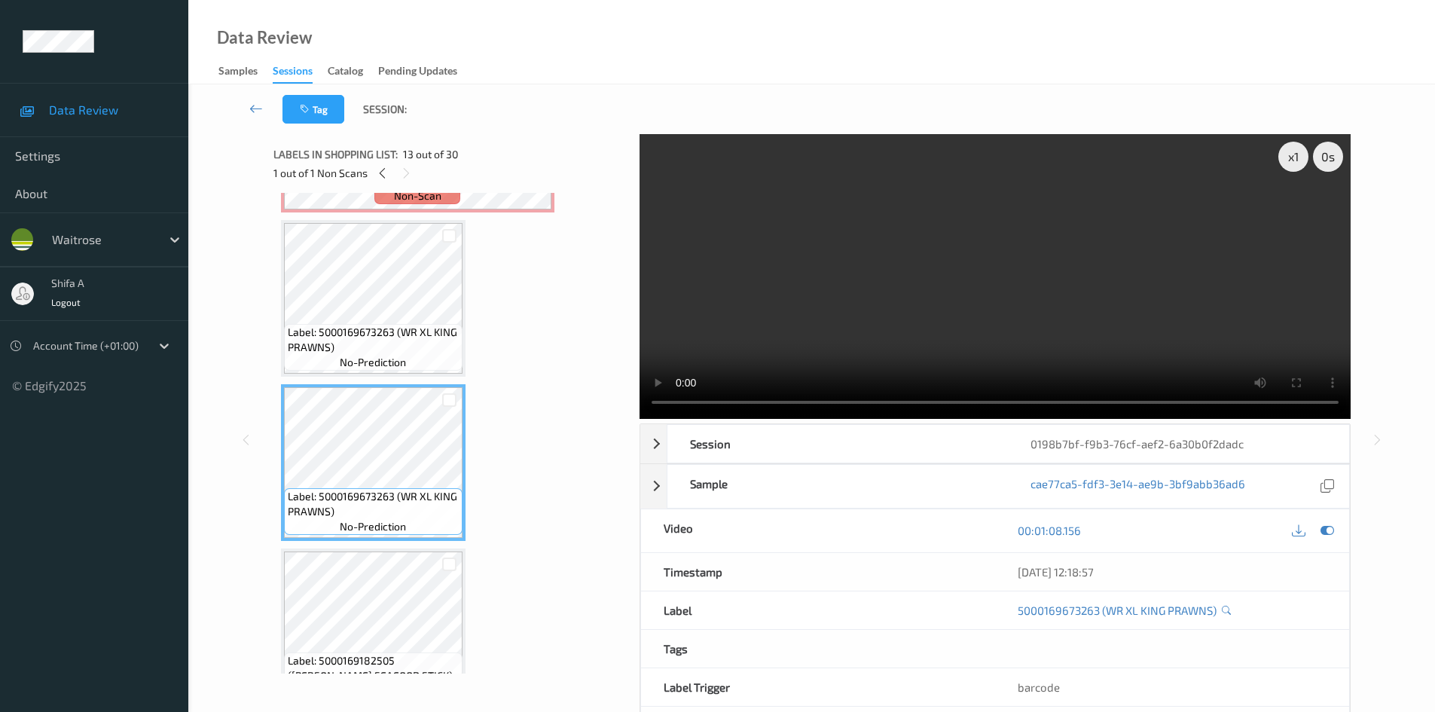
click at [438, 334] on span "Label: 5000169673263 (WR XL KING PRAWNS)" at bounding box center [373, 340] width 171 height 30
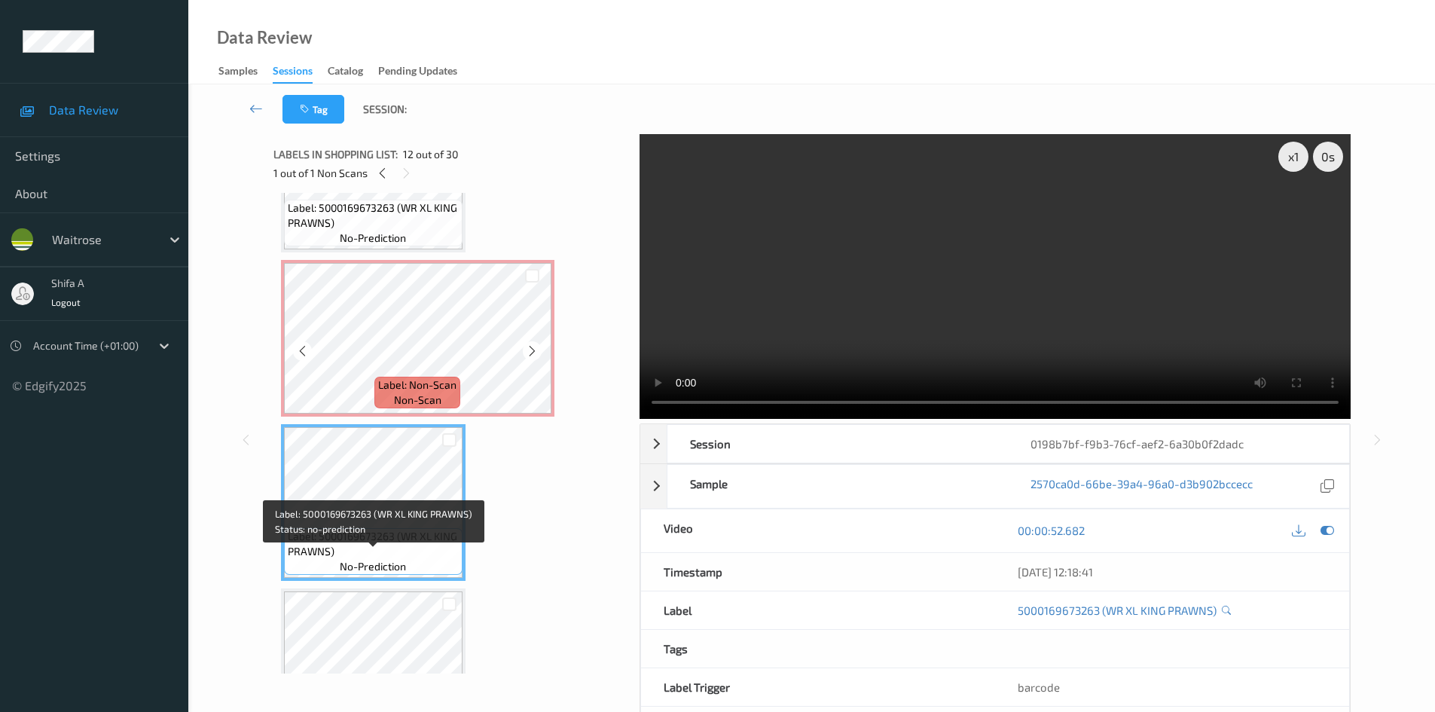
scroll to position [1561, 0]
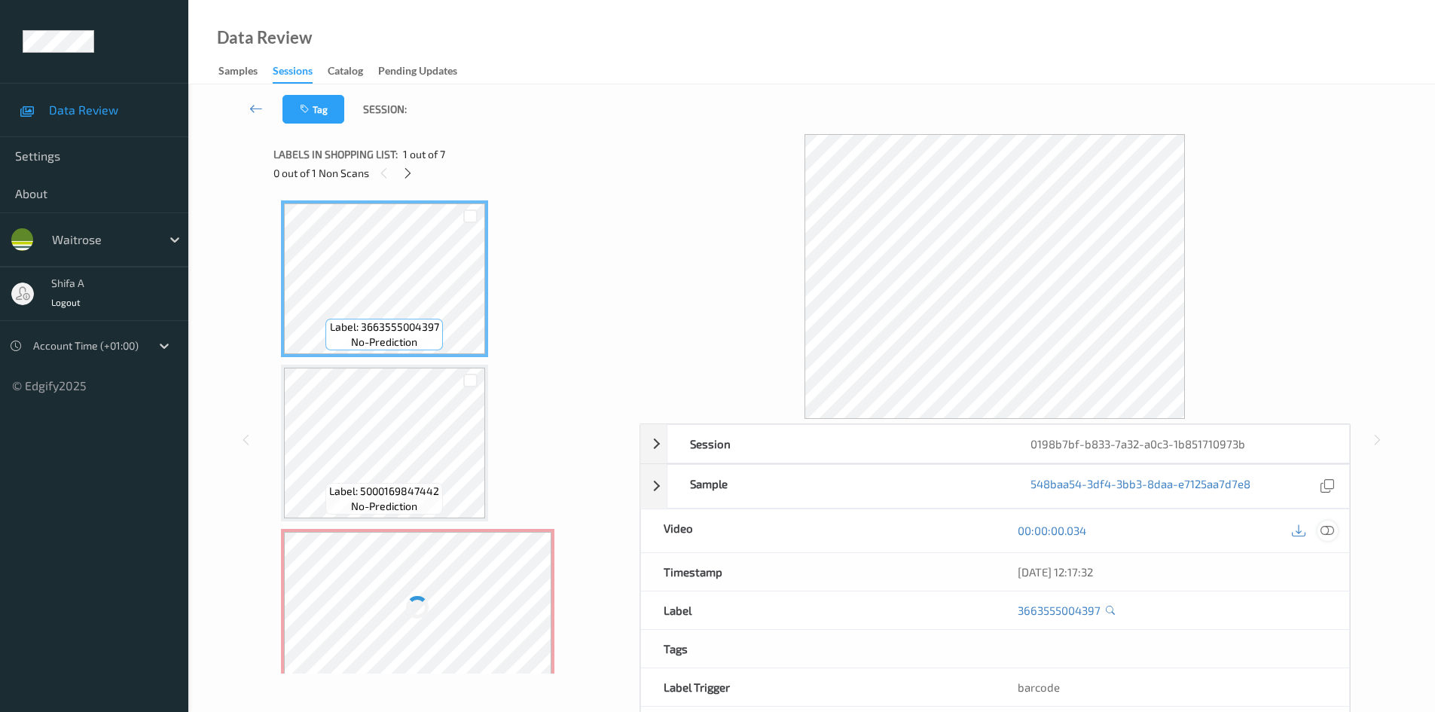
click at [1335, 526] on div at bounding box center [1327, 530] width 20 height 20
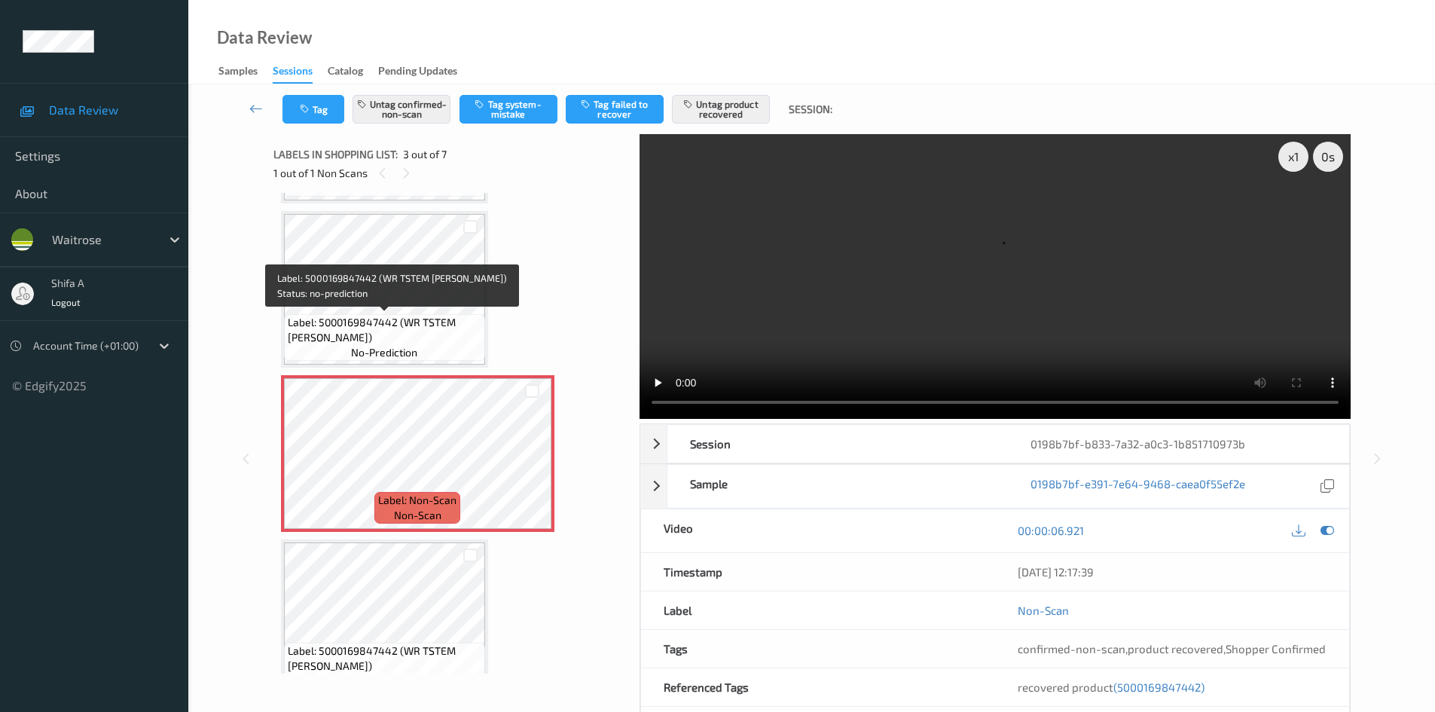
scroll to position [151, 0]
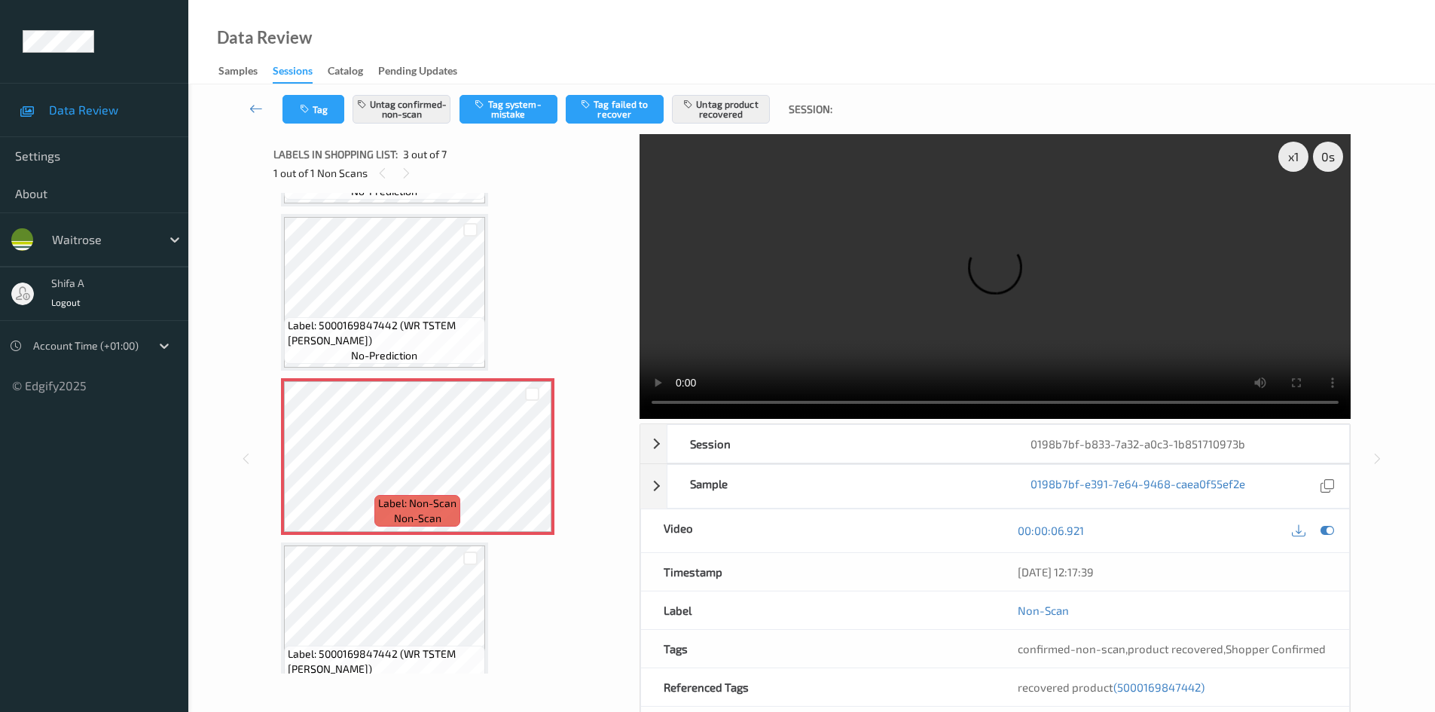
click at [411, 327] on span "Label: 5000169847442 (WR TSTEM [PERSON_NAME])" at bounding box center [385, 333] width 194 height 30
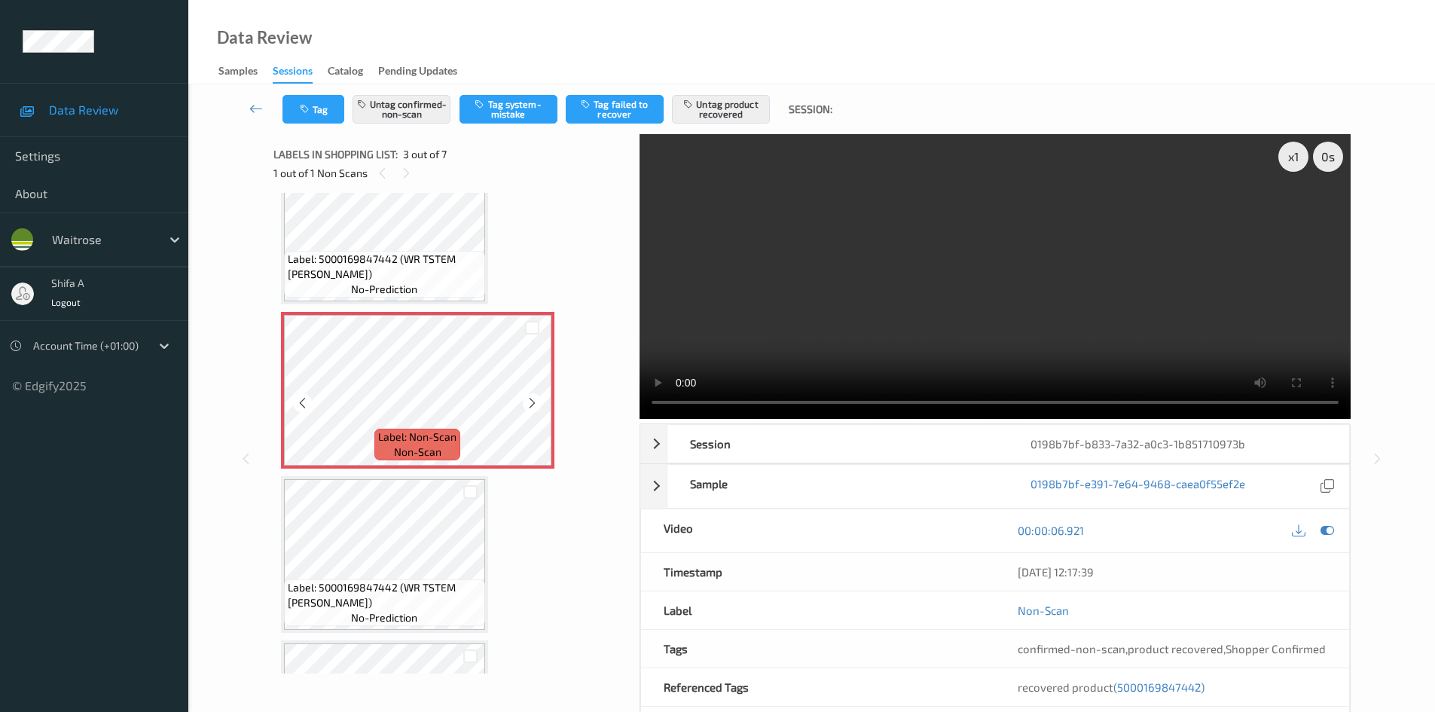
scroll to position [301, 0]
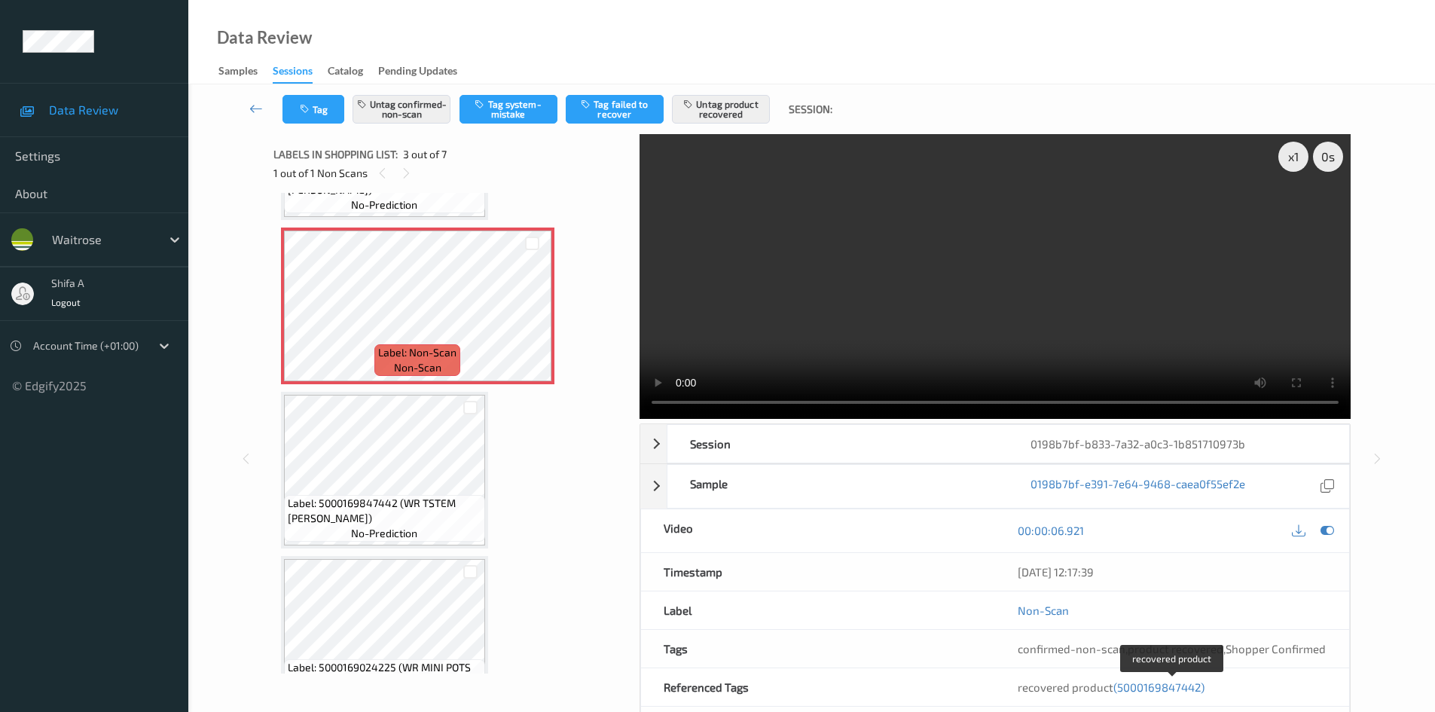
click at [1186, 690] on span "(5000169847442)" at bounding box center [1158, 687] width 91 height 14
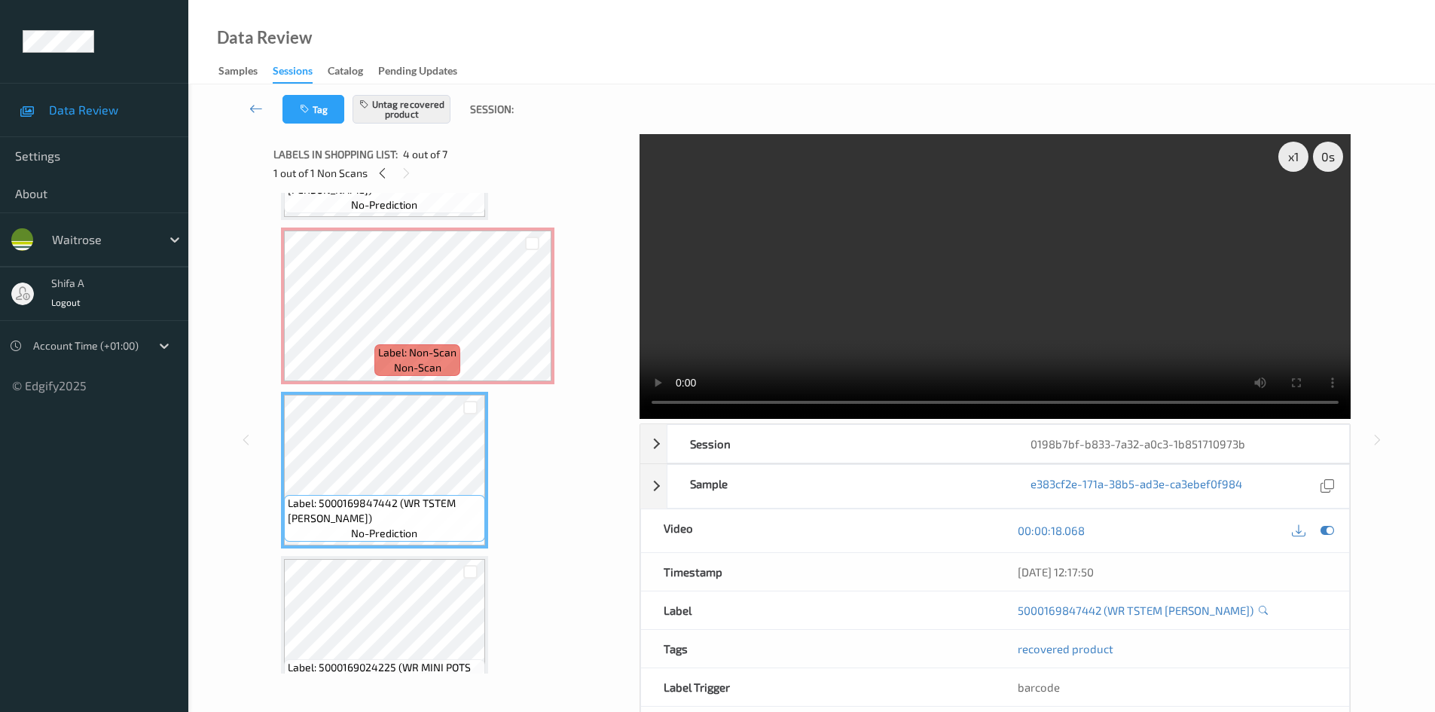
scroll to position [336, 0]
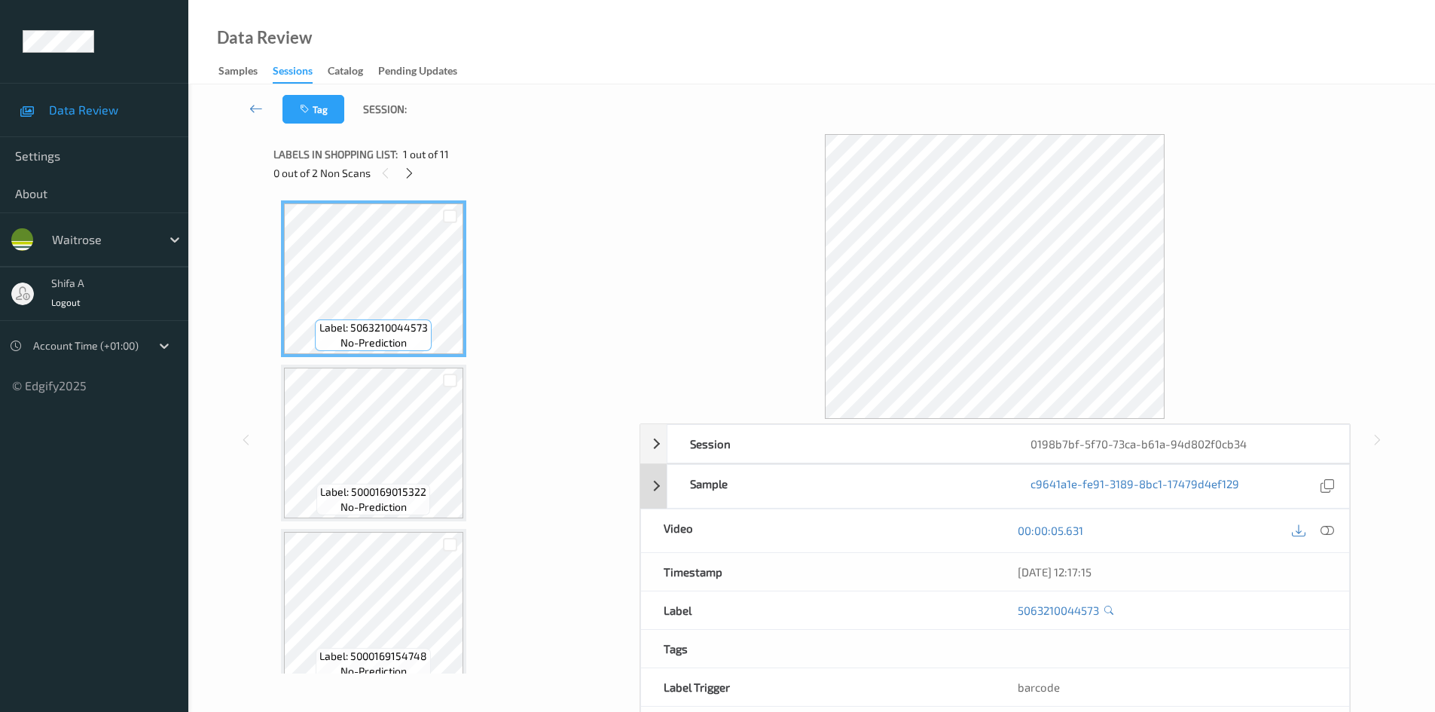
click at [1328, 531] on icon at bounding box center [1327, 530] width 14 height 14
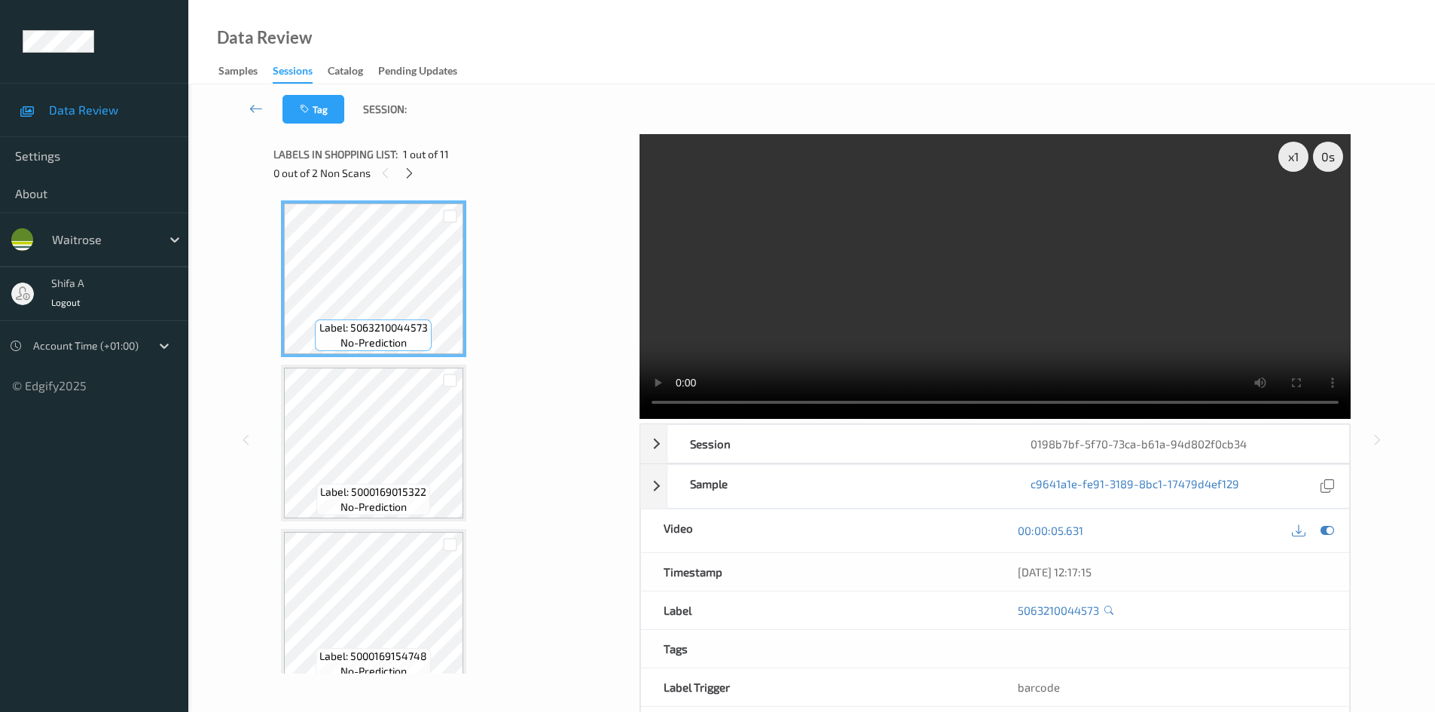
click at [419, 180] on div "0 out of 2 Non Scans" at bounding box center [451, 172] width 356 height 19
click at [411, 175] on icon at bounding box center [409, 173] width 13 height 14
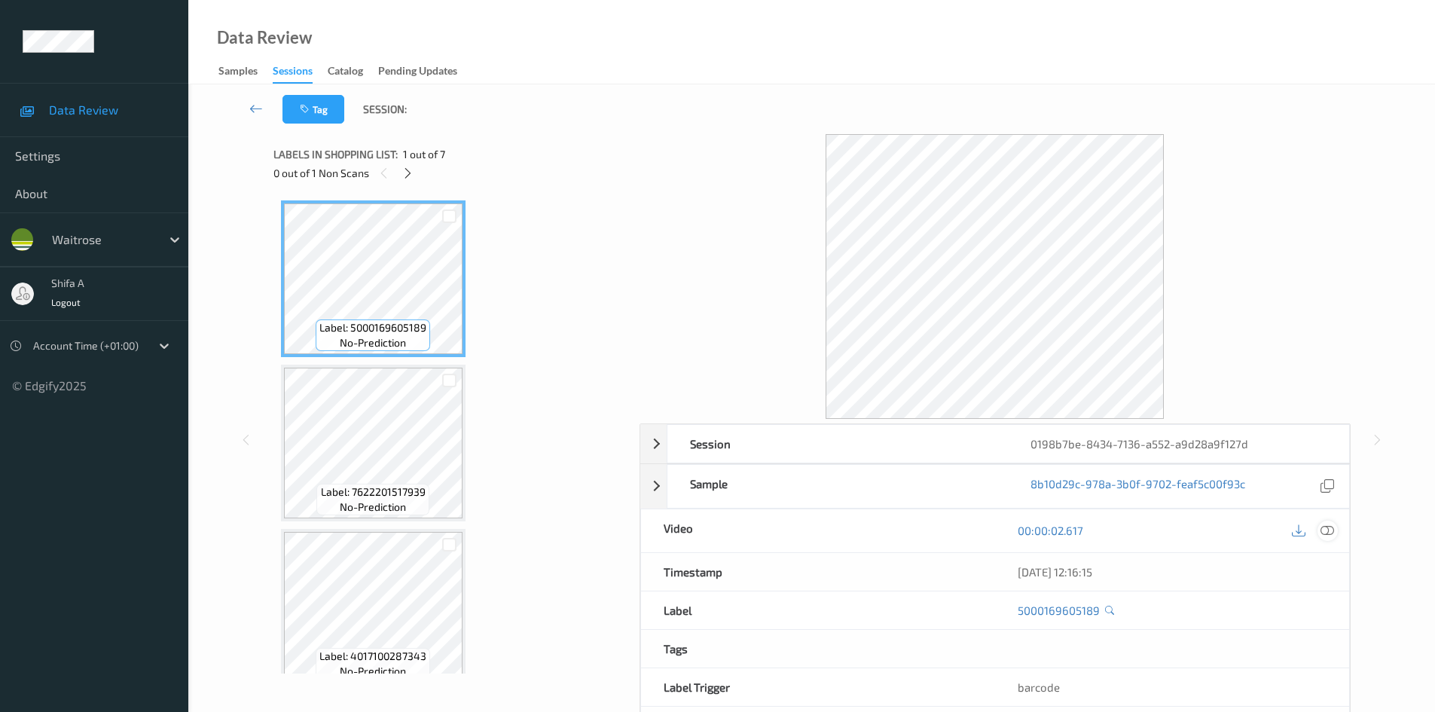
click at [1329, 529] on icon at bounding box center [1327, 530] width 14 height 14
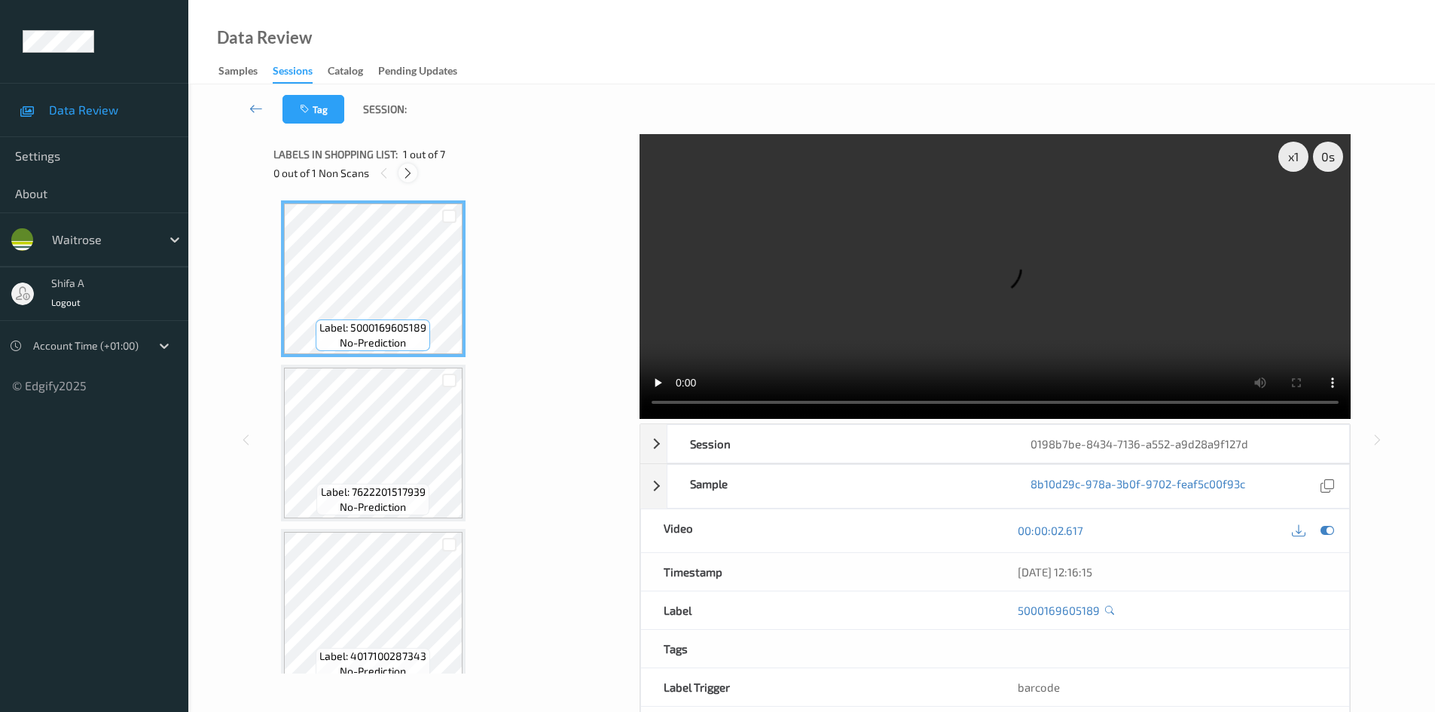
click at [409, 175] on icon at bounding box center [407, 173] width 13 height 14
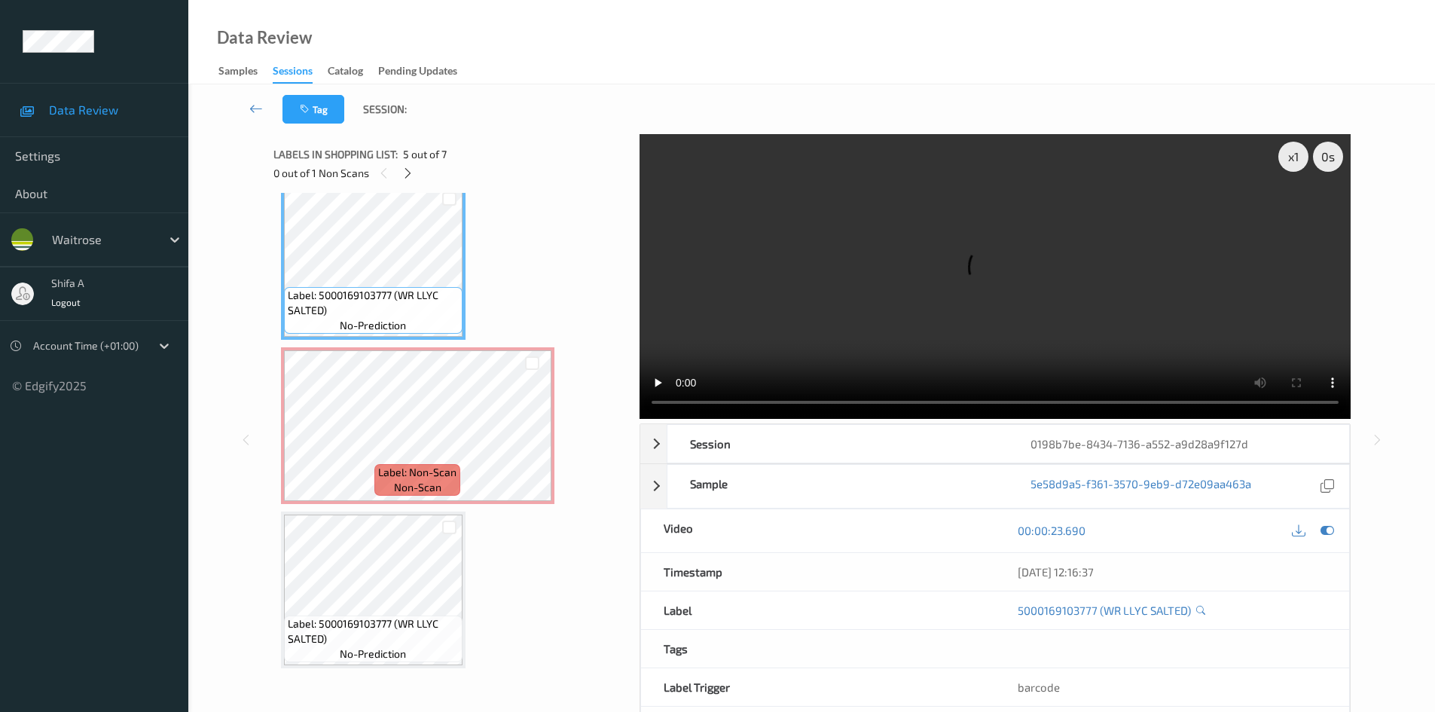
scroll to position [676, 0]
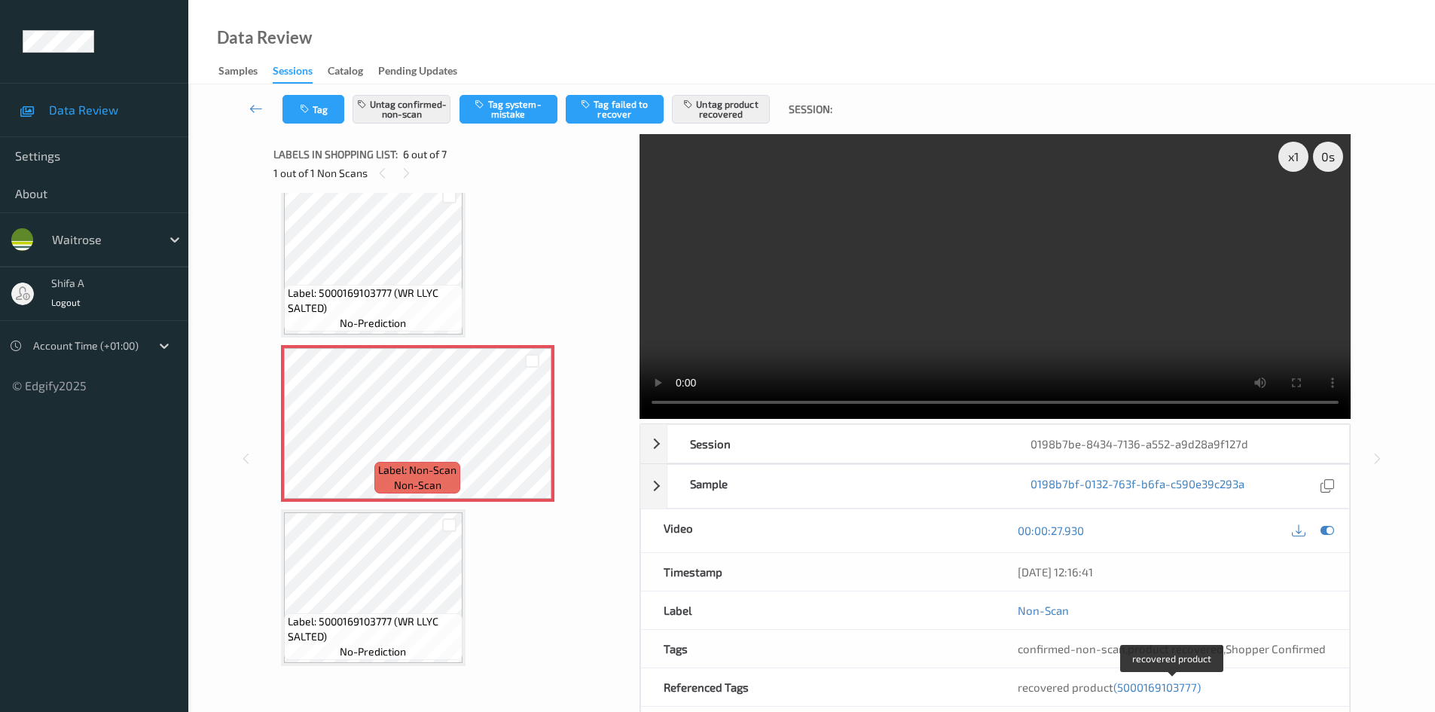
click at [1159, 687] on span "(5000169103777)" at bounding box center [1156, 687] width 87 height 14
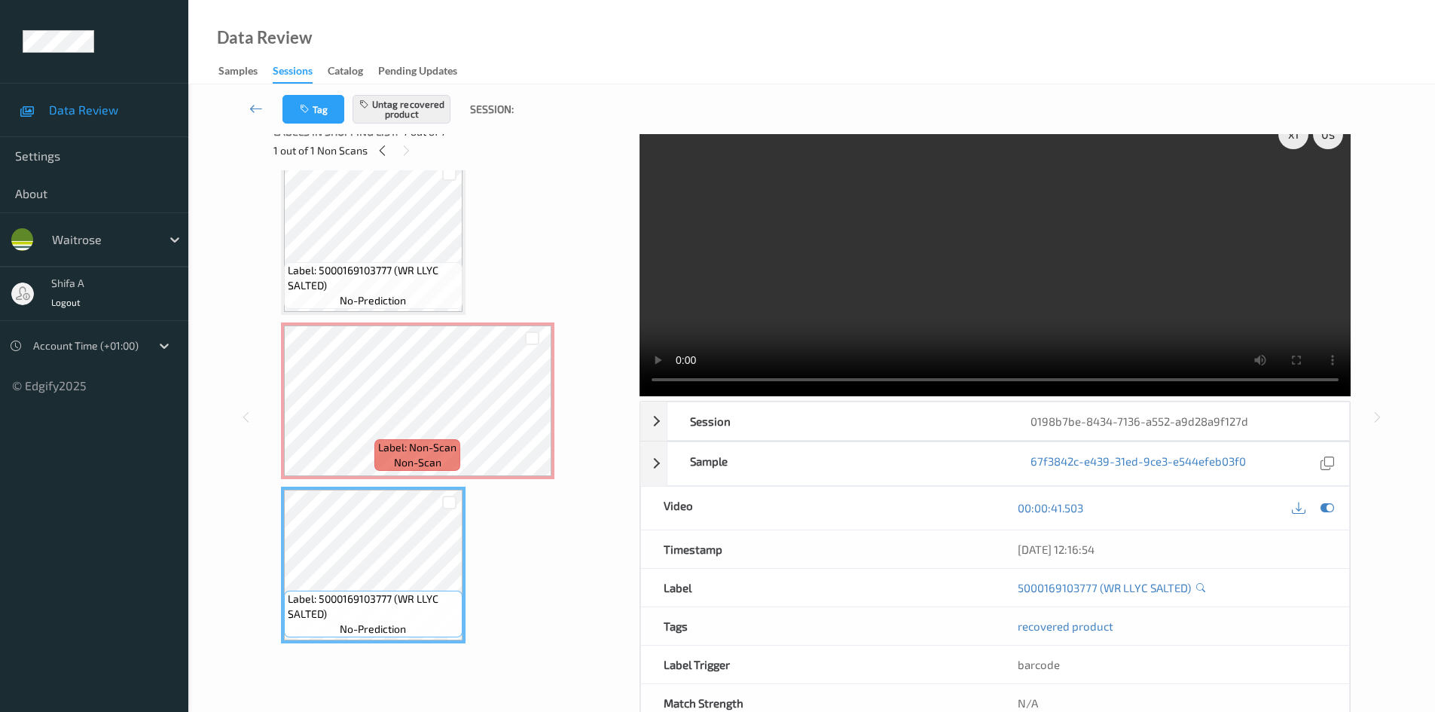
scroll to position [0, 0]
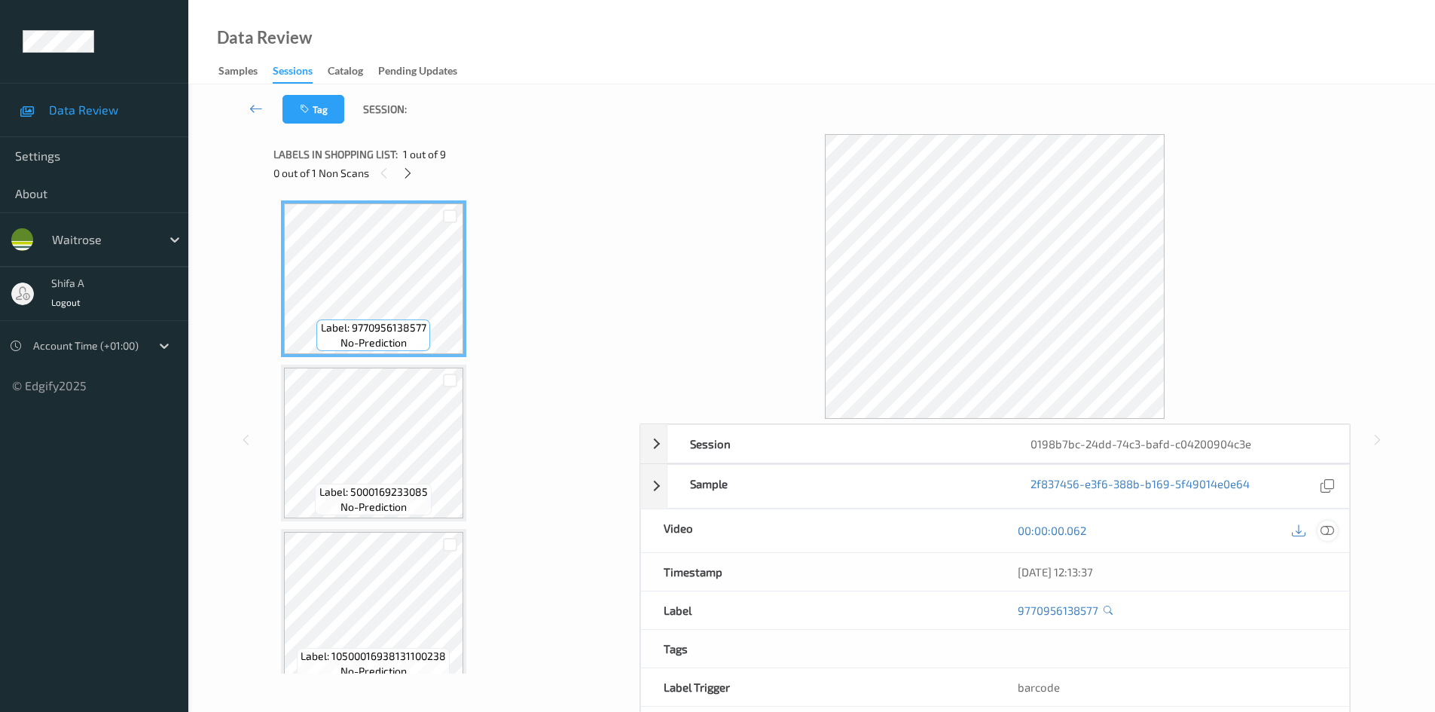
click at [1326, 530] on icon at bounding box center [1327, 530] width 14 height 14
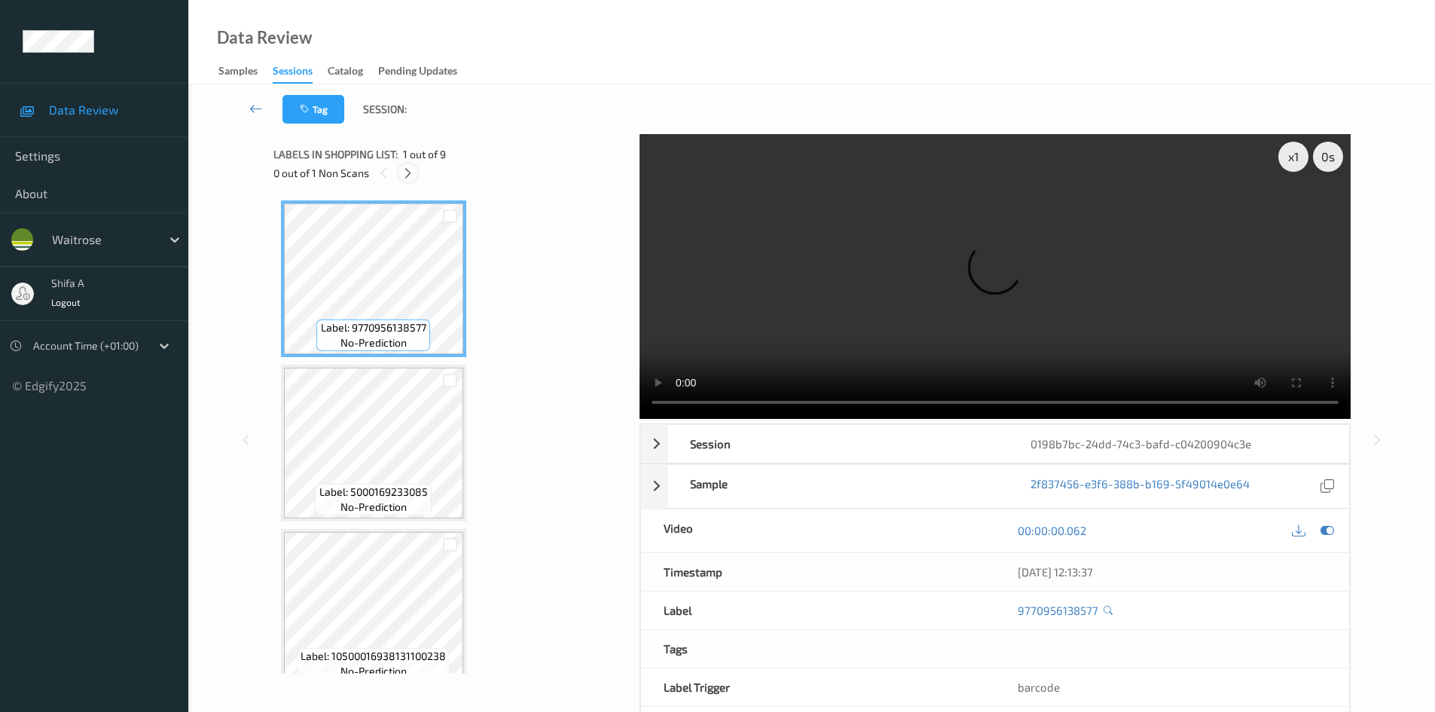
click at [414, 173] on icon at bounding box center [407, 173] width 13 height 14
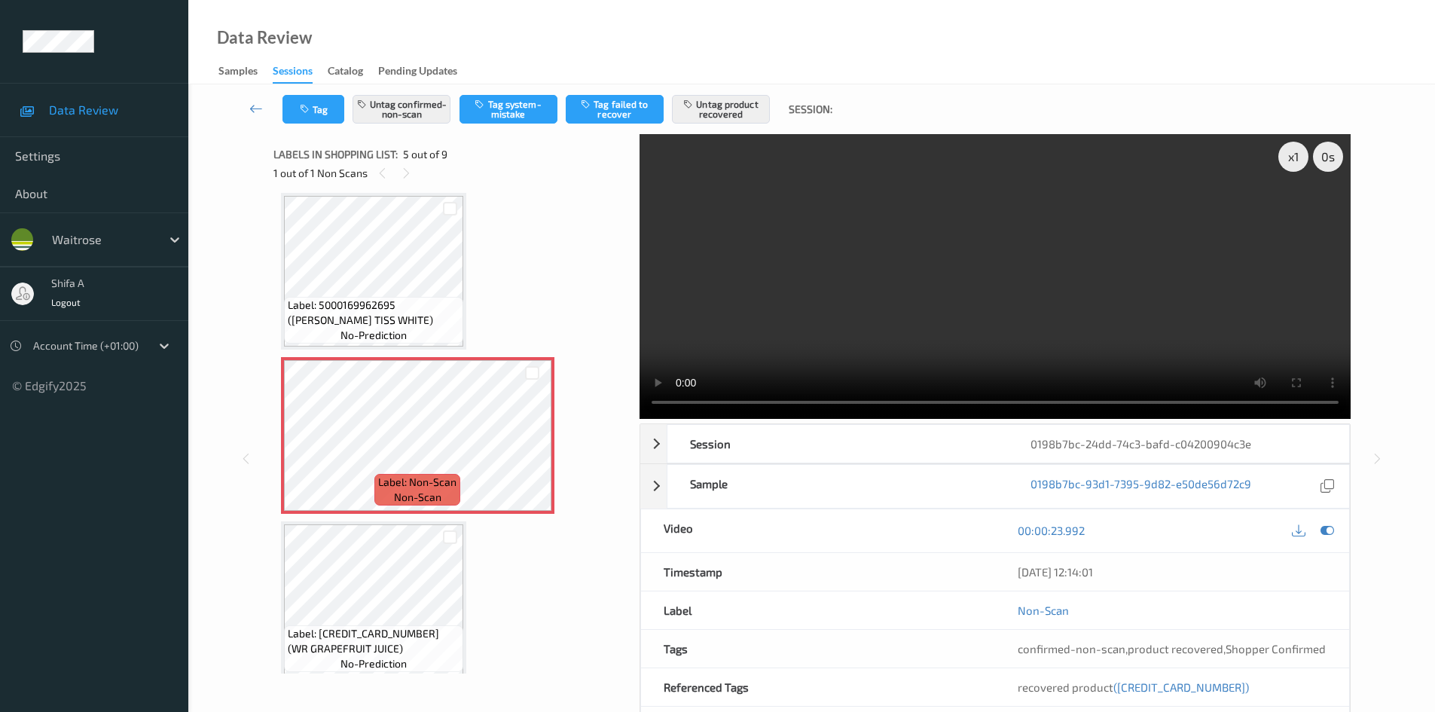
scroll to position [575, 0]
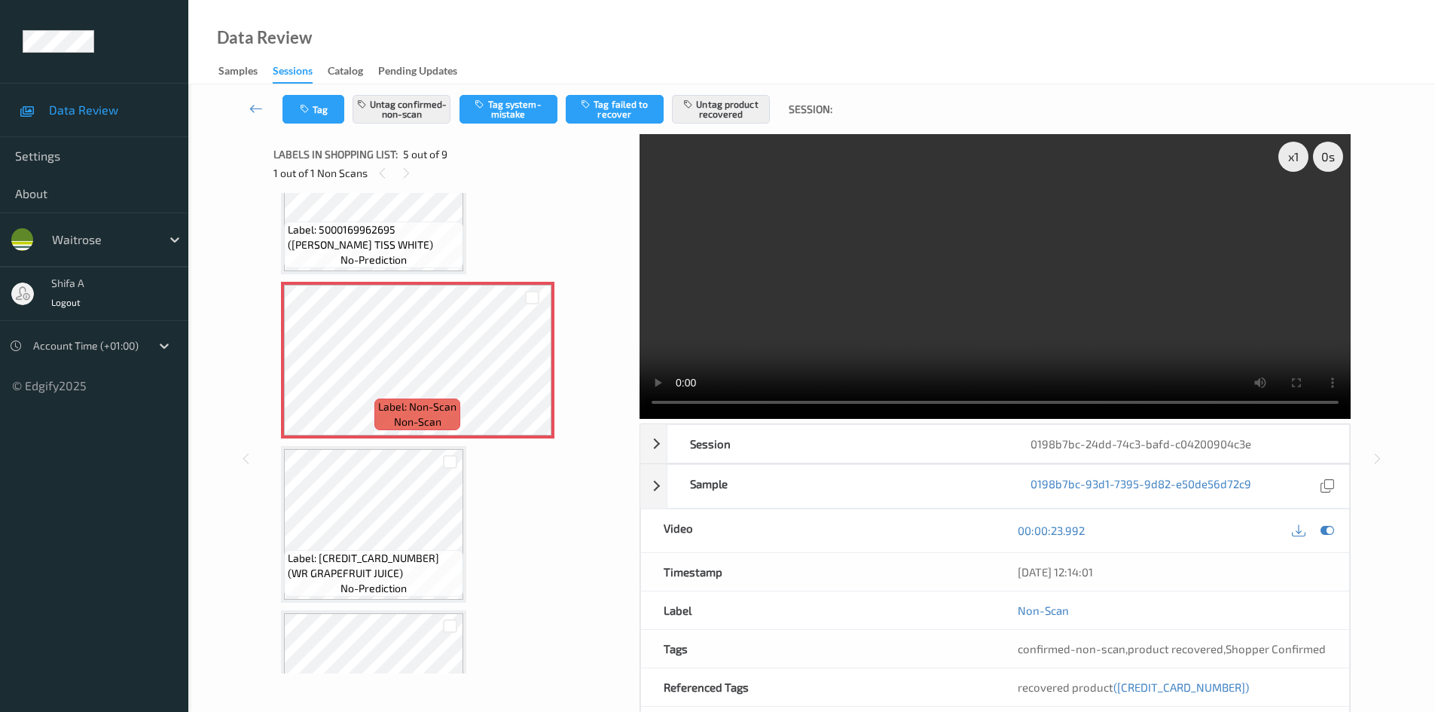
click at [379, 550] on div "Label: 5000169113516 (WR GRAPEFRUIT JUICE) no-prediction" at bounding box center [373, 573] width 179 height 47
click at [975, 337] on video at bounding box center [994, 276] width 711 height 285
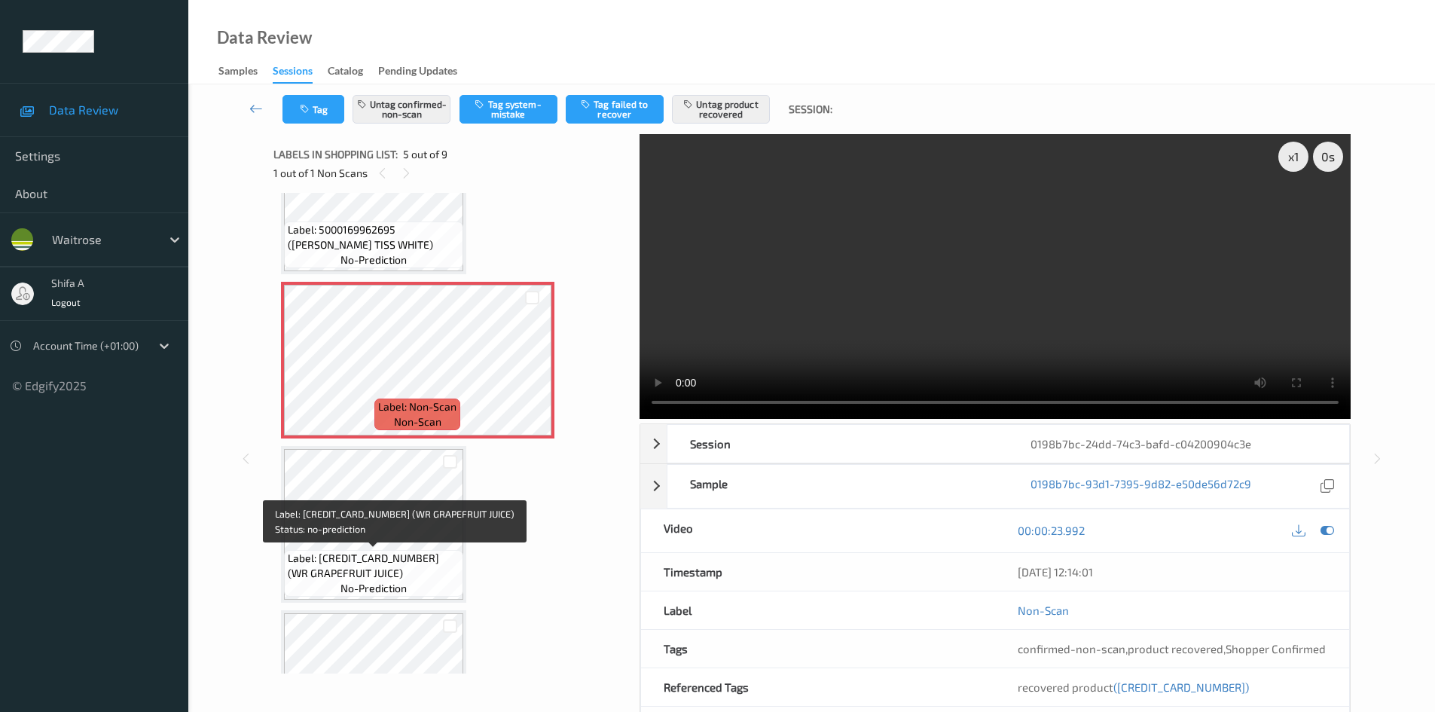
click at [353, 557] on span "Label: 5000169113516 (WR GRAPEFRUIT JUICE)" at bounding box center [374, 566] width 172 height 30
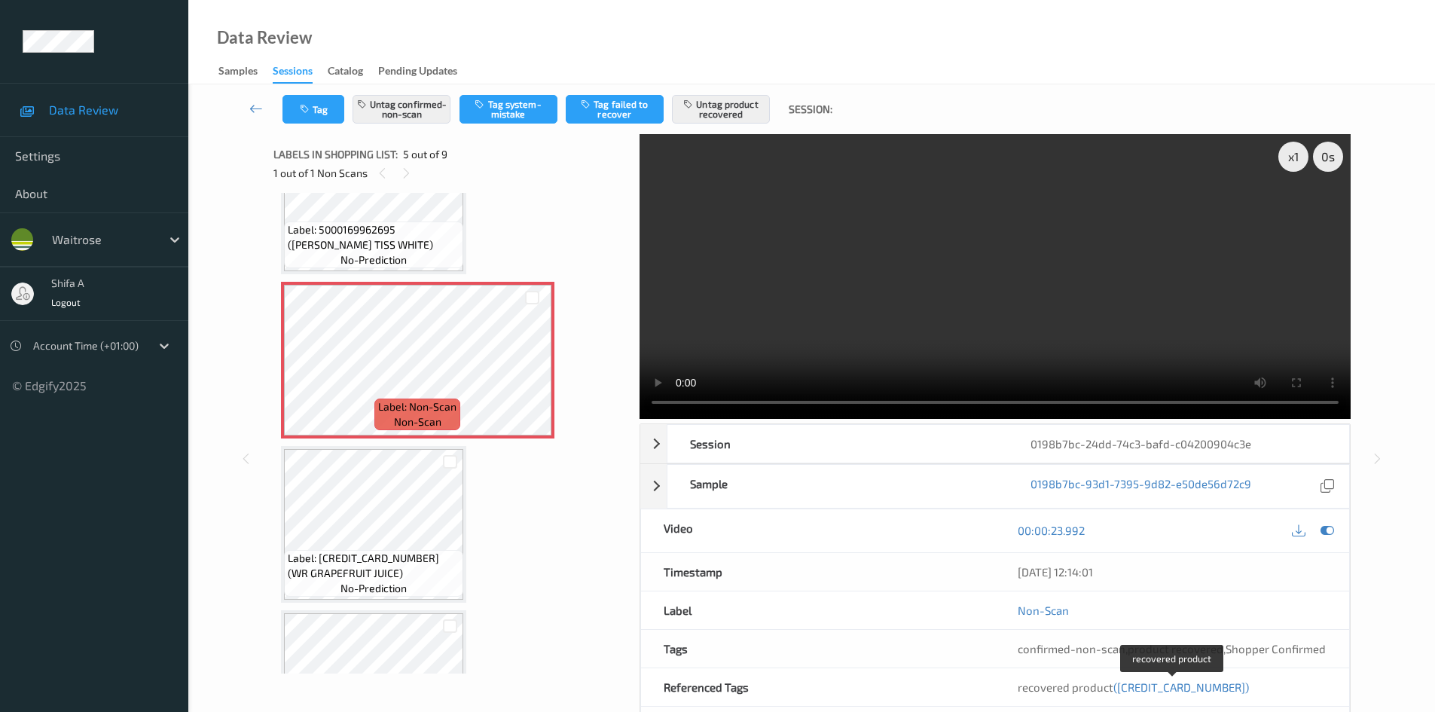
click at [1145, 683] on span "(5000169113516)" at bounding box center [1181, 687] width 136 height 14
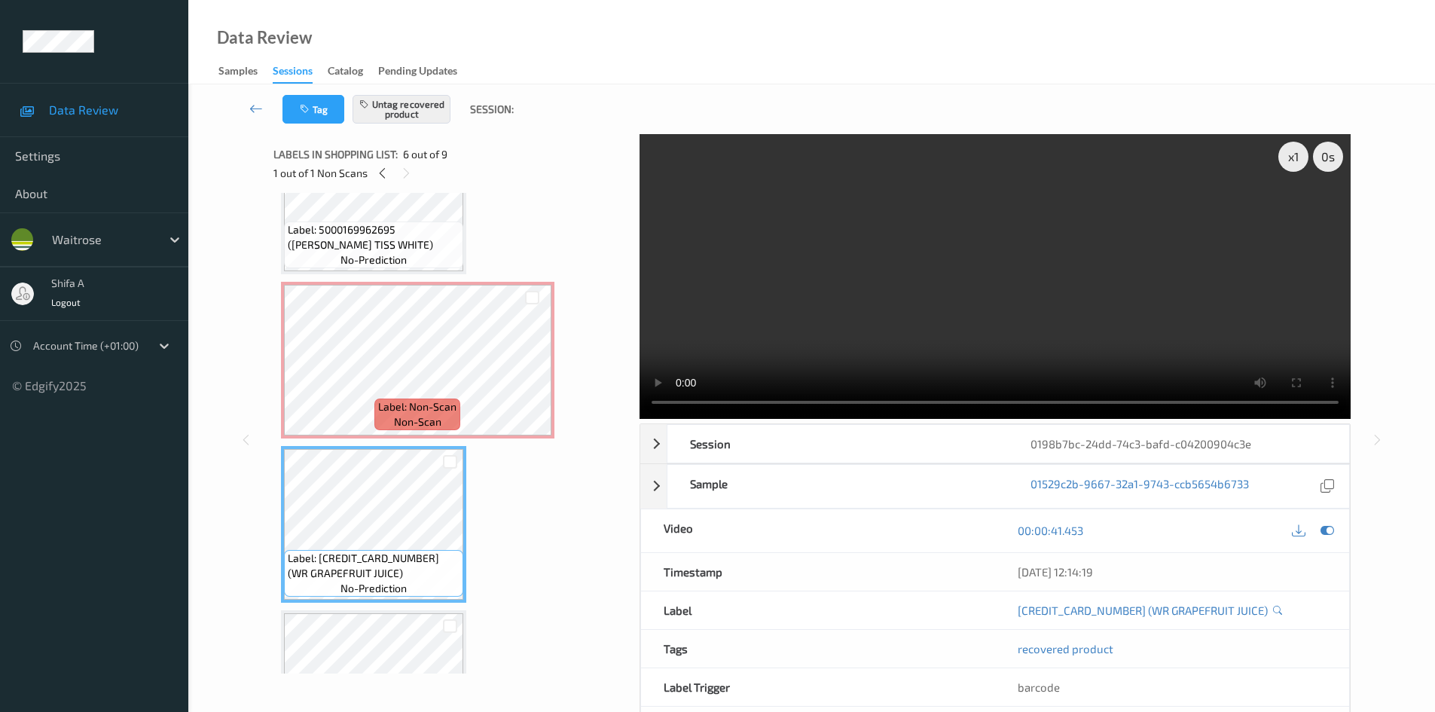
scroll to position [664, 0]
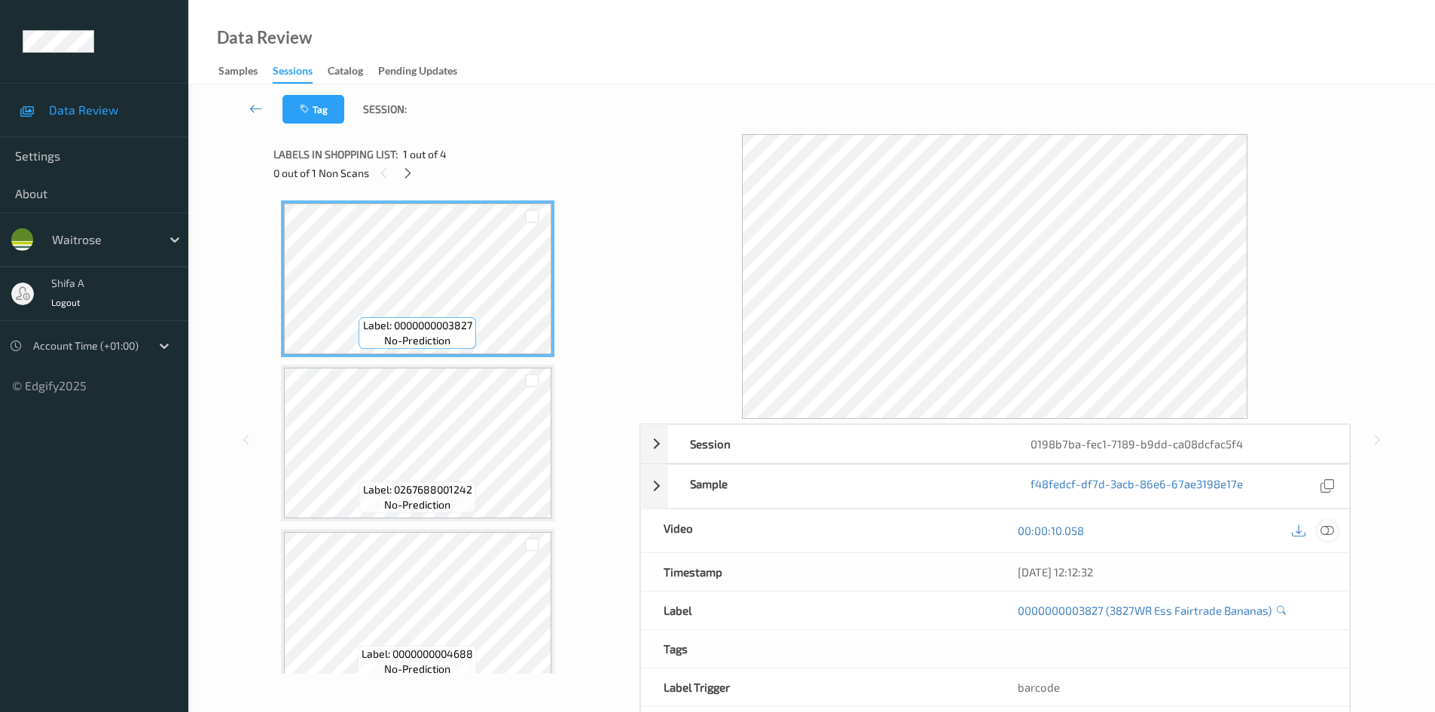
click at [1327, 528] on icon at bounding box center [1327, 530] width 14 height 14
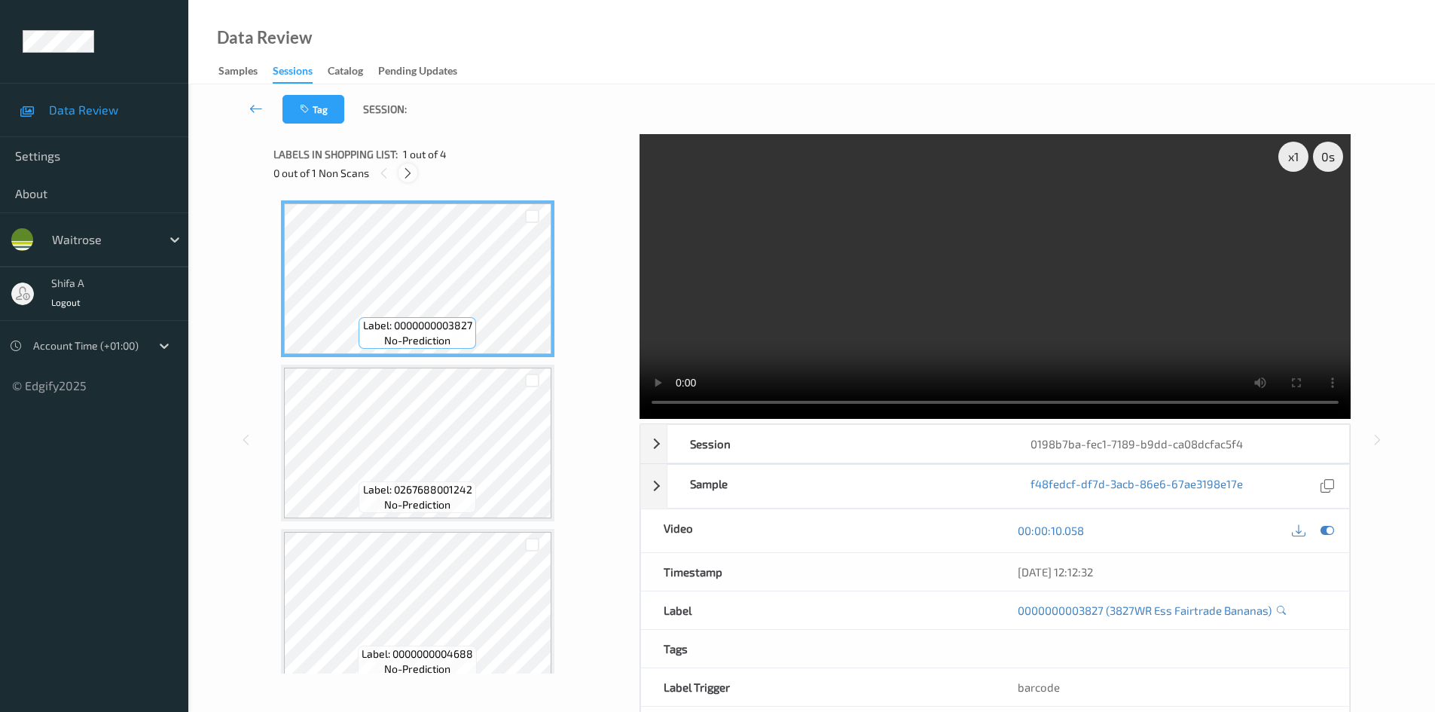
click at [407, 182] on div at bounding box center [407, 172] width 19 height 19
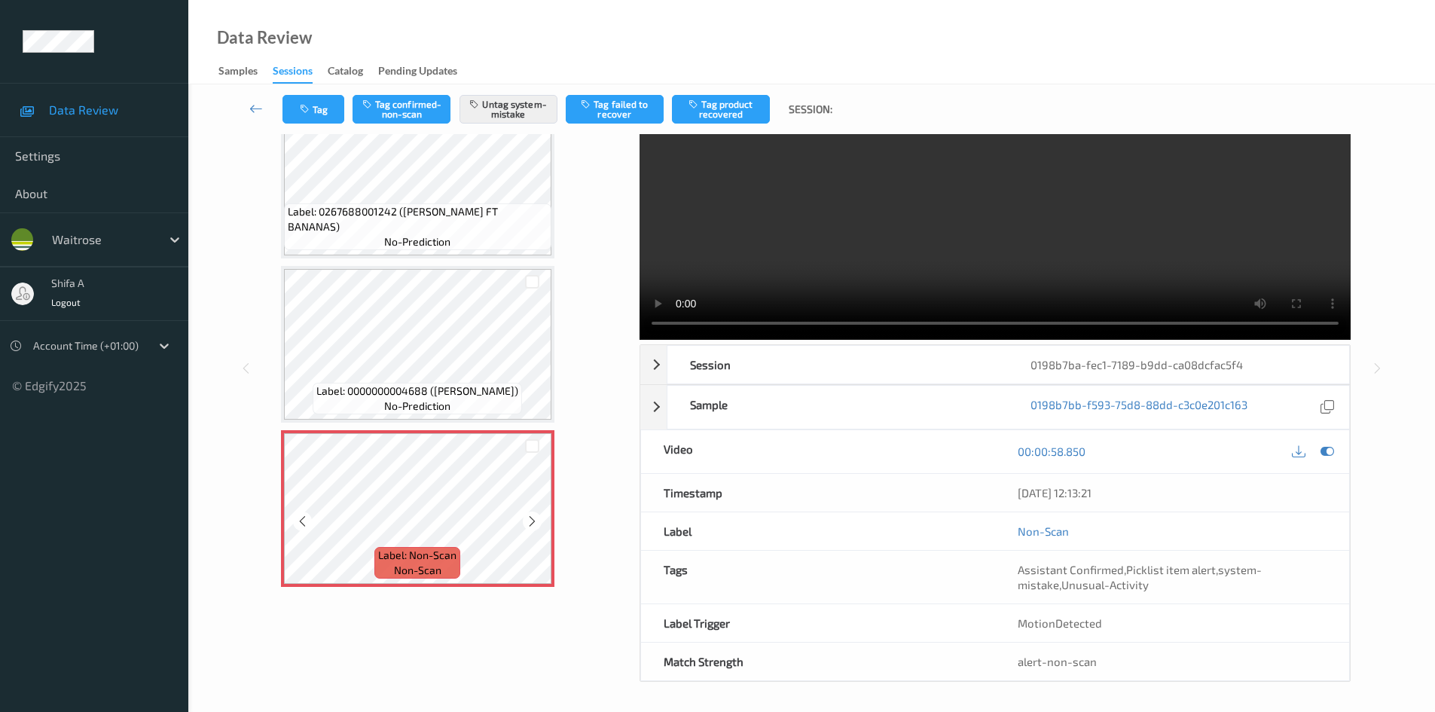
scroll to position [80, 0]
click at [534, 516] on icon at bounding box center [532, 521] width 13 height 14
